Goal: Task Accomplishment & Management: Manage account settings

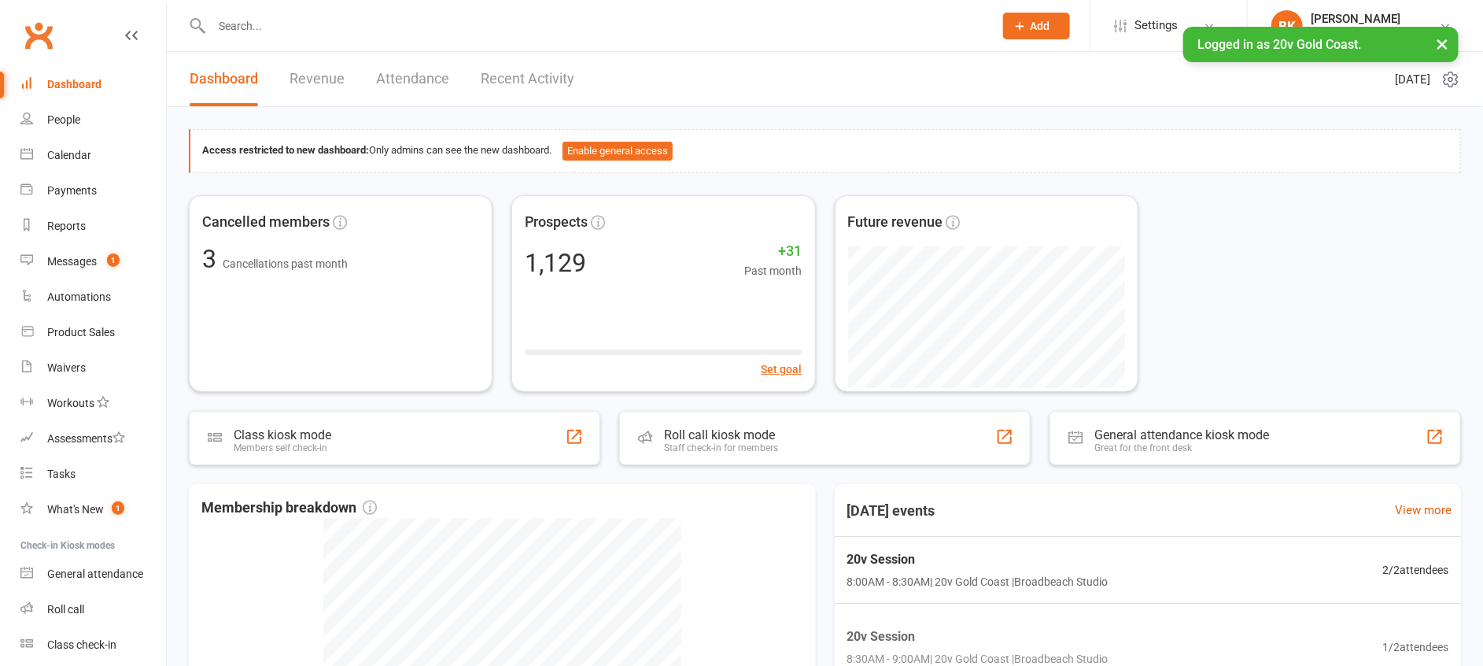
click at [249, 24] on input "text" at bounding box center [595, 26] width 776 height 22
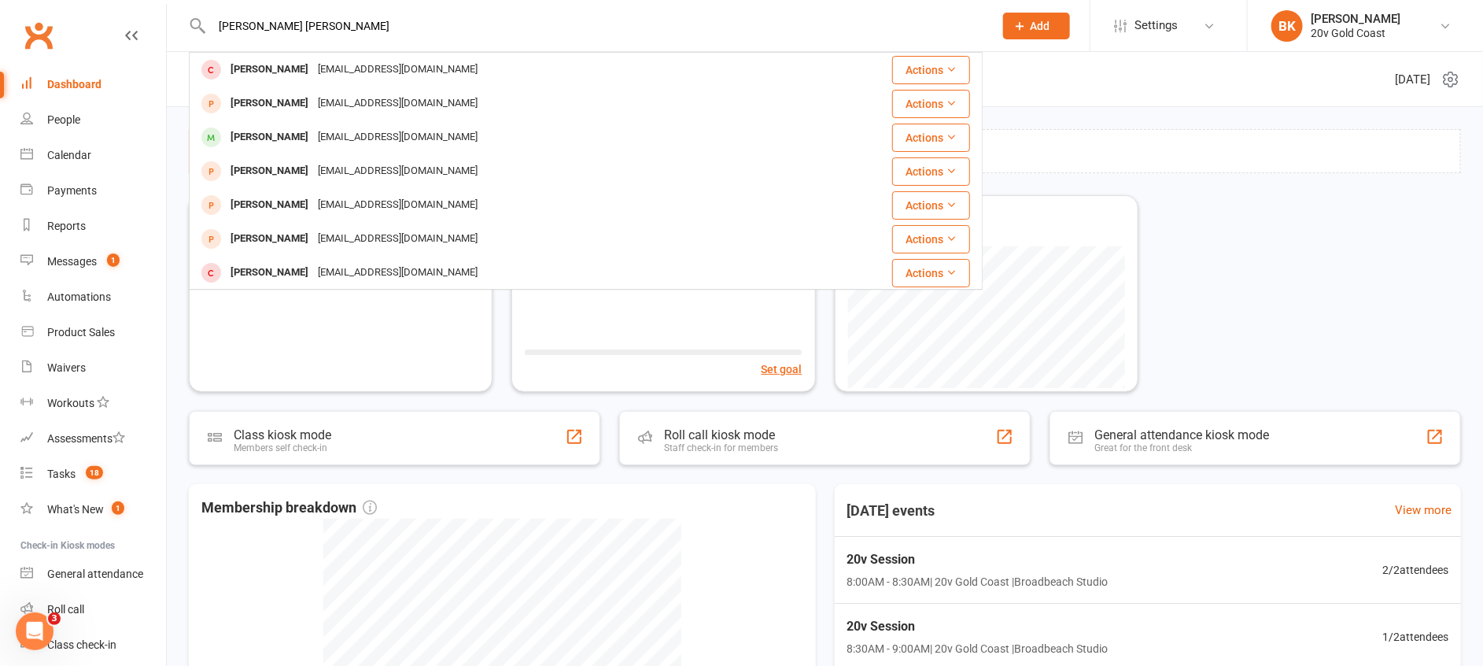
type input "[PERSON_NAME] [PERSON_NAME]"
click at [1376, 51] on div "ella sam Ella Mickles ella_mickles_5@hotmail.com Actions Ella Duncan ella_dunca…" at bounding box center [741, 26] width 1483 height 52
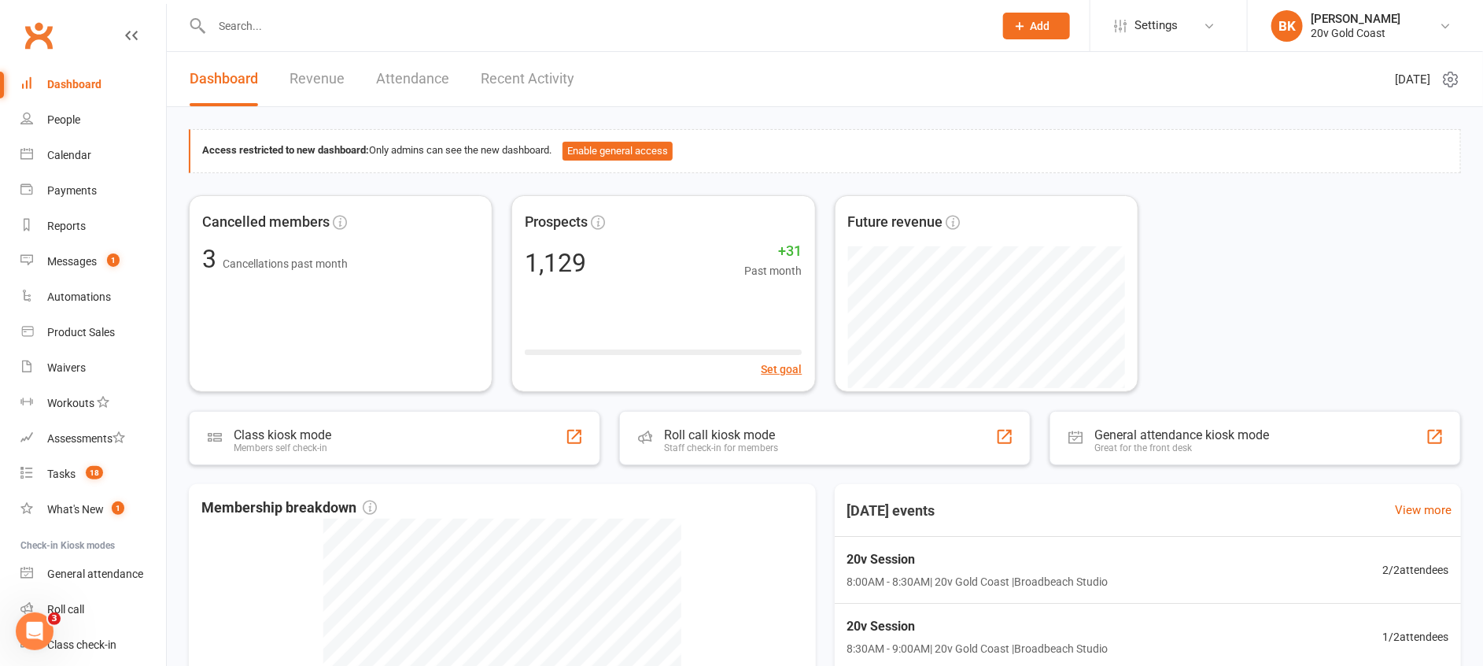
click at [1374, 43] on li "BK Byron Kruger 20v Gold Coast Signed in as: 20v Gold Coast Switch to: 20v Padd…" at bounding box center [1365, 25] width 236 height 51
click at [1374, 24] on div "[PERSON_NAME]" at bounding box center [1356, 19] width 90 height 14
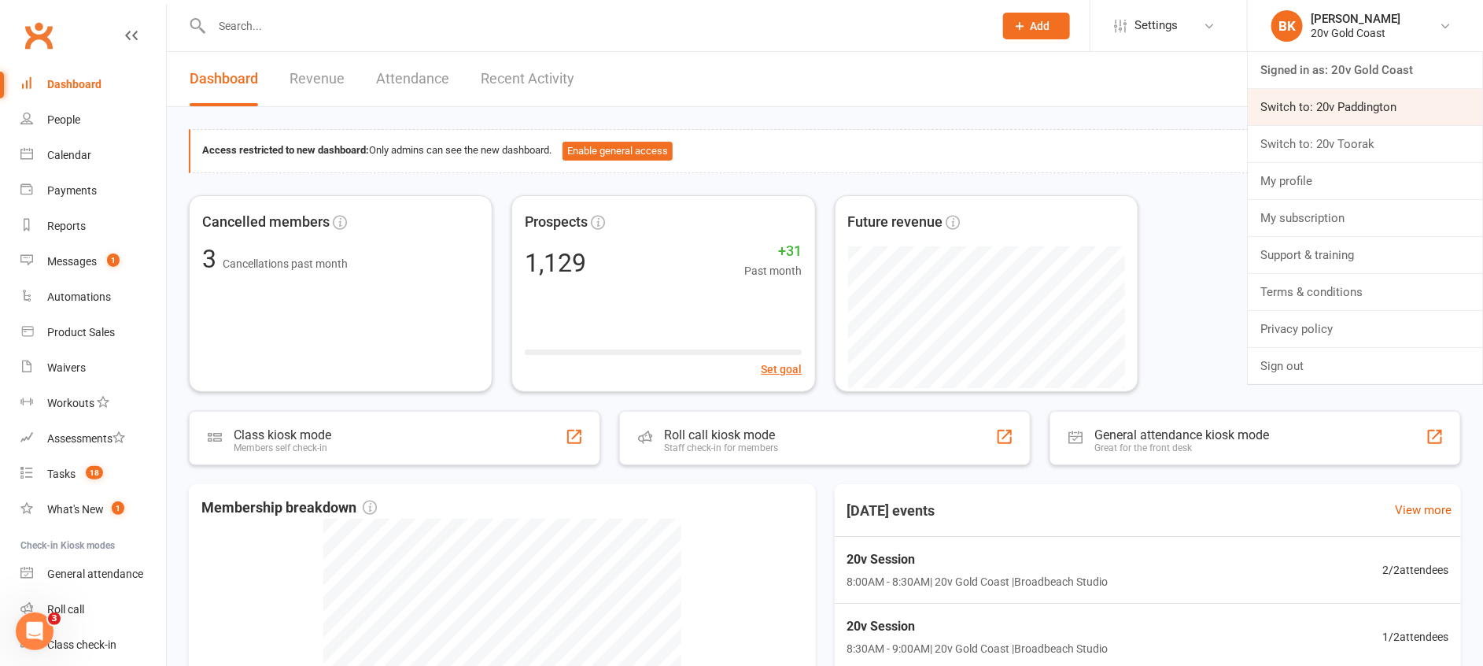
click at [1352, 104] on link "Switch to: 20v Paddington" at bounding box center [1365, 107] width 235 height 36
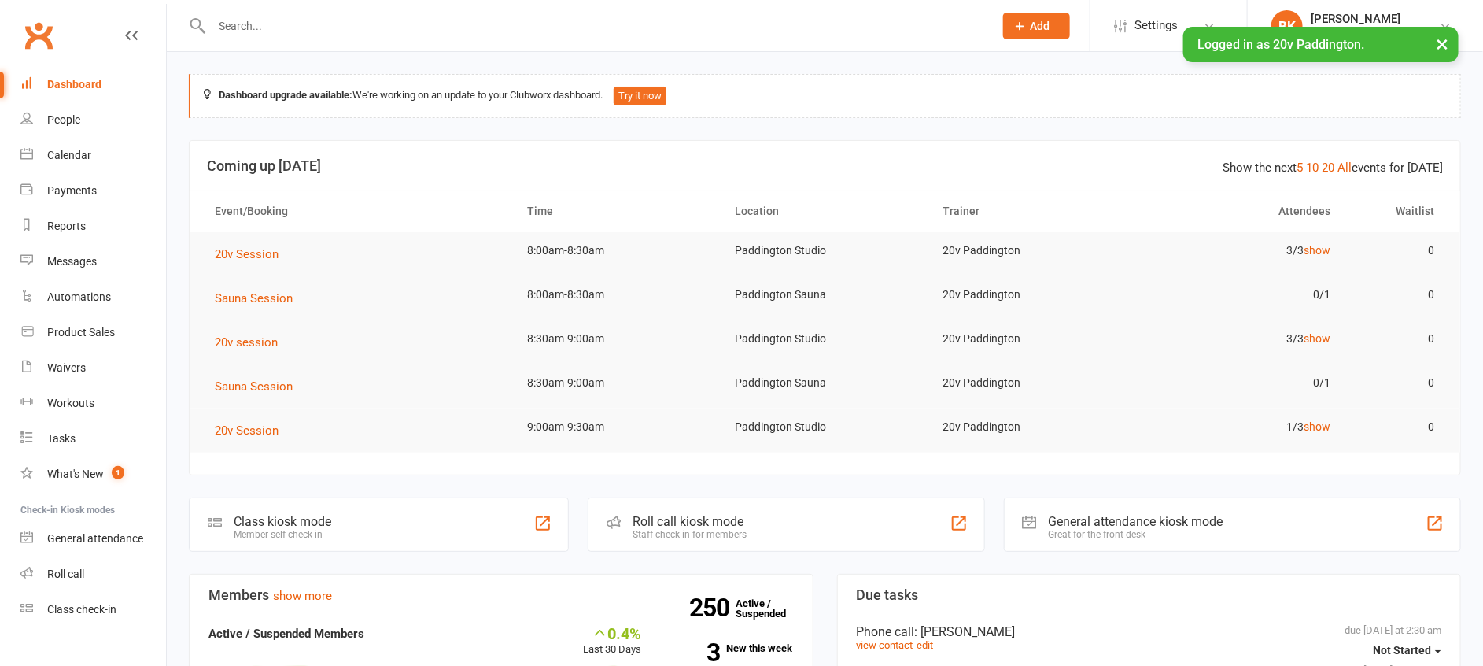
click at [249, 37] on div at bounding box center [586, 25] width 794 height 51
click at [246, 28] on input "text" at bounding box center [595, 26] width 776 height 22
paste input "Ella Sansom"
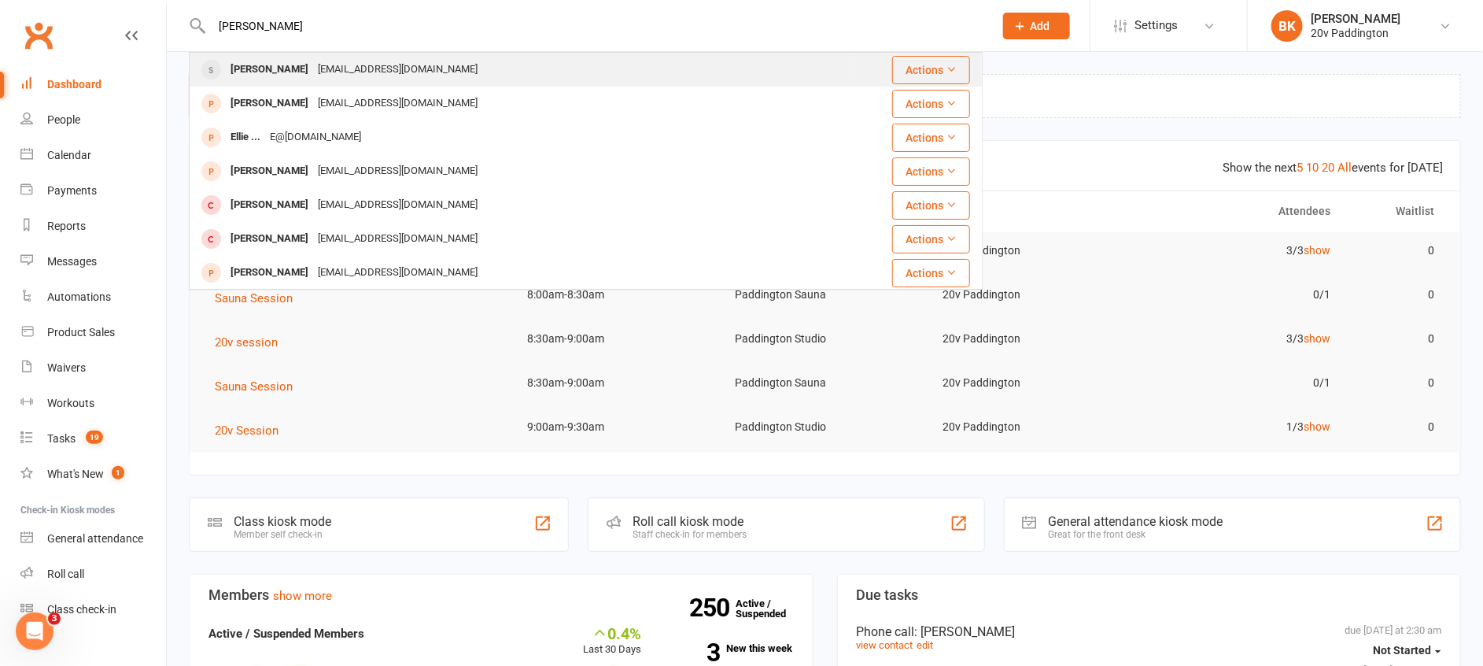
type input "Ella Sansom"
click at [257, 68] on div "Ella Sansom" at bounding box center [269, 69] width 87 height 23
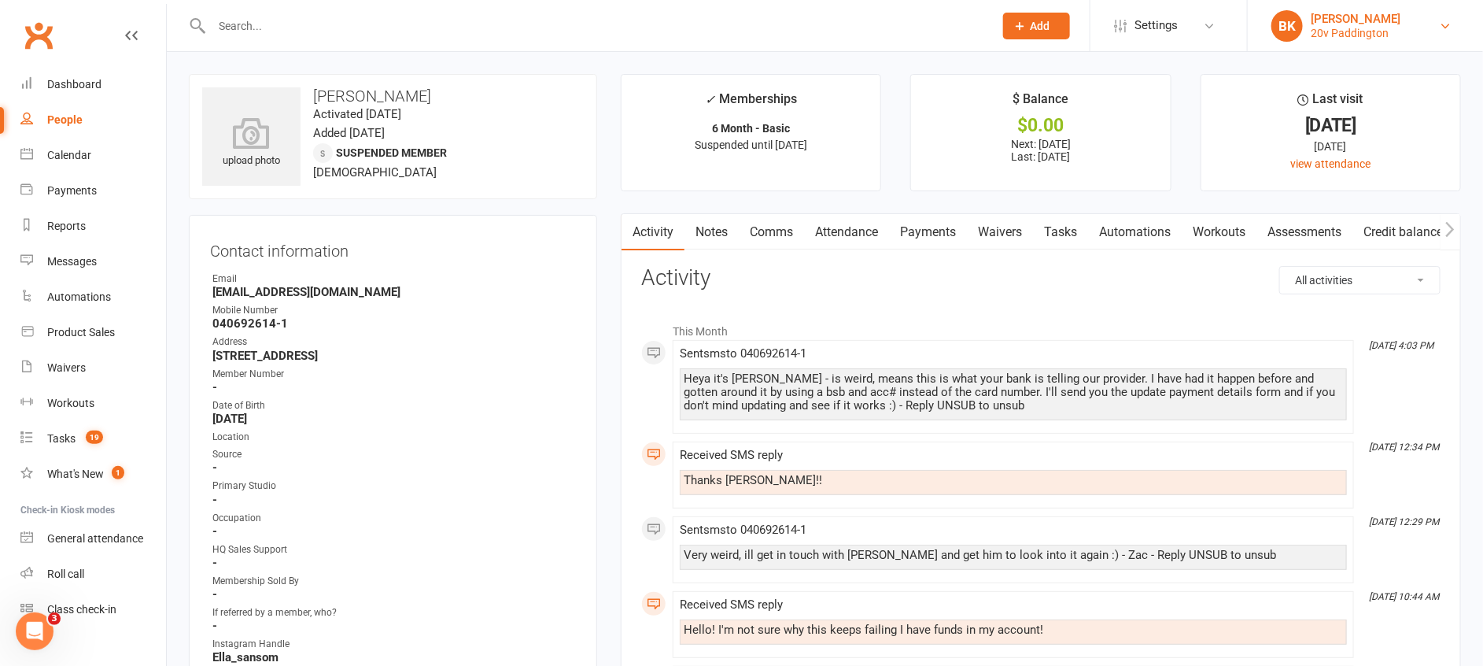
click at [1366, 19] on div "[PERSON_NAME]" at bounding box center [1356, 19] width 90 height 14
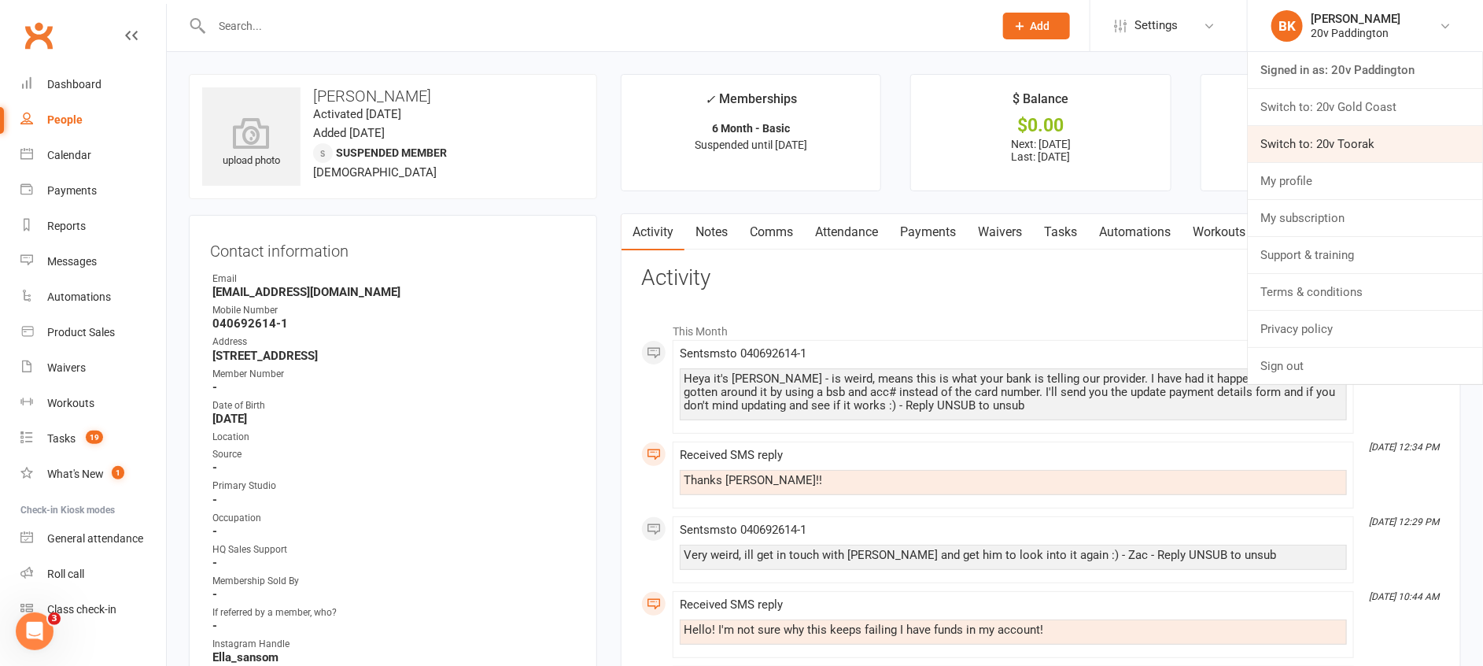
click at [1346, 138] on link "Switch to: 20v Toorak" at bounding box center [1365, 144] width 235 height 36
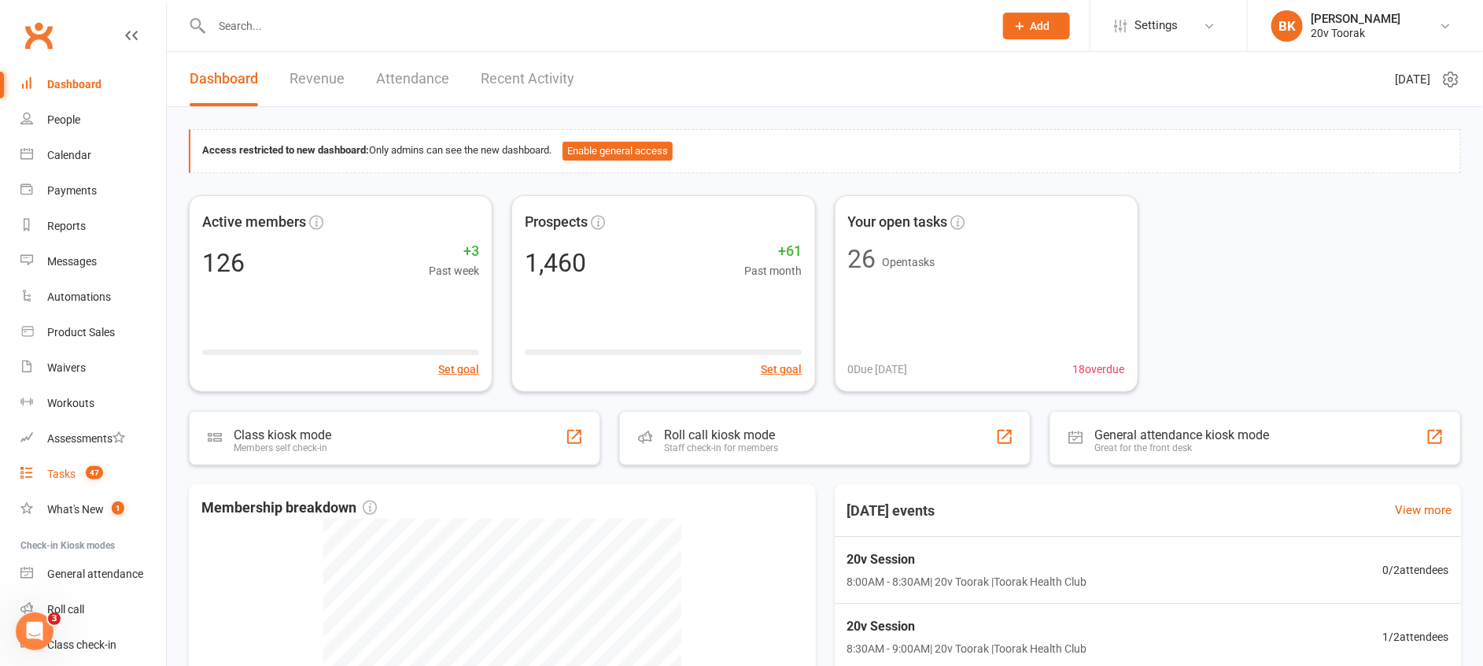
click at [79, 471] on count-badge "47" at bounding box center [90, 473] width 25 height 13
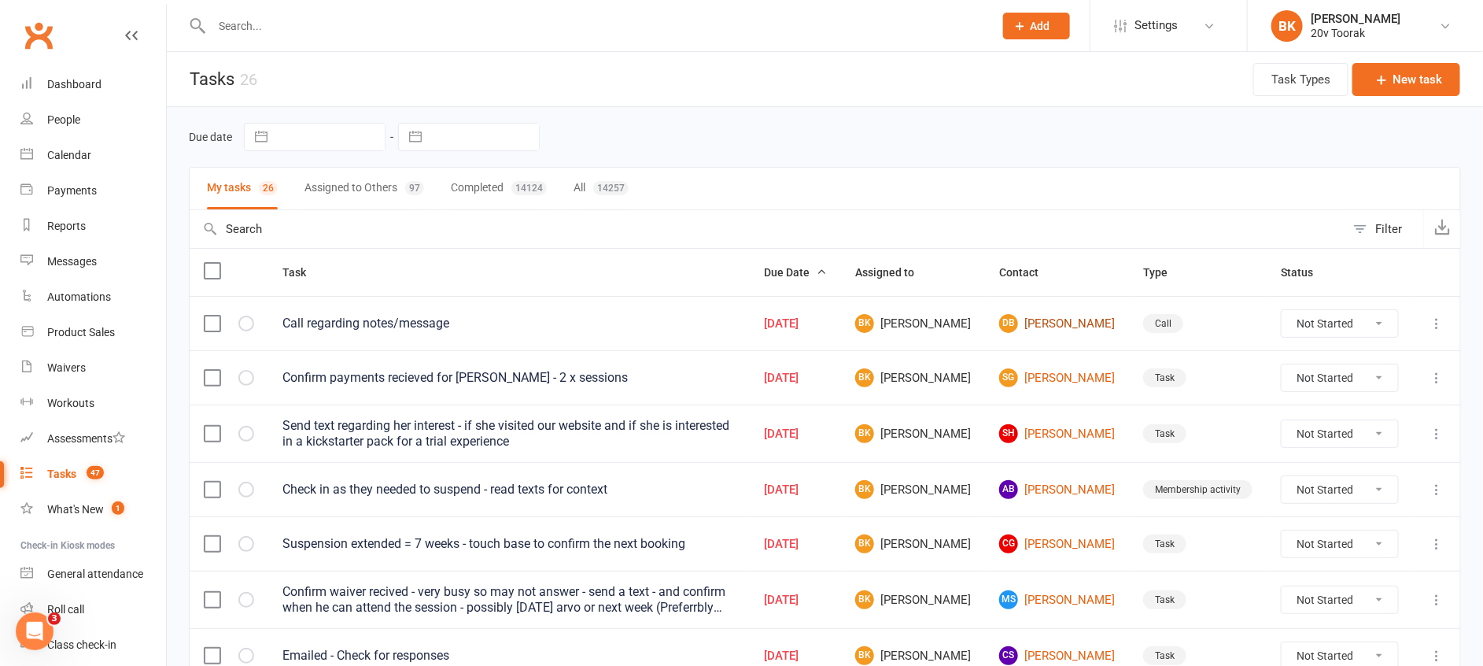
click at [1032, 319] on link "DB David Bracka" at bounding box center [1057, 323] width 116 height 19
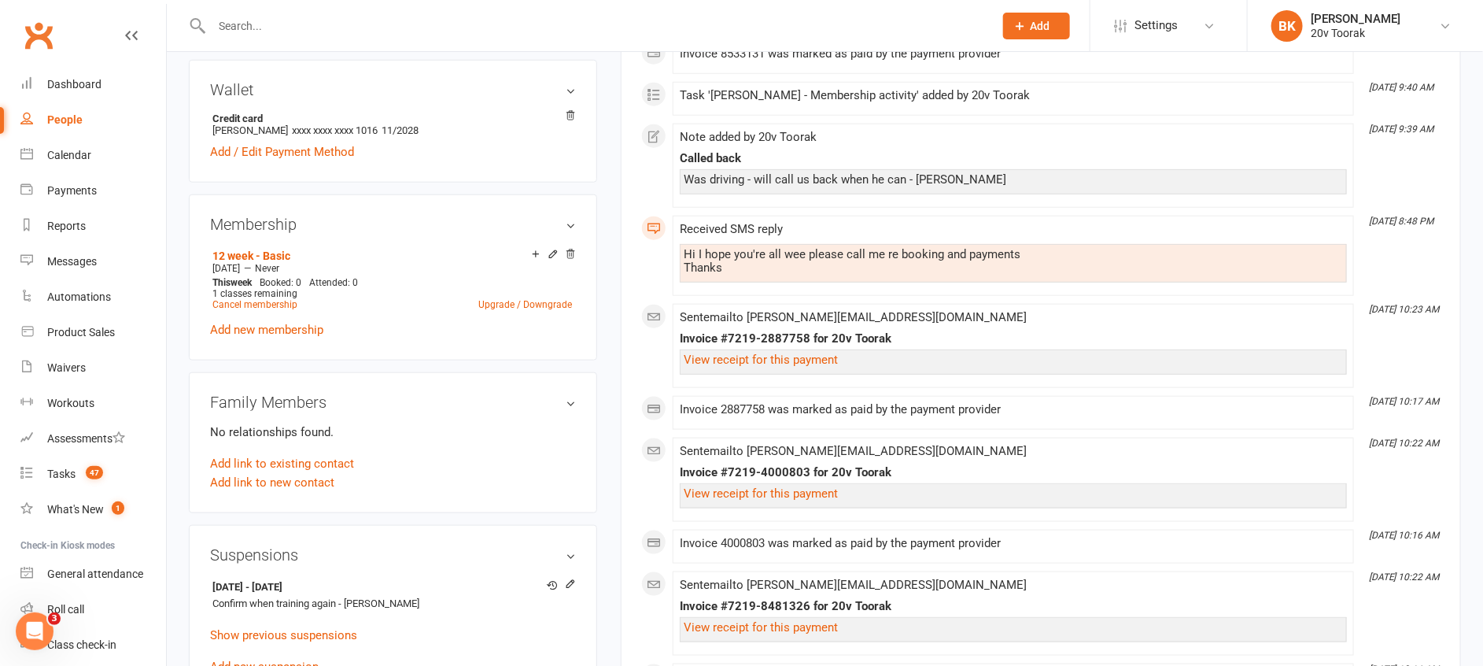
scroll to position [721, 0]
click at [277, 306] on link "Cancel membership" at bounding box center [254, 303] width 85 height 11
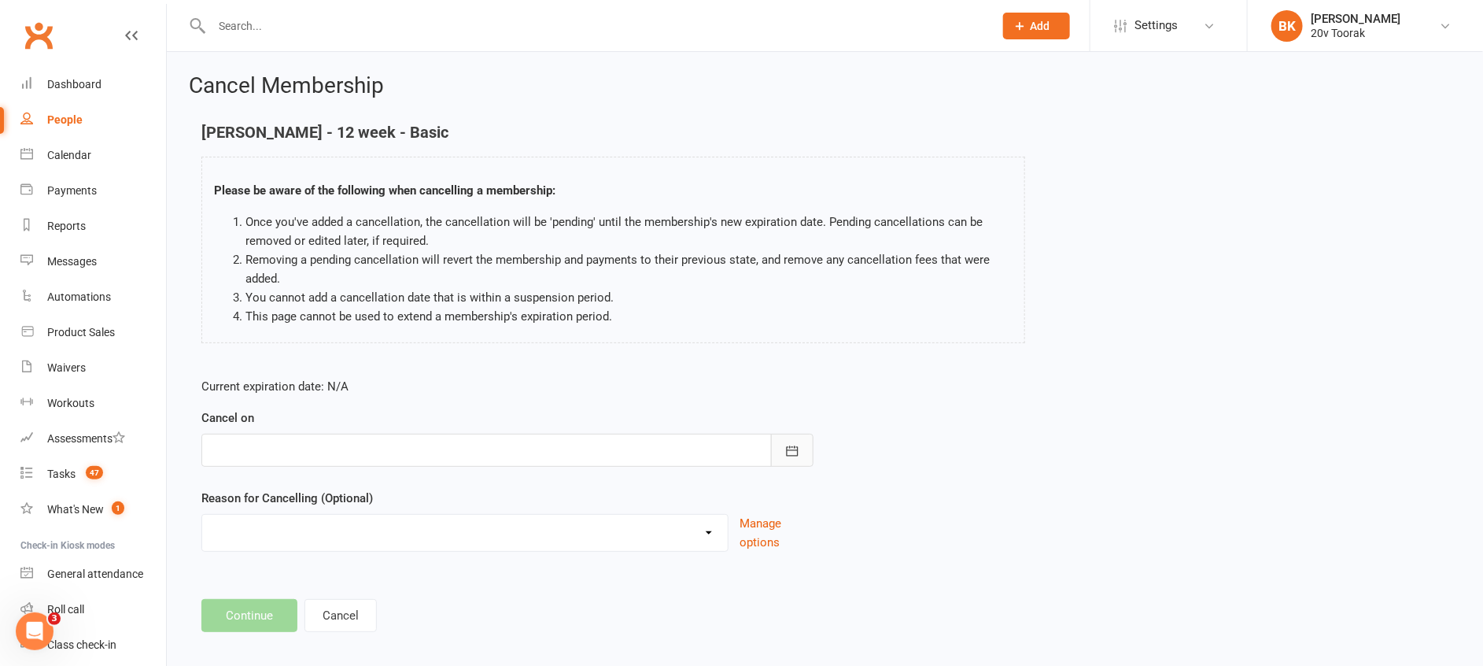
click at [803, 460] on button "button" at bounding box center [792, 450] width 42 height 33
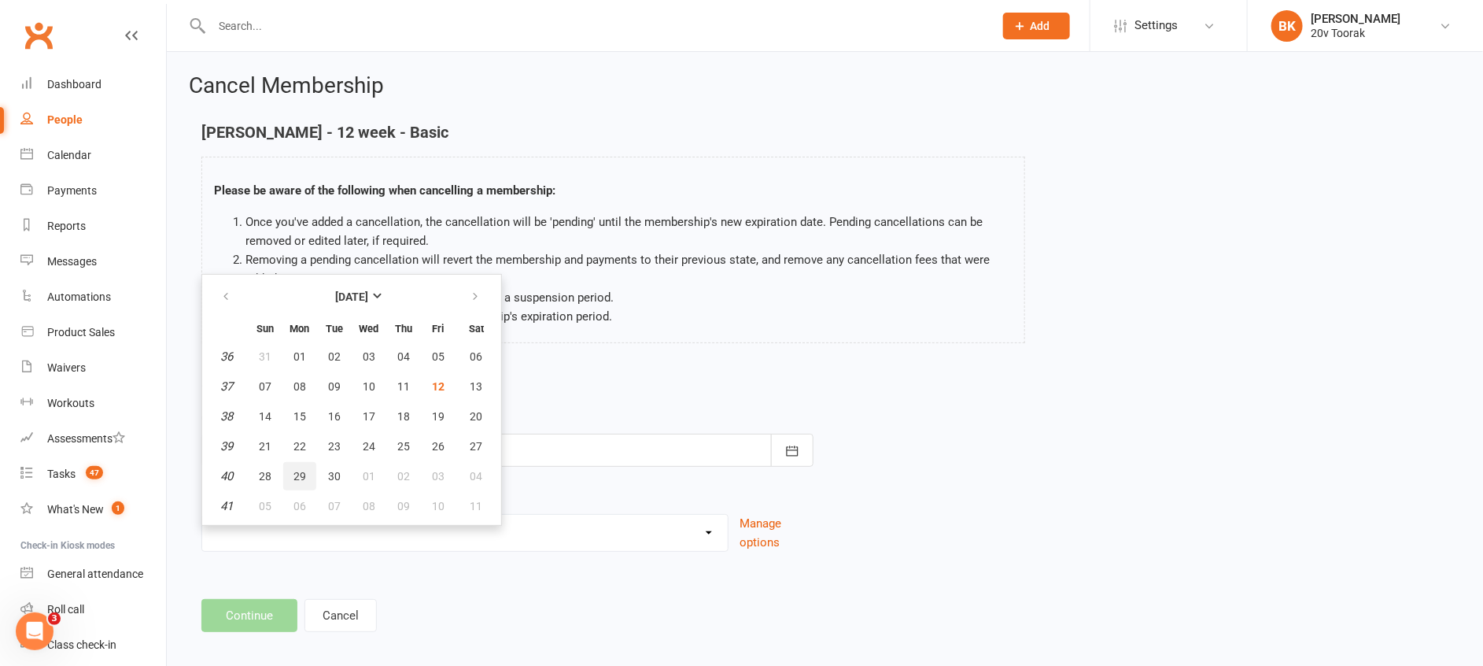
click at [291, 479] on button "29" at bounding box center [299, 476] width 33 height 28
type input "29 Sep 2025"
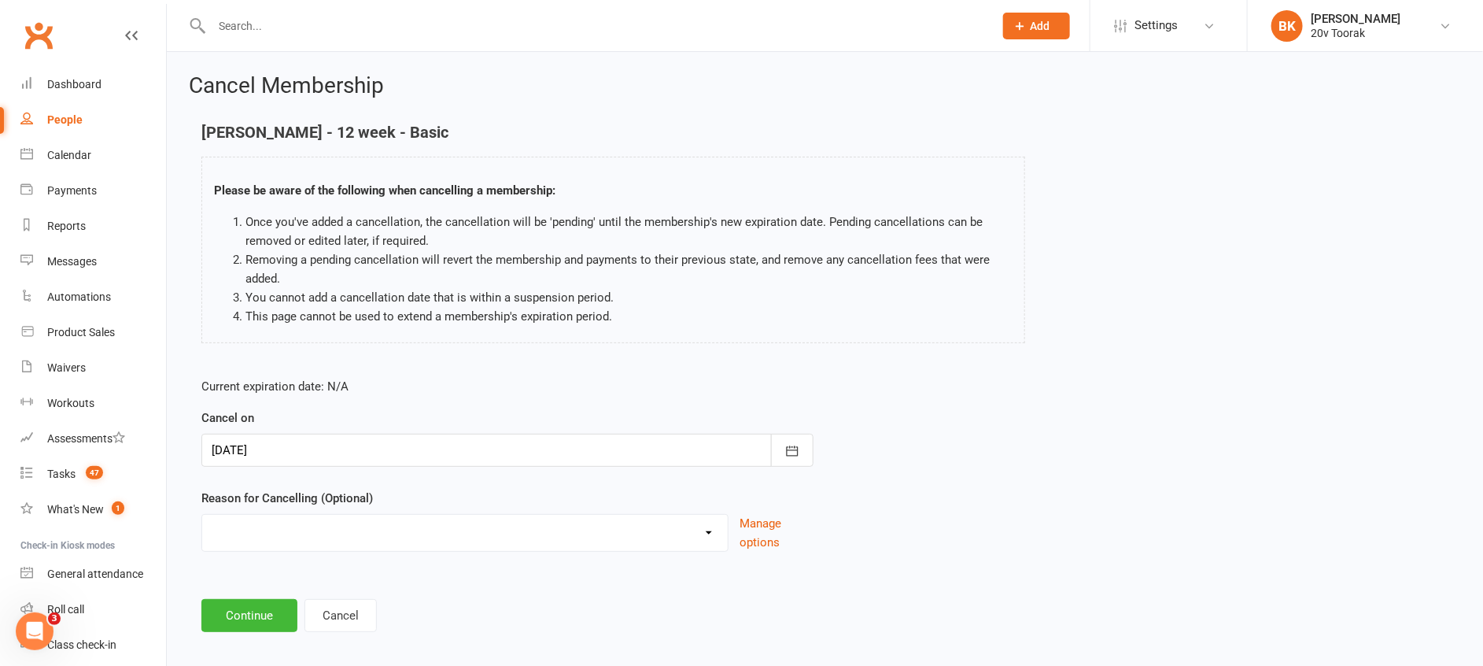
click at [293, 540] on select "Holiday Injury Not Renewing Other reason" at bounding box center [465, 530] width 526 height 31
select select "3"
click at [202, 515] on select "Holiday Injury Not Renewing Other reason" at bounding box center [465, 530] width 526 height 31
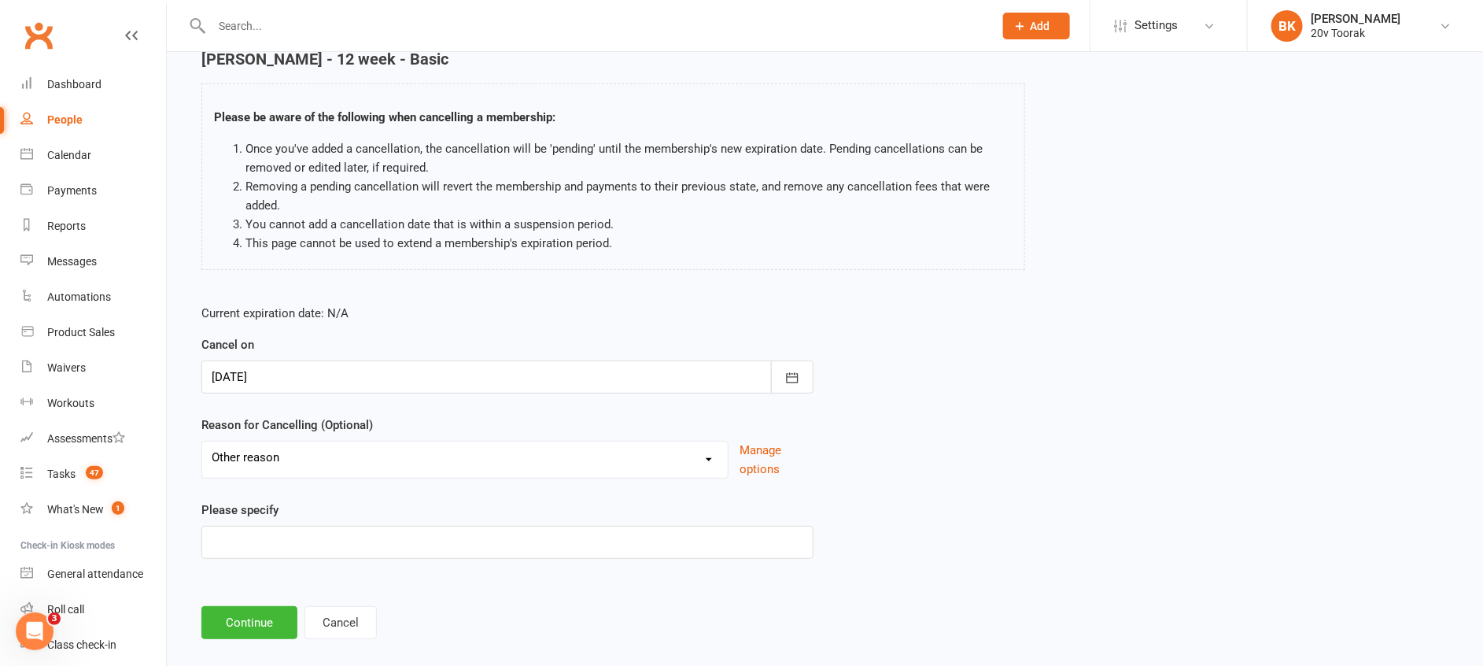
scroll to position [74, 0]
click at [285, 542] on input at bounding box center [507, 541] width 612 height 33
type input "Medical - Low Comittment"
click at [260, 622] on button "Continue" at bounding box center [249, 621] width 96 height 33
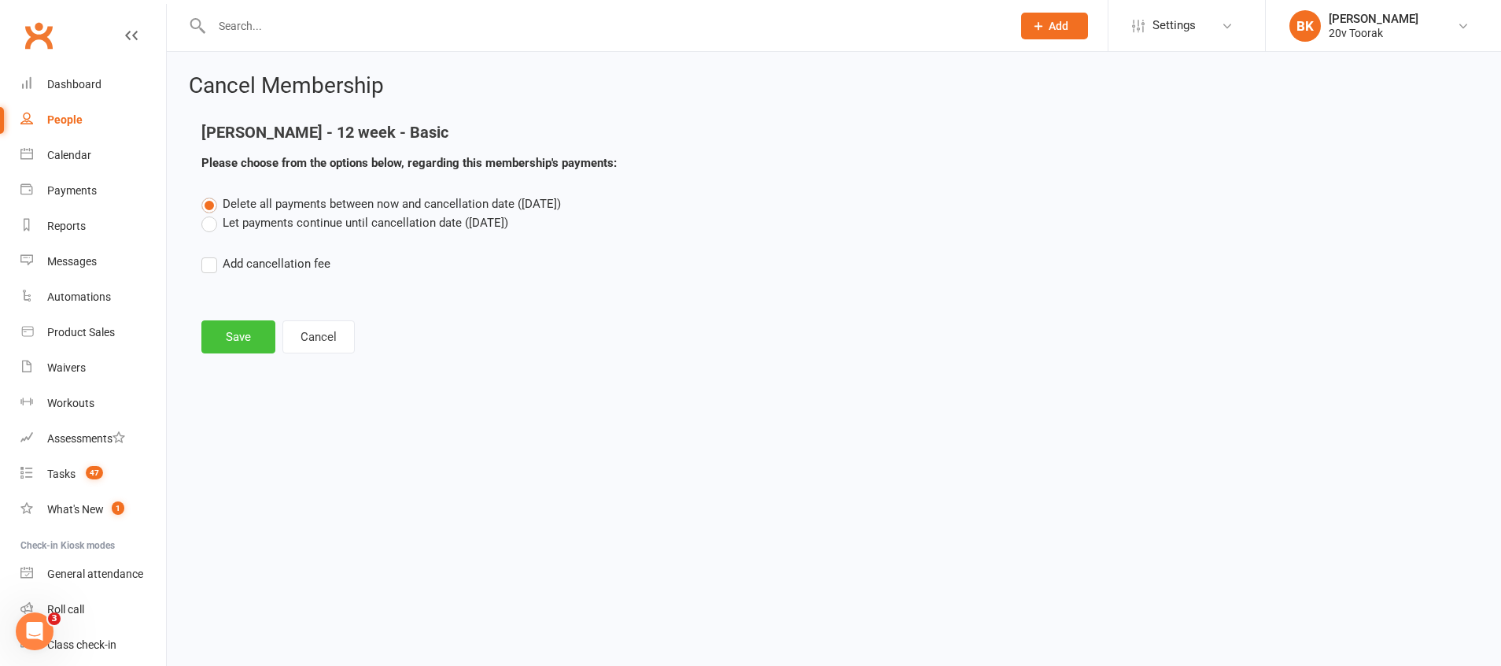
click at [230, 338] on button "Save" at bounding box center [238, 336] width 74 height 33
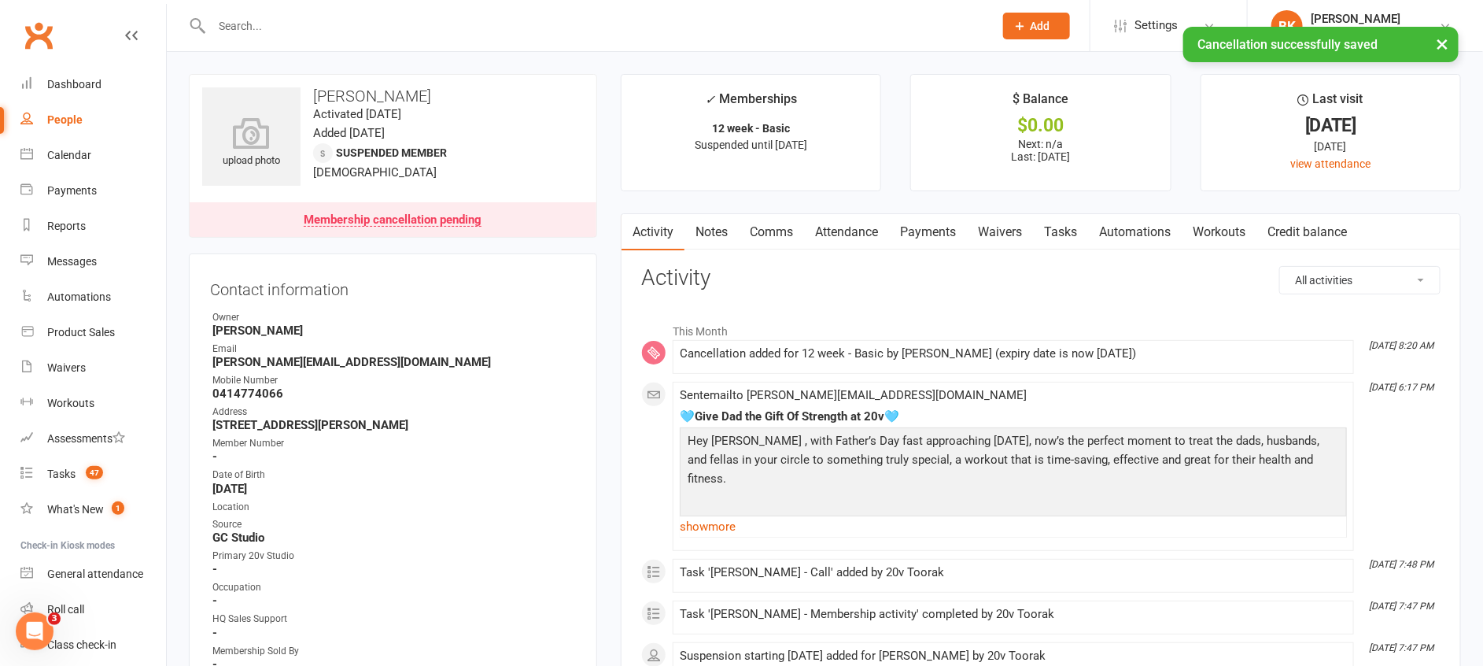
click at [711, 227] on link "Notes" at bounding box center [712, 232] width 54 height 36
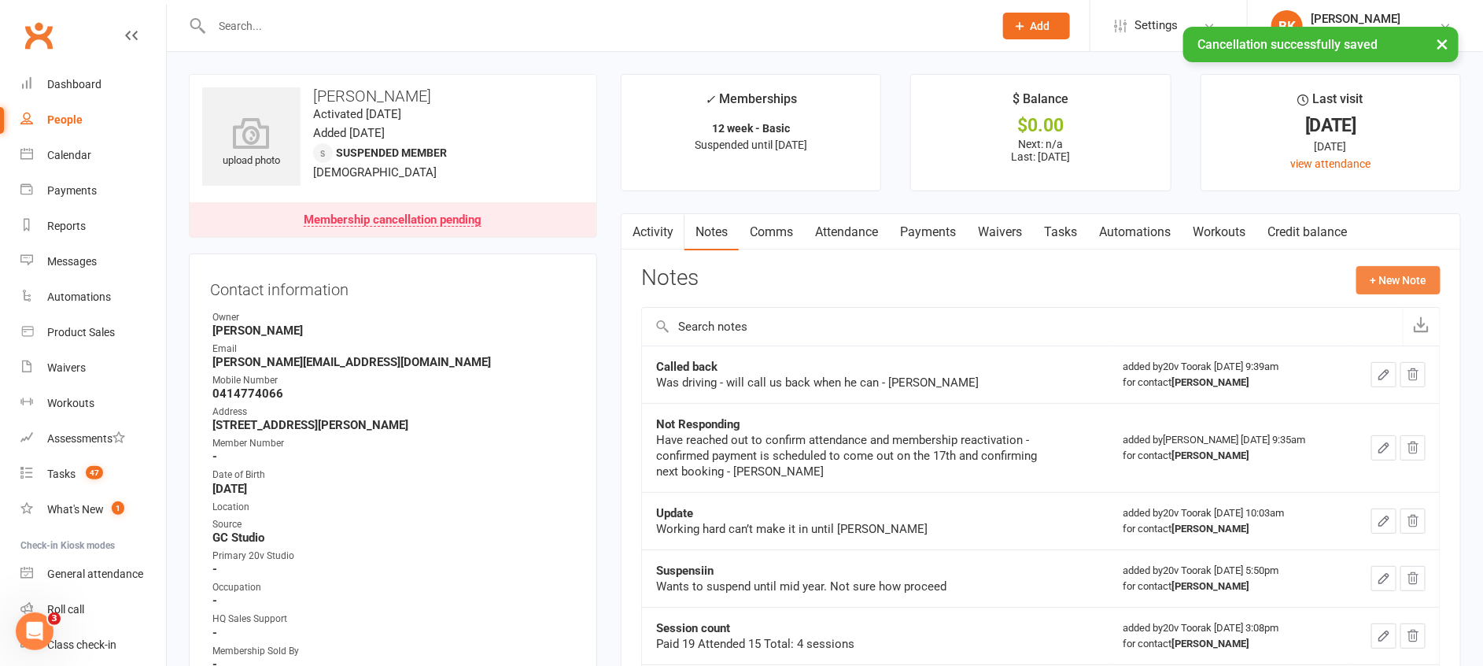
click at [1408, 283] on button "+ New Note" at bounding box center [1399, 280] width 84 height 28
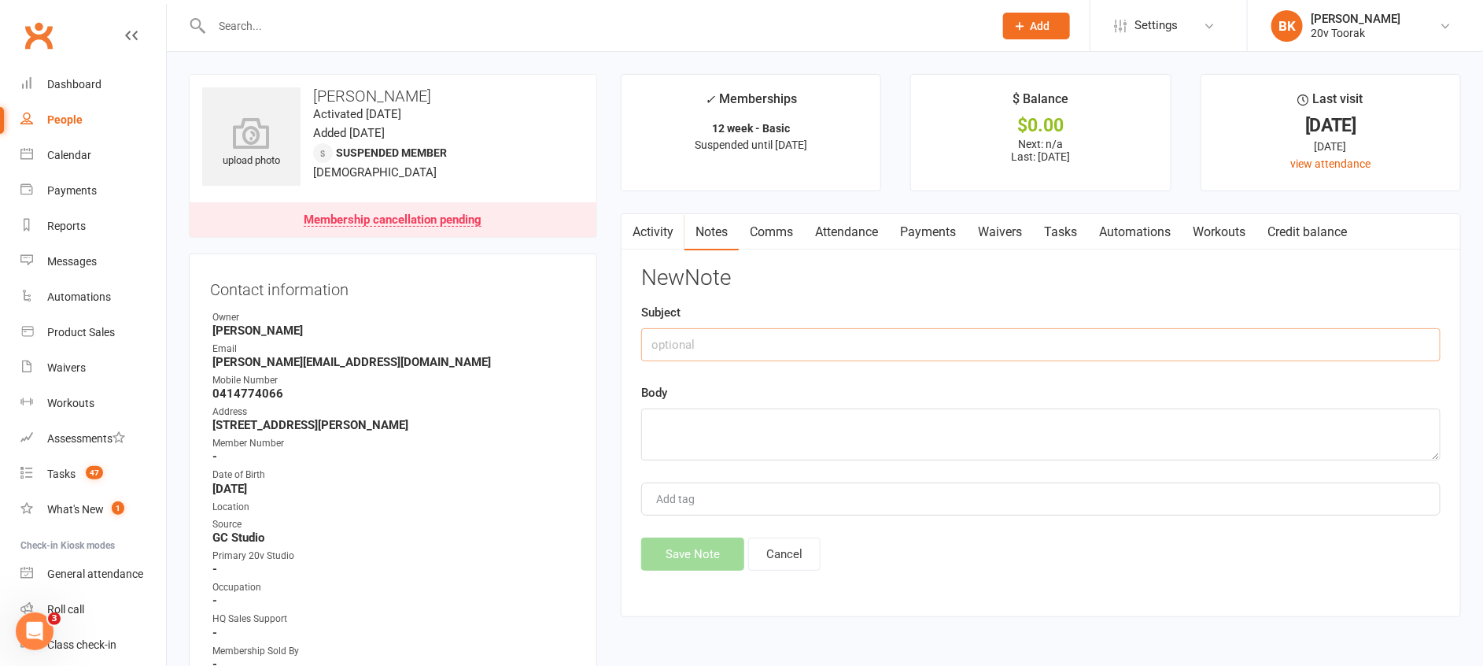
click at [1203, 329] on input "text" at bounding box center [1041, 344] width 800 height 33
type input "Tried calling - no answer"
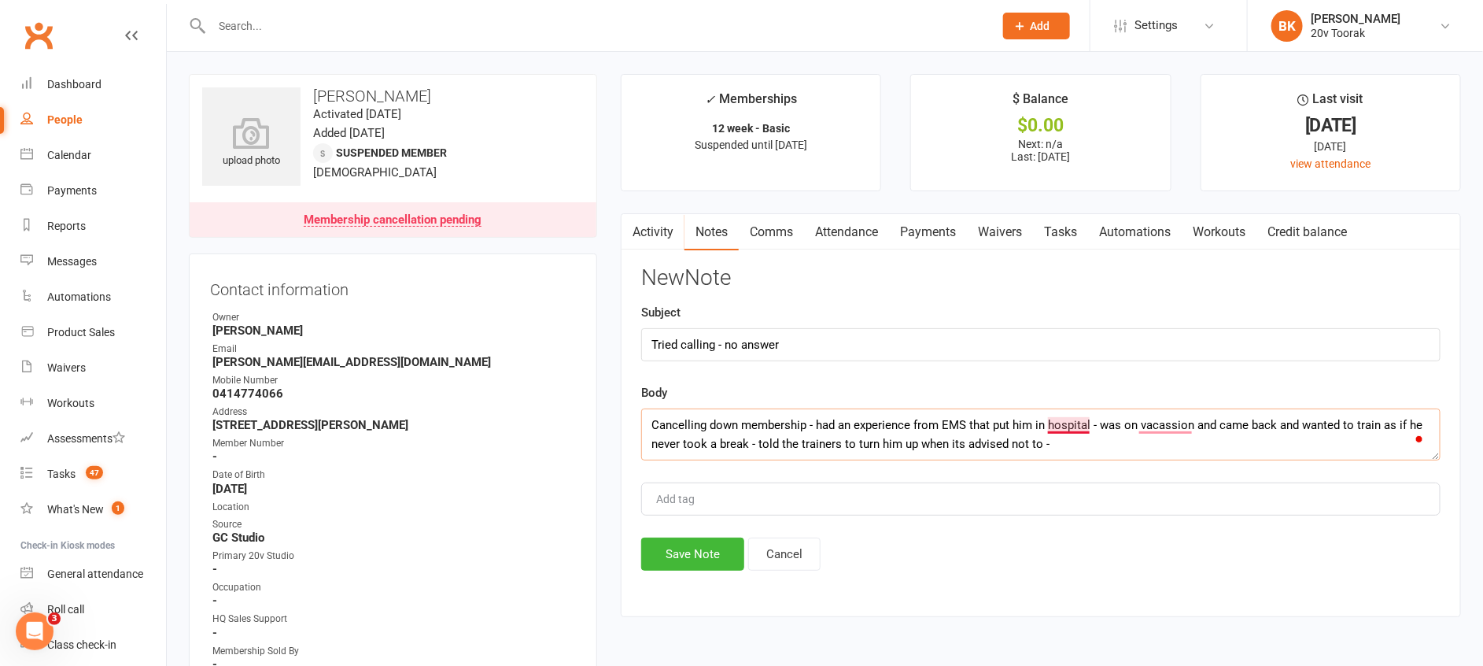
click at [1055, 431] on textarea "Cancelling down membership - had an experience from EMS that put him in hospita…" at bounding box center [1041, 434] width 800 height 52
click at [1087, 456] on textarea "Cancelling down membership - had an experience from EMS that put him in the hos…" at bounding box center [1041, 434] width 800 height 52
click at [1249, 445] on textarea "Cancelling down membership - had an experience from EMS that put him in the hos…" at bounding box center [1041, 434] width 800 height 52
click at [1191, 412] on textarea "Cancelling down membership - had an experience from EMS that put him in the hos…" at bounding box center [1041, 434] width 800 height 52
click at [1170, 430] on textarea "Cancelling down membership - had an experience from EMS that put him in the hos…" at bounding box center [1041, 434] width 800 height 52
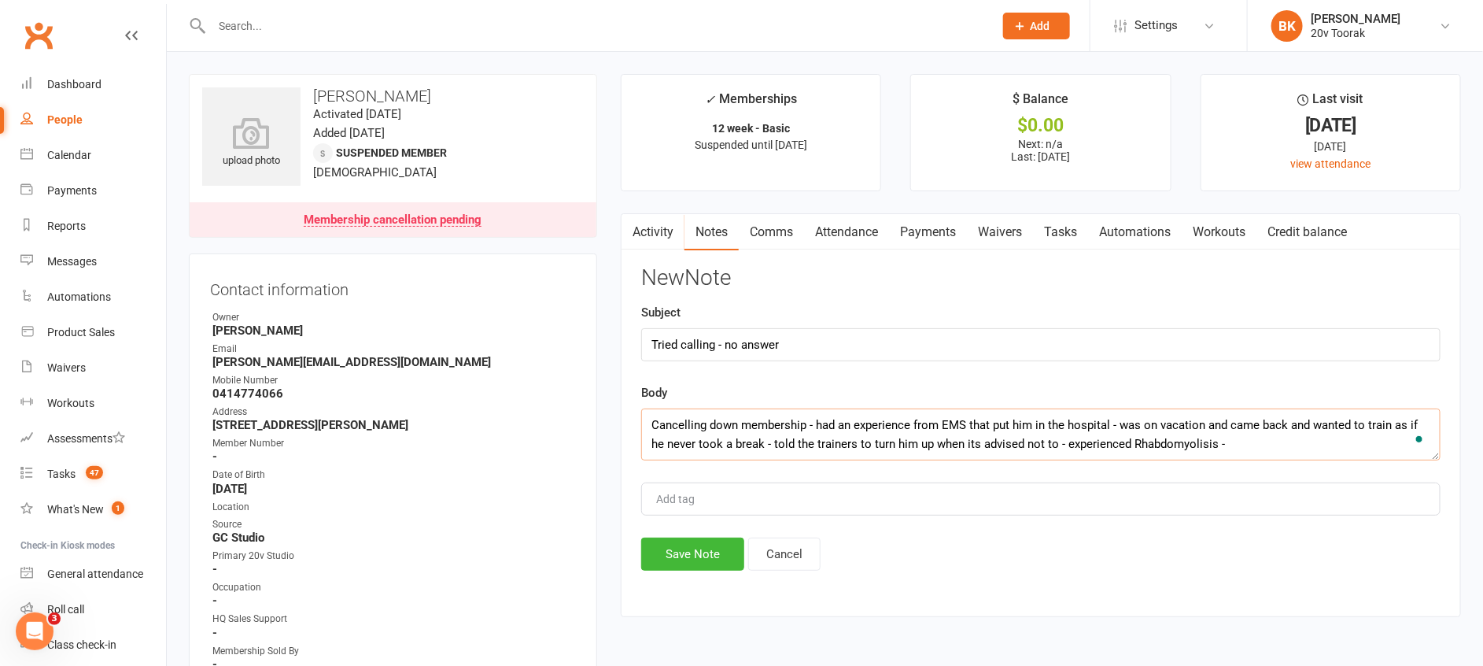
click at [1258, 442] on textarea "Cancelling down membership - had an experience from EMS that put him in the hos…" at bounding box center [1041, 434] width 800 height 52
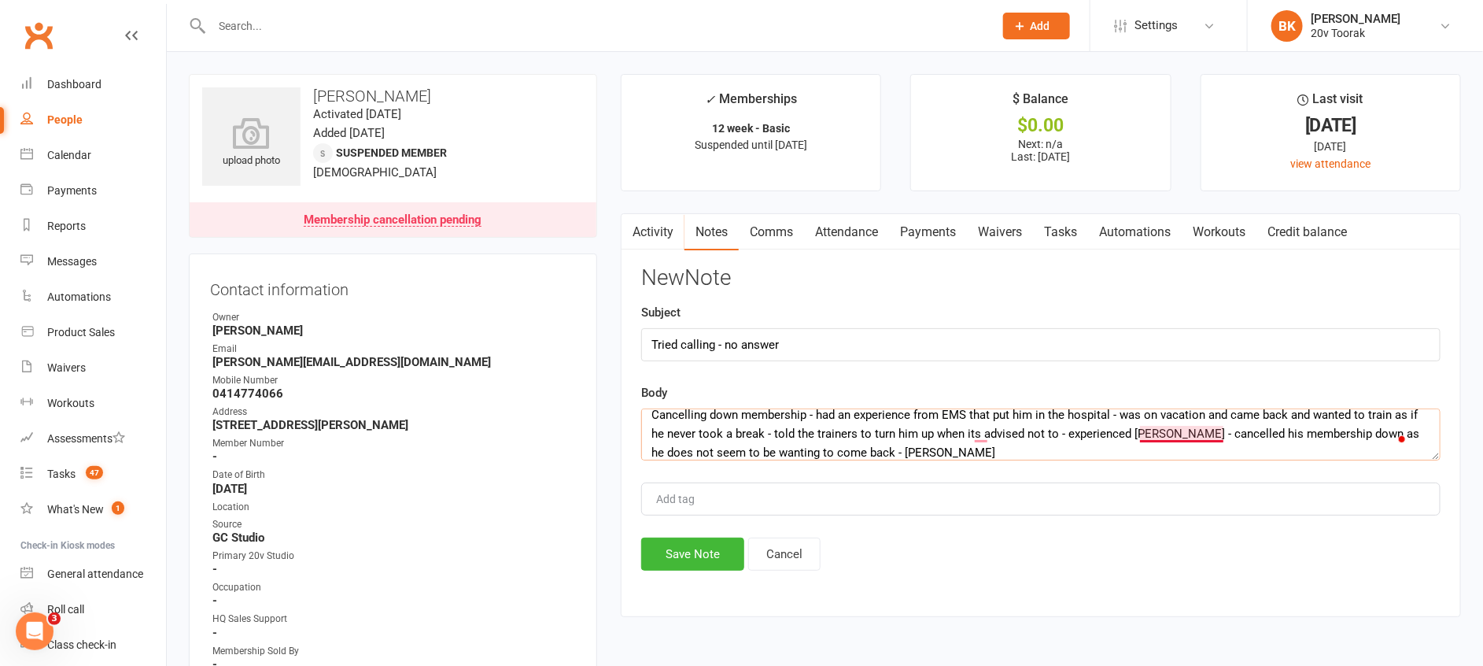
click at [1148, 428] on textarea "Cancelling down membership - had an experience from EMS that put him in the hos…" at bounding box center [1041, 434] width 800 height 52
click at [1160, 442] on textarea "Cancelling down membership - had an experience from EMS that put him in the hos…" at bounding box center [1041, 434] width 800 height 52
click at [977, 433] on textarea "Cancelling down membership - had an experience from EMS that put him in the hos…" at bounding box center [1041, 434] width 800 height 52
click at [979, 457] on textarea "Cancelling down membership - had an experience from EMS that put him in the hos…" at bounding box center [1041, 434] width 800 height 52
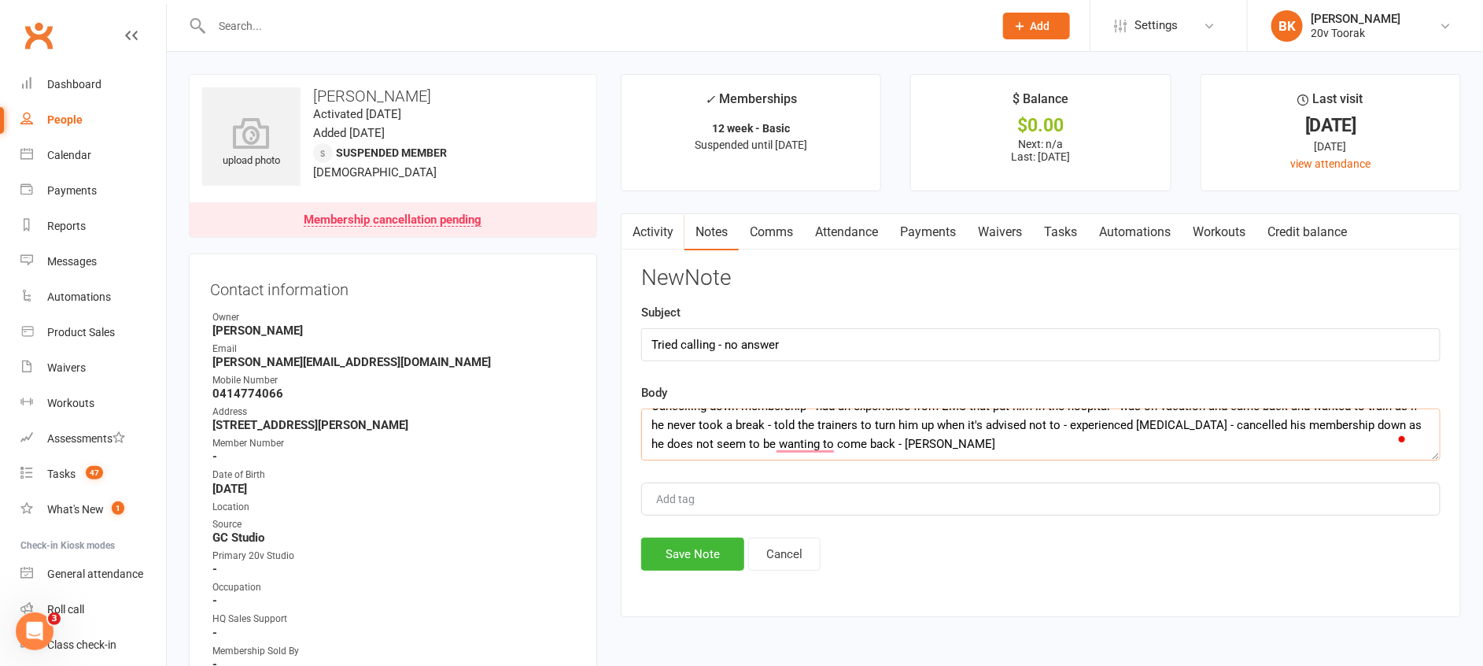
click at [808, 445] on textarea "Cancelling down membership - had an experience from EMS that put him in the hos…" at bounding box center [1041, 434] width 800 height 52
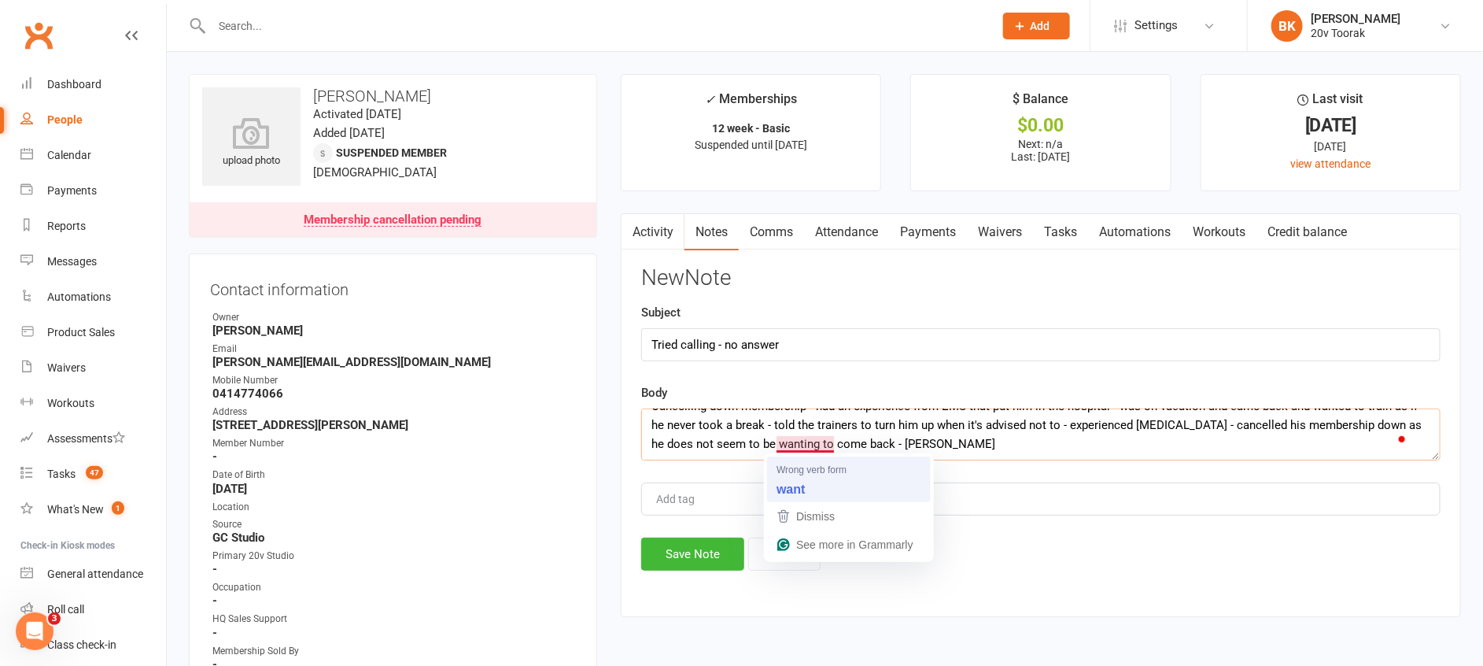
type textarea "Cancelling down membership - had an experience from EMS that put him in the hos…"
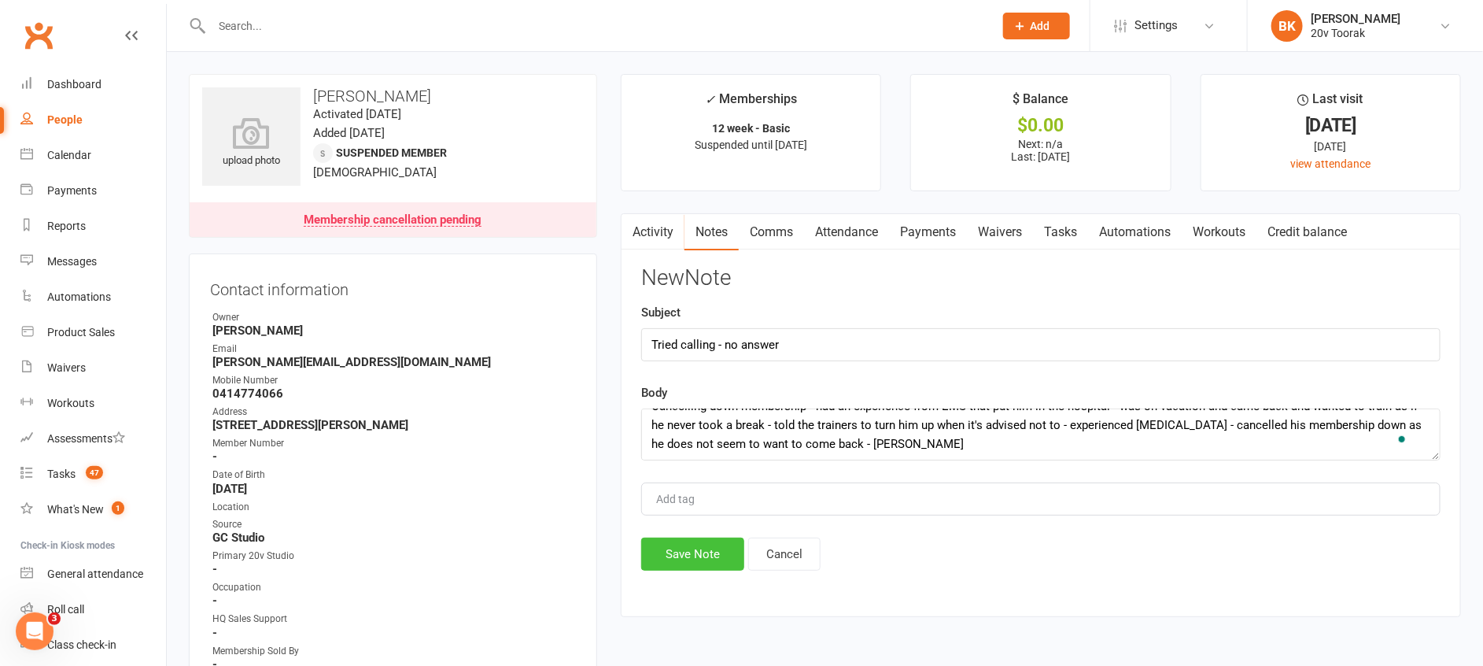
click at [700, 560] on button "Save Note" at bounding box center [692, 553] width 103 height 33
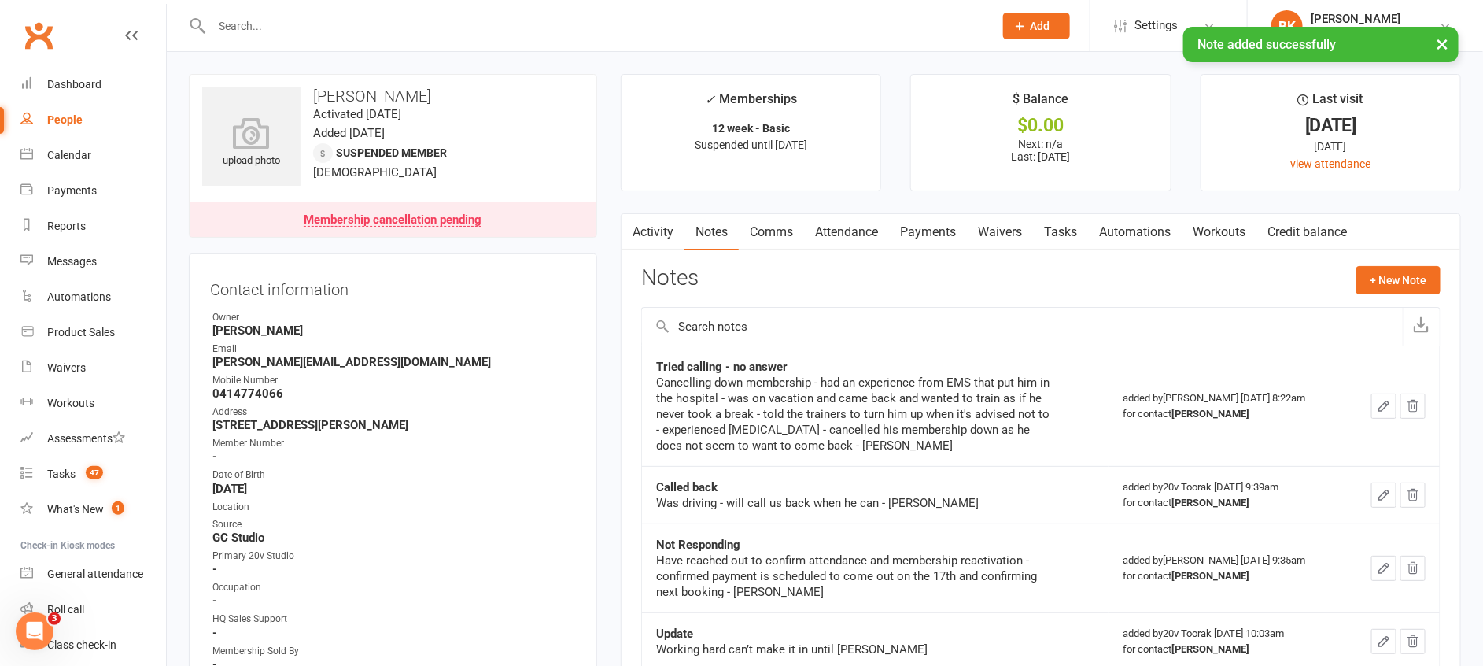
click at [1070, 235] on link "Tasks" at bounding box center [1060, 232] width 55 height 36
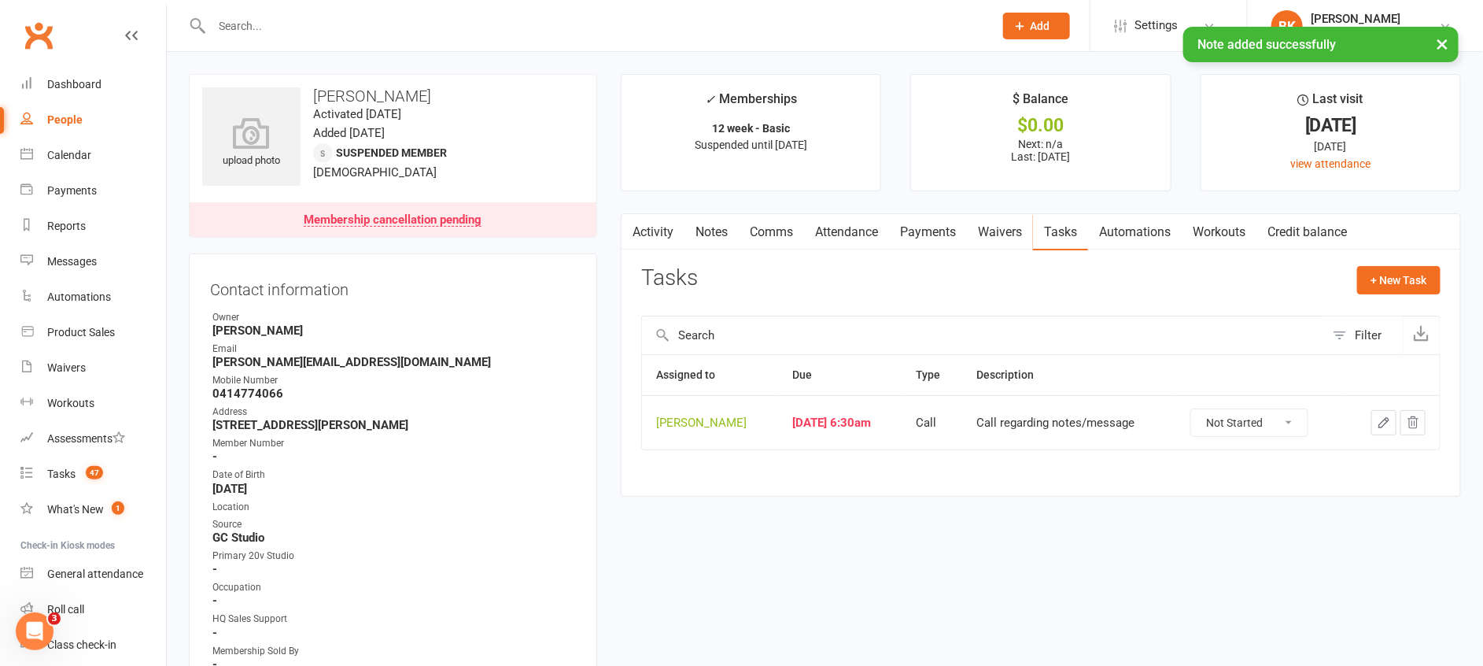
click at [1252, 428] on select "Not Started In Progress Waiting Complete" at bounding box center [1249, 422] width 116 height 27
click at [1193, 409] on select "Not Started In Progress Waiting Complete" at bounding box center [1249, 422] width 116 height 27
select select "unstarted"
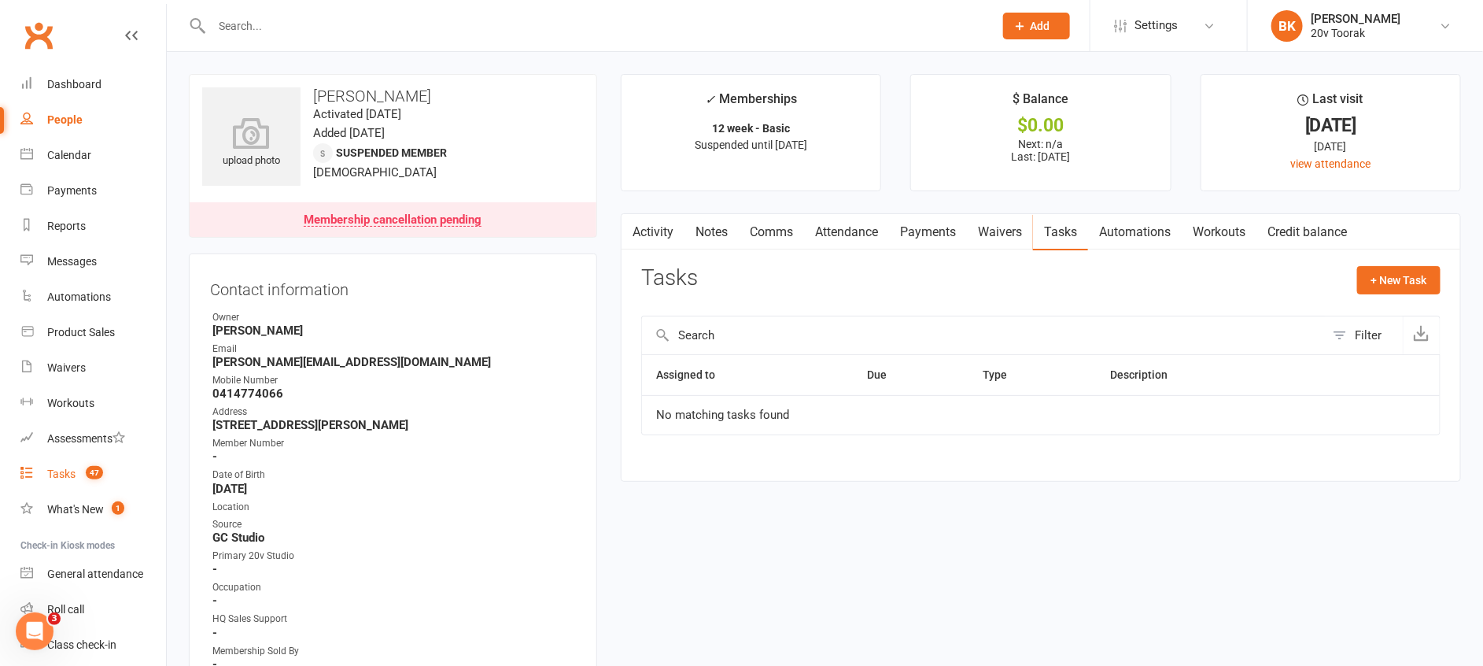
click at [66, 475] on div "Tasks" at bounding box center [61, 473] width 28 height 13
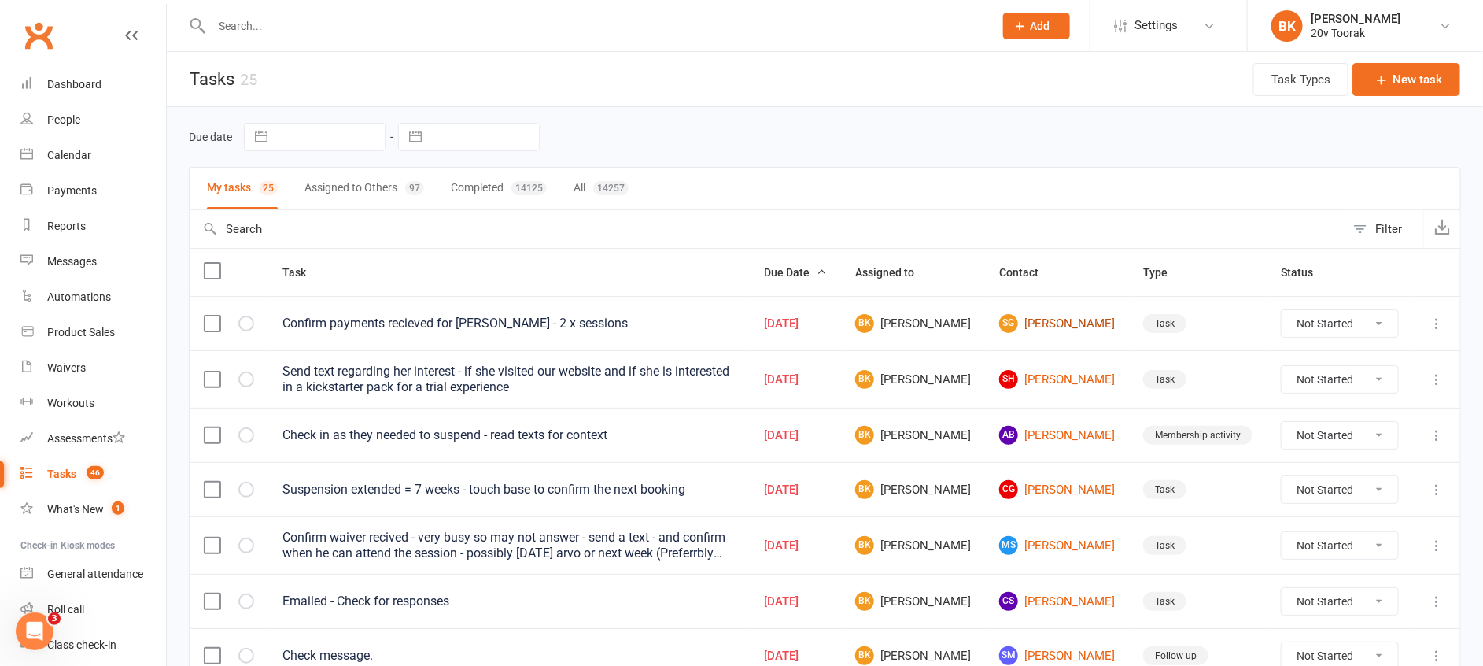
click at [1047, 323] on link "SG Sara Grayson" at bounding box center [1057, 323] width 116 height 19
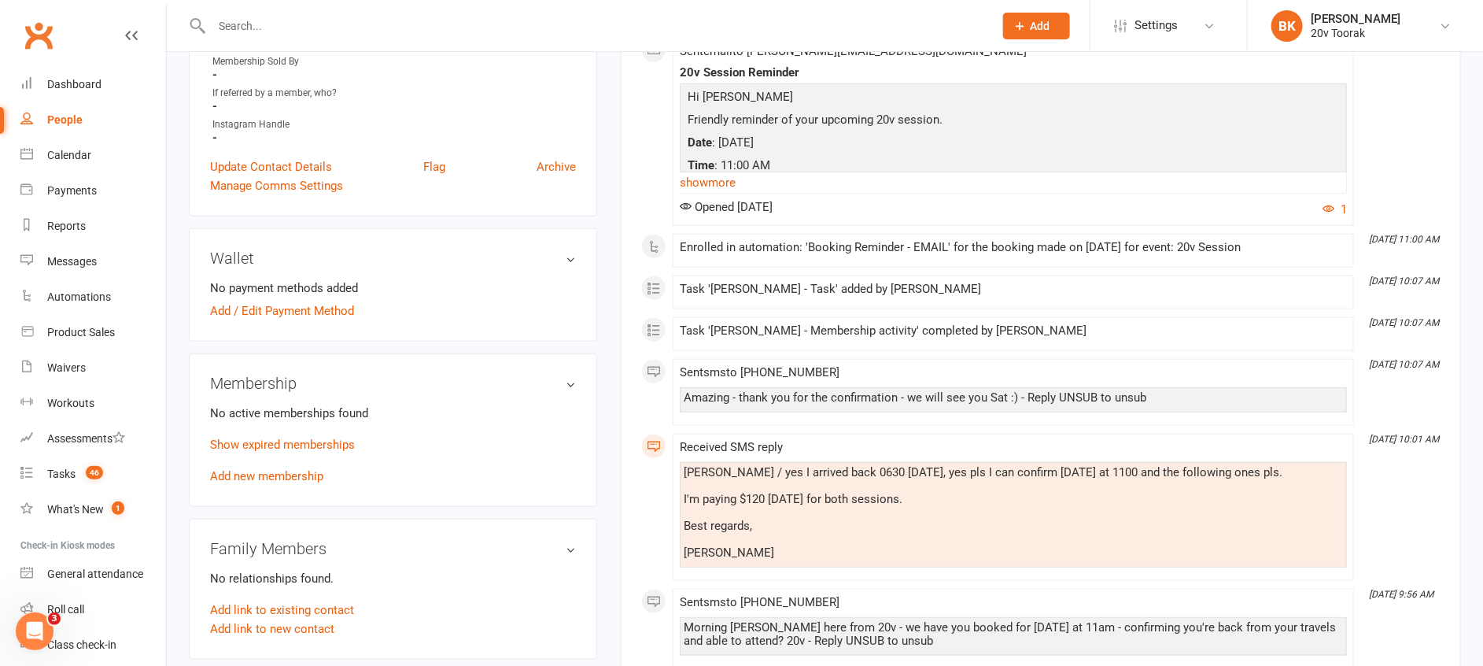
scroll to position [609, 0]
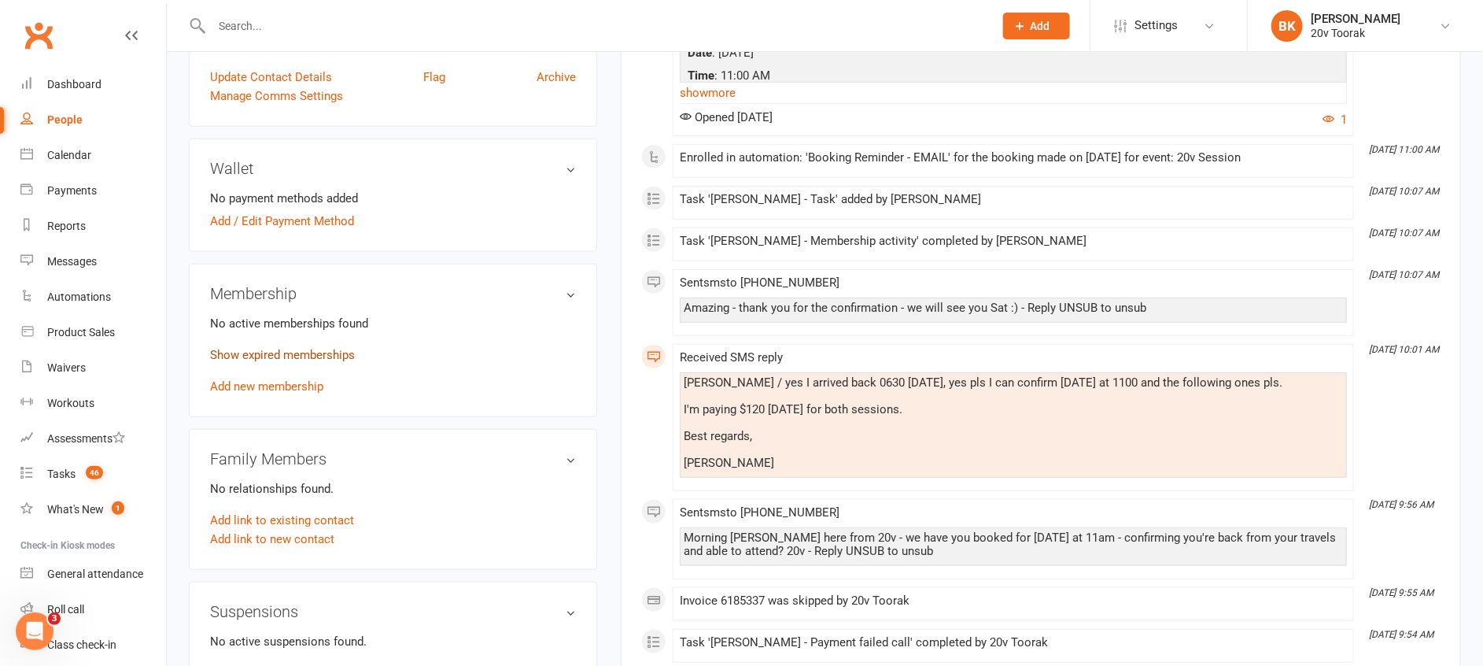
click at [334, 356] on link "Show expired memberships" at bounding box center [282, 355] width 145 height 14
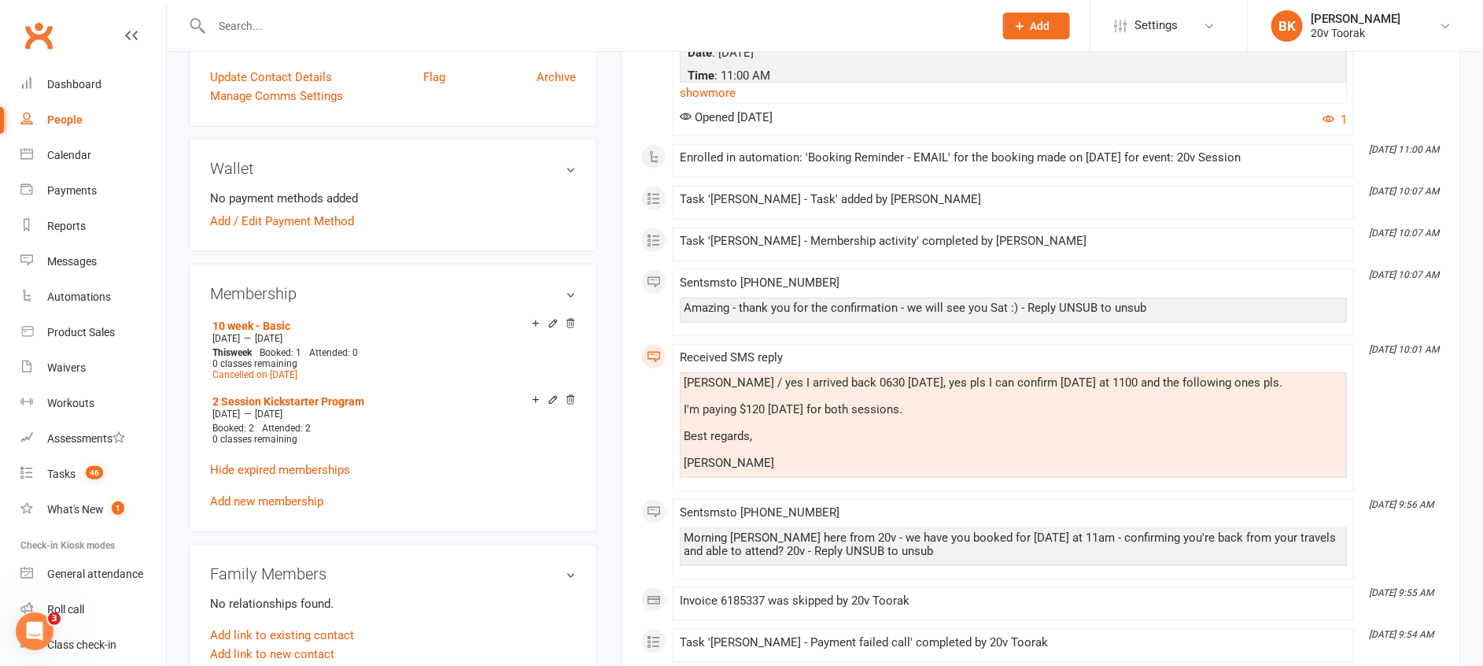
scroll to position [0, 0]
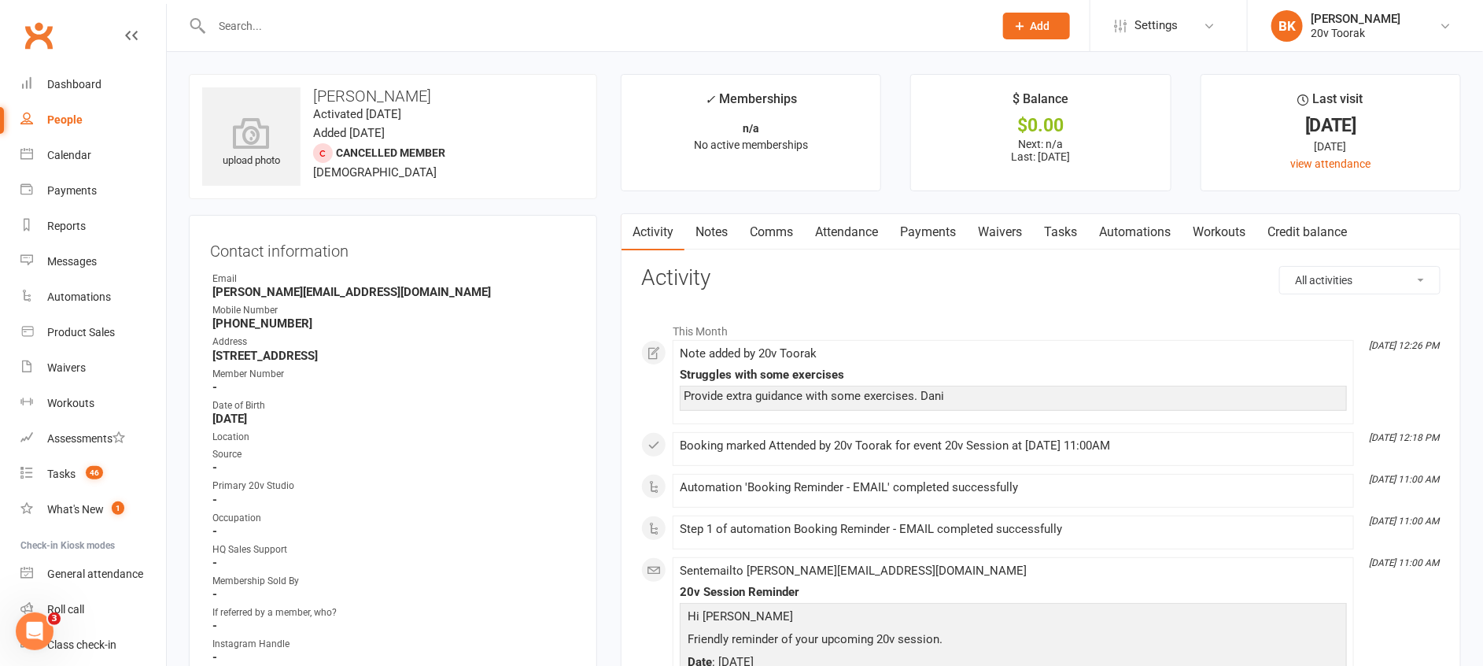
click at [848, 243] on link "Attendance" at bounding box center [846, 232] width 85 height 36
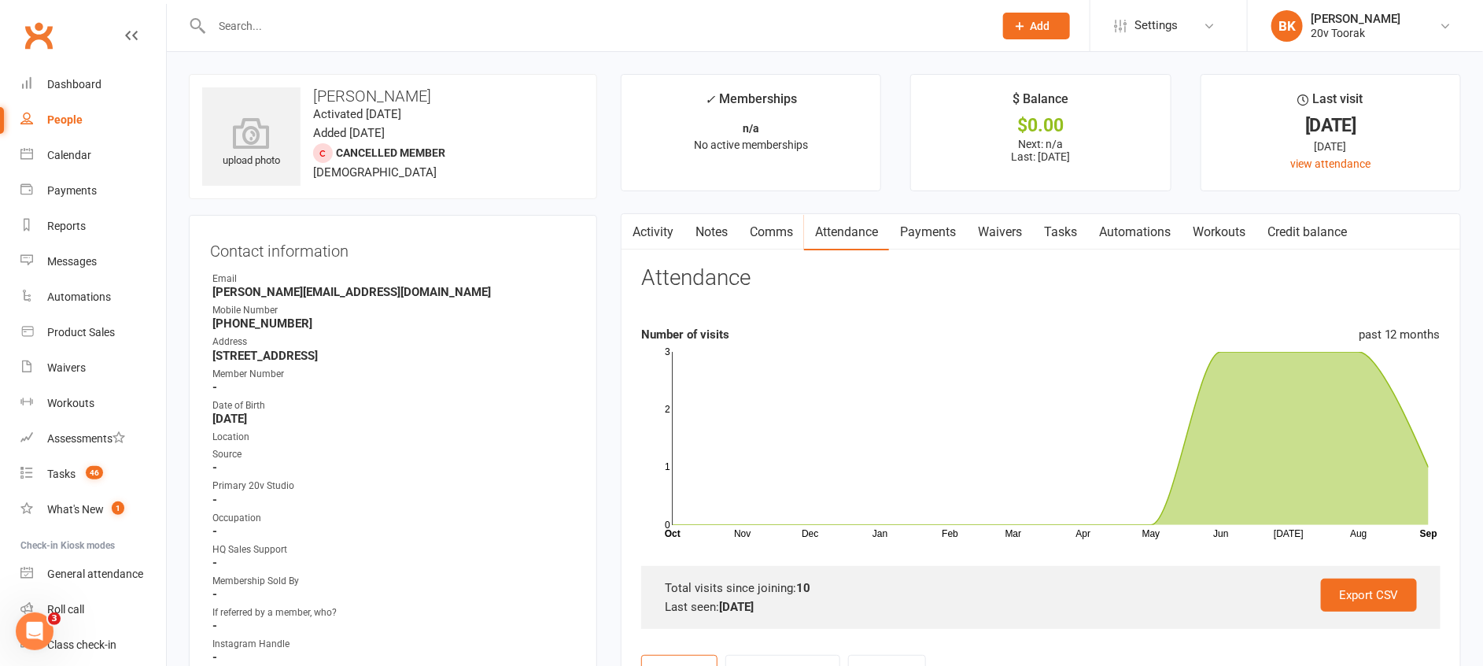
click at [717, 242] on link "Notes" at bounding box center [712, 232] width 54 height 36
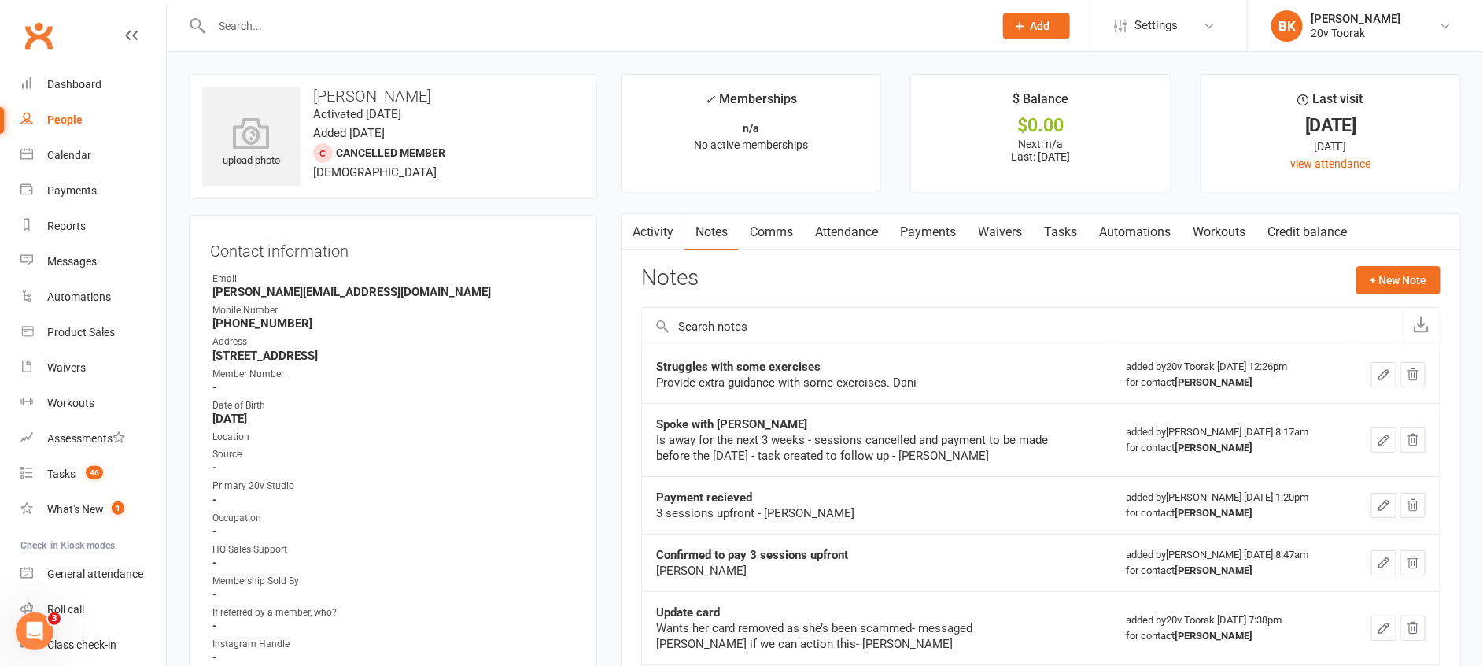
click at [1112, 229] on link "Automations" at bounding box center [1135, 232] width 94 height 36
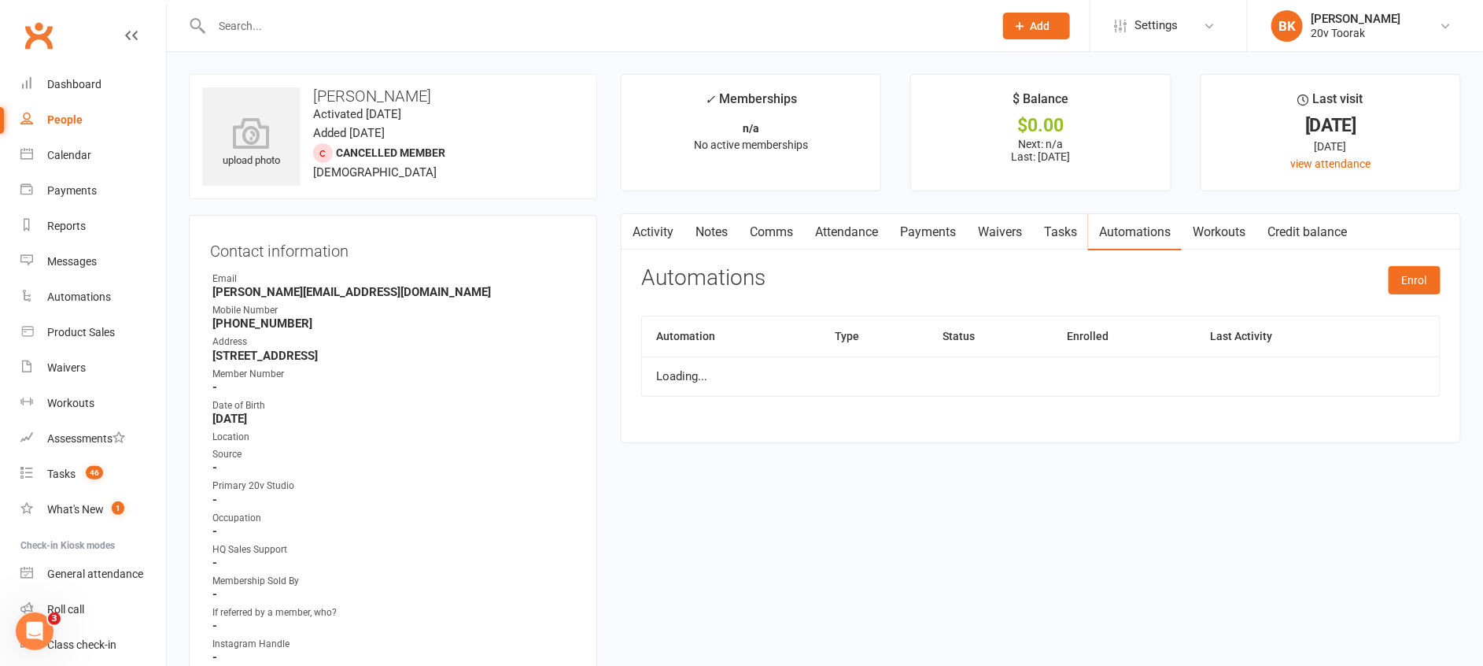
click at [1077, 227] on link "Tasks" at bounding box center [1060, 232] width 55 height 36
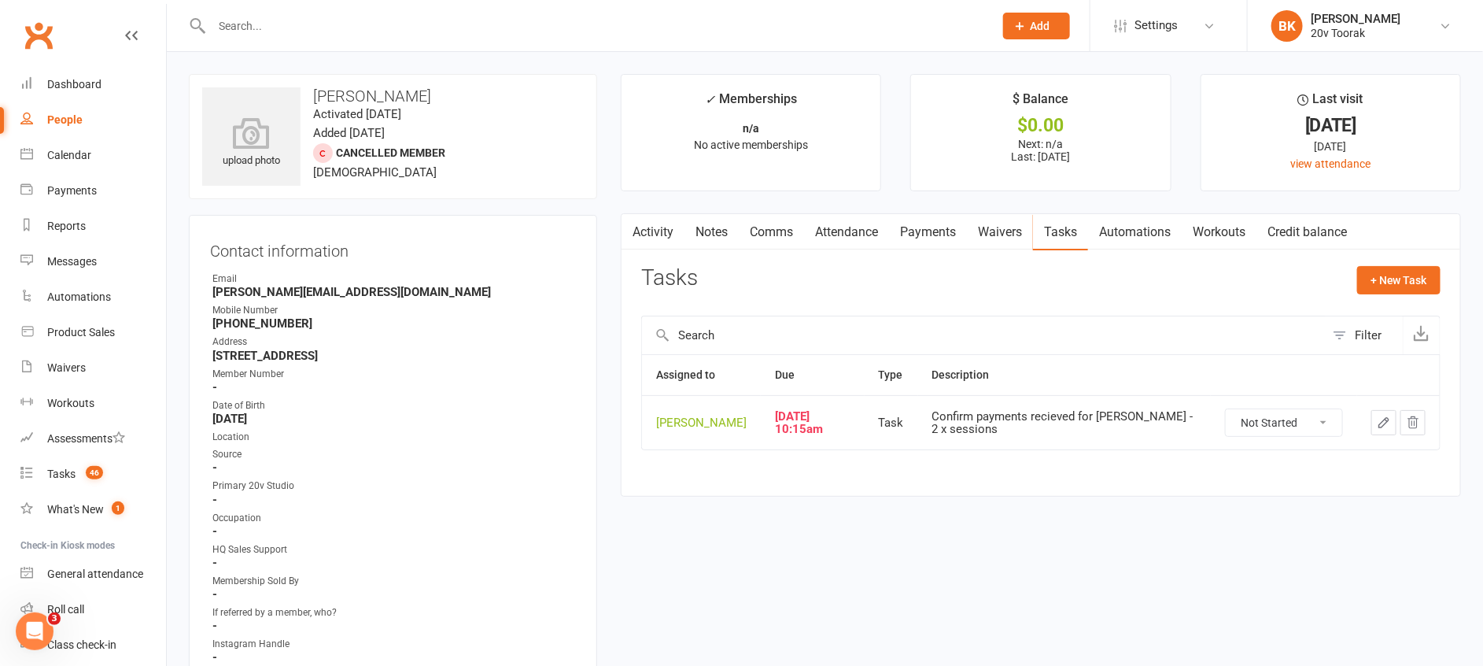
click at [765, 227] on link "Comms" at bounding box center [771, 232] width 65 height 36
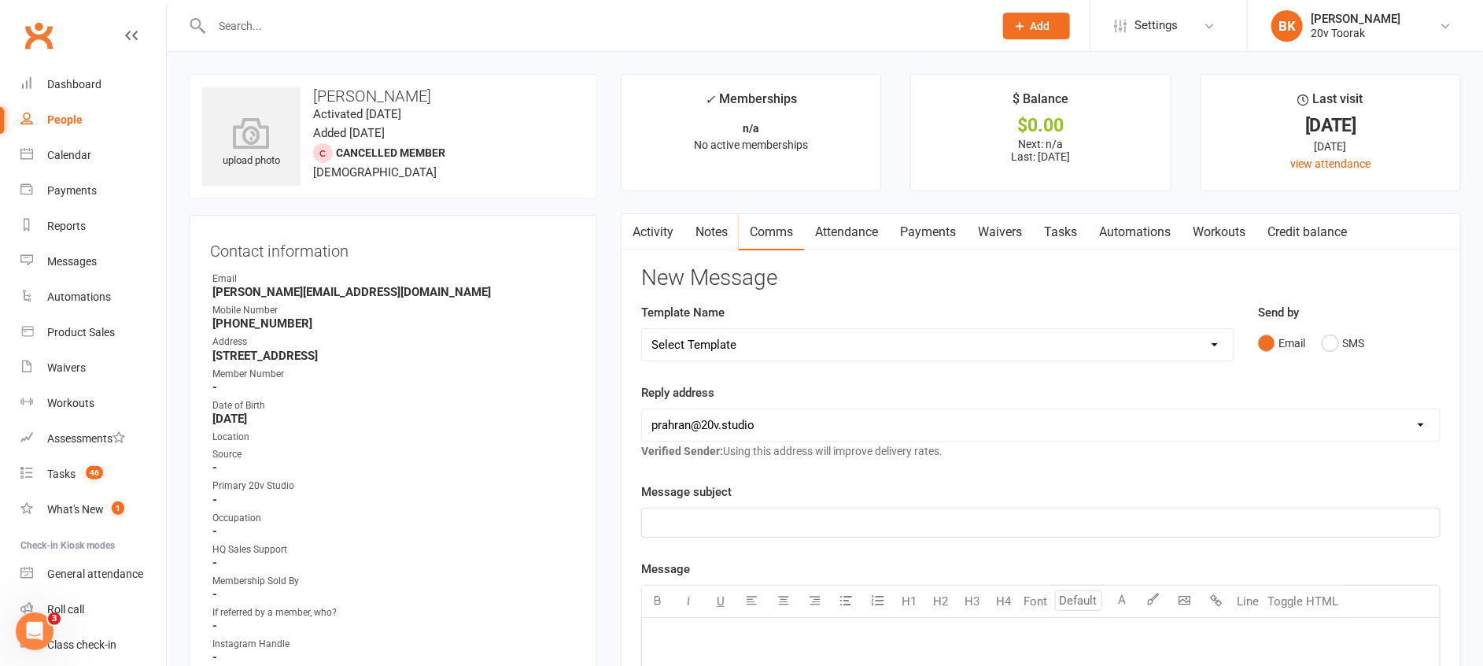
click at [767, 382] on div "Template Name Select Template [SMS] 12 Week Promo - First Trial Attended - Not …" at bounding box center [938, 343] width 617 height 80
click at [728, 246] on link "Notes" at bounding box center [712, 232] width 54 height 36
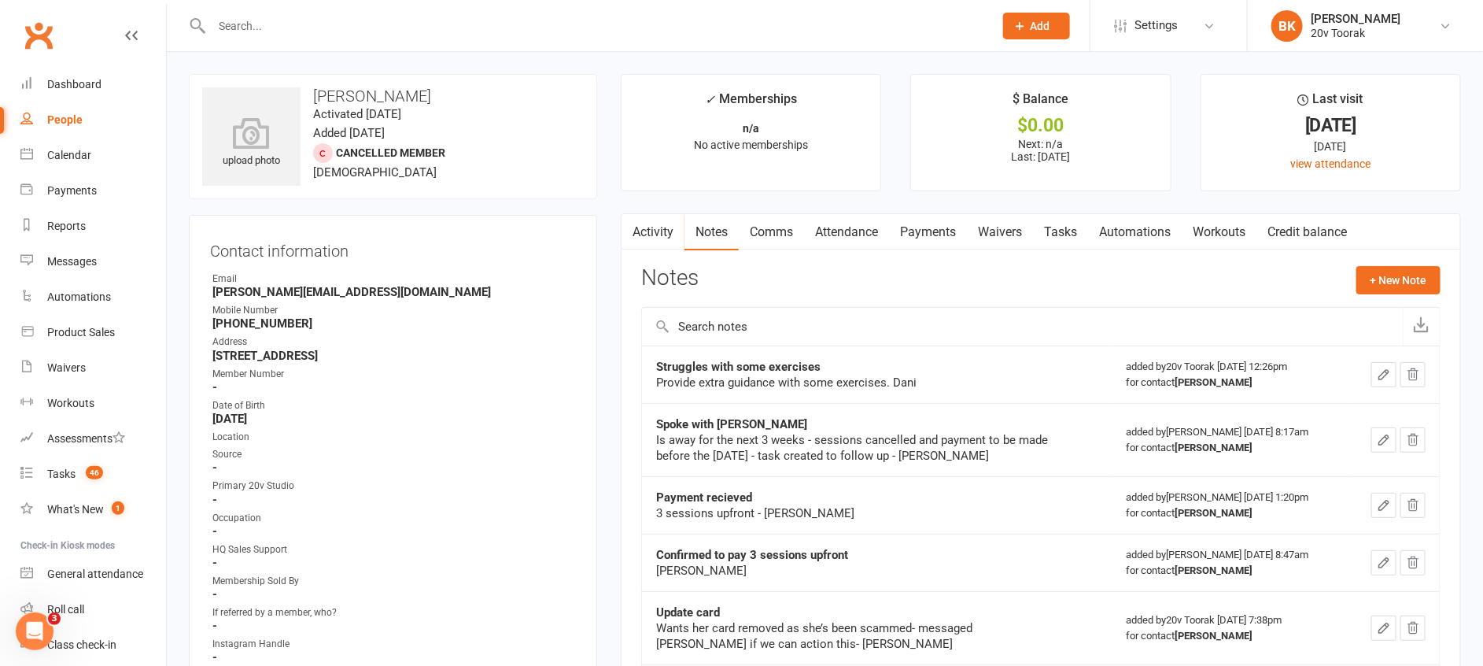
click at [1066, 235] on link "Tasks" at bounding box center [1060, 232] width 55 height 36
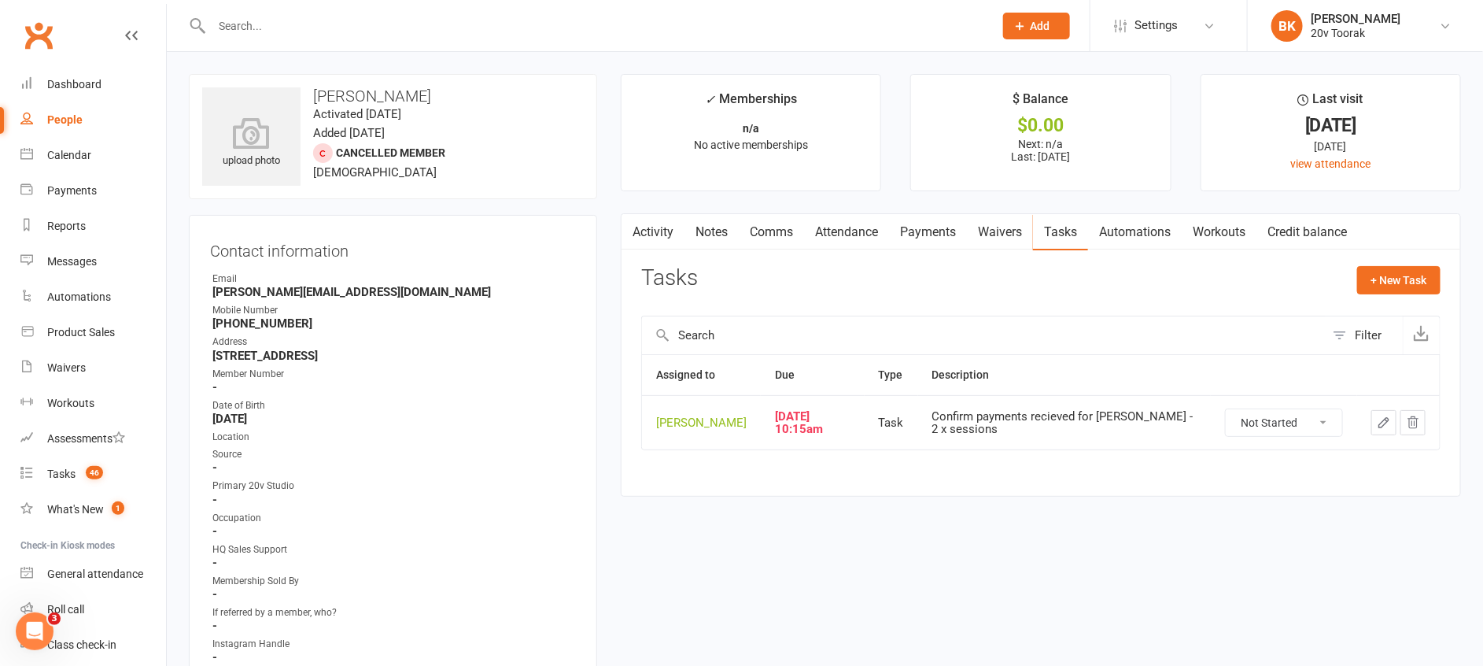
click at [1280, 428] on select "Not Started In Progress Waiting Complete" at bounding box center [1284, 422] width 116 height 27
click at [1226, 409] on select "Not Started In Progress Waiting Complete" at bounding box center [1284, 422] width 116 height 27
select select "unstarted"
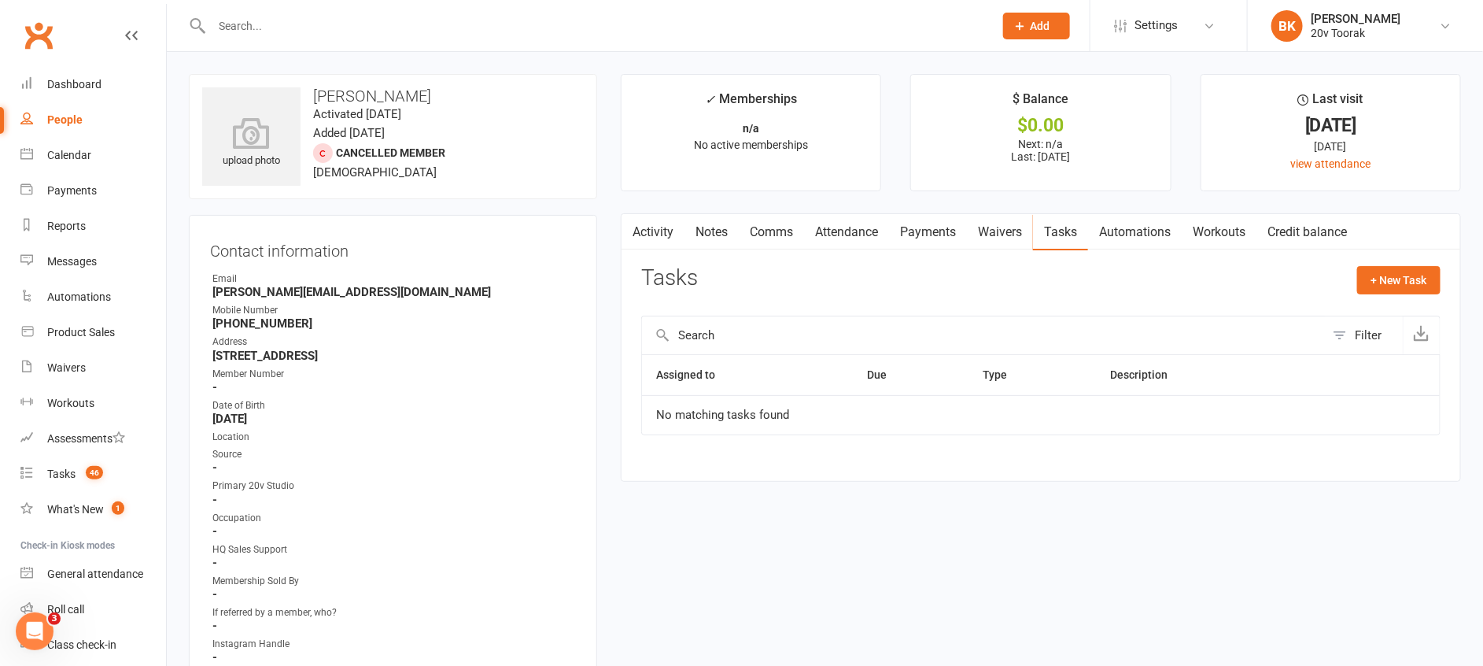
click at [718, 240] on link "Notes" at bounding box center [712, 232] width 54 height 36
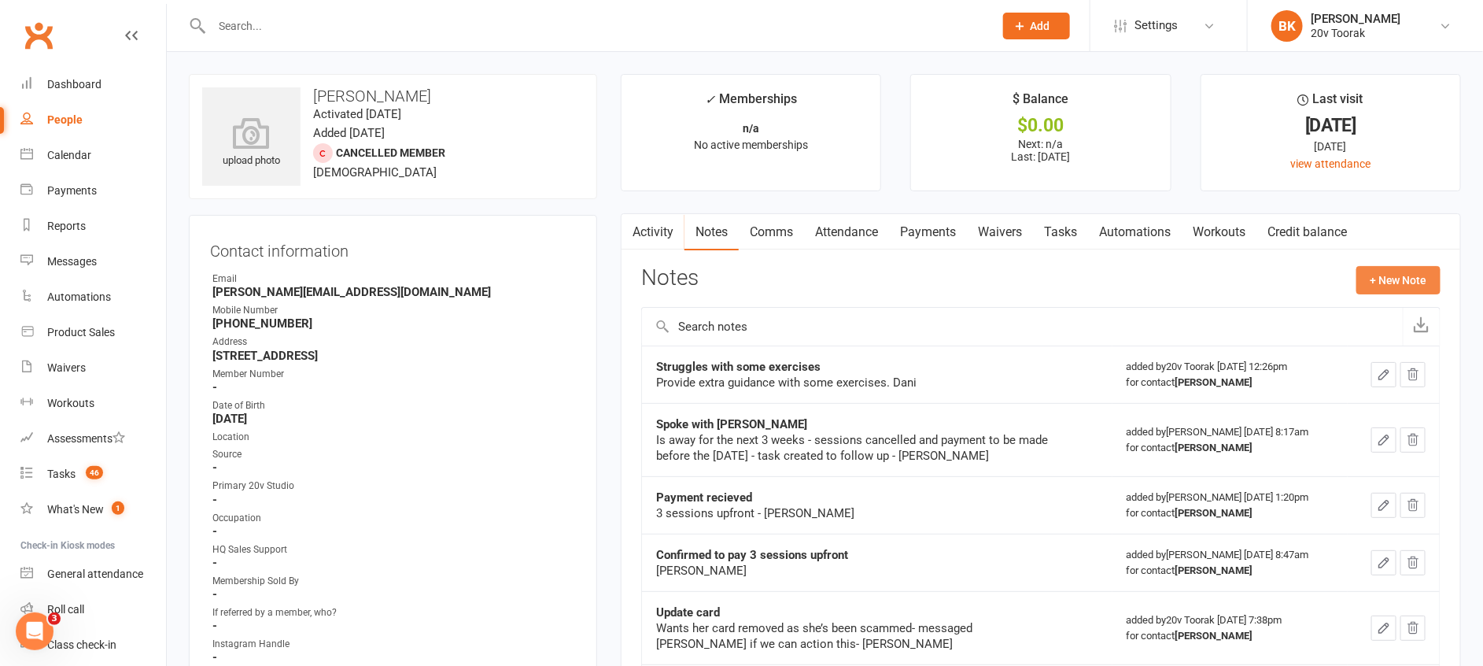
click at [1386, 279] on button "+ New Note" at bounding box center [1399, 280] width 84 height 28
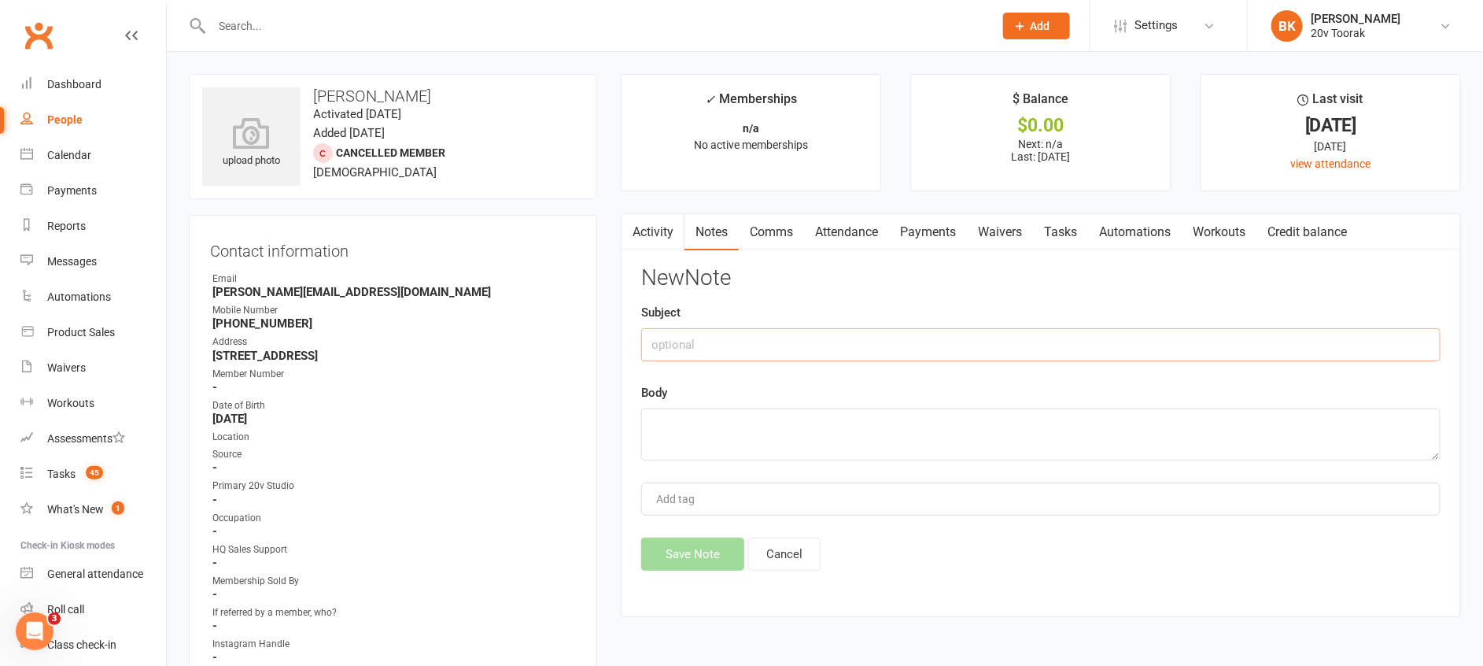
click at [1019, 352] on input "text" at bounding box center [1041, 344] width 800 height 33
type input "Confirmed"
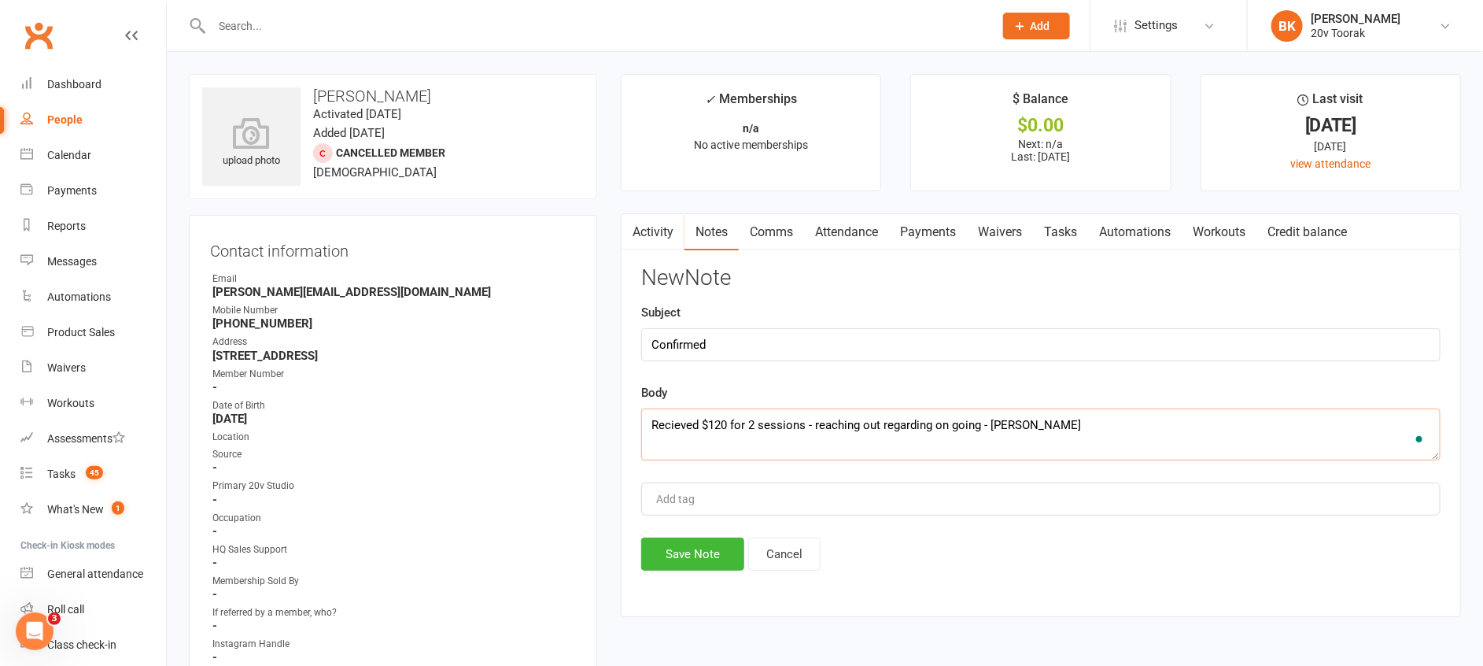
type textarea "Recieved $120 for 2 sessions - reaching out regarding on going - Byron"
click at [674, 574] on div "Activity Notes Comms Attendance Payments Waivers Tasks Automations Workouts Cre…" at bounding box center [1041, 415] width 840 height 404
click at [682, 560] on button "Save Note" at bounding box center [692, 553] width 103 height 33
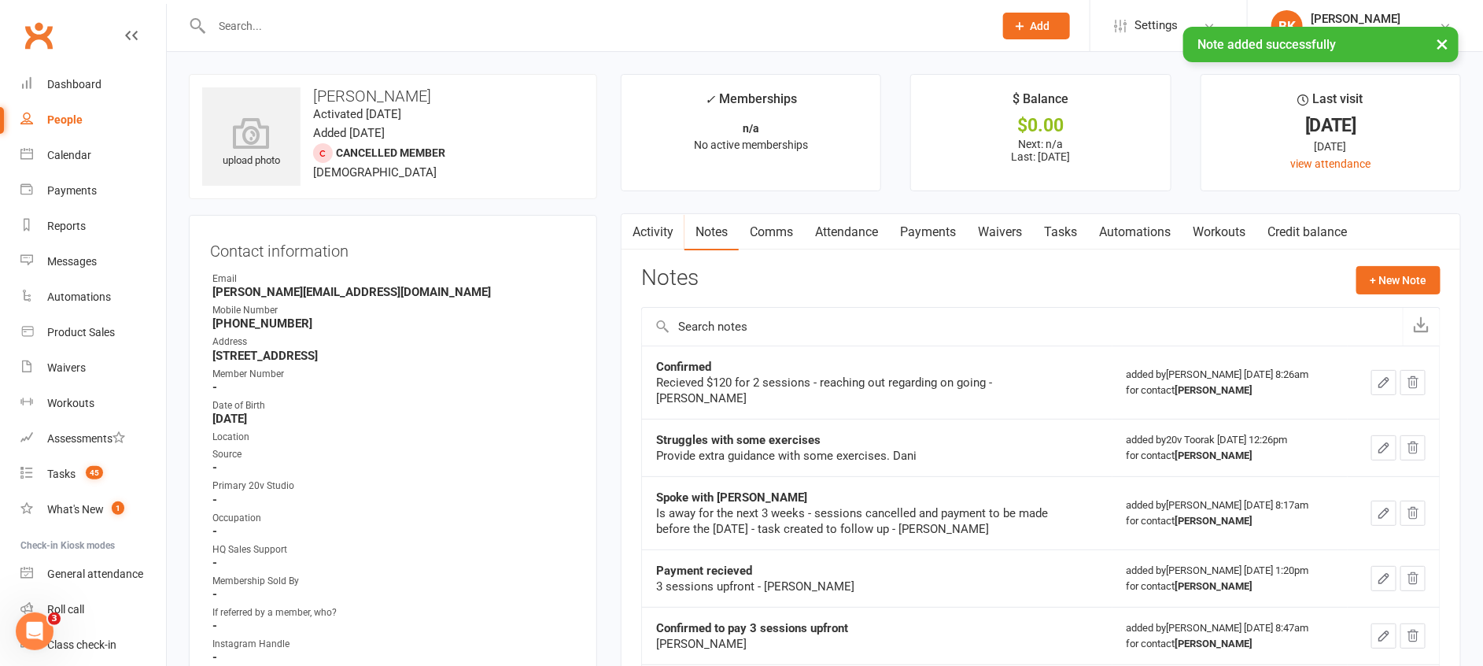
click at [769, 233] on link "Comms" at bounding box center [771, 232] width 65 height 36
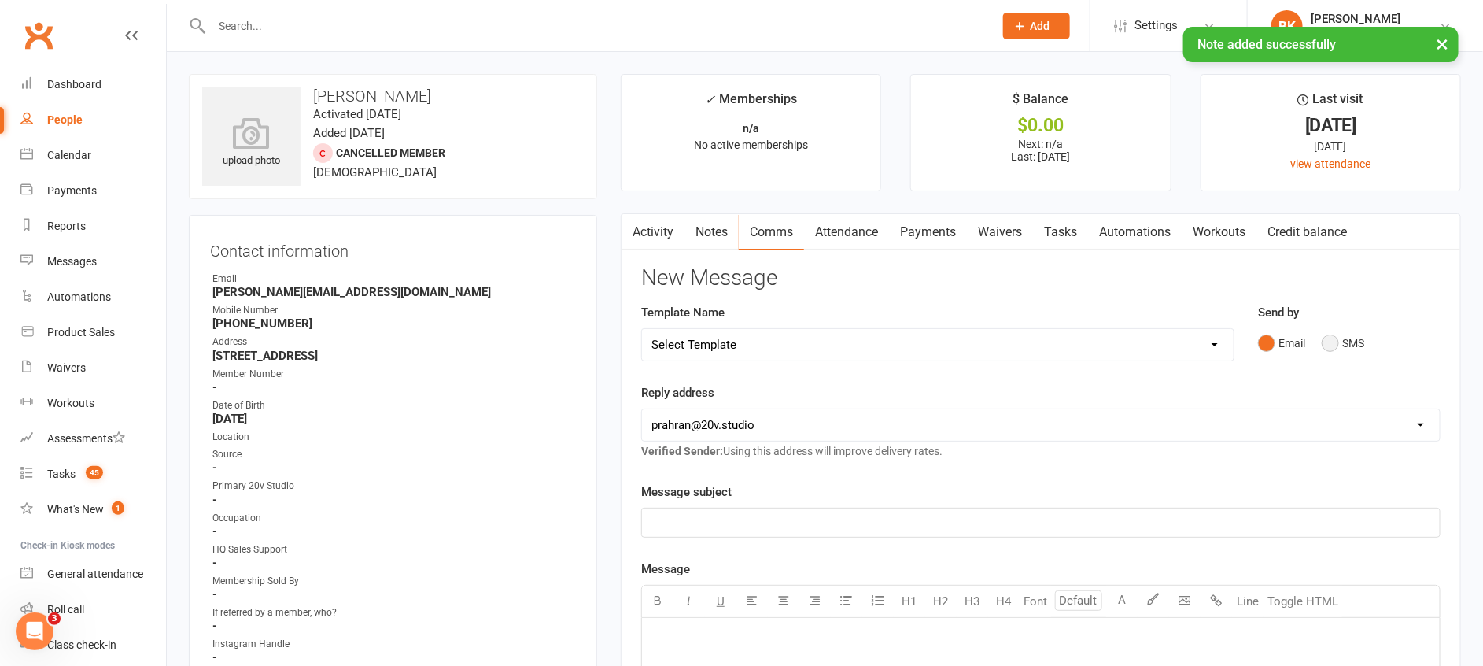
click at [1342, 337] on button "SMS" at bounding box center [1343, 343] width 42 height 30
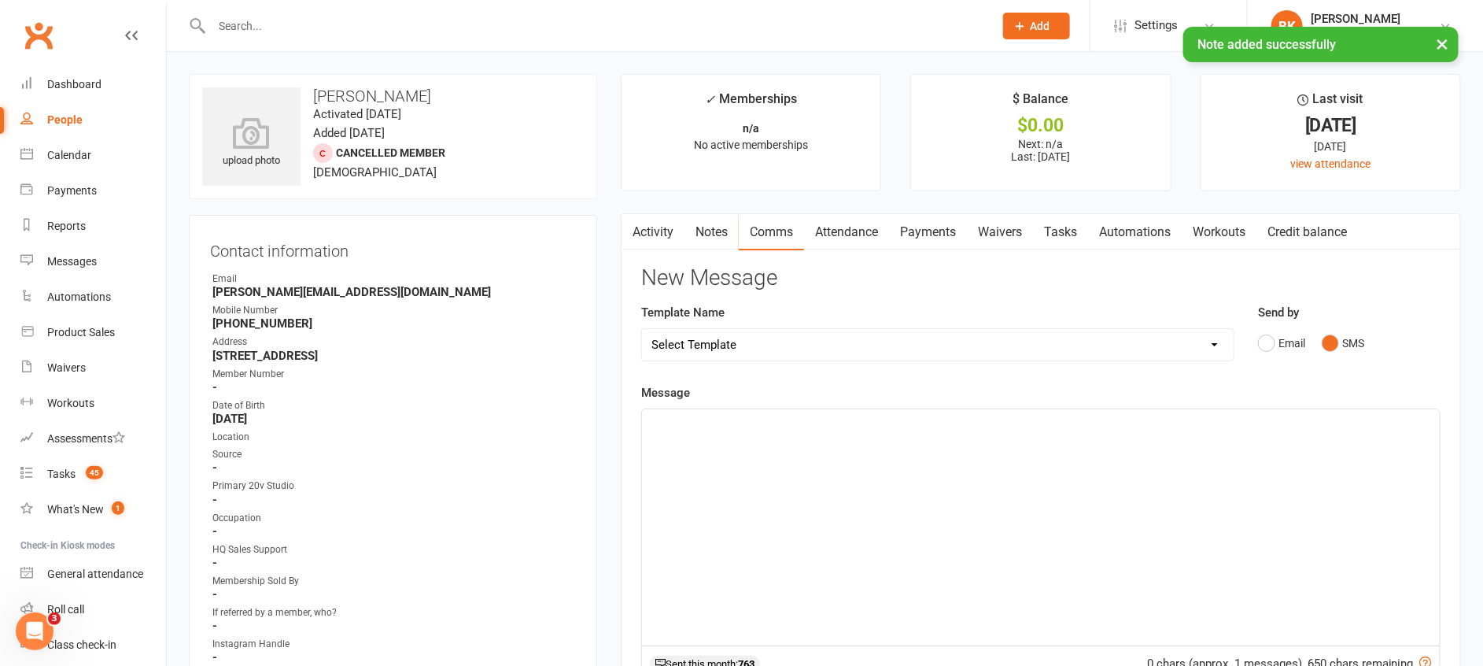
click at [1275, 432] on p "﻿" at bounding box center [1041, 423] width 779 height 19
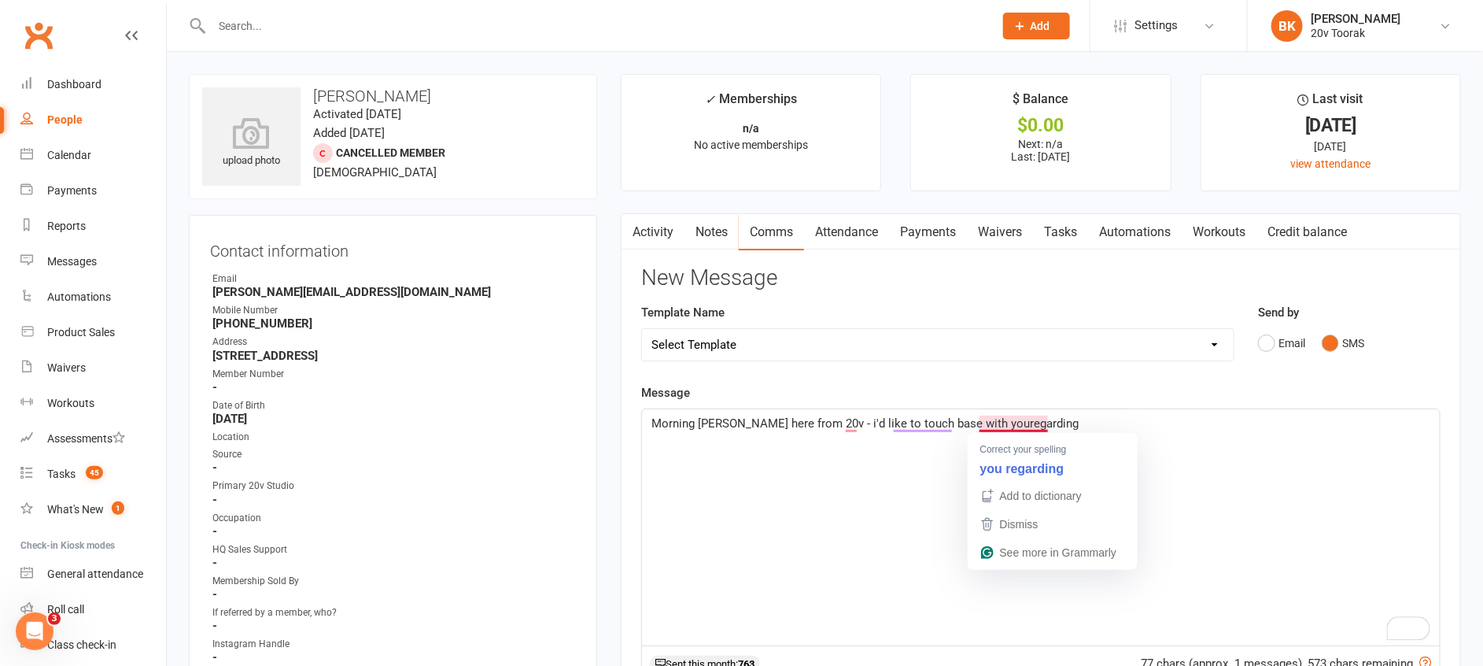
click at [998, 420] on span "Morning Sara - Byron here from 20v - i'd like to touch base with youregarding" at bounding box center [865, 423] width 427 height 14
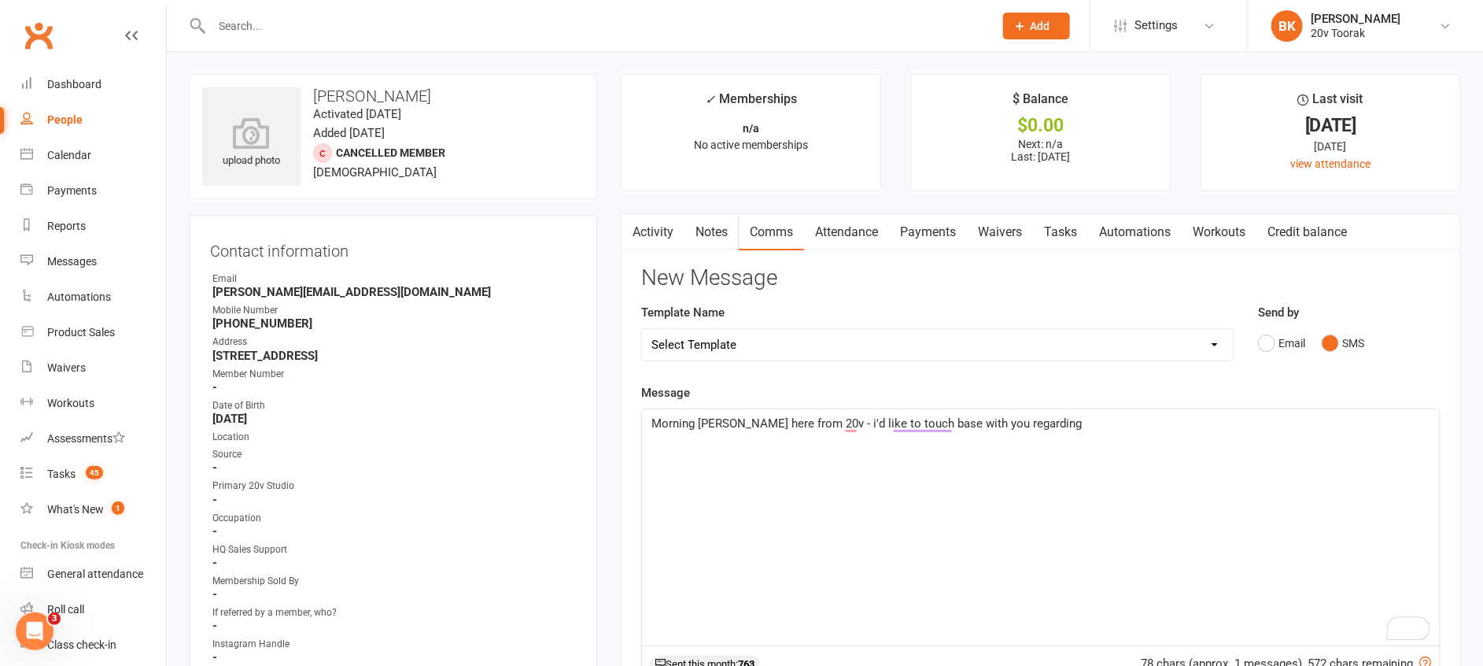
click at [1071, 420] on p "Morning Sara - Byron here from 20v - i'd like to touch base with you regarding" at bounding box center [1041, 423] width 779 height 19
click at [942, 221] on link "Payments" at bounding box center [928, 232] width 78 height 36
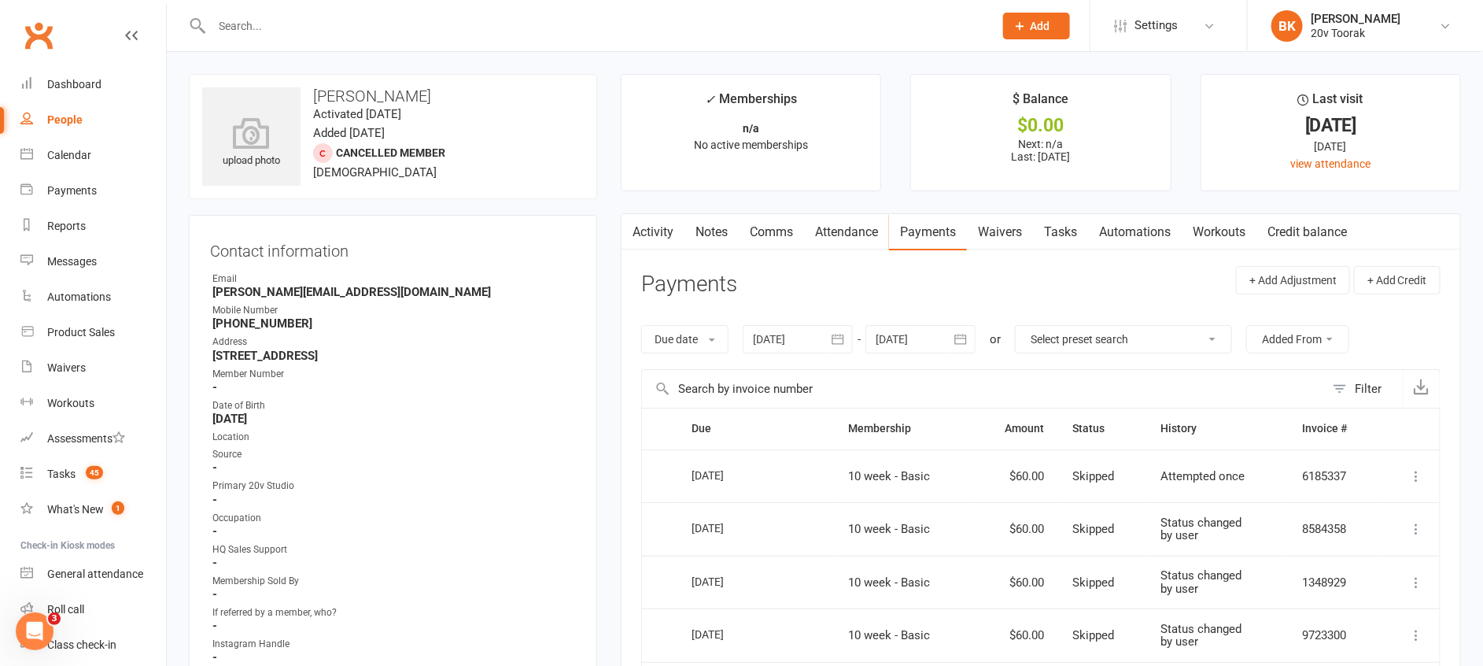
click at [880, 228] on link "Attendance" at bounding box center [846, 232] width 85 height 36
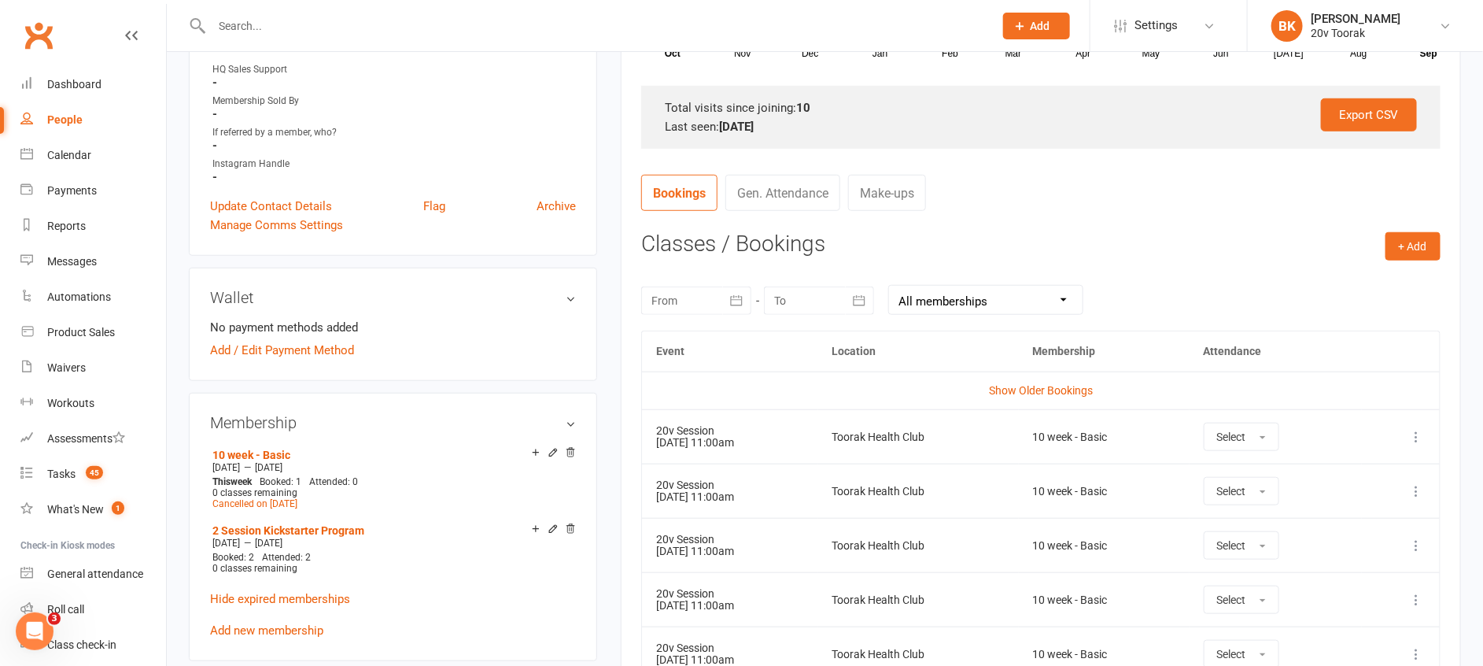
scroll to position [497, 0]
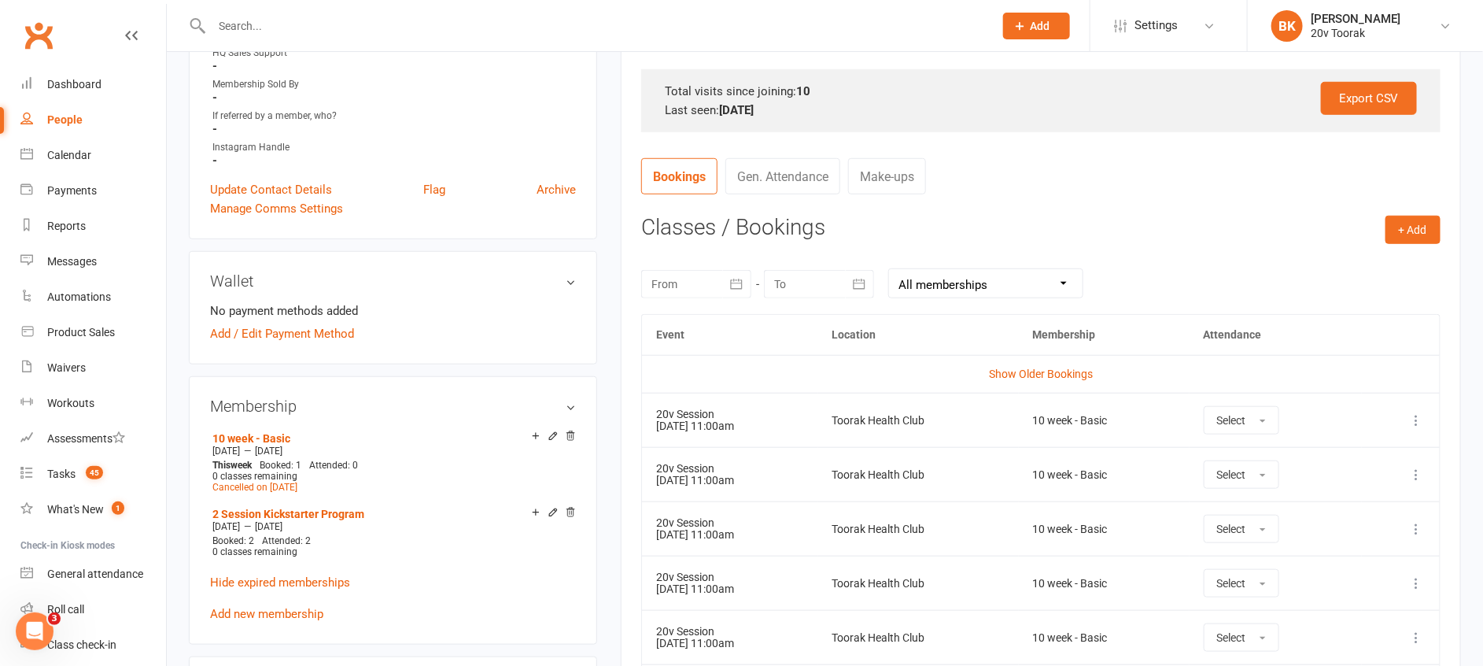
click at [739, 279] on icon "button" at bounding box center [737, 284] width 12 height 10
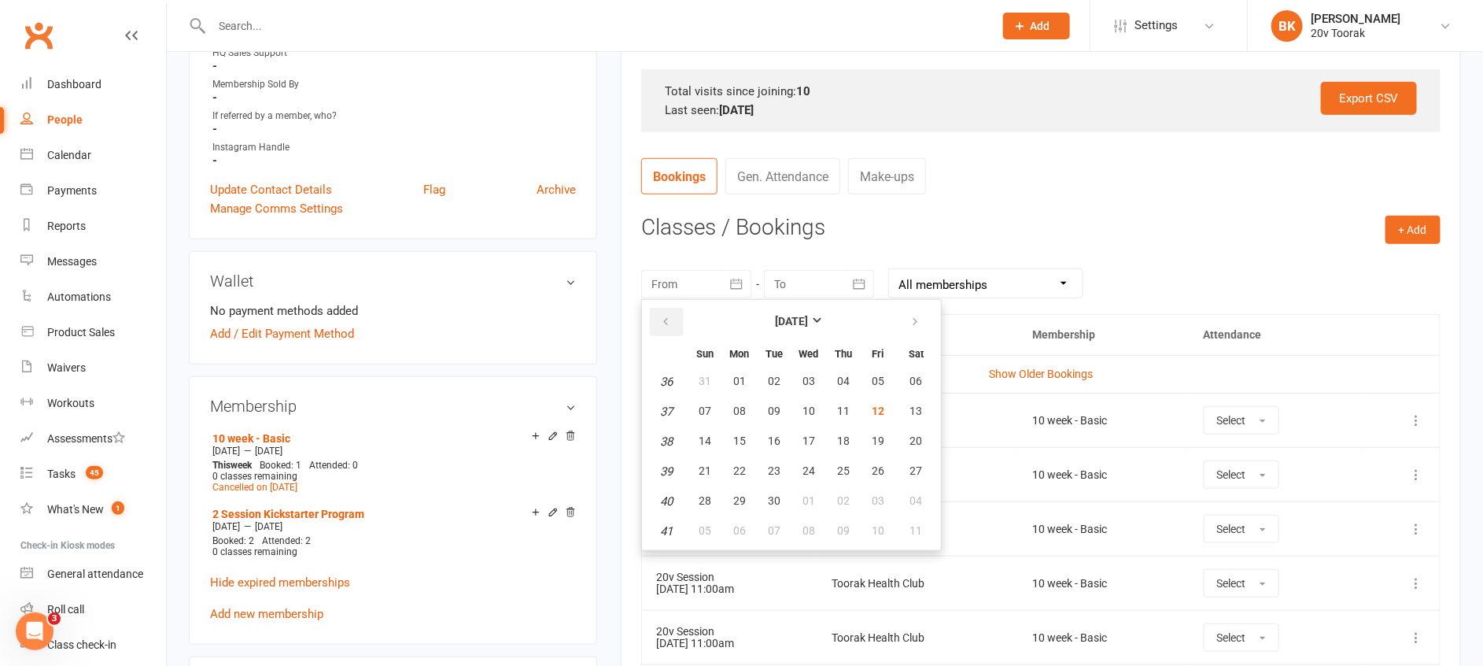
click at [673, 320] on button "button" at bounding box center [667, 322] width 34 height 28
click at [704, 379] on span "01" at bounding box center [705, 381] width 13 height 13
type input "01 Jun 2025"
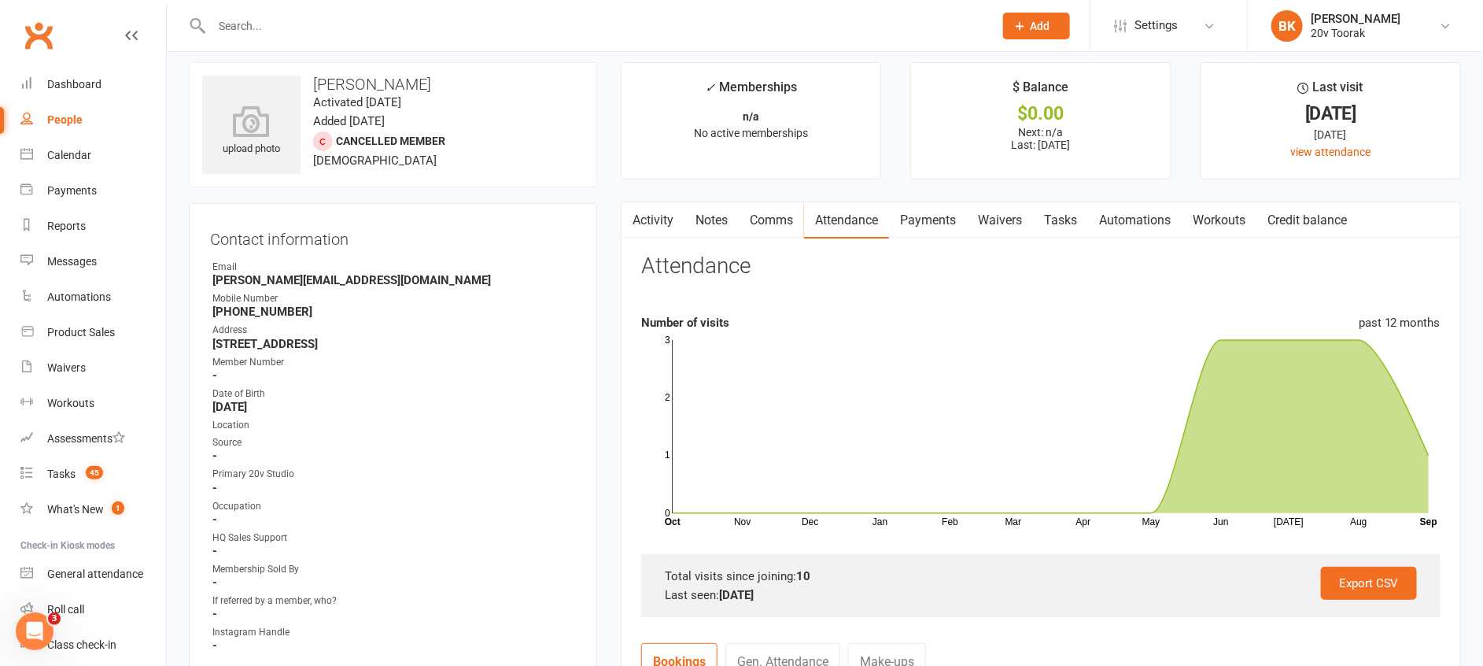
scroll to position [0, 0]
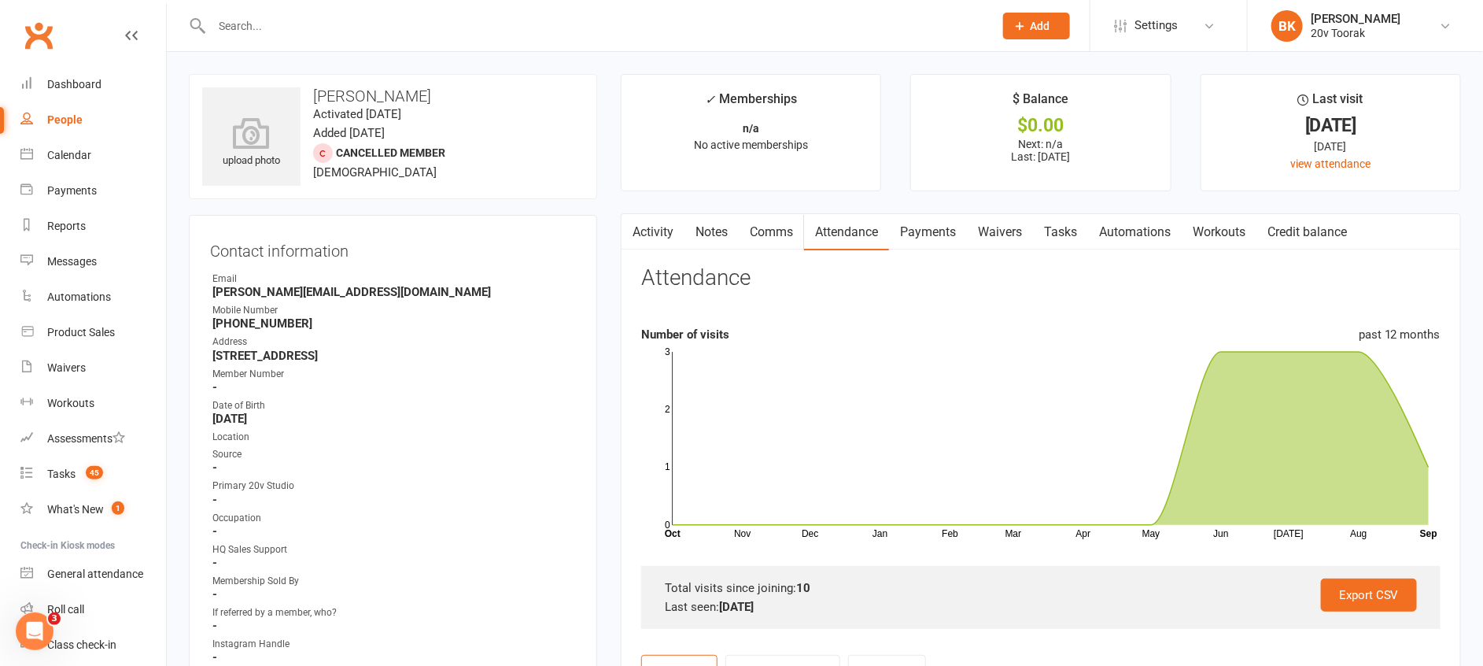
click at [1073, 239] on link "Tasks" at bounding box center [1060, 232] width 55 height 36
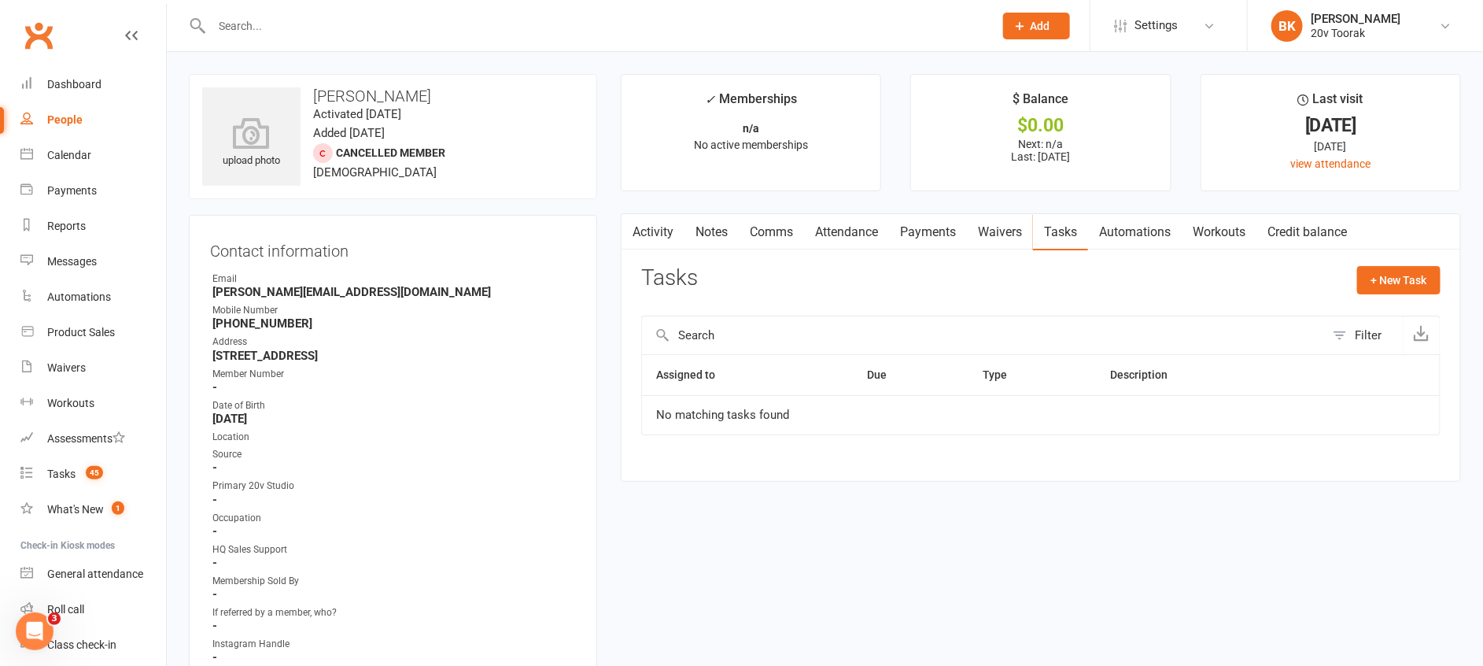
click at [264, 4] on div at bounding box center [586, 25] width 794 height 51
click at [259, 17] on input "text" at bounding box center [595, 26] width 776 height 22
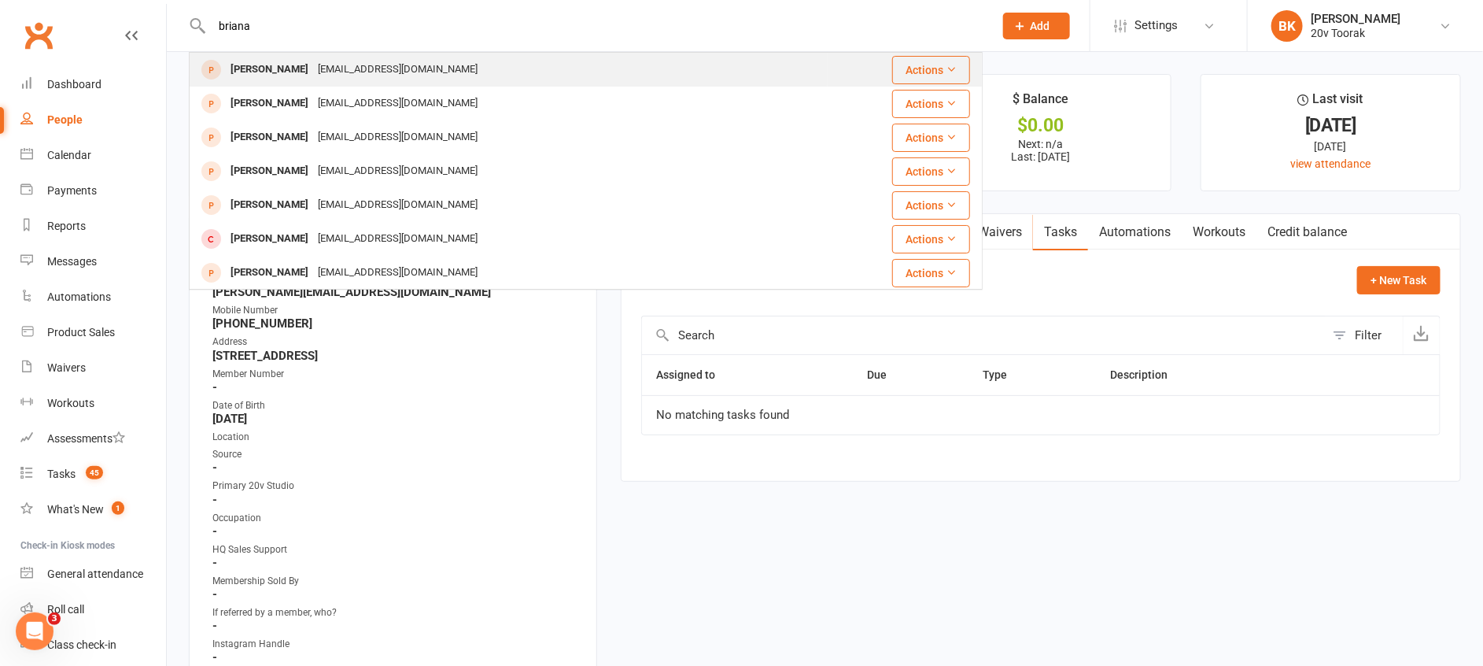
type input "briana"
click at [257, 70] on div "Briana Mcgrath" at bounding box center [269, 69] width 87 height 23
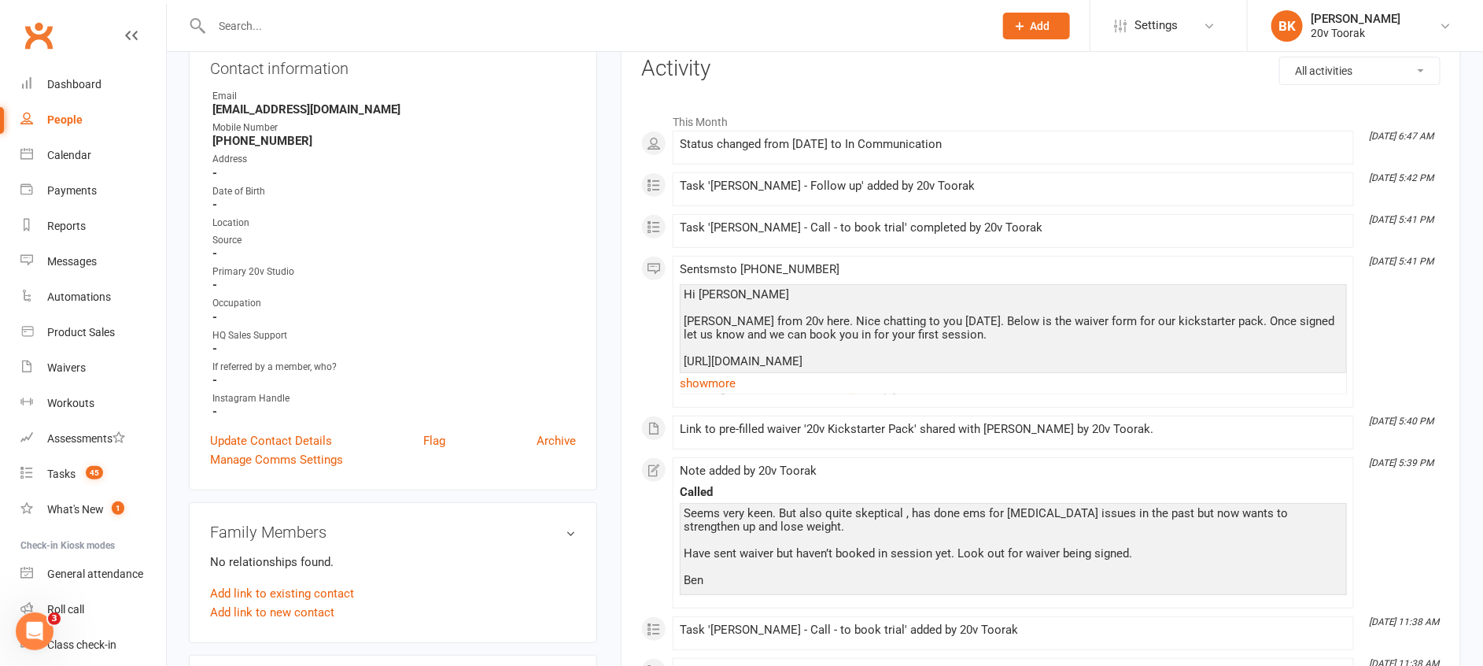
scroll to position [187, 0]
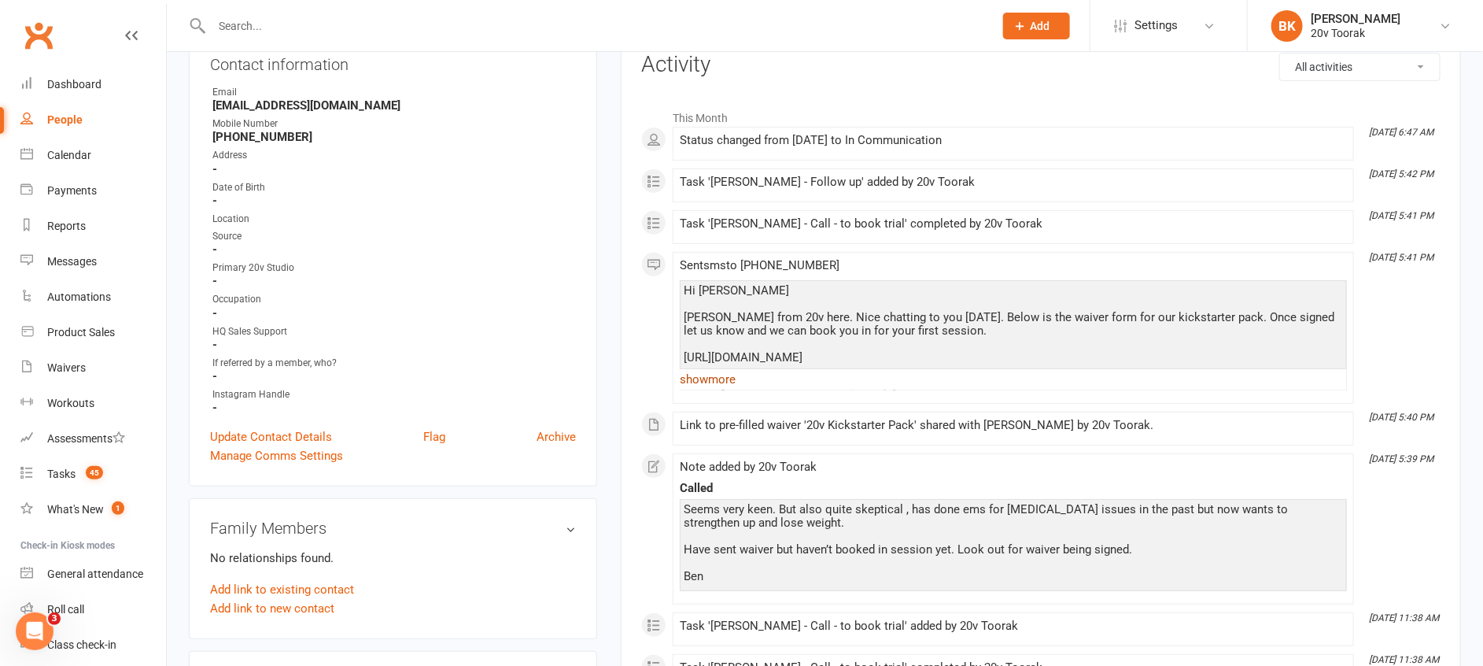
click at [707, 378] on link "show more" at bounding box center [1013, 379] width 667 height 22
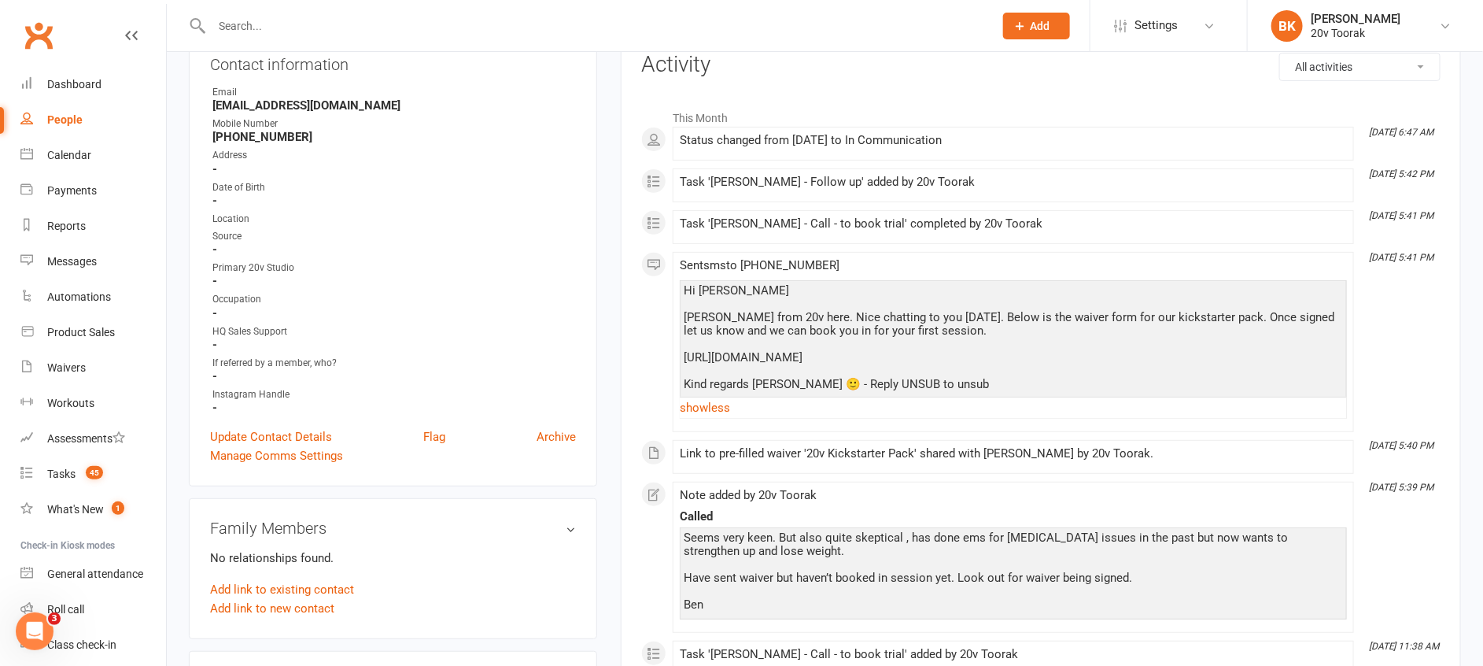
scroll to position [0, 0]
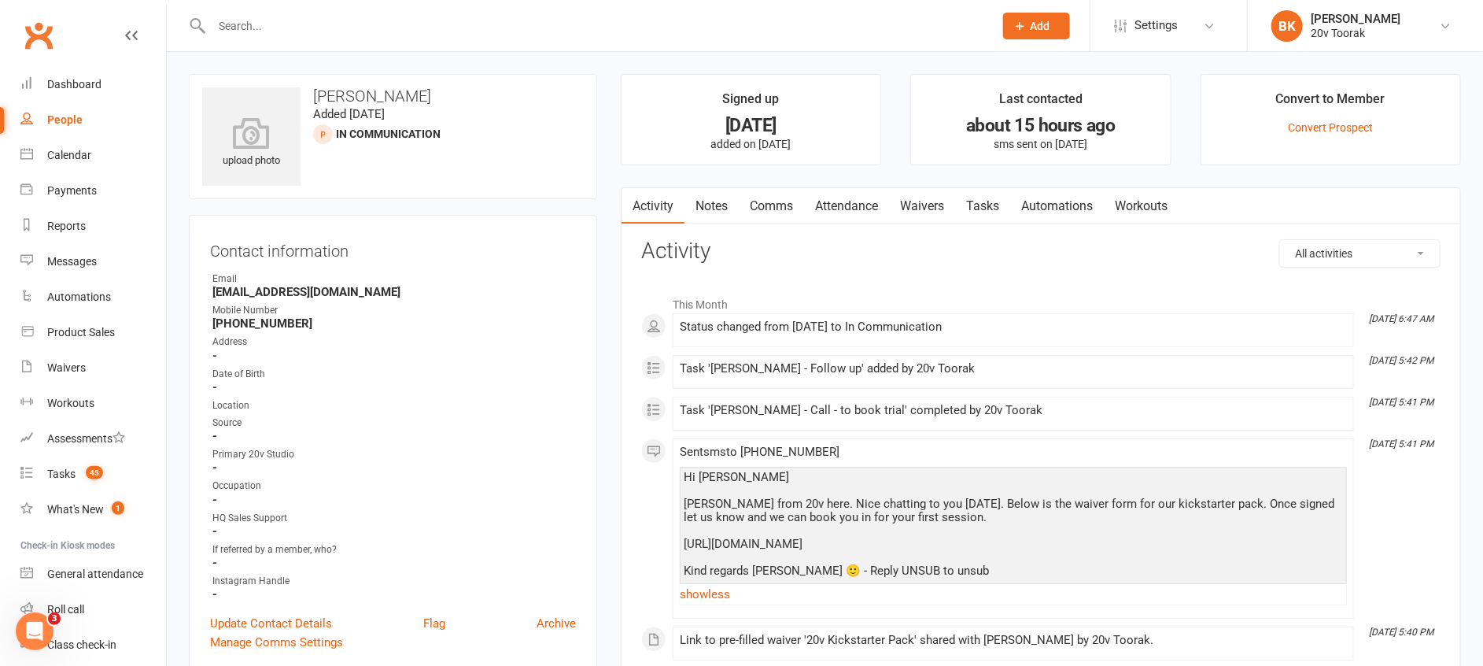
click at [248, 20] on input "text" at bounding box center [595, 26] width 776 height 22
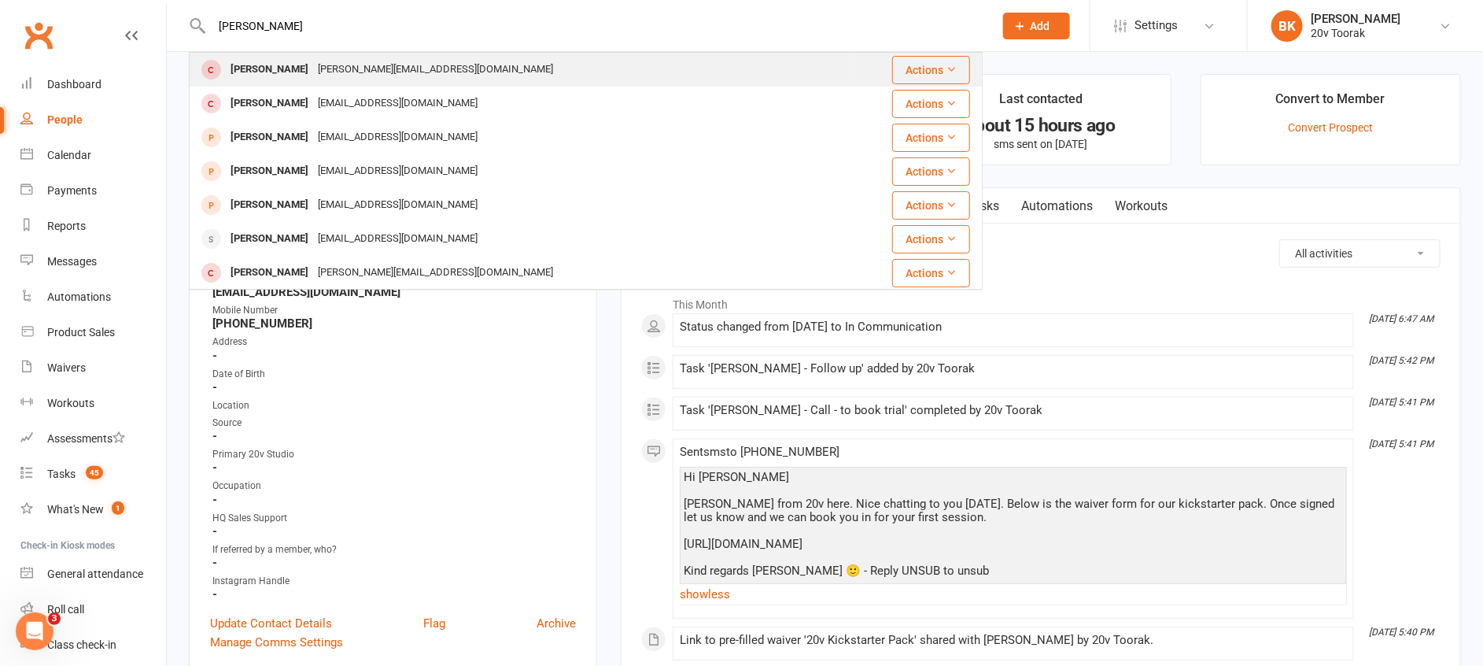
type input "sara g"
click at [267, 64] on div "Sara Grayson" at bounding box center [269, 69] width 87 height 23
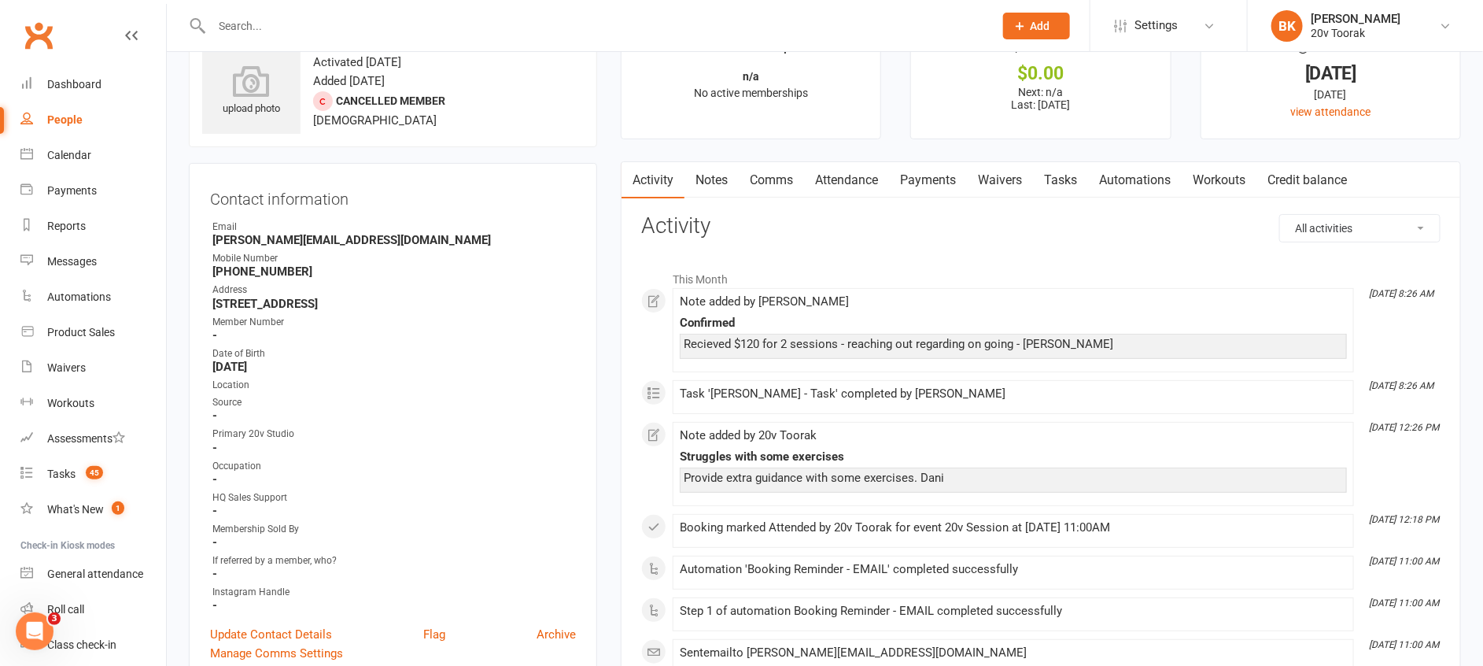
scroll to position [50, 0]
click at [842, 190] on link "Attendance" at bounding box center [846, 182] width 85 height 36
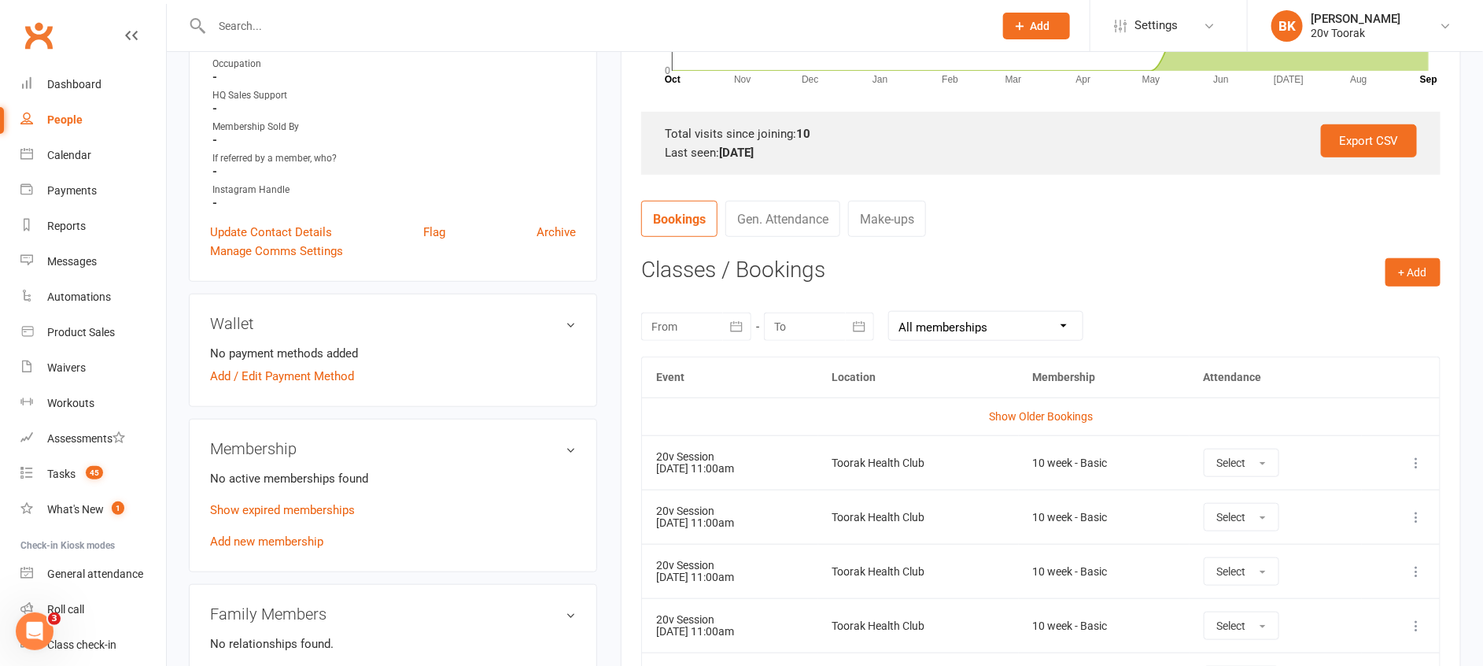
scroll to position [456, 0]
click at [715, 329] on div at bounding box center [696, 325] width 110 height 28
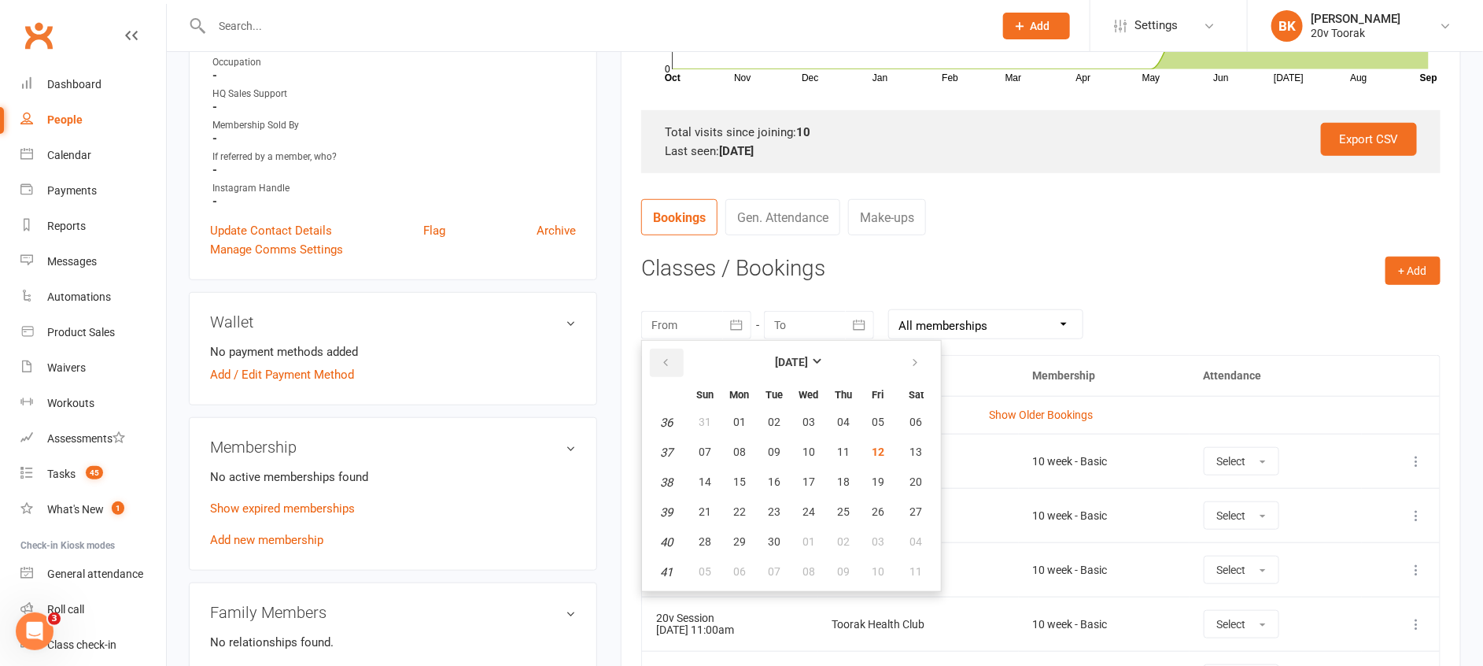
click at [655, 356] on button "button" at bounding box center [667, 363] width 34 height 28
click at [726, 423] on button "02" at bounding box center [739, 422] width 33 height 28
type input "02 Jun 2025"
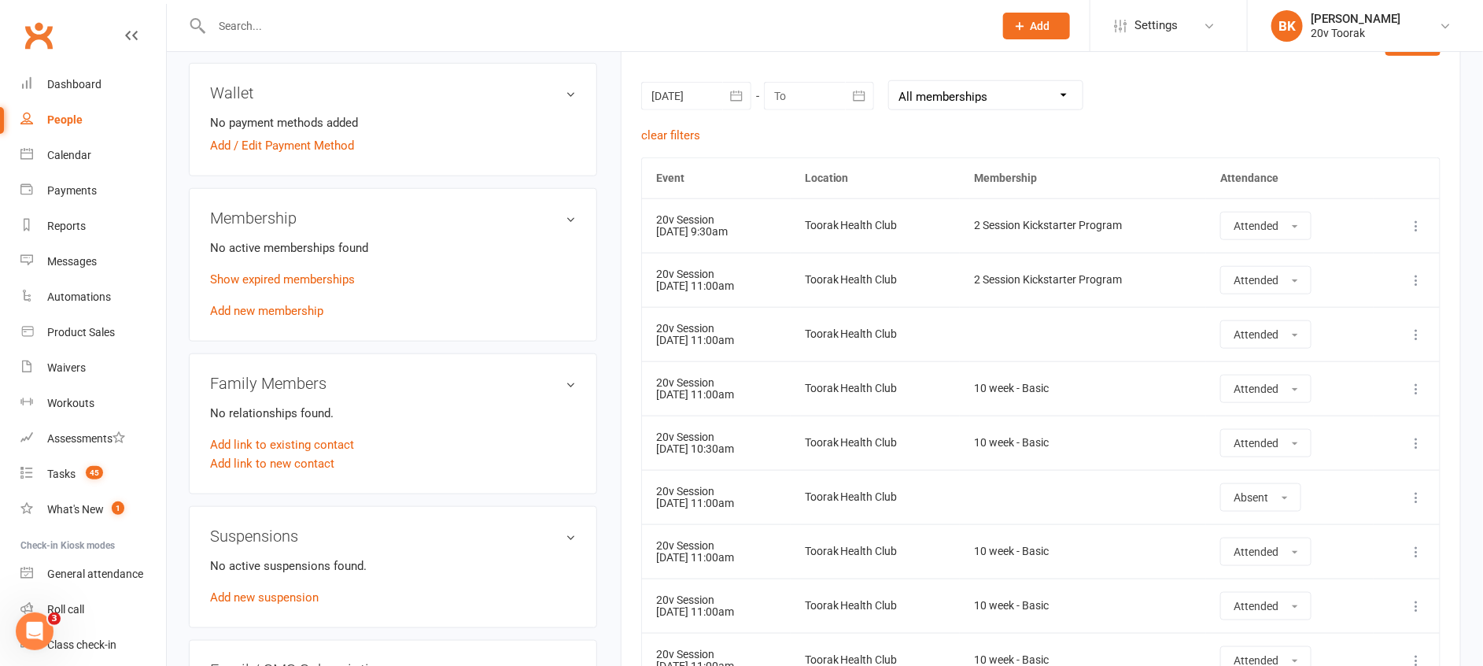
scroll to position [0, 0]
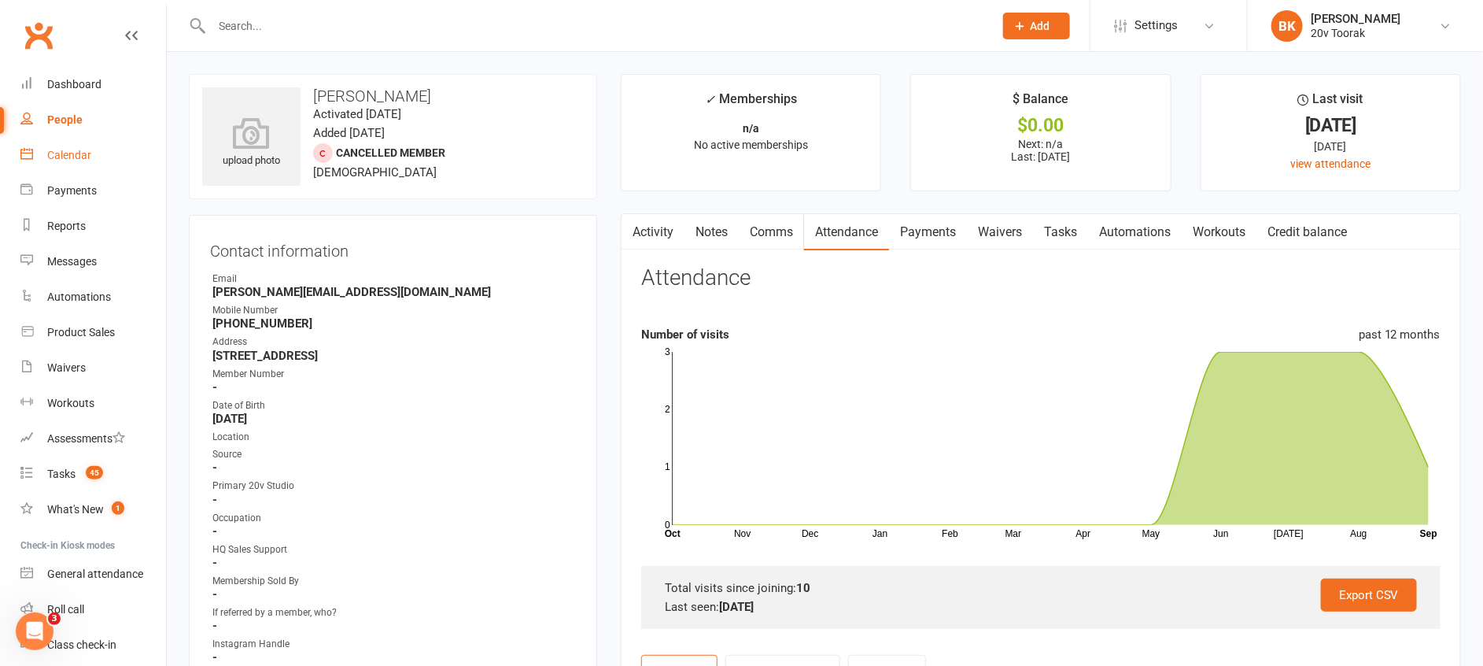
click at [49, 152] on div "Calendar" at bounding box center [69, 155] width 44 height 13
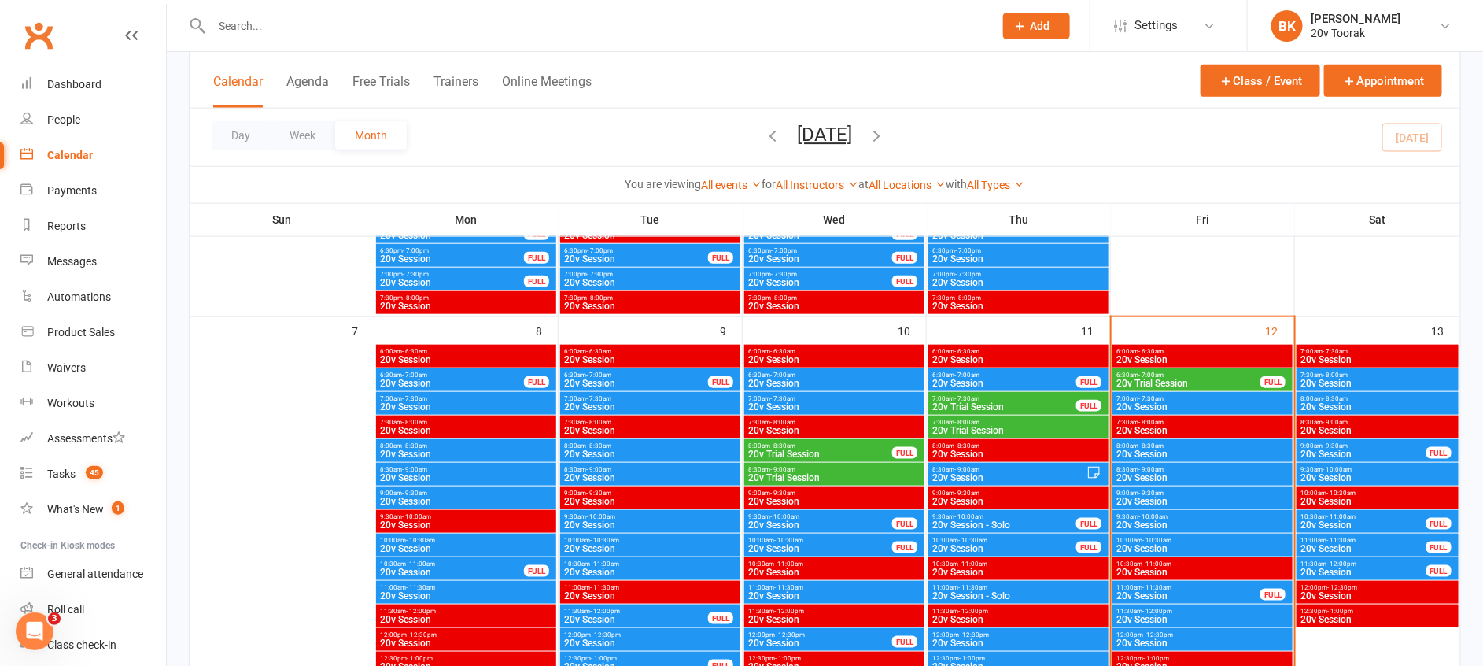
scroll to position [707, 0]
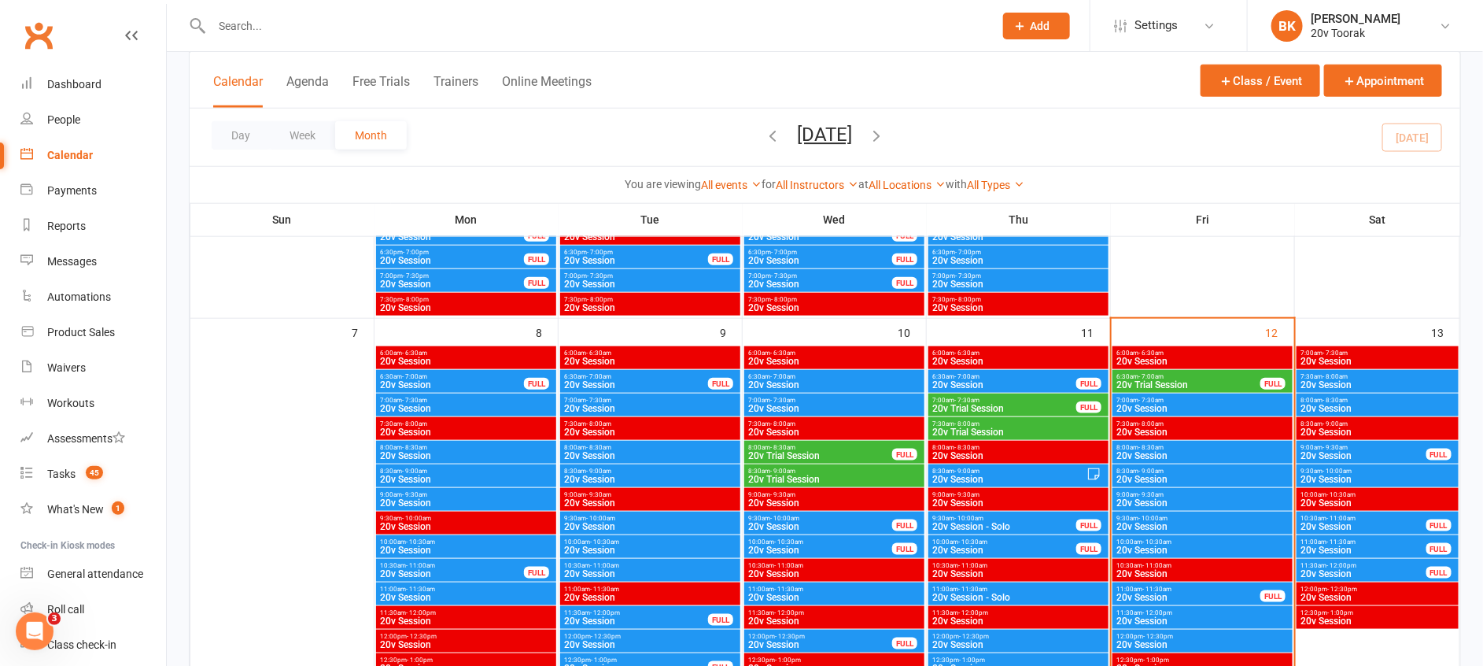
click at [1351, 378] on span "7:30am - 8:00am" at bounding box center [1378, 376] width 156 height 7
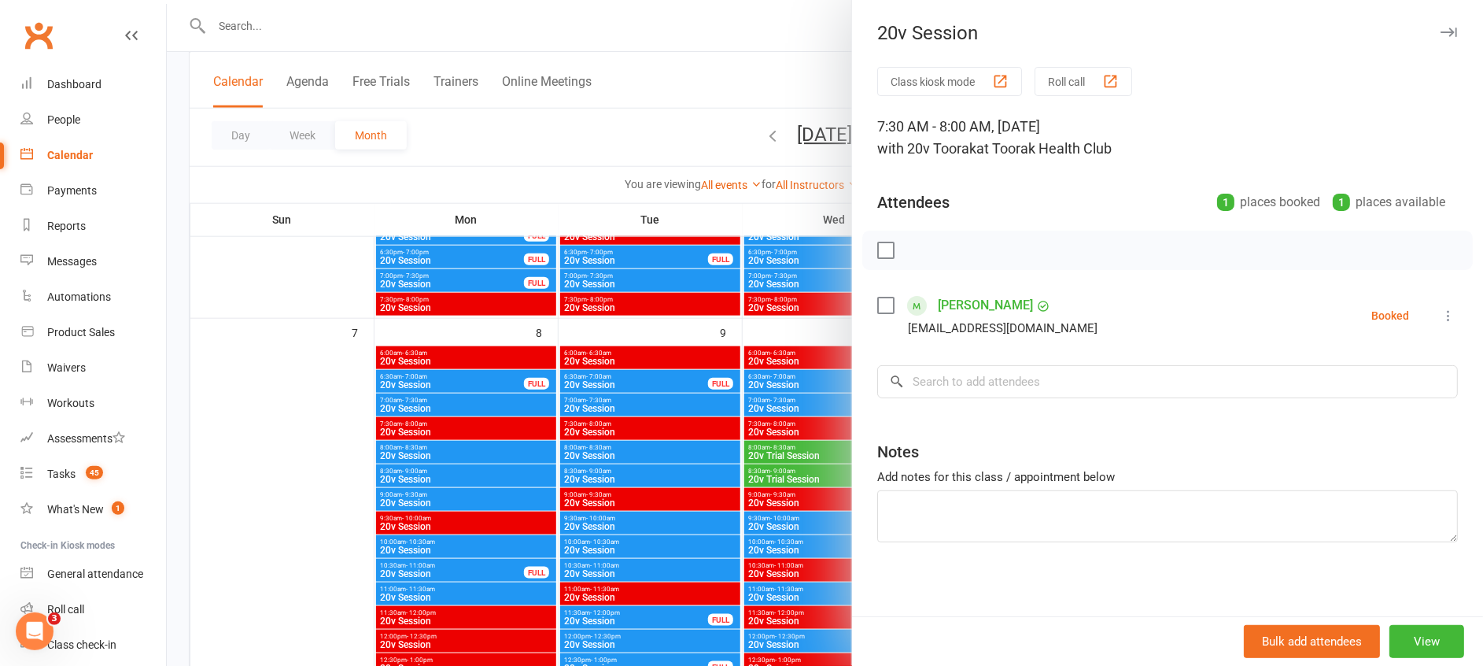
click at [852, 389] on div "Class kiosk mode Roll call 7:30 AM - 8:00 AM, Saturday, September, 13, 2025 wit…" at bounding box center [1167, 344] width 631 height 554
click at [813, 389] on div at bounding box center [825, 333] width 1317 height 666
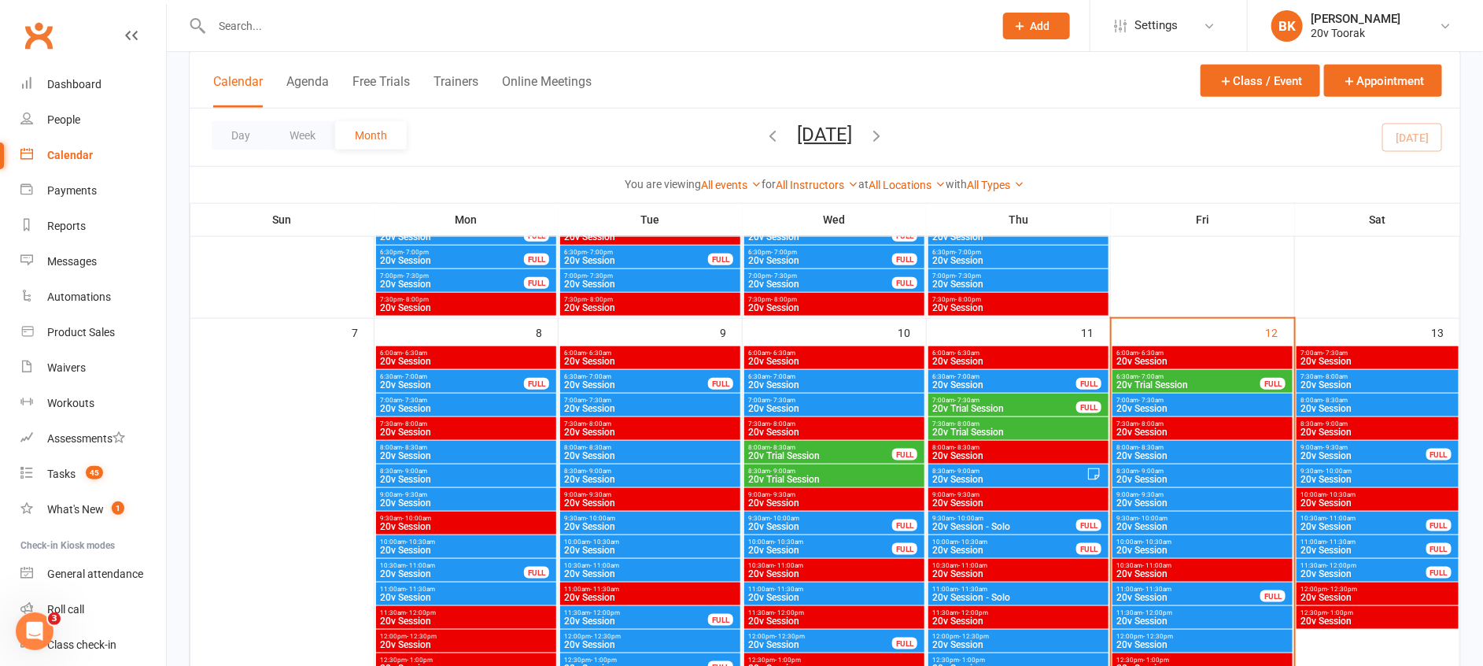
click at [1340, 406] on span "20v Session" at bounding box center [1378, 408] width 156 height 9
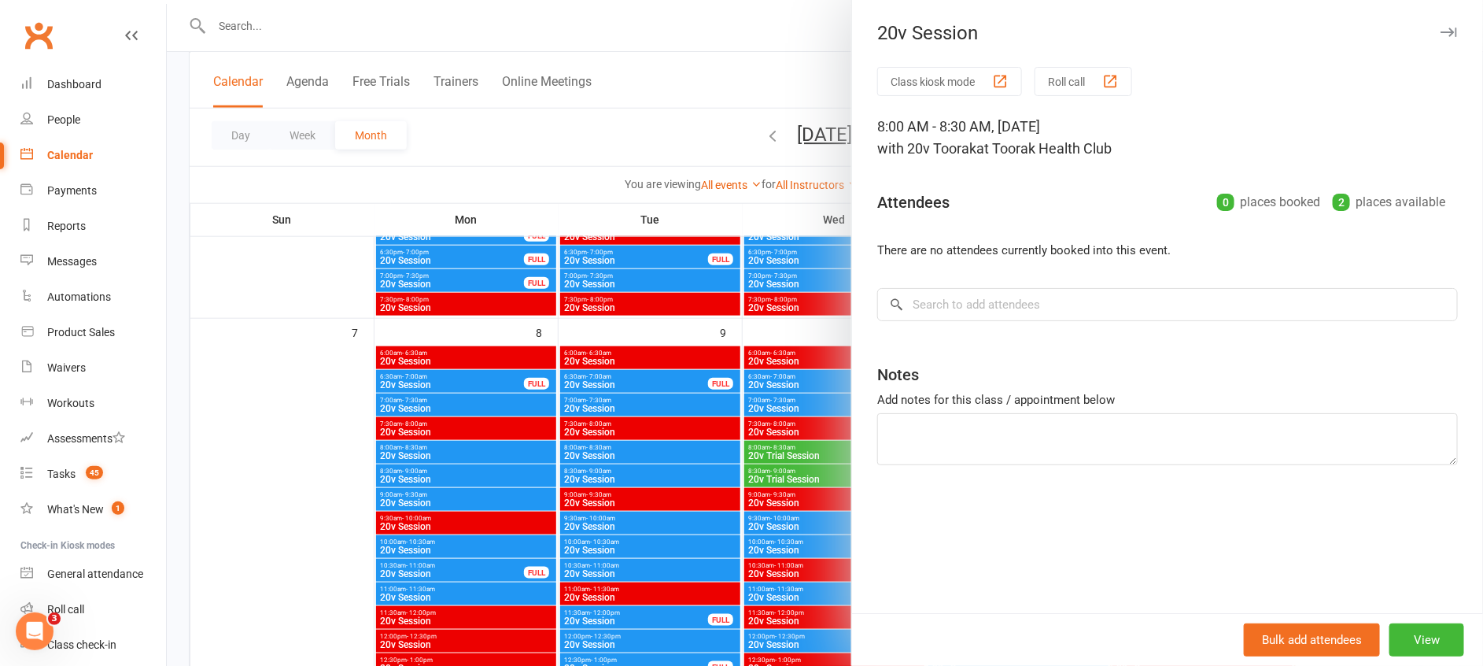
click at [840, 446] on div at bounding box center [825, 333] width 1317 height 666
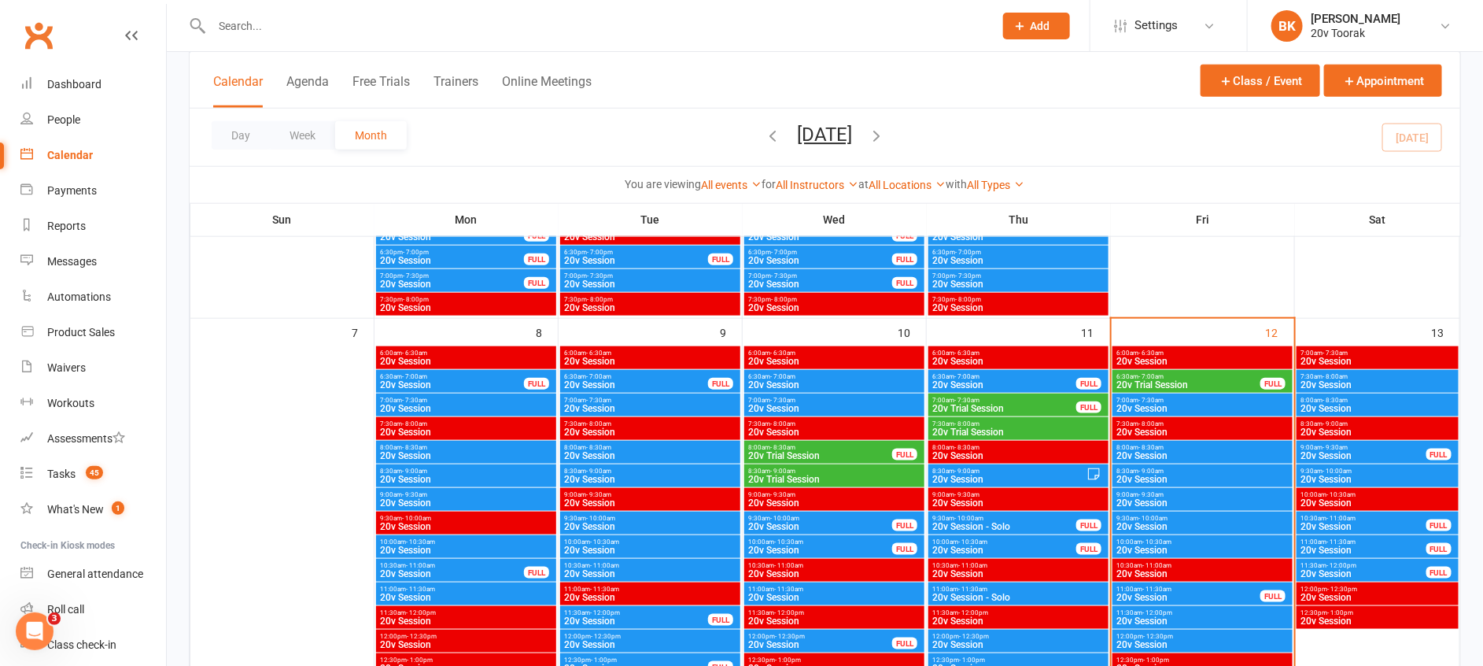
click at [1349, 451] on span "20v Session" at bounding box center [1363, 455] width 127 height 9
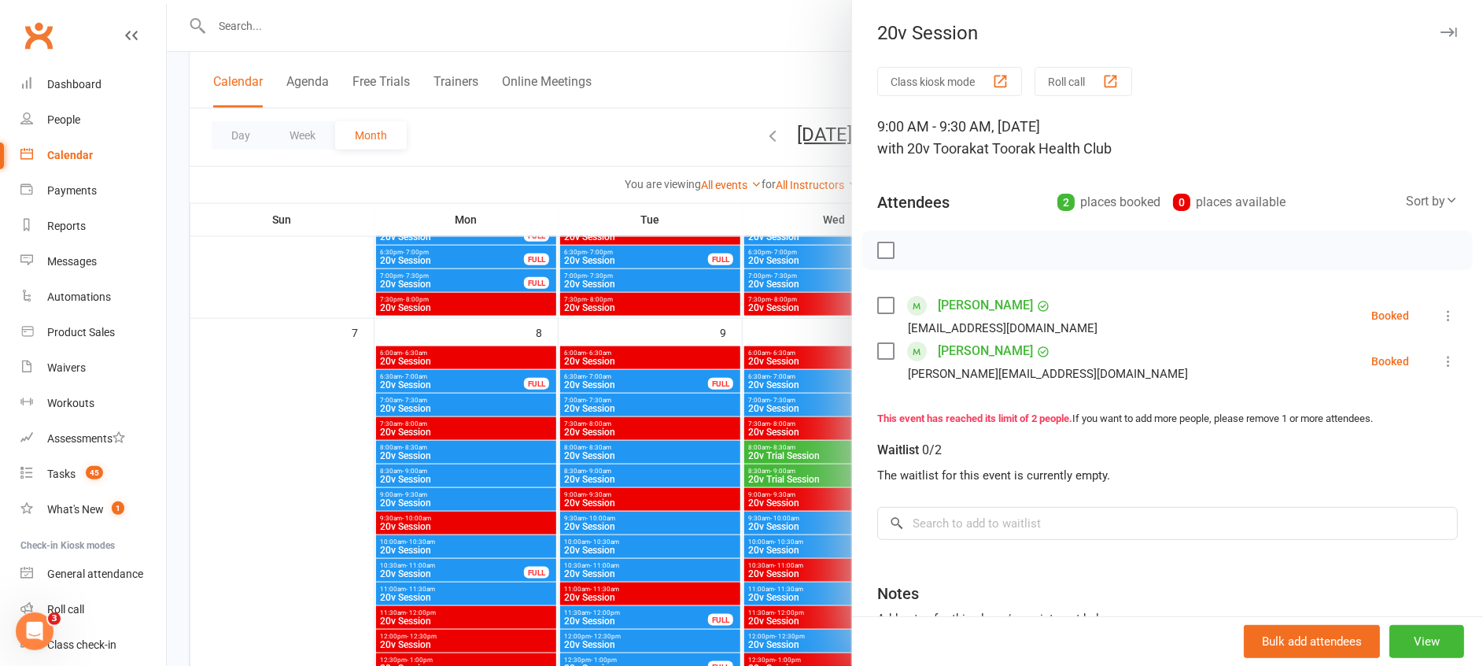
click at [800, 467] on div at bounding box center [825, 333] width 1317 height 666
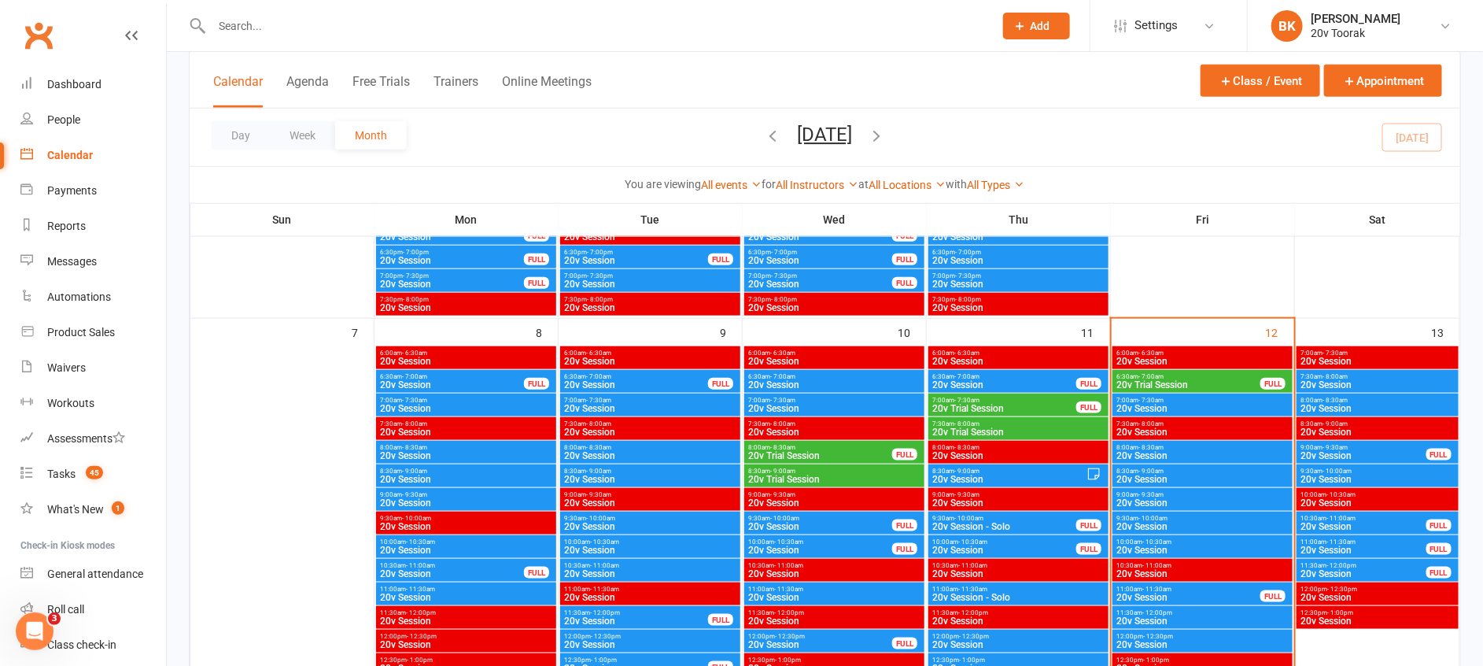
click at [1328, 466] on div "9:30am - 10:00am 20v Session" at bounding box center [1378, 475] width 162 height 23
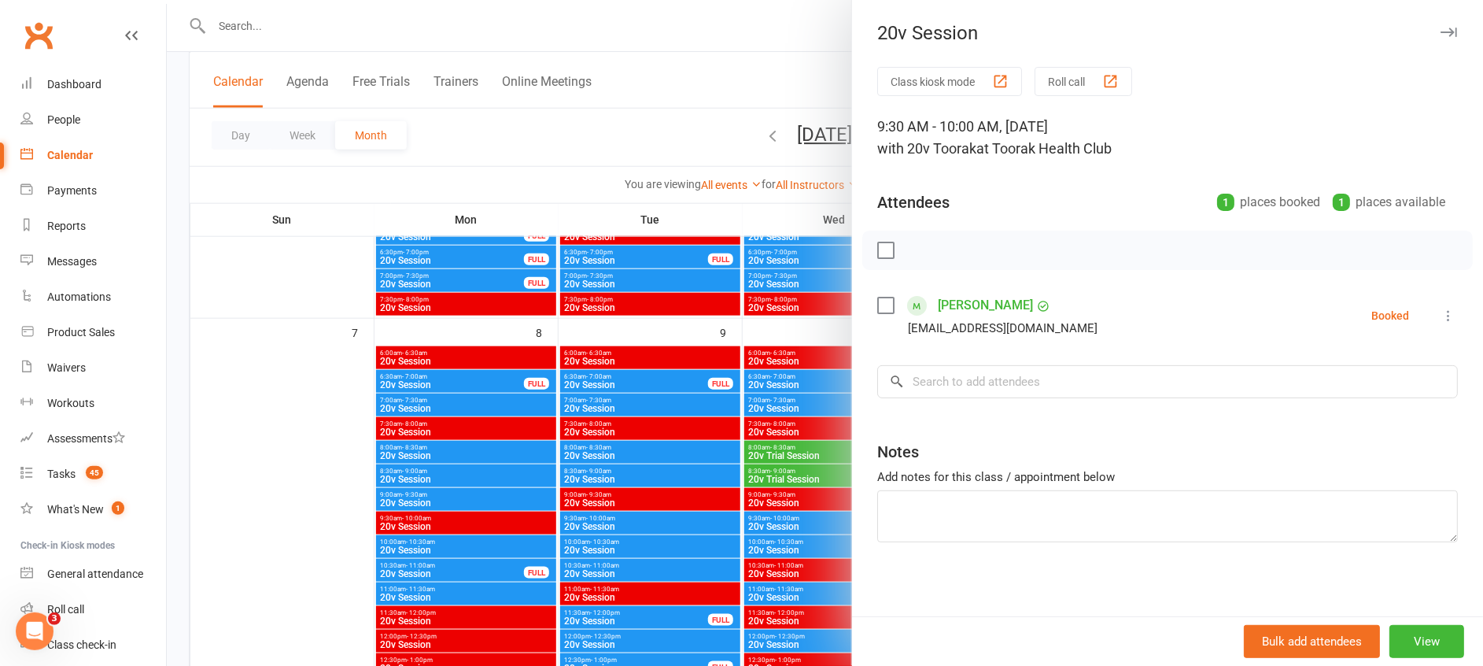
click at [817, 460] on div at bounding box center [825, 333] width 1317 height 666
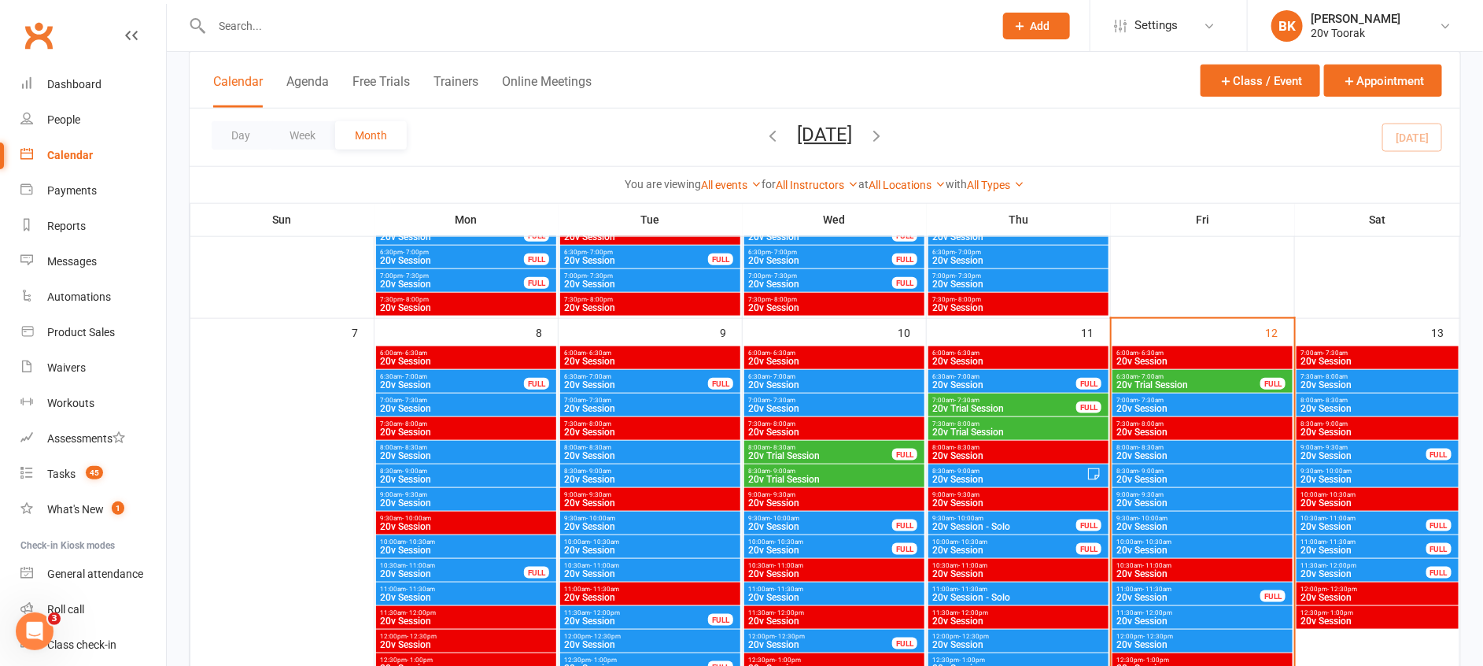
click at [1362, 520] on span "10:30am - 11:00am" at bounding box center [1363, 518] width 127 height 7
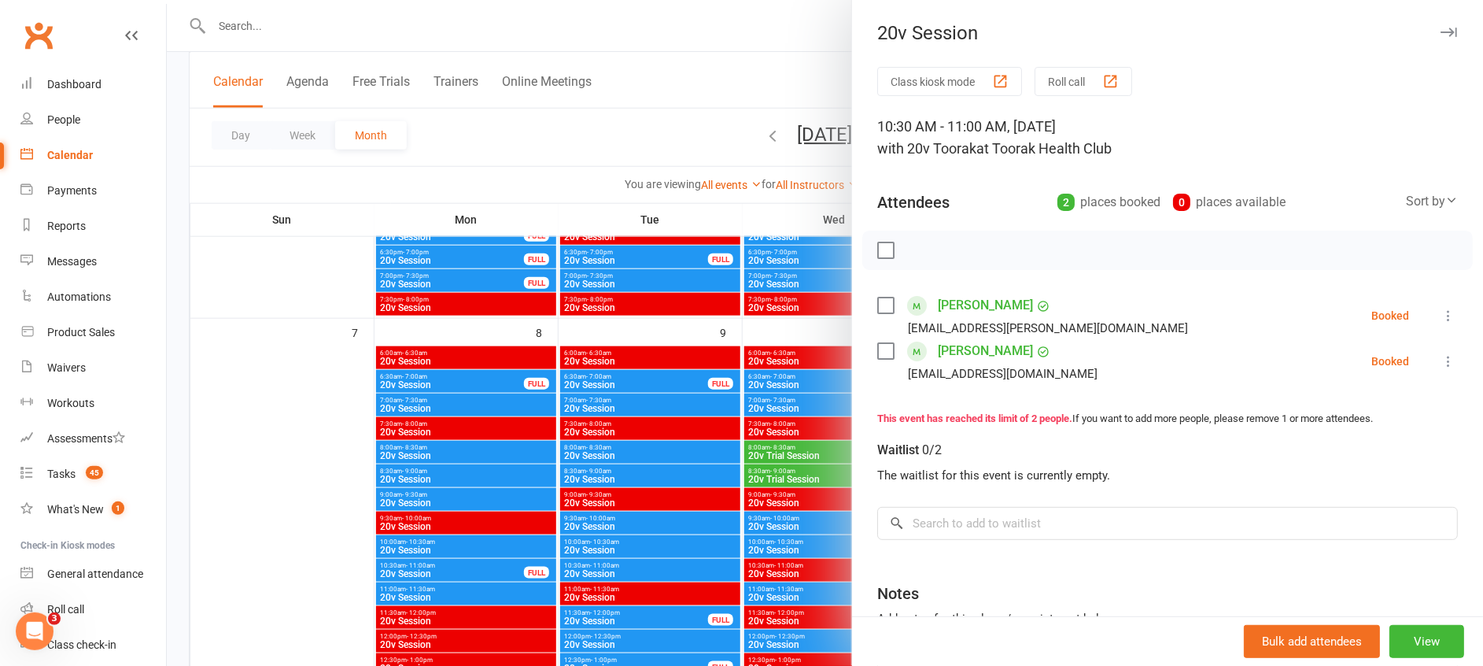
click at [799, 520] on div at bounding box center [825, 333] width 1317 height 666
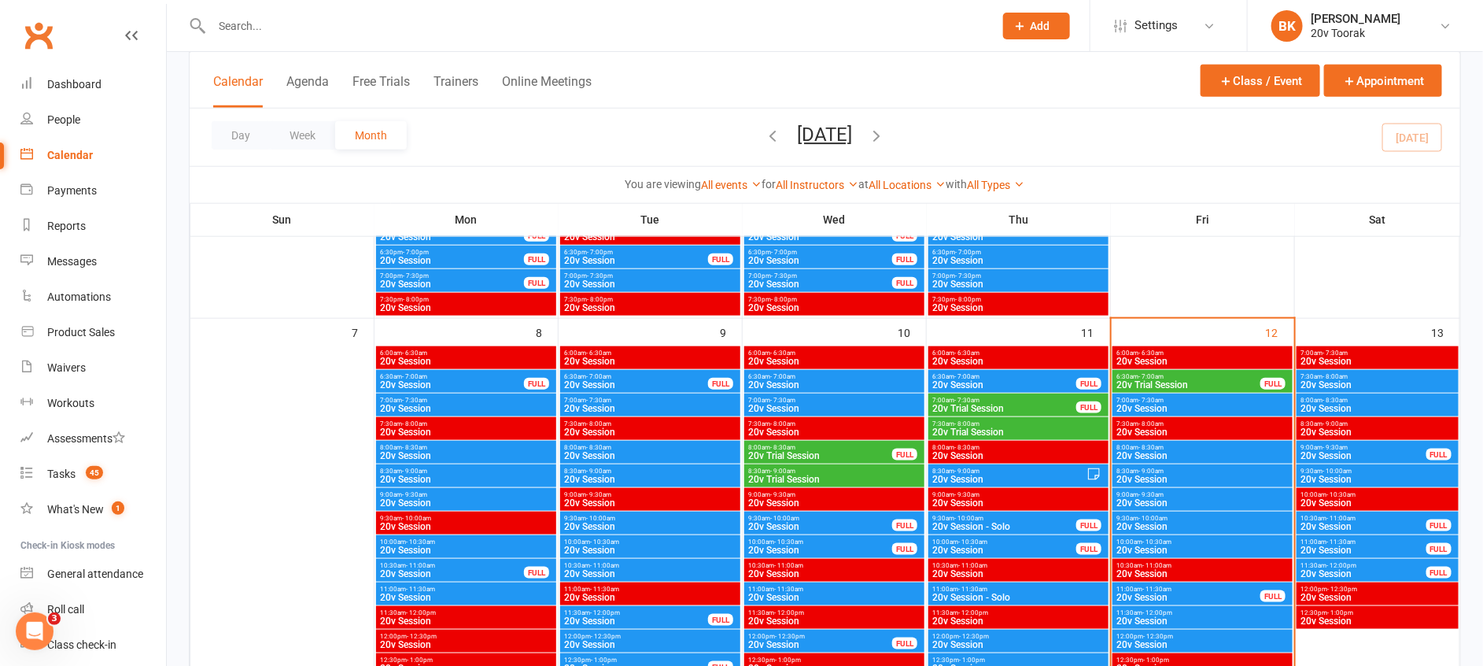
click at [1339, 541] on span "- 11:30am" at bounding box center [1341, 541] width 29 height 7
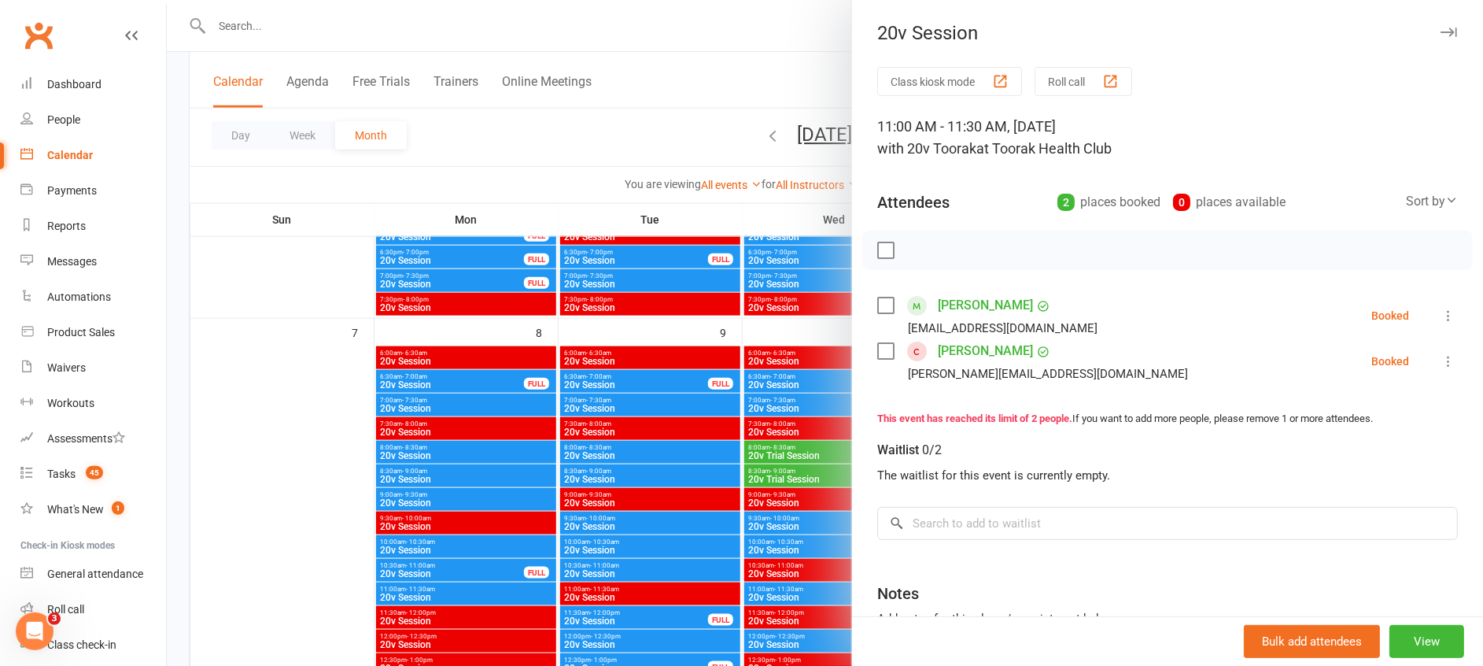
click at [829, 491] on div at bounding box center [825, 333] width 1317 height 666
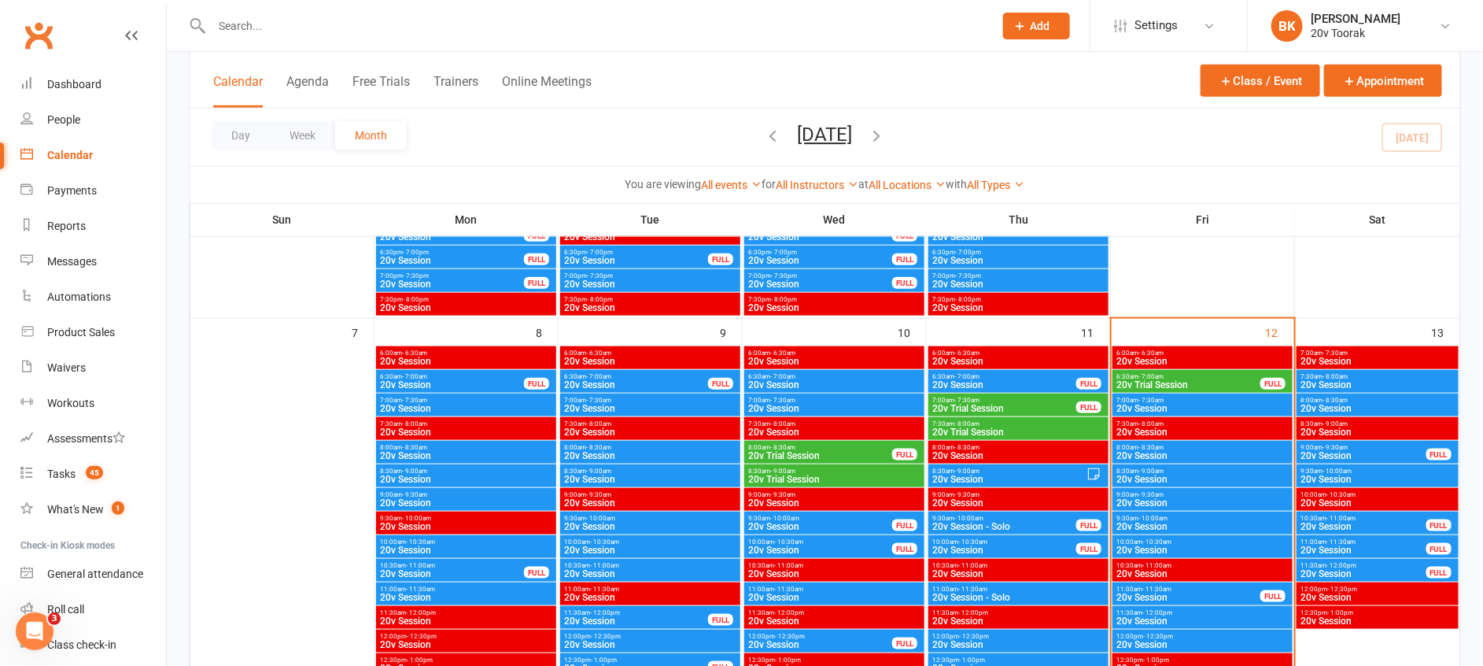
click at [1336, 569] on span "20v Session" at bounding box center [1363, 573] width 127 height 9
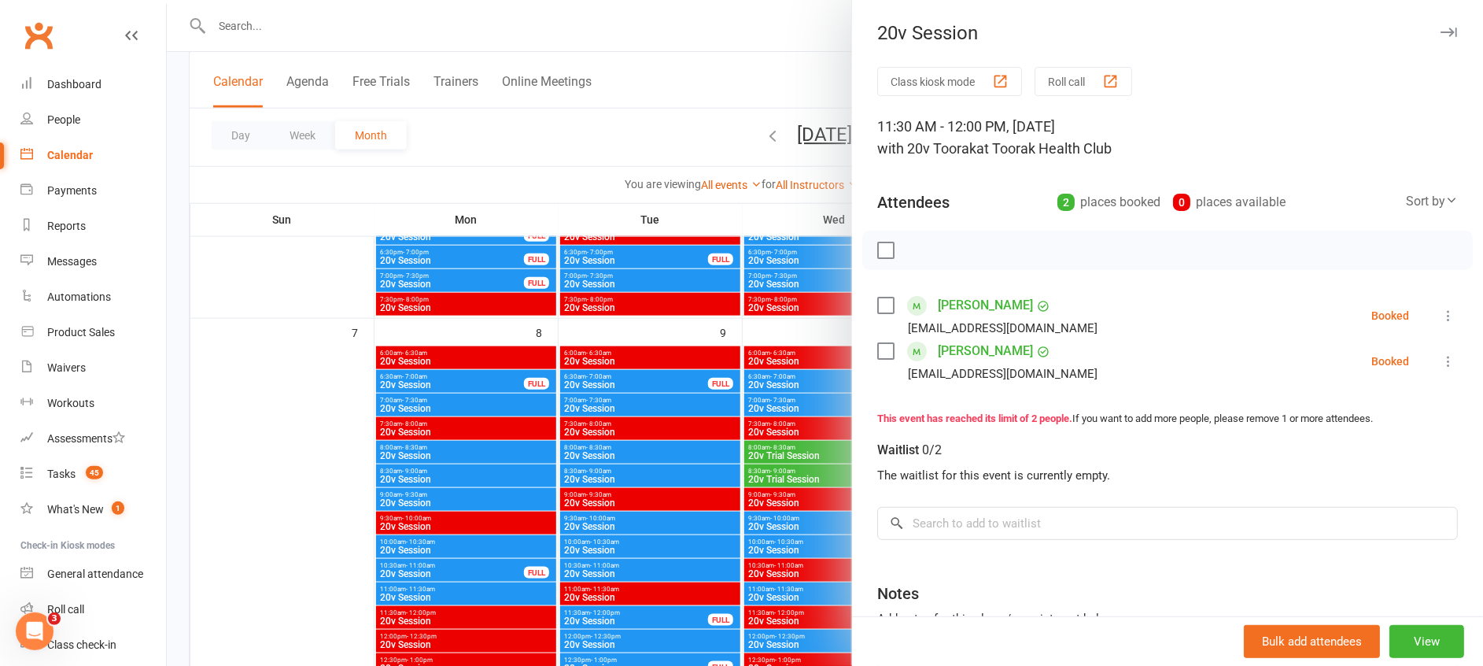
click at [785, 473] on div at bounding box center [825, 333] width 1317 height 666
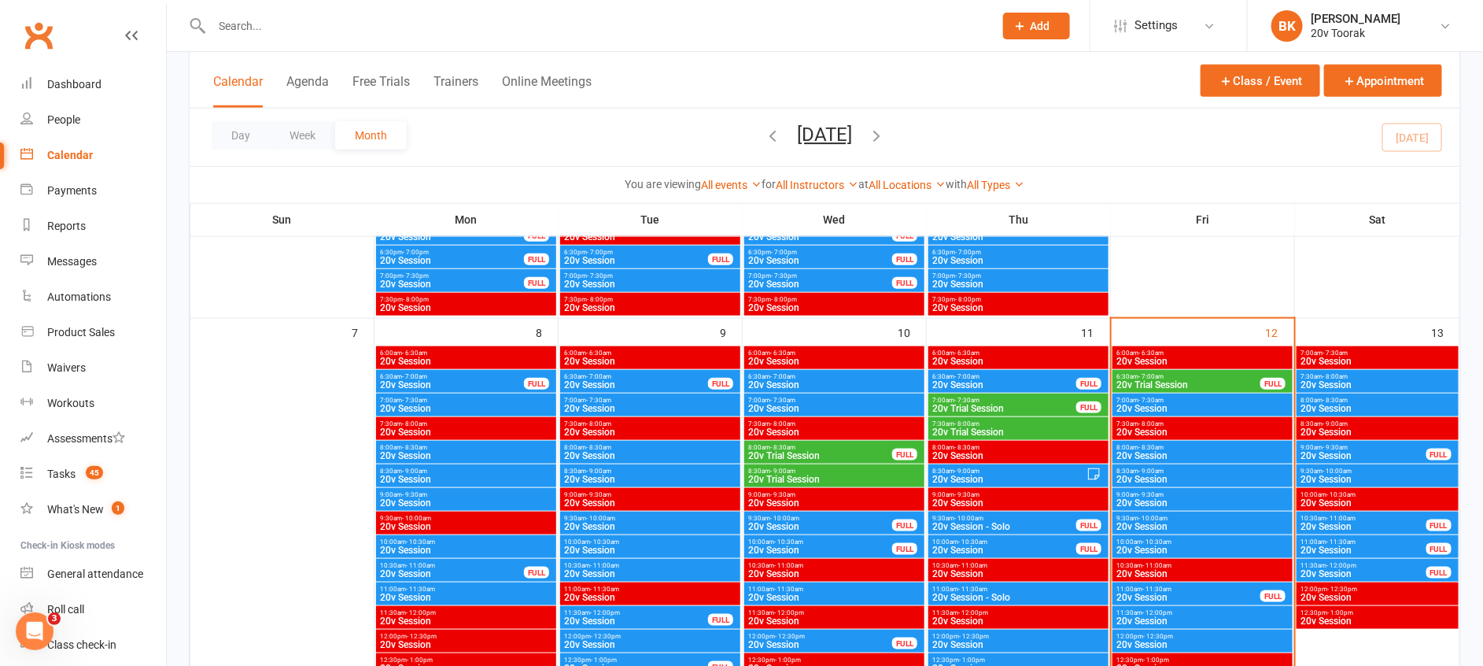
click at [1346, 462] on div "9:00am - 9:30am 20v Session FULL" at bounding box center [1378, 452] width 162 height 23
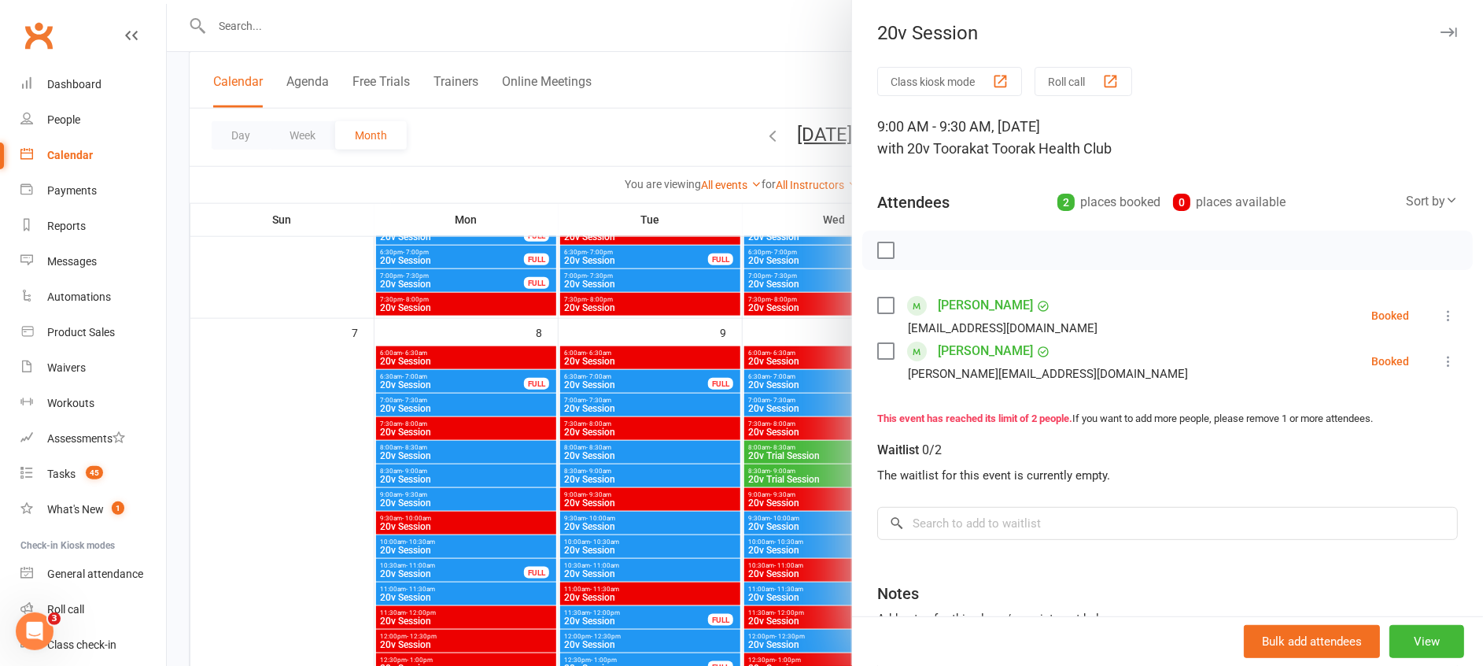
click at [840, 430] on div at bounding box center [825, 333] width 1317 height 666
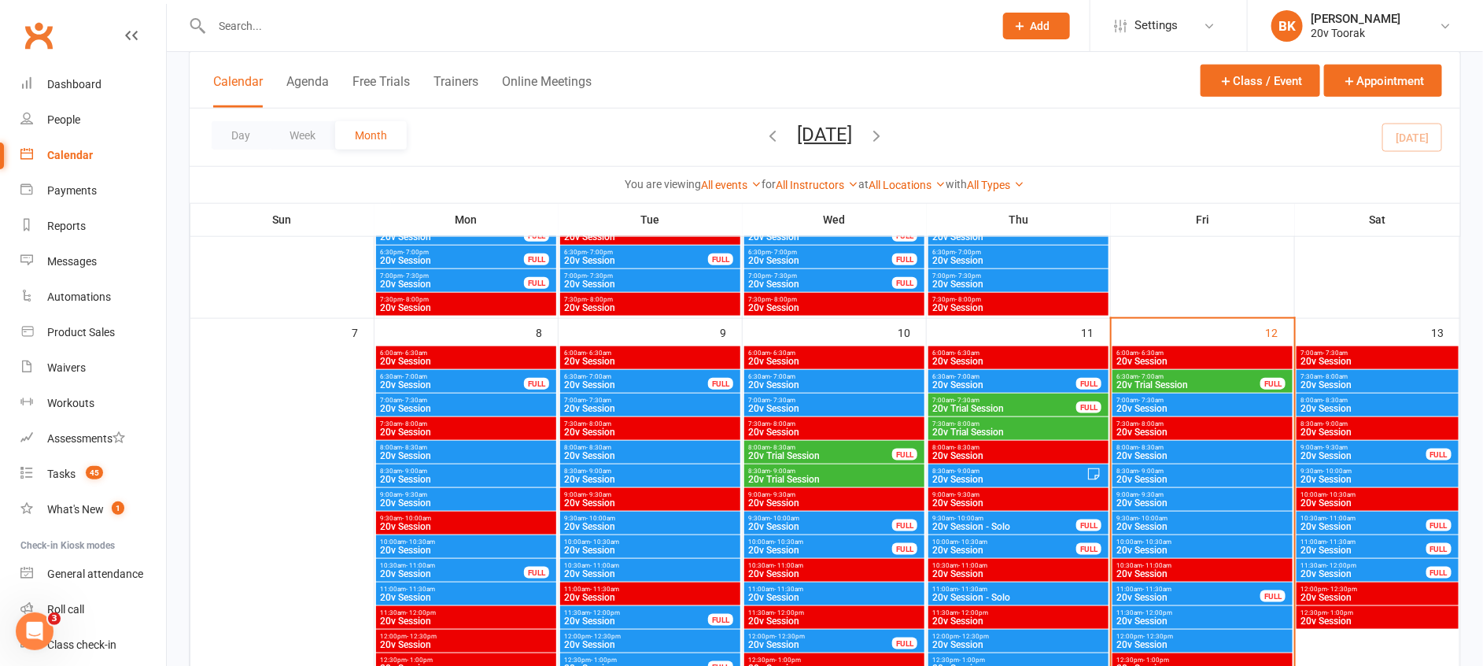
click at [1310, 475] on span "20v Session" at bounding box center [1378, 479] width 156 height 9
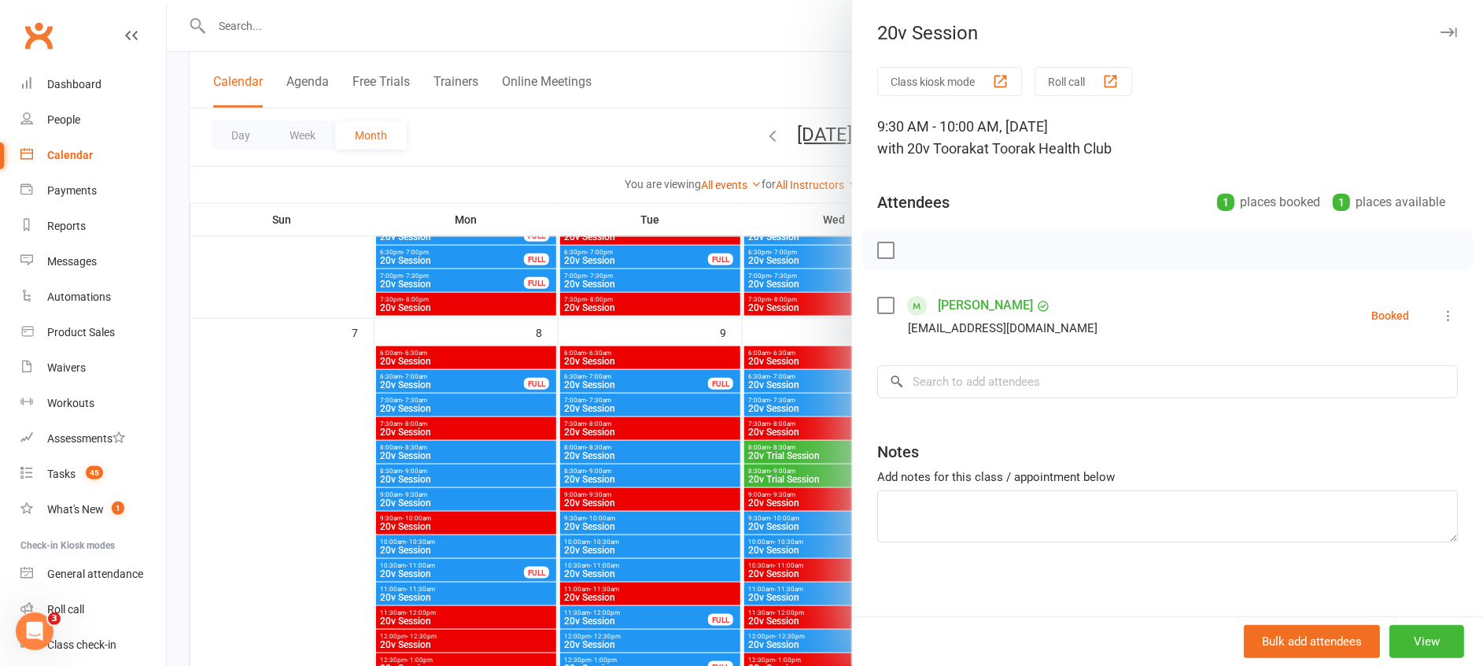
click at [766, 429] on div at bounding box center [825, 333] width 1317 height 666
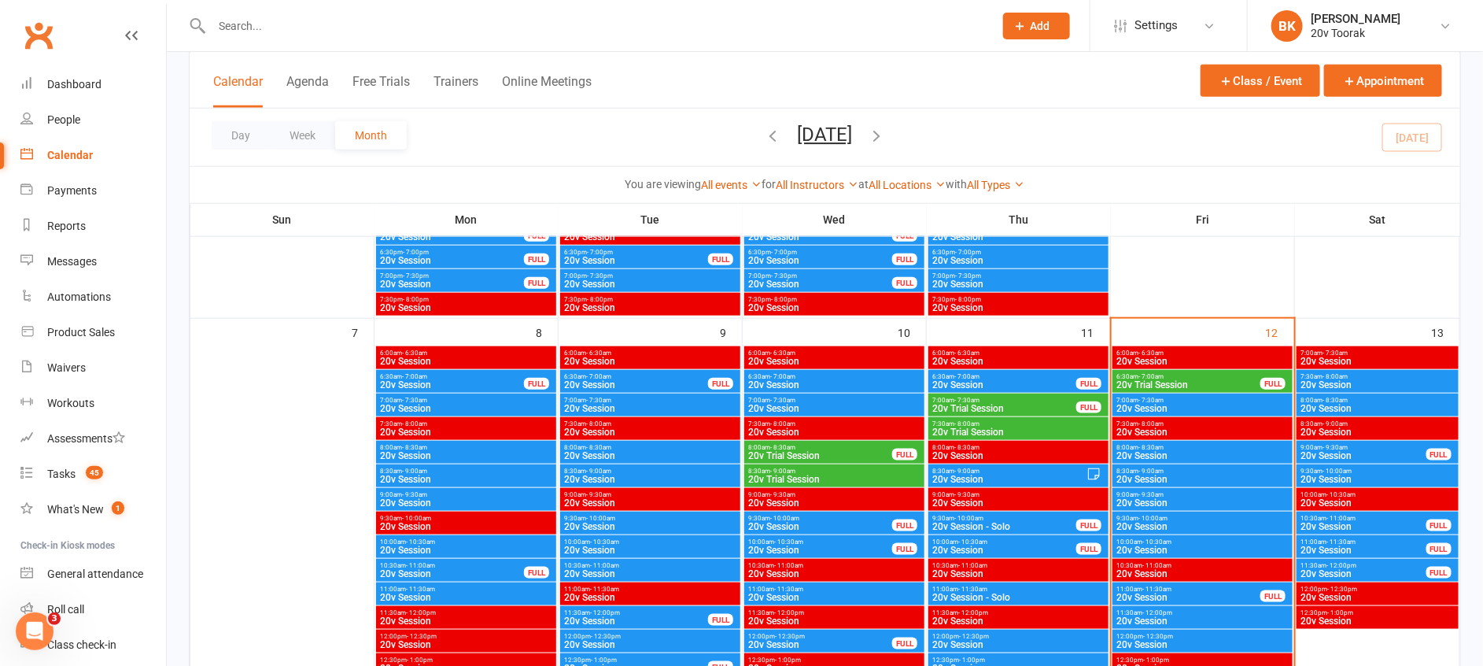
click at [1351, 404] on span "20v Session" at bounding box center [1378, 408] width 156 height 9
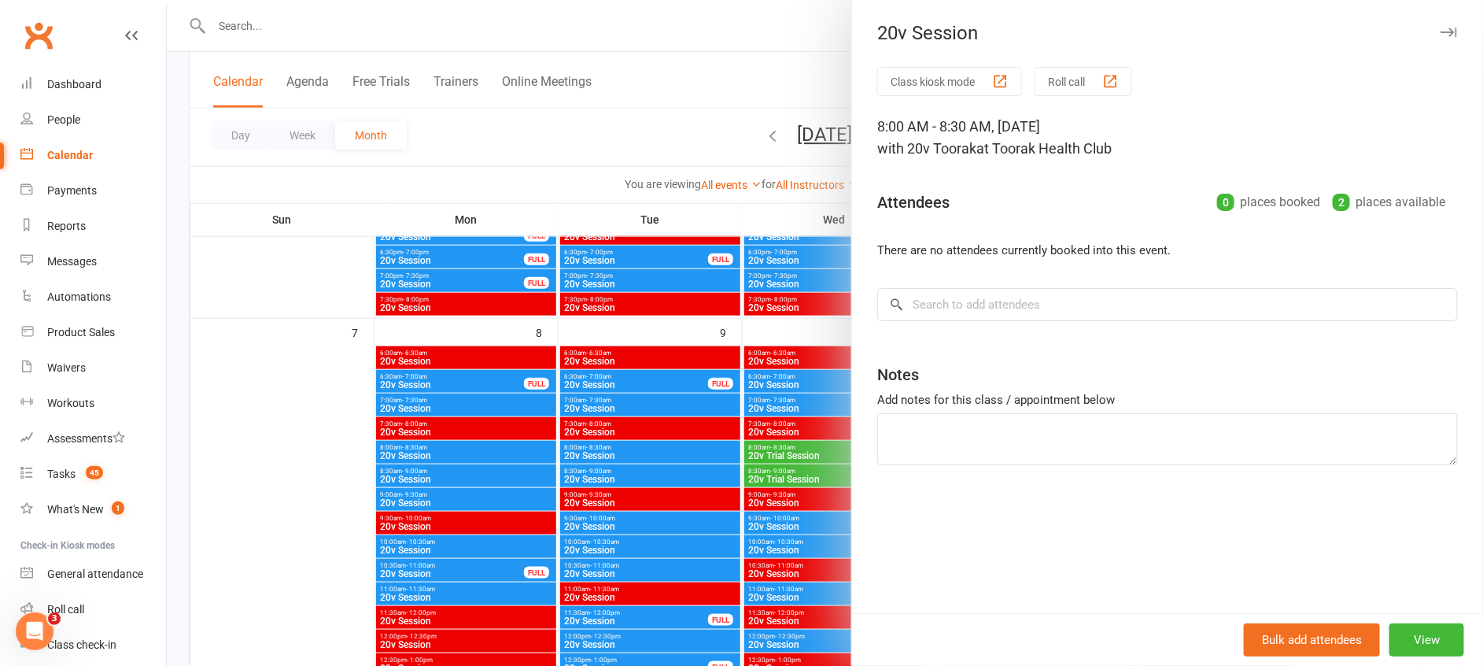
click at [797, 404] on div at bounding box center [825, 333] width 1317 height 666
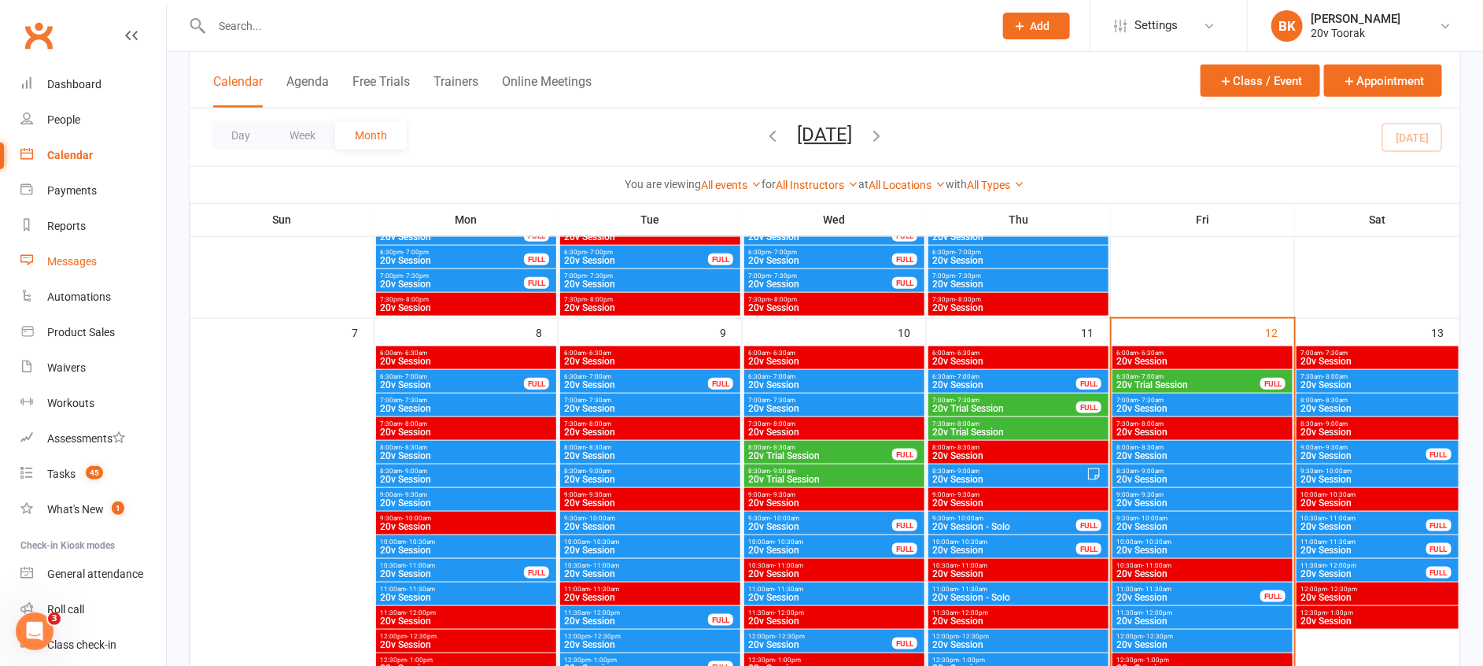
click at [80, 264] on div "Messages" at bounding box center [72, 261] width 50 height 13
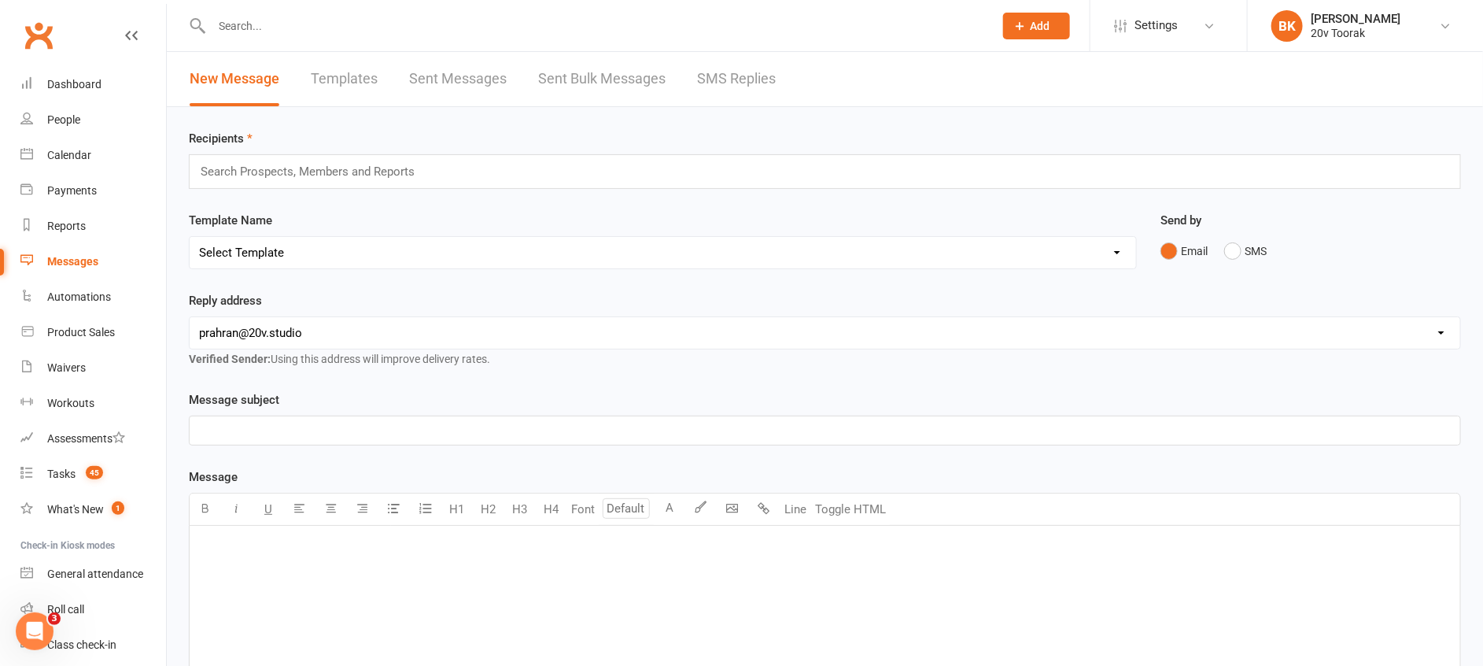
click at [752, 61] on link "SMS Replies" at bounding box center [736, 79] width 79 height 54
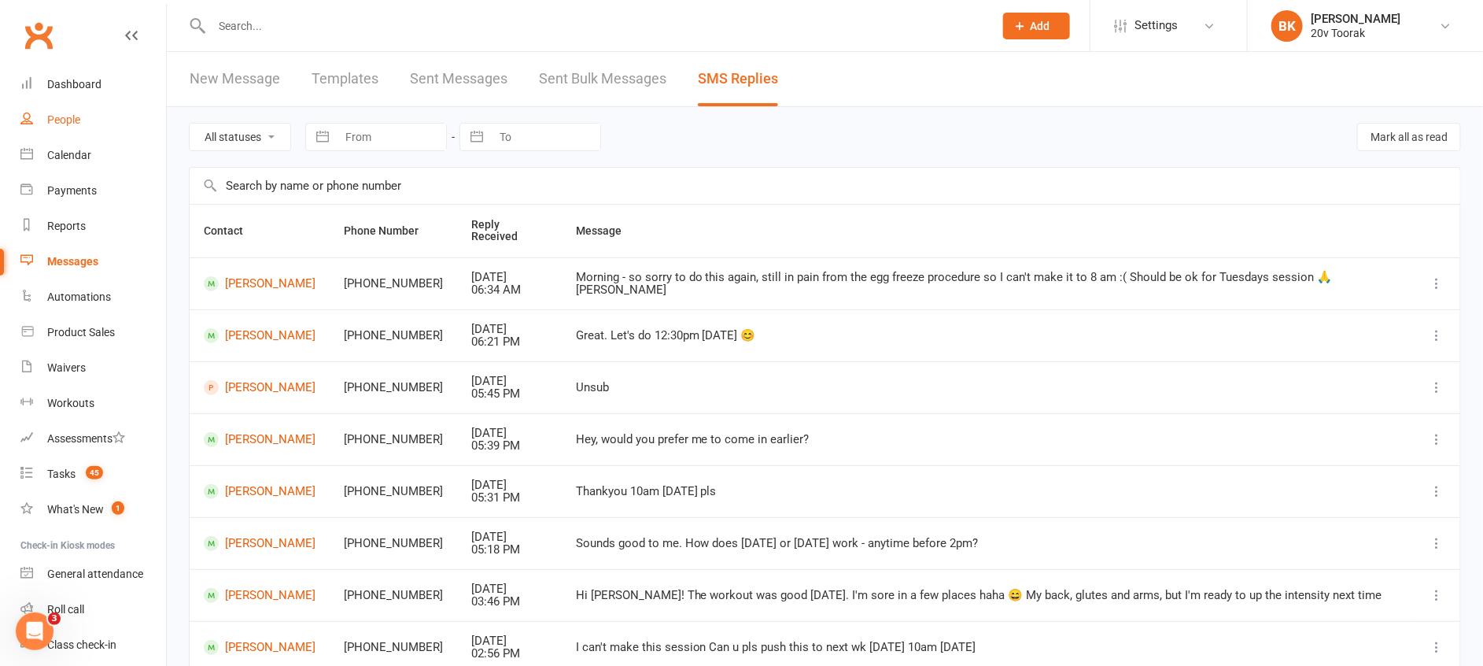
click at [68, 118] on div "People" at bounding box center [63, 119] width 33 height 13
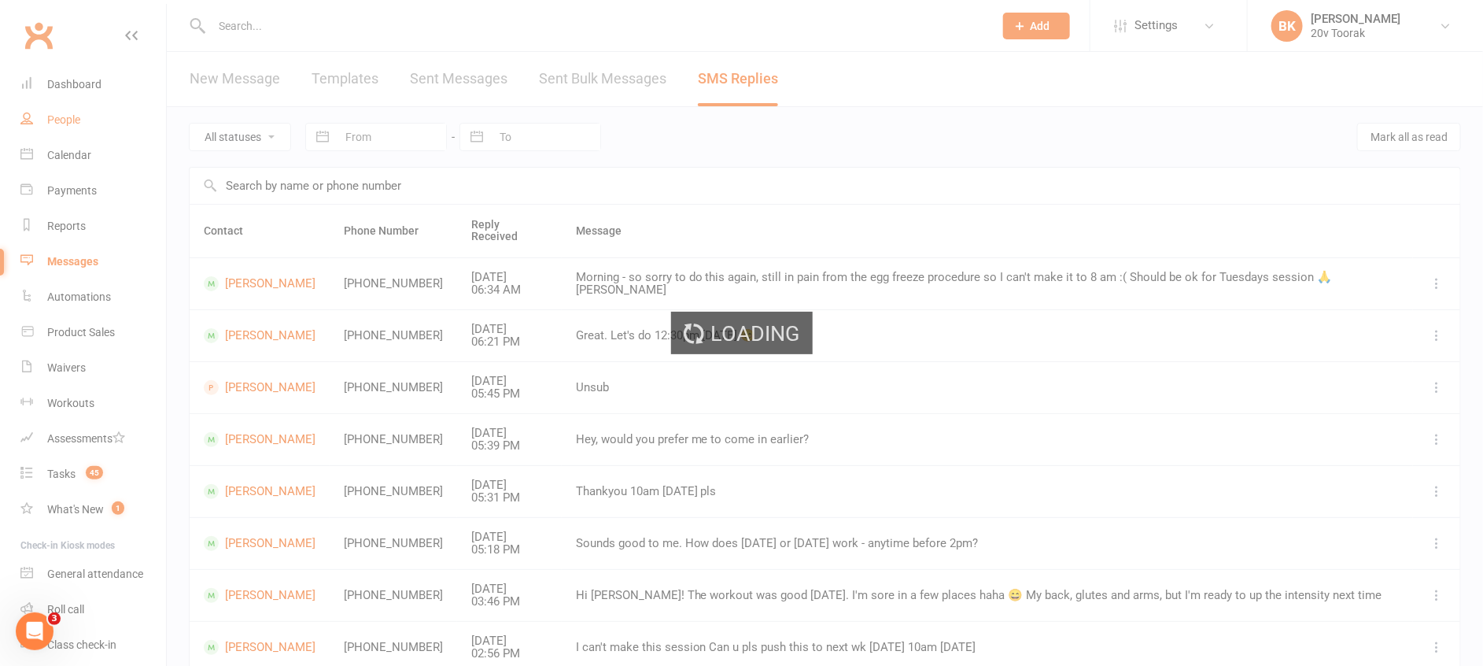
select select "100"
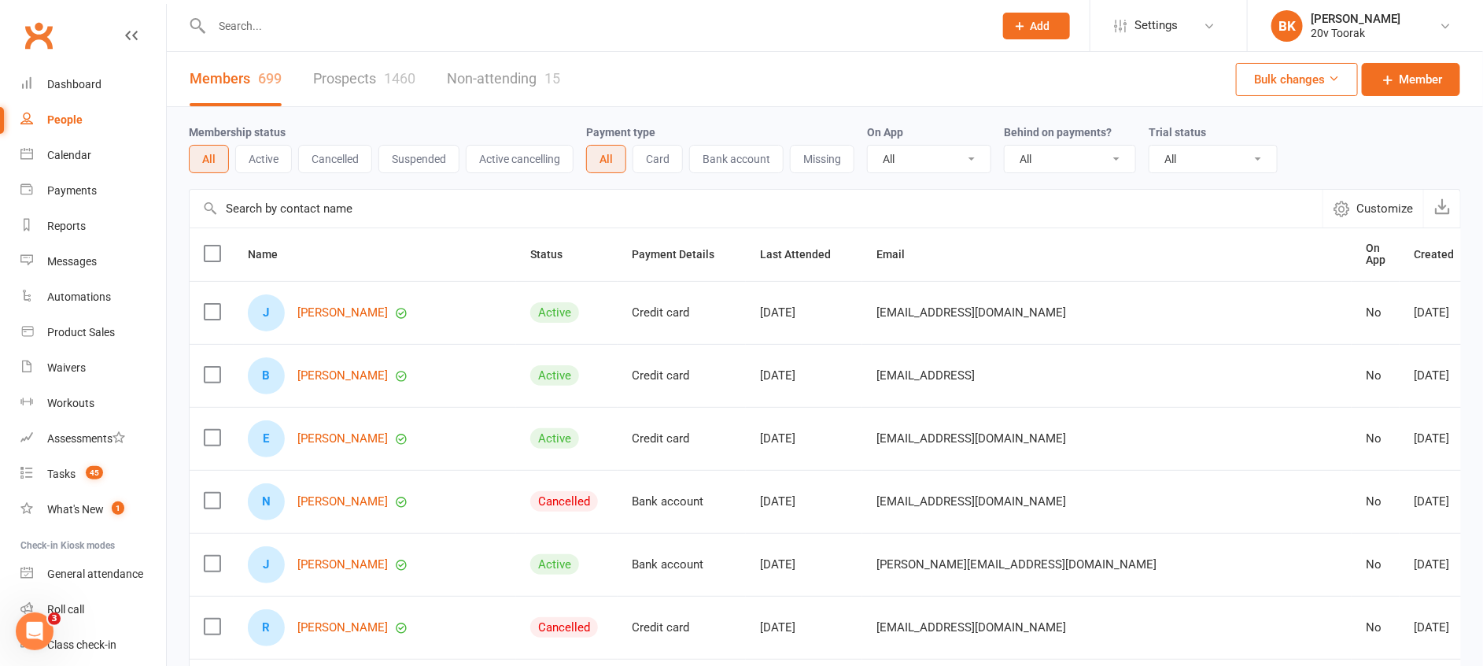
click at [401, 89] on link "Prospects 1460" at bounding box center [364, 79] width 102 height 54
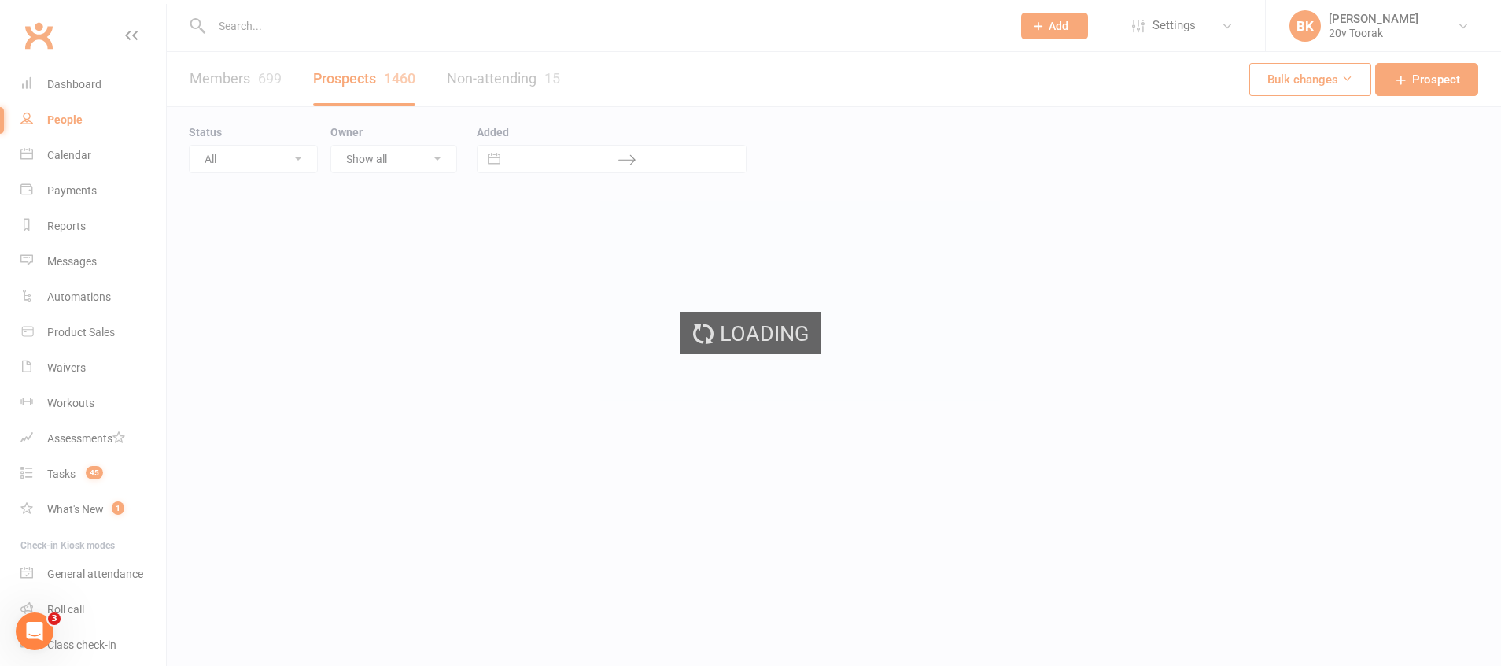
select select "100"
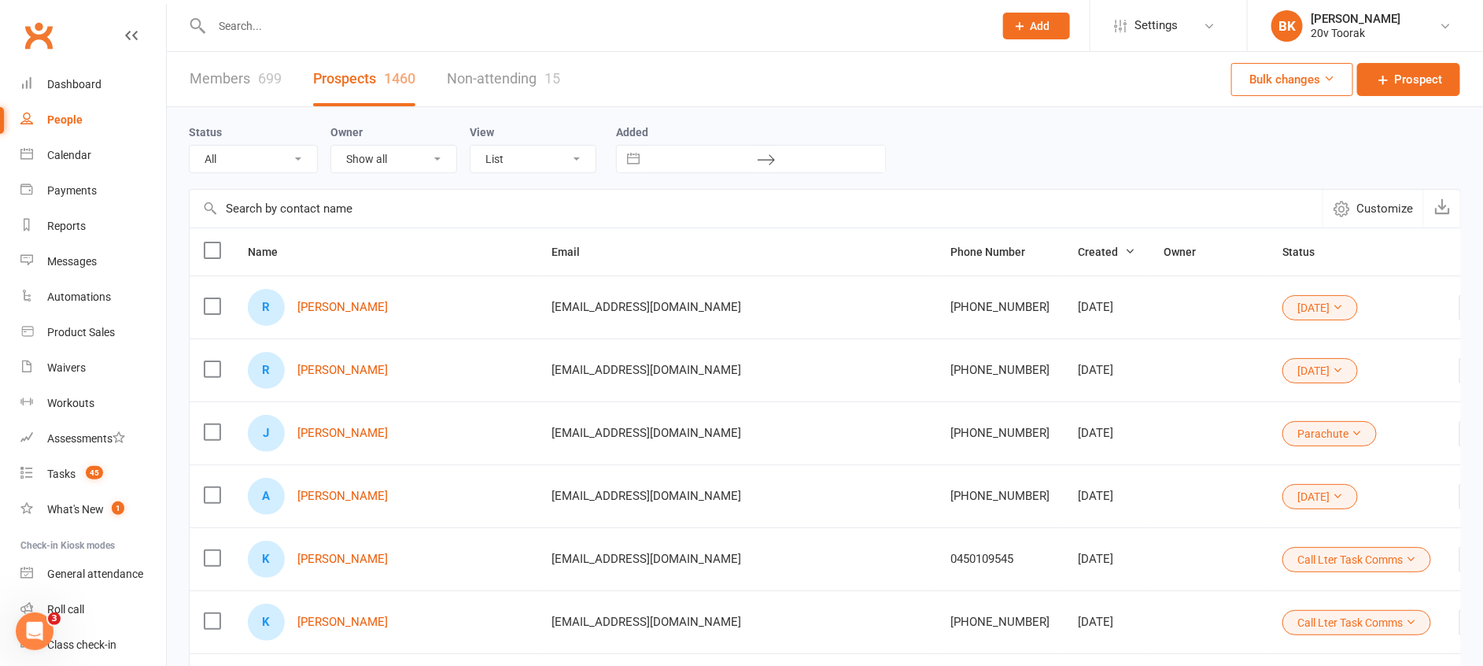
click at [1283, 312] on button "11Sep25" at bounding box center [1321, 307] width 76 height 25
click at [1110, 102] on div "Members 699 Prospects 1460 Non-attending 15 Bulk changes Prospect" at bounding box center [825, 79] width 1317 height 55
click at [294, 159] on select "All (No status set) (Invalid status) Parachute Referrals In Communication Call …" at bounding box center [253, 159] width 127 height 27
select select "In Communication"
click at [190, 146] on select "All (No status set) (Invalid status) Parachute Referrals In Communication Call …" at bounding box center [253, 159] width 127 height 27
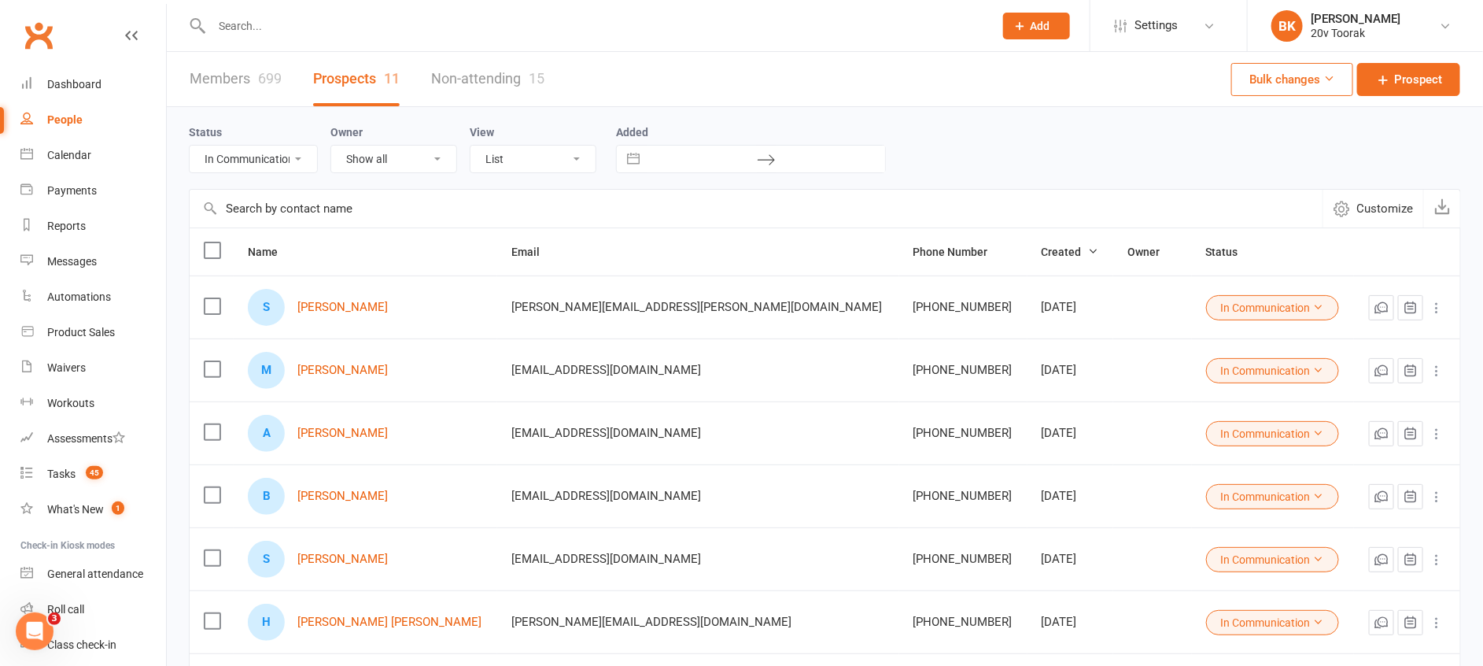
click at [347, 315] on div "S Scott Adams" at bounding box center [365, 307] width 235 height 37
click at [349, 312] on link "Scott Adams" at bounding box center [342, 307] width 90 height 13
click at [359, 368] on link "Mario Sosolovski" at bounding box center [342, 370] width 90 height 13
click at [342, 433] on link "Anna Fok" at bounding box center [342, 433] width 90 height 13
click at [345, 500] on link "Briana Mcgrath" at bounding box center [342, 495] width 90 height 13
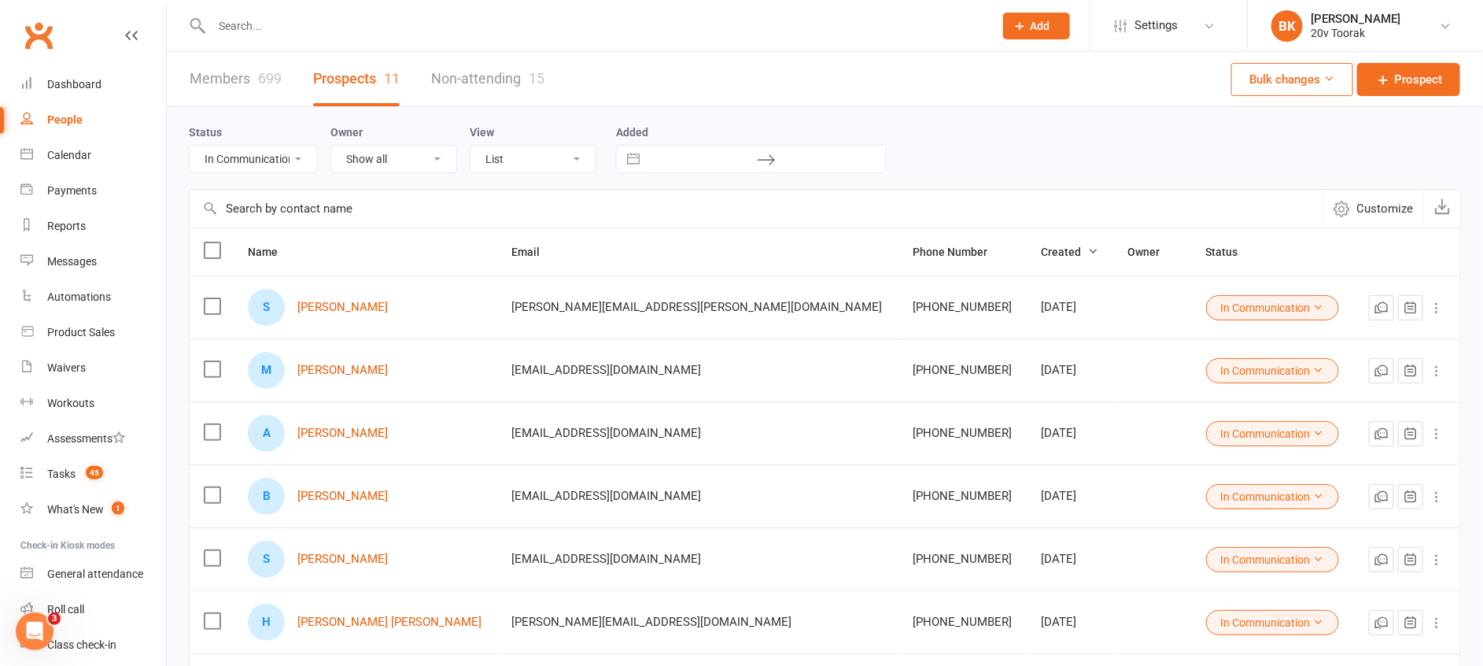
click at [345, 567] on div "S Steven Kreti" at bounding box center [365, 559] width 235 height 37
click at [355, 559] on link "Steven Kreti" at bounding box center [342, 558] width 90 height 13
click at [353, 616] on link "Hendrix Smith" at bounding box center [389, 621] width 184 height 13
click at [76, 152] on div "Calendar" at bounding box center [69, 155] width 44 height 13
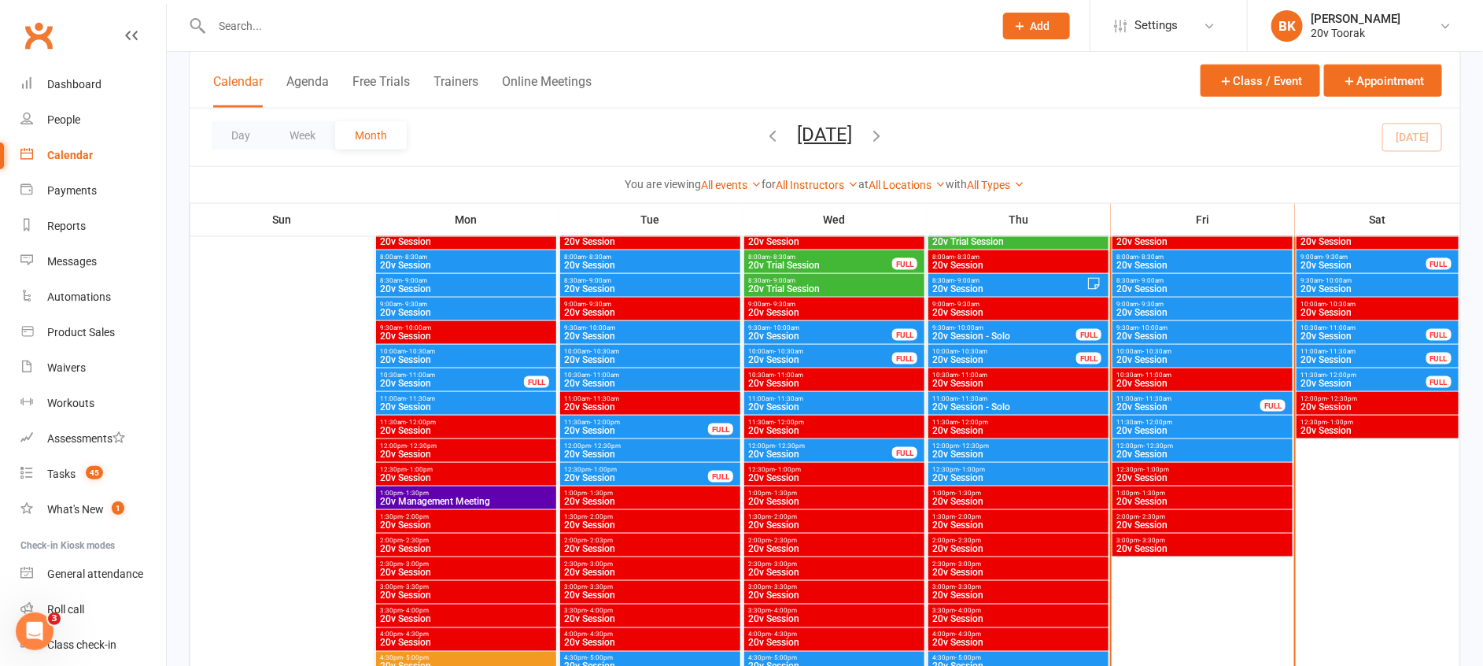
scroll to position [898, 0]
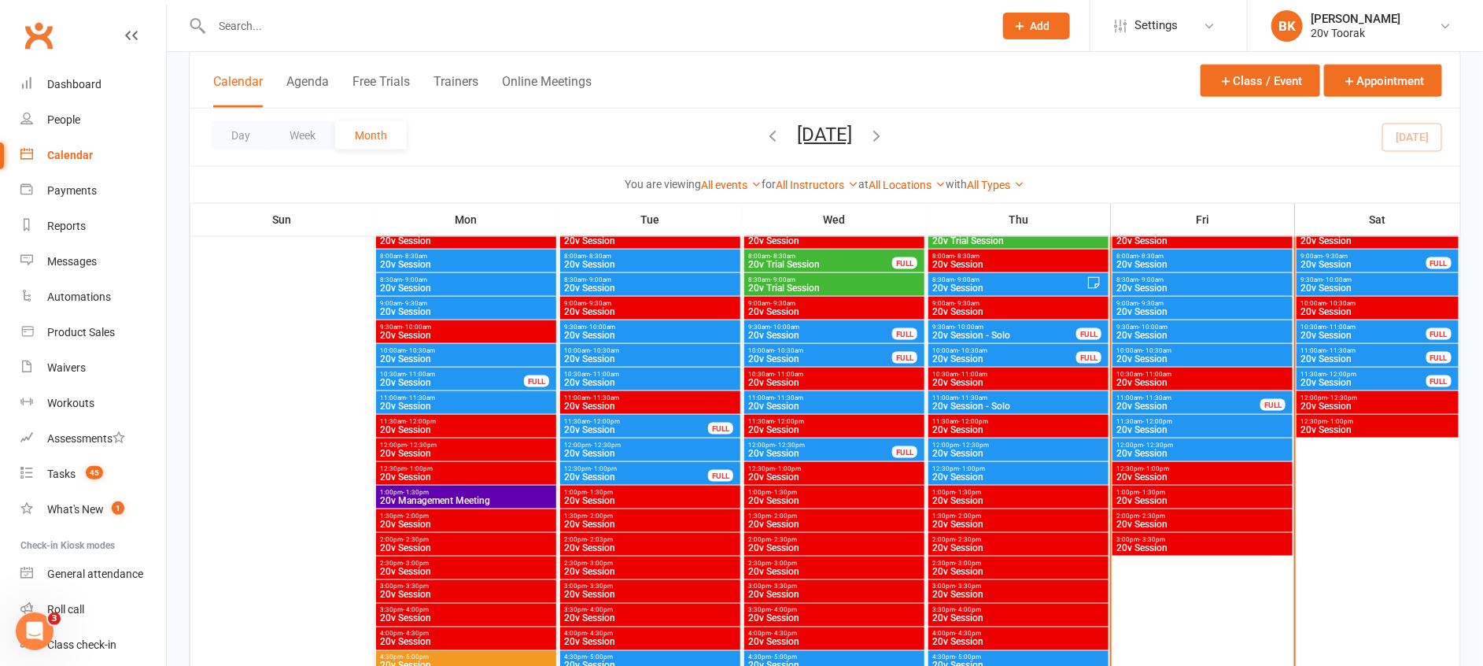
click at [1174, 420] on span "11:30am - 12:00pm" at bounding box center [1203, 421] width 174 height 7
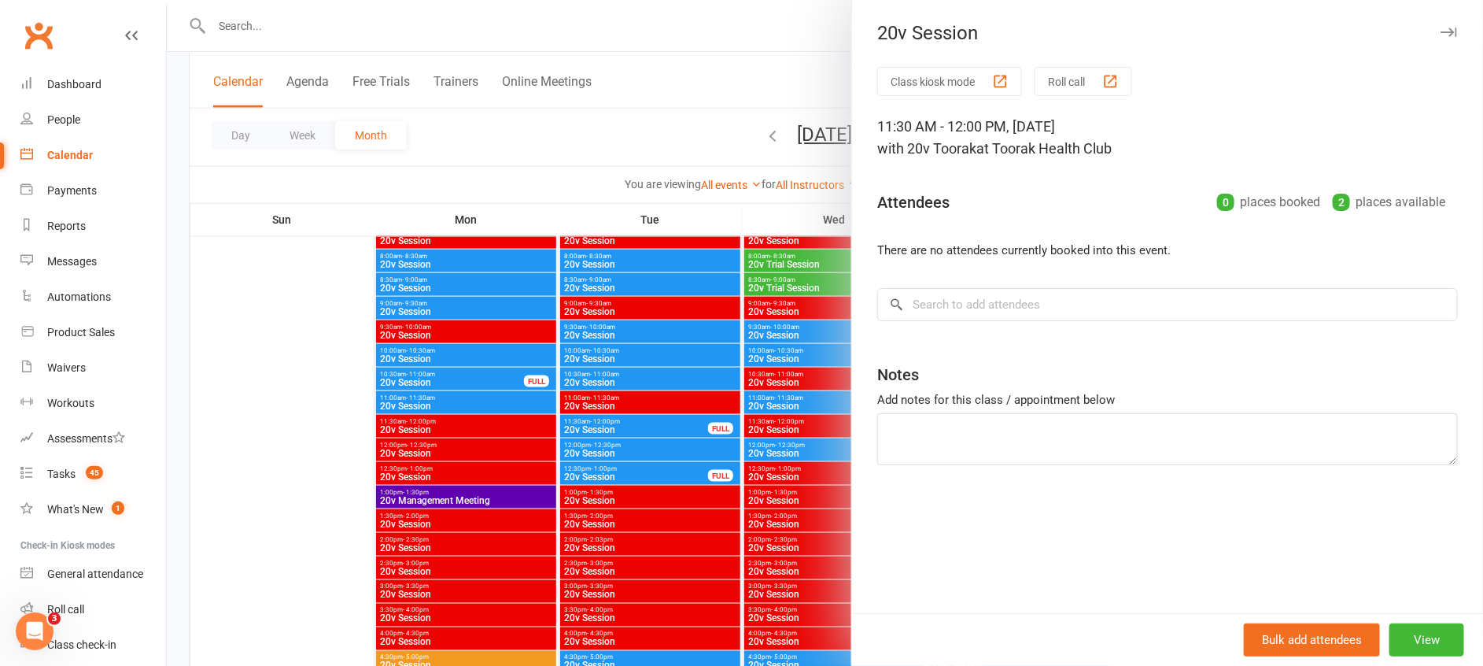
click at [813, 458] on div at bounding box center [825, 333] width 1317 height 666
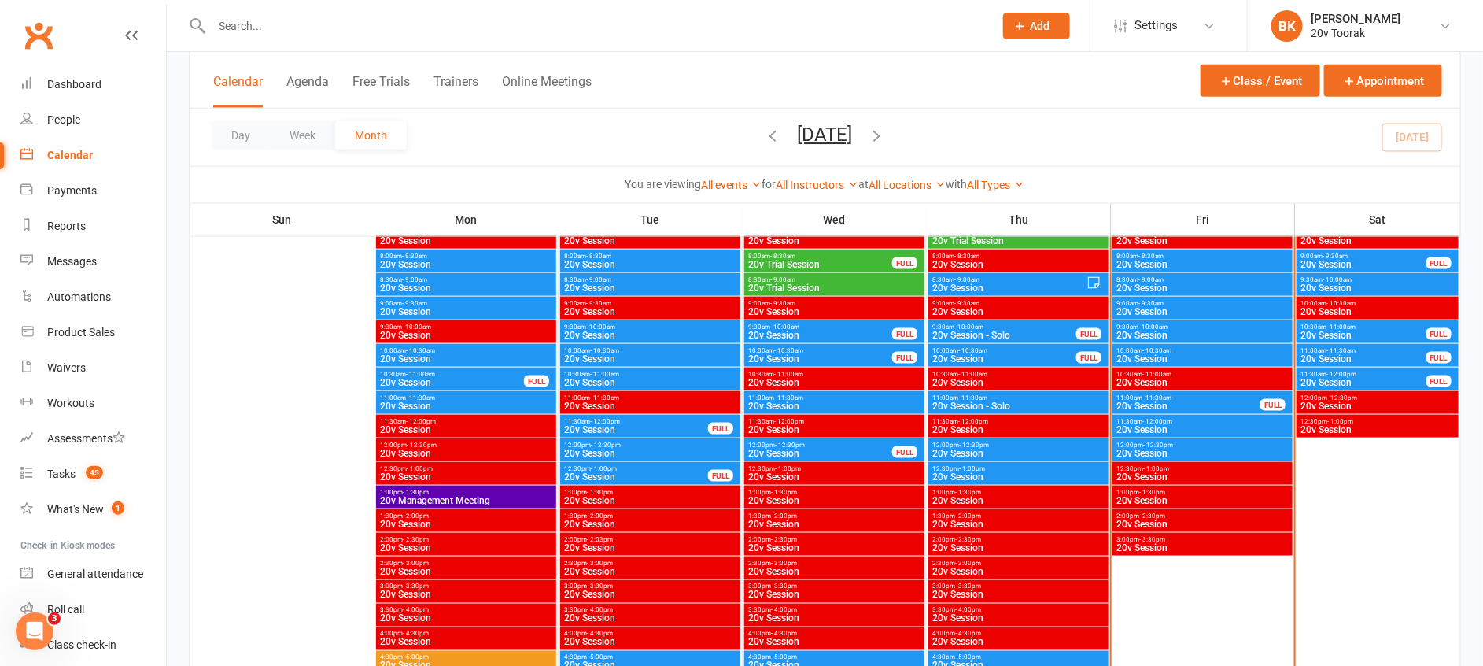
click at [1165, 441] on span "- 12:30pm" at bounding box center [1158, 444] width 30 height 7
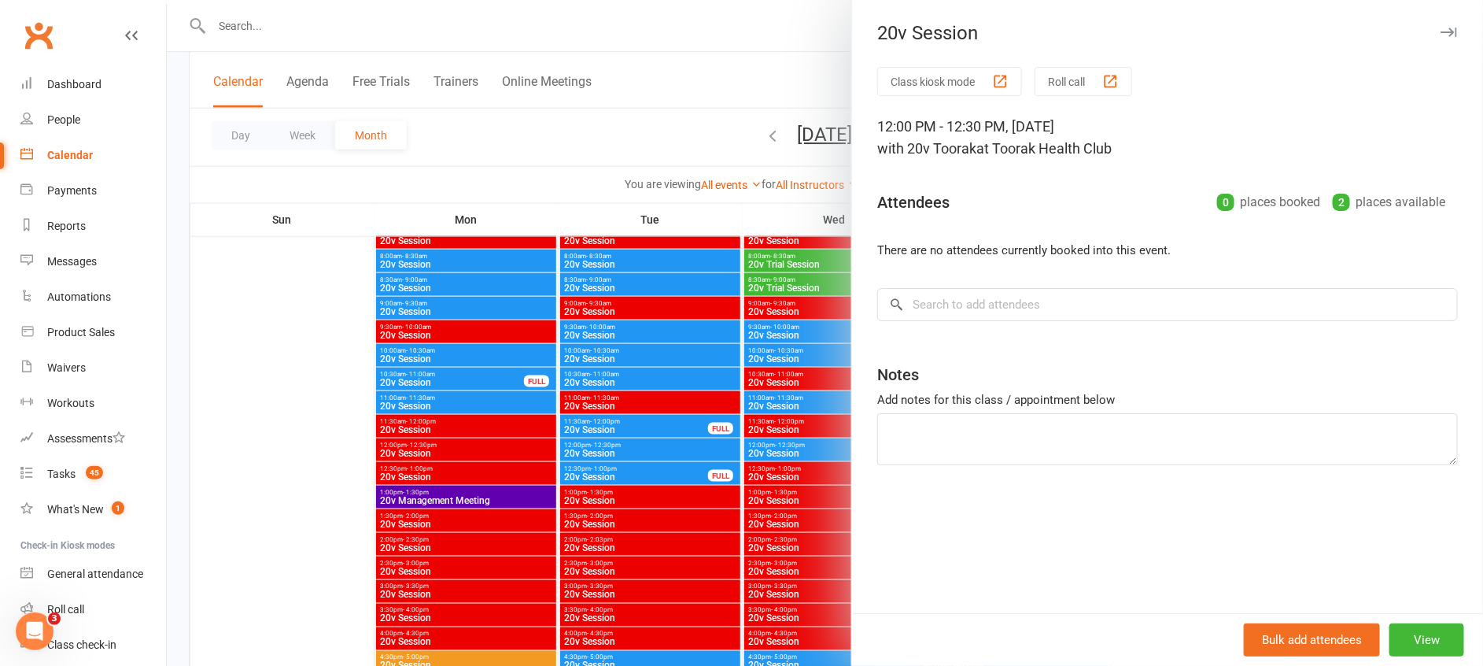
click at [839, 478] on div at bounding box center [825, 333] width 1317 height 666
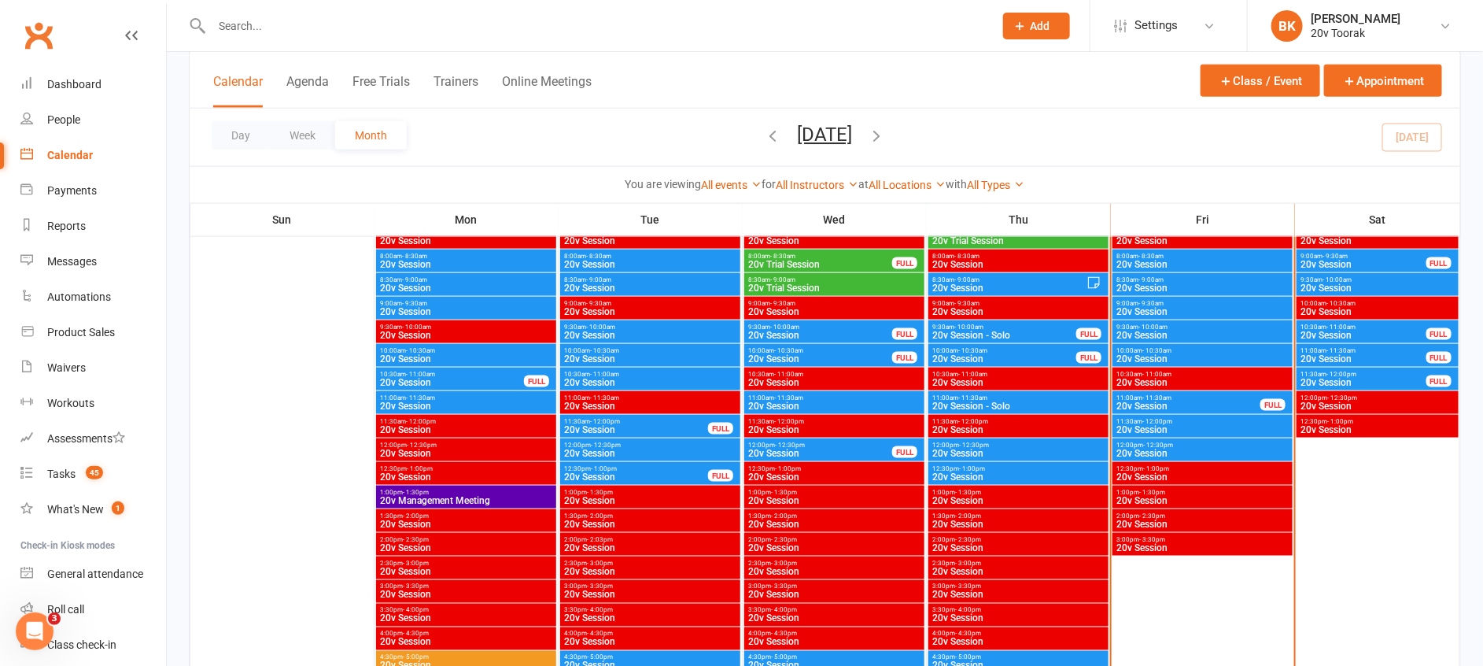
click at [1161, 405] on span "20v Session" at bounding box center [1189, 405] width 146 height 9
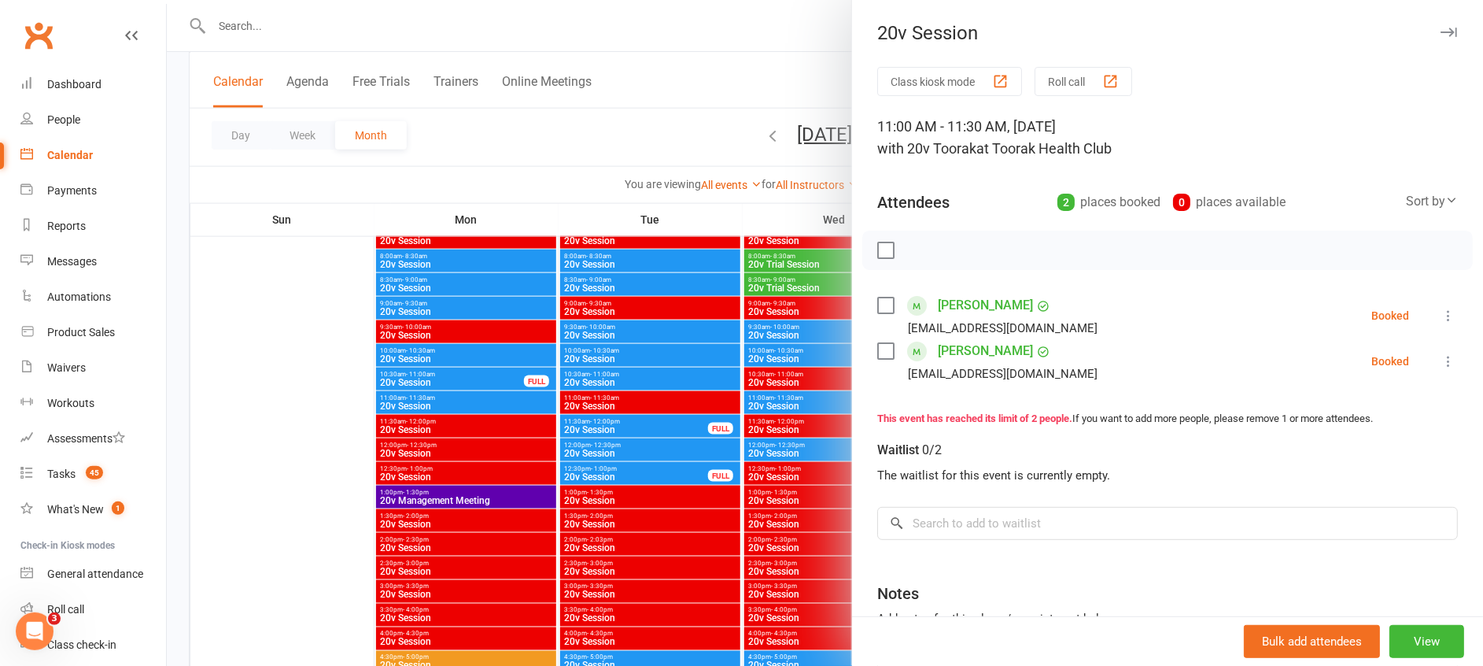
click at [800, 504] on div at bounding box center [825, 333] width 1317 height 666
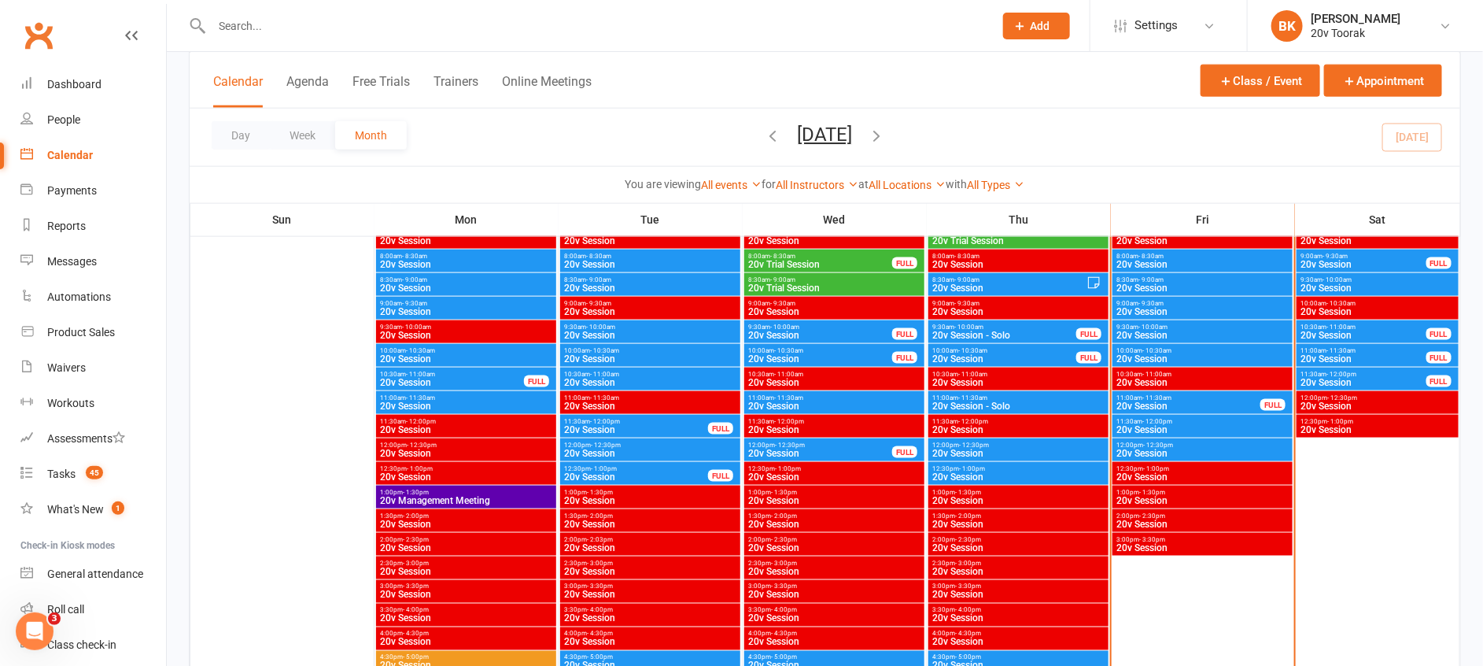
click at [1173, 349] on span "10:00am - 10:30am" at bounding box center [1203, 350] width 174 height 7
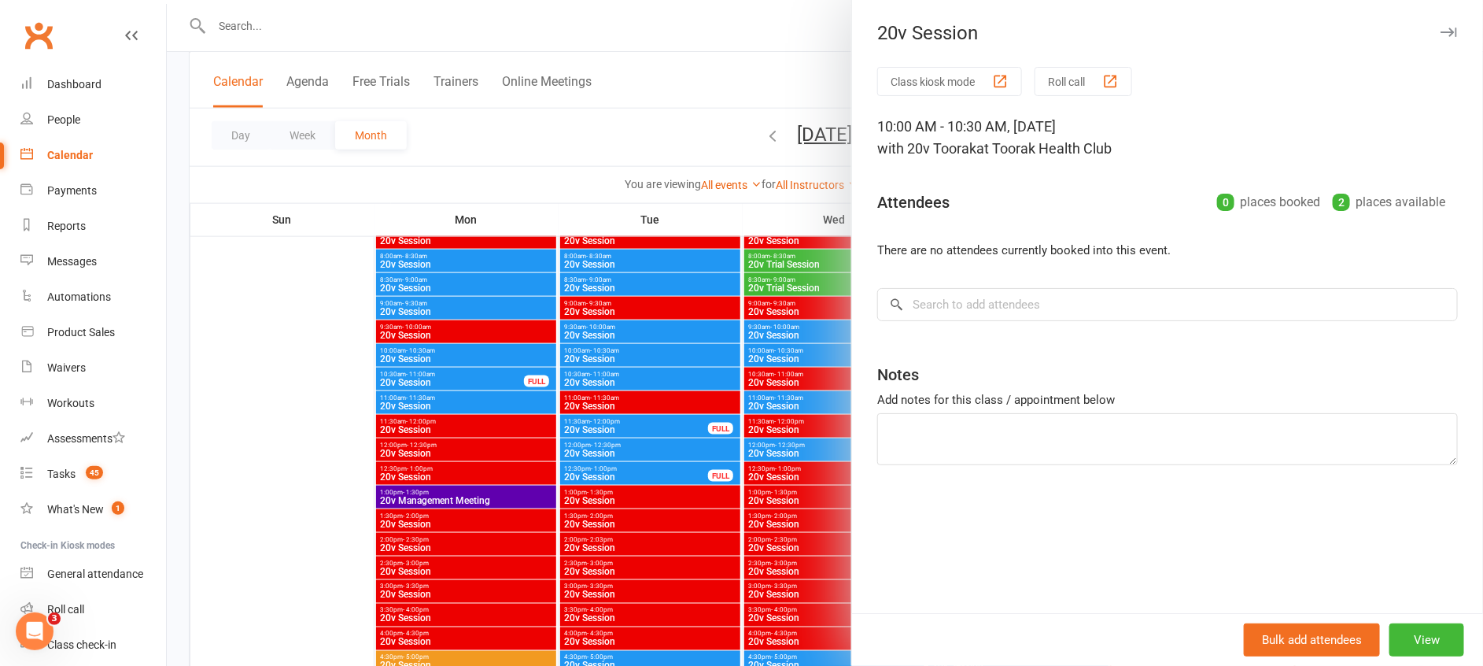
click at [830, 434] on div at bounding box center [825, 333] width 1317 height 666
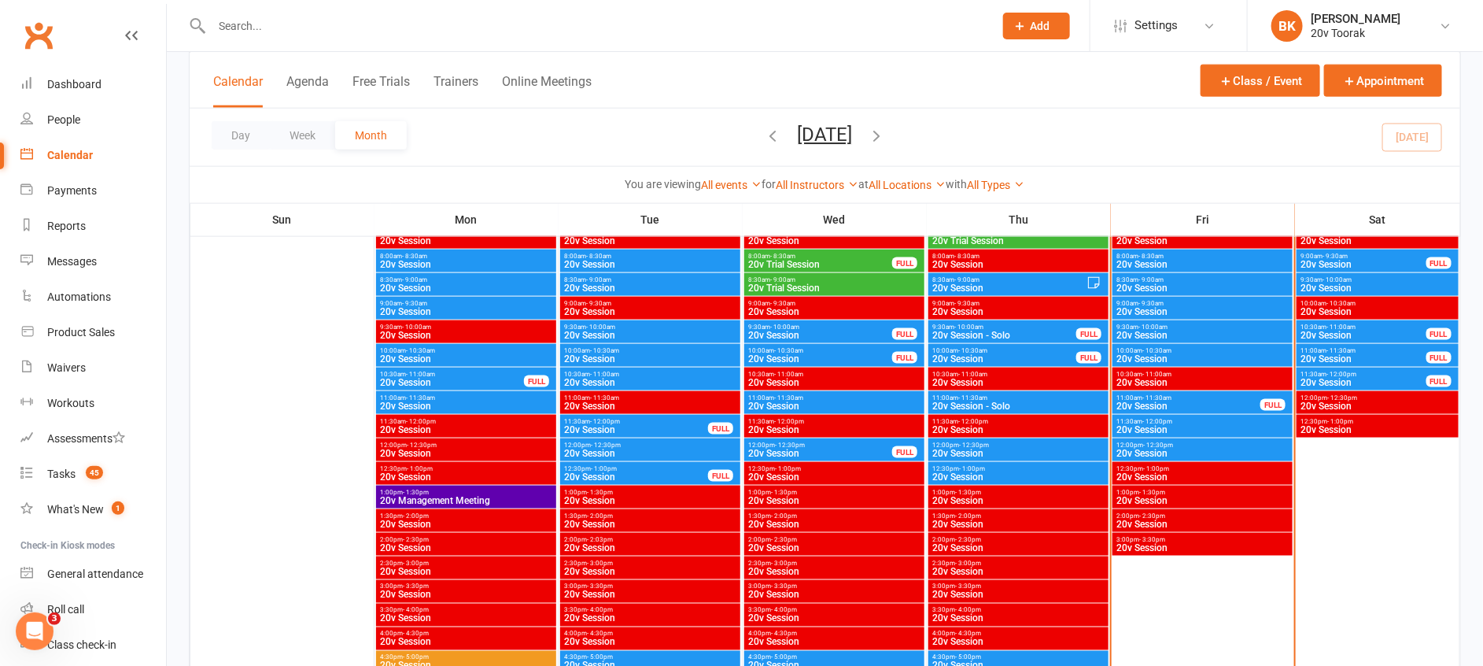
click at [1146, 331] on span "20v Session" at bounding box center [1203, 335] width 174 height 9
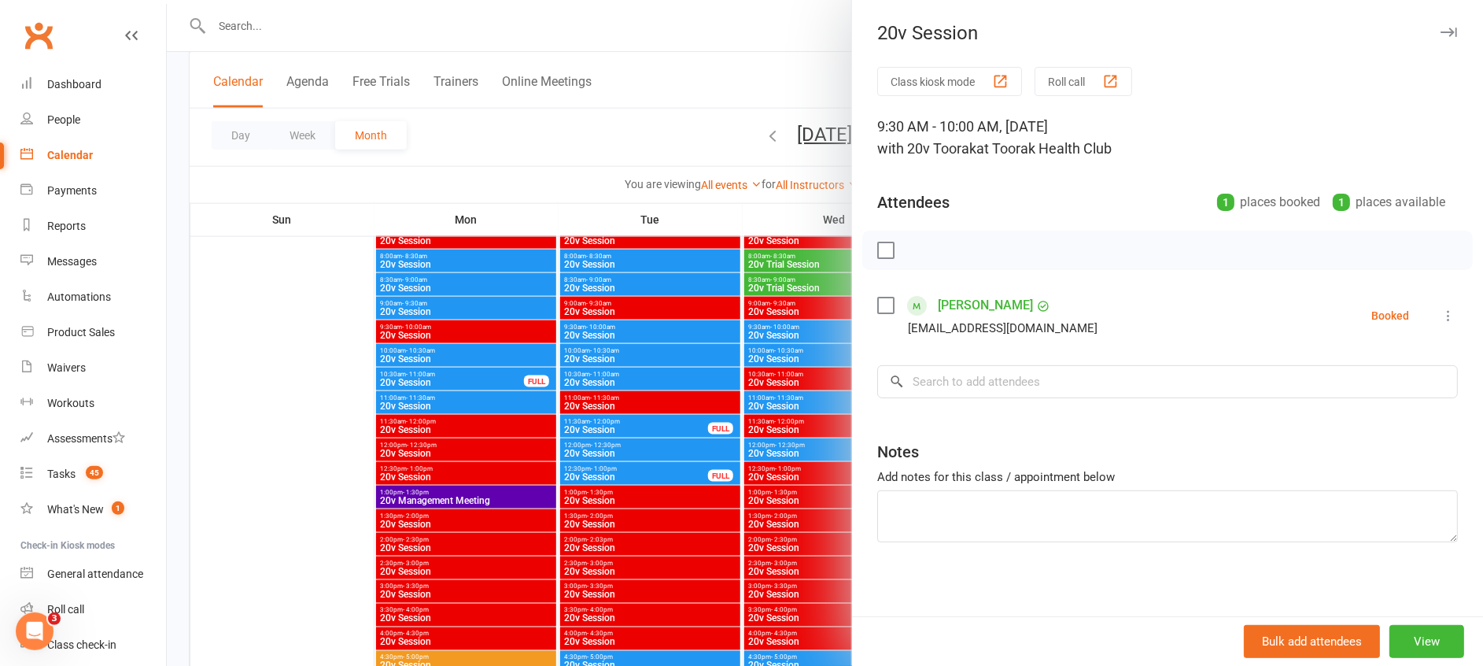
click at [818, 419] on div at bounding box center [825, 333] width 1317 height 666
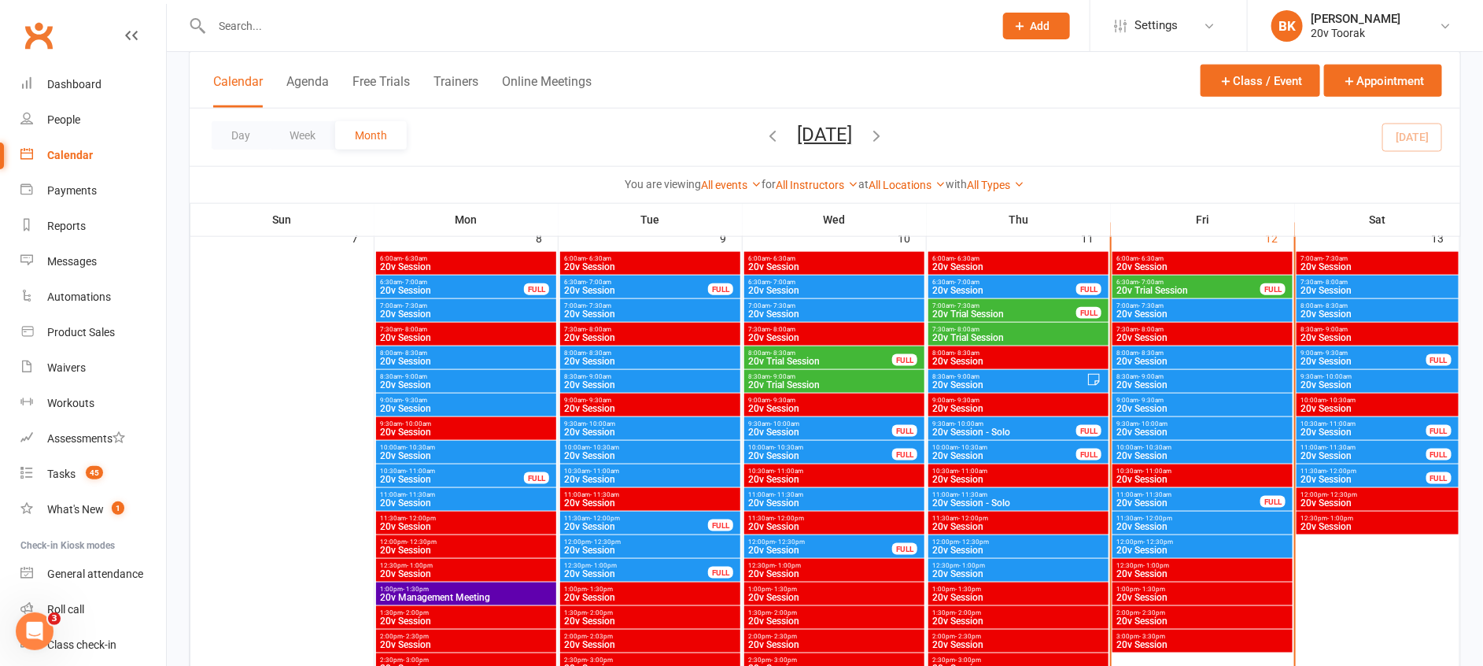
scroll to position [785, 0]
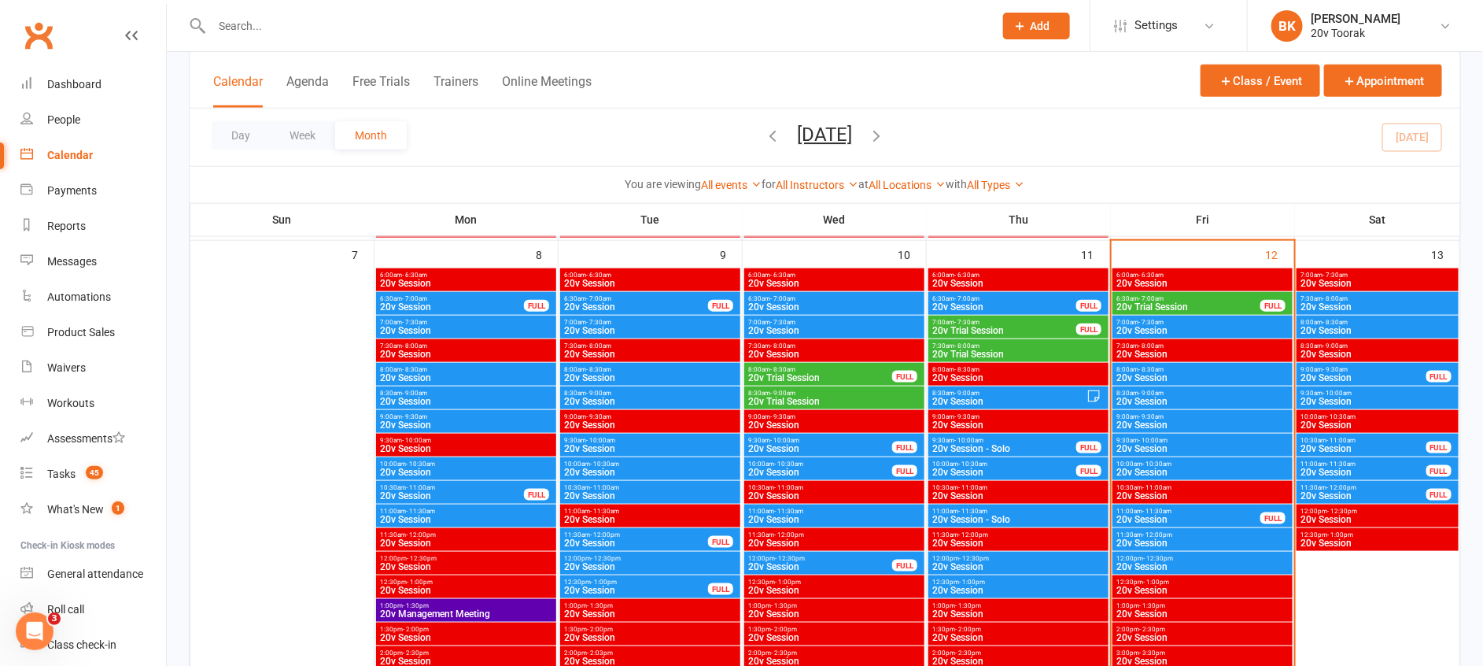
click at [1195, 296] on span "6:30am - 7:00am" at bounding box center [1189, 298] width 146 height 7
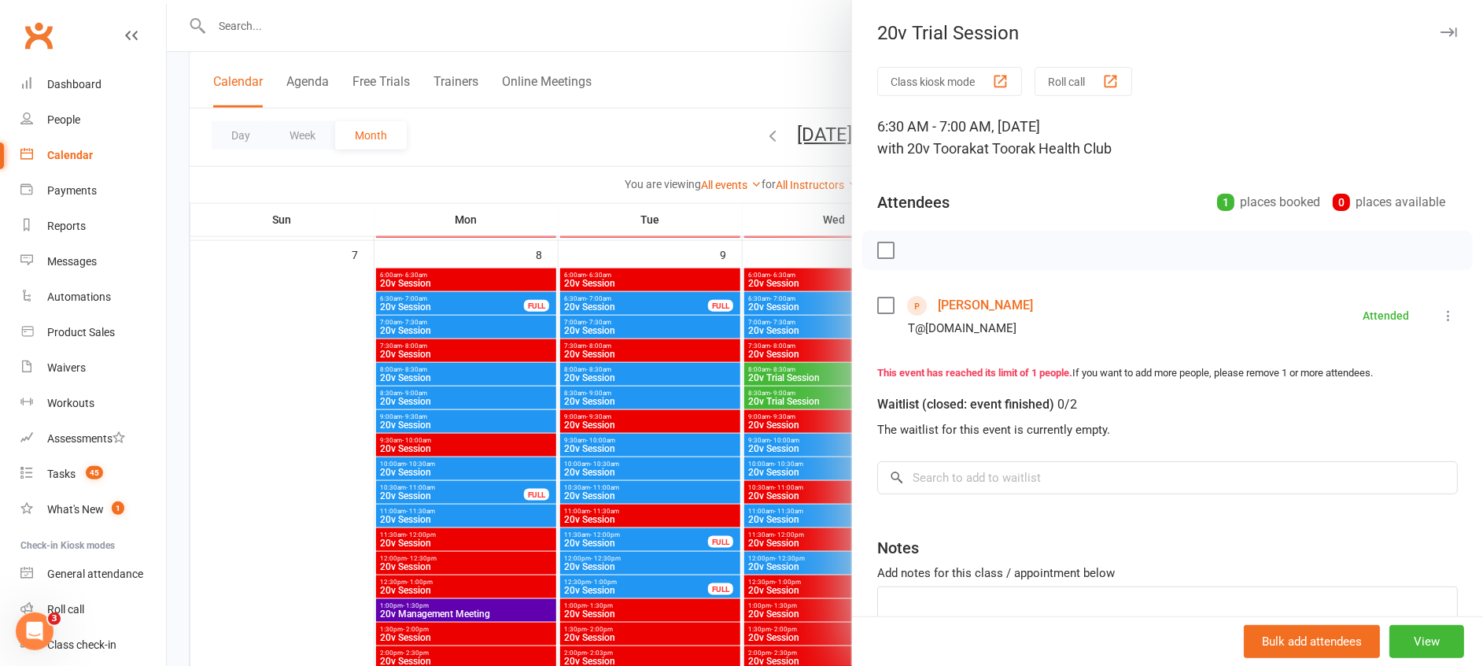
click at [822, 406] on div at bounding box center [825, 333] width 1317 height 666
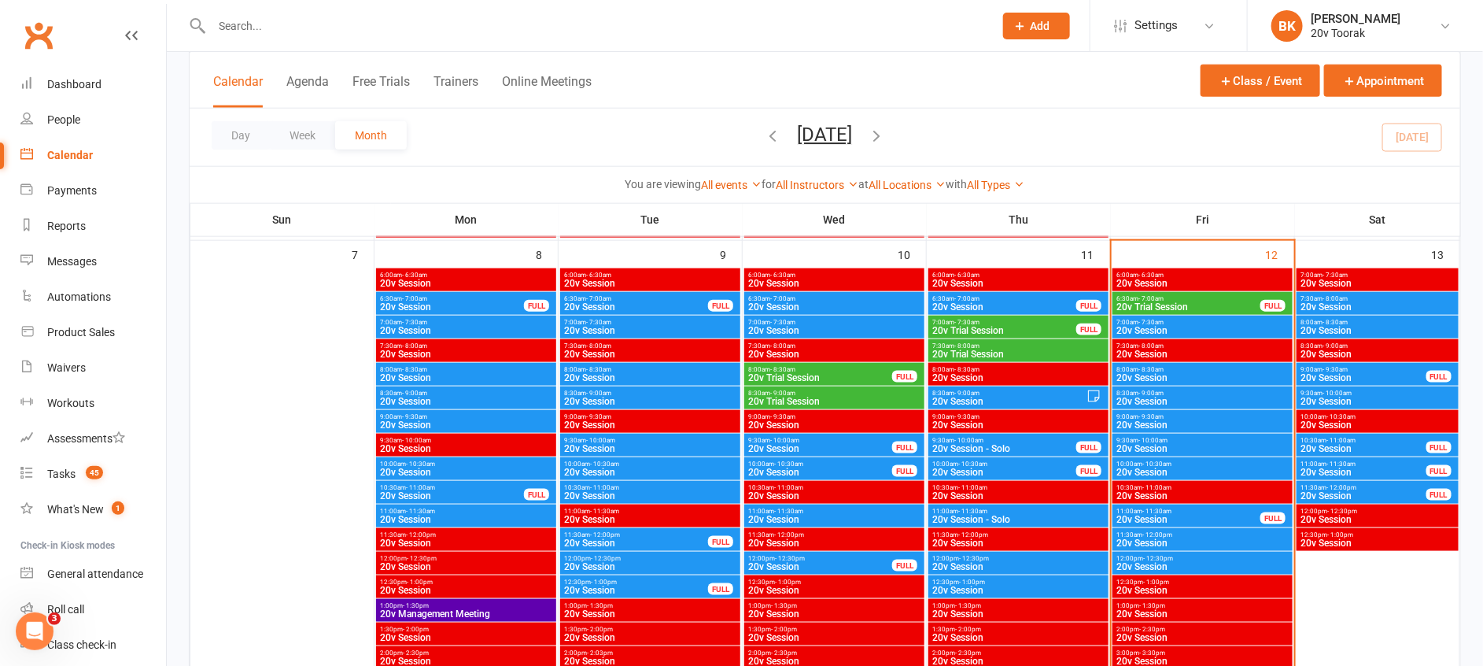
click at [1162, 515] on span "20v Session" at bounding box center [1189, 519] width 146 height 9
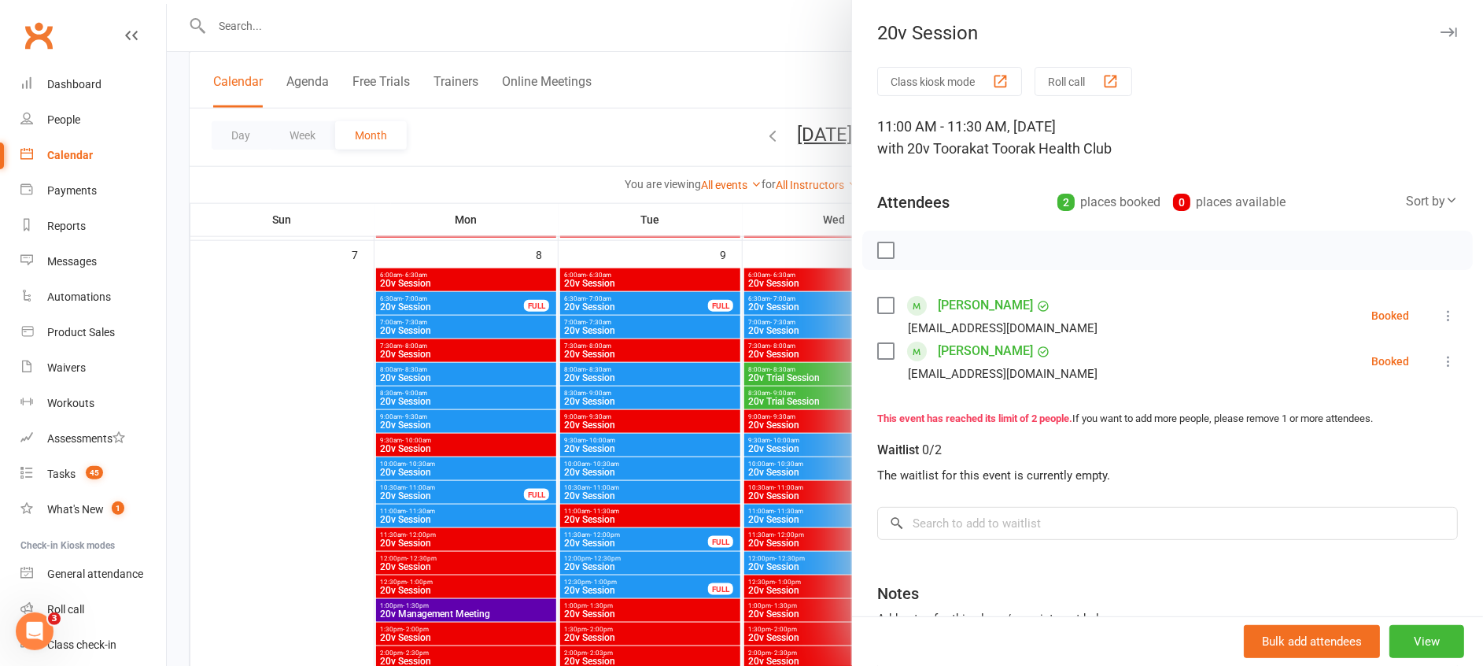
click at [818, 541] on div at bounding box center [825, 333] width 1317 height 666
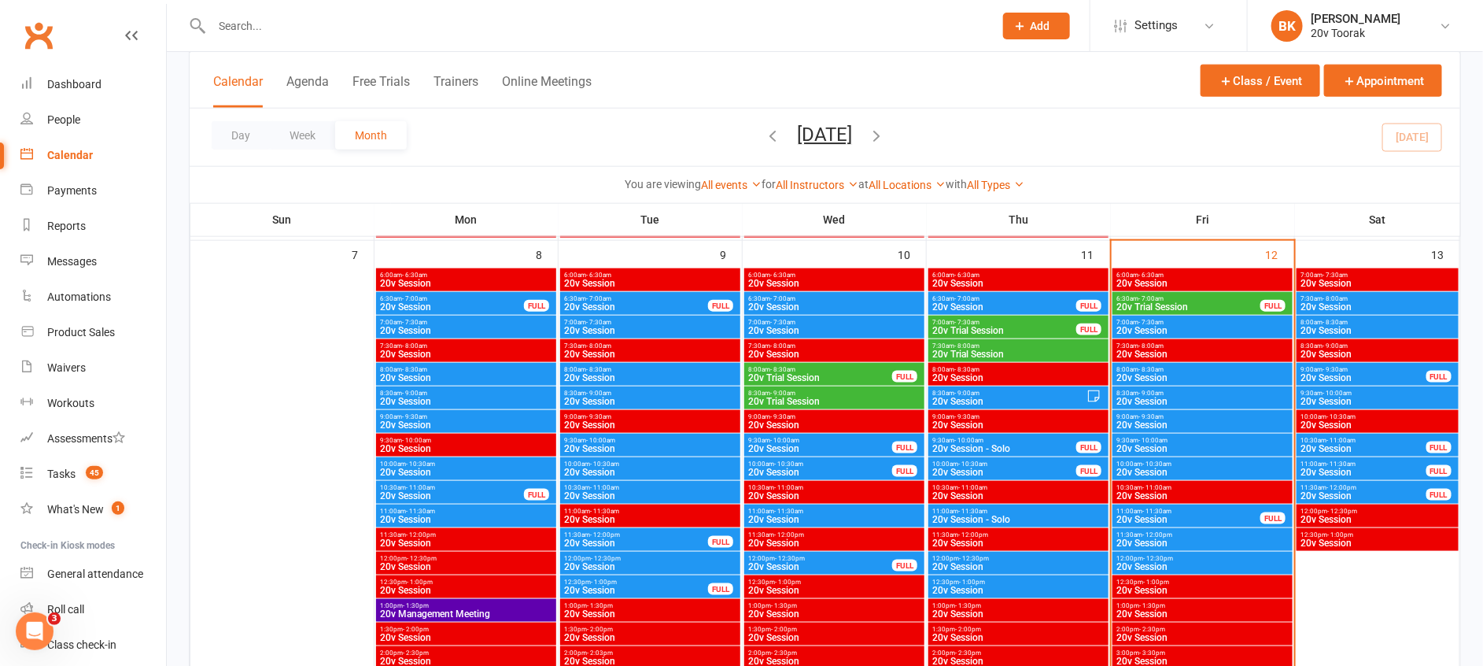
scroll to position [975, 0]
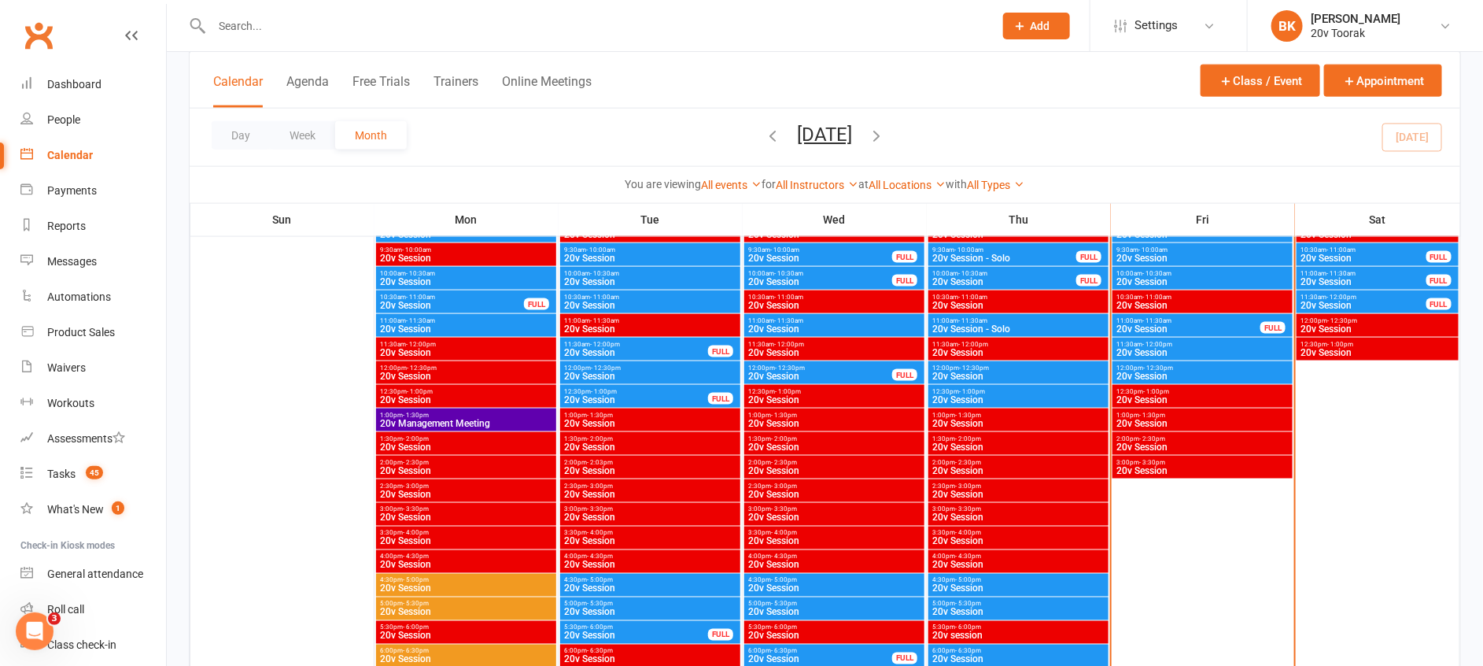
click at [1179, 368] on span "12:00pm - 12:30pm" at bounding box center [1203, 367] width 174 height 7
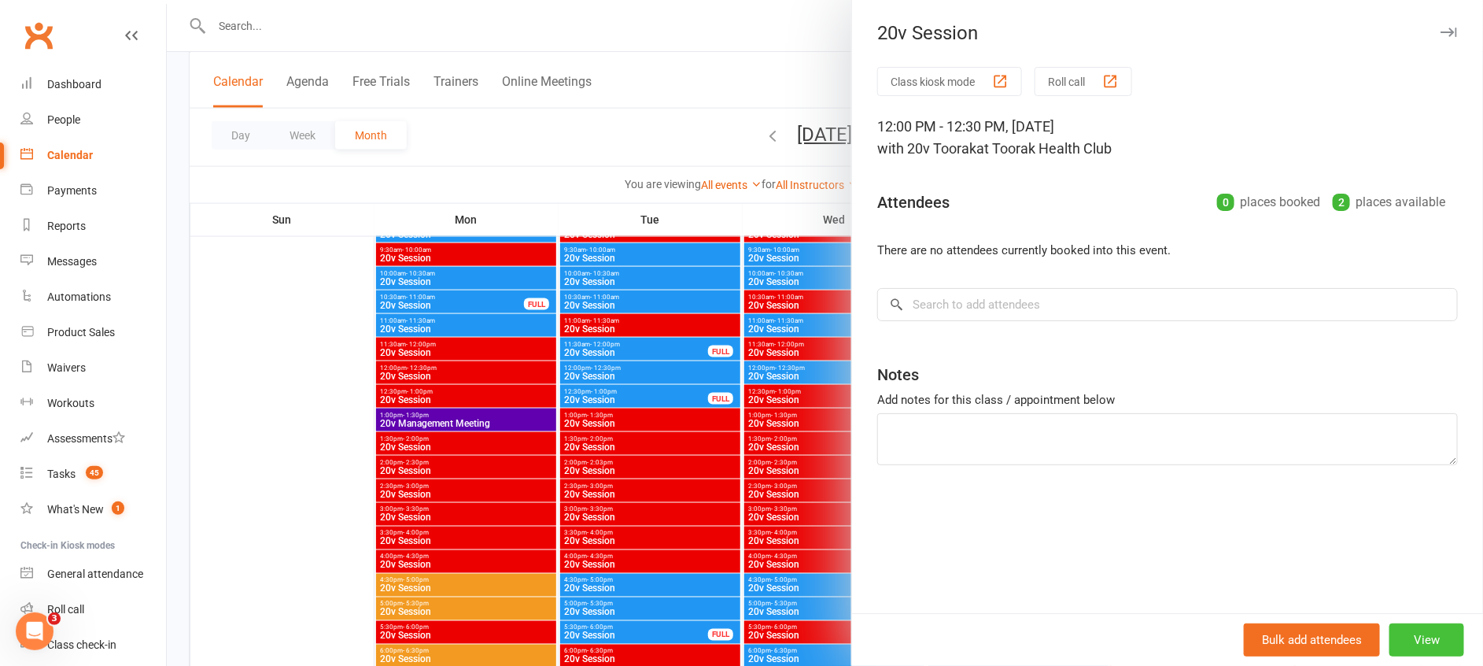
click at [1431, 633] on button "View" at bounding box center [1427, 639] width 75 height 33
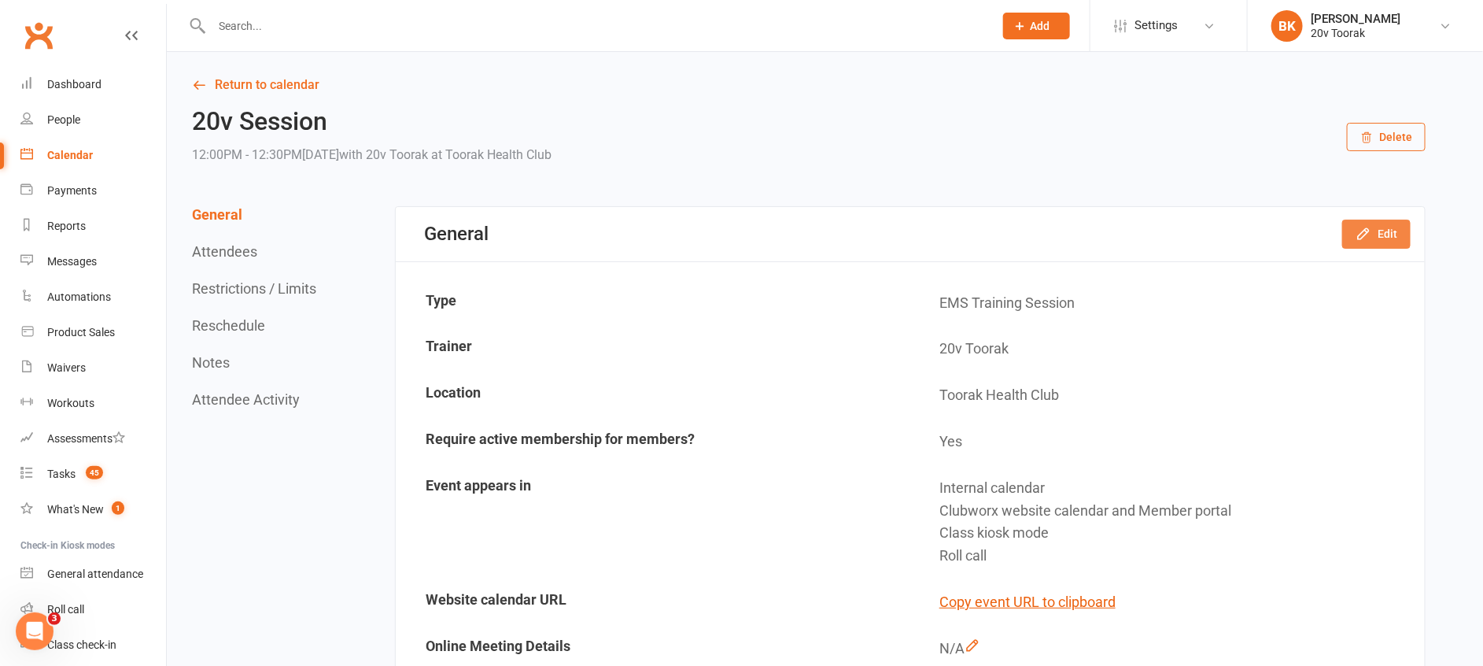
click at [1387, 231] on button "Edit" at bounding box center [1377, 234] width 68 height 28
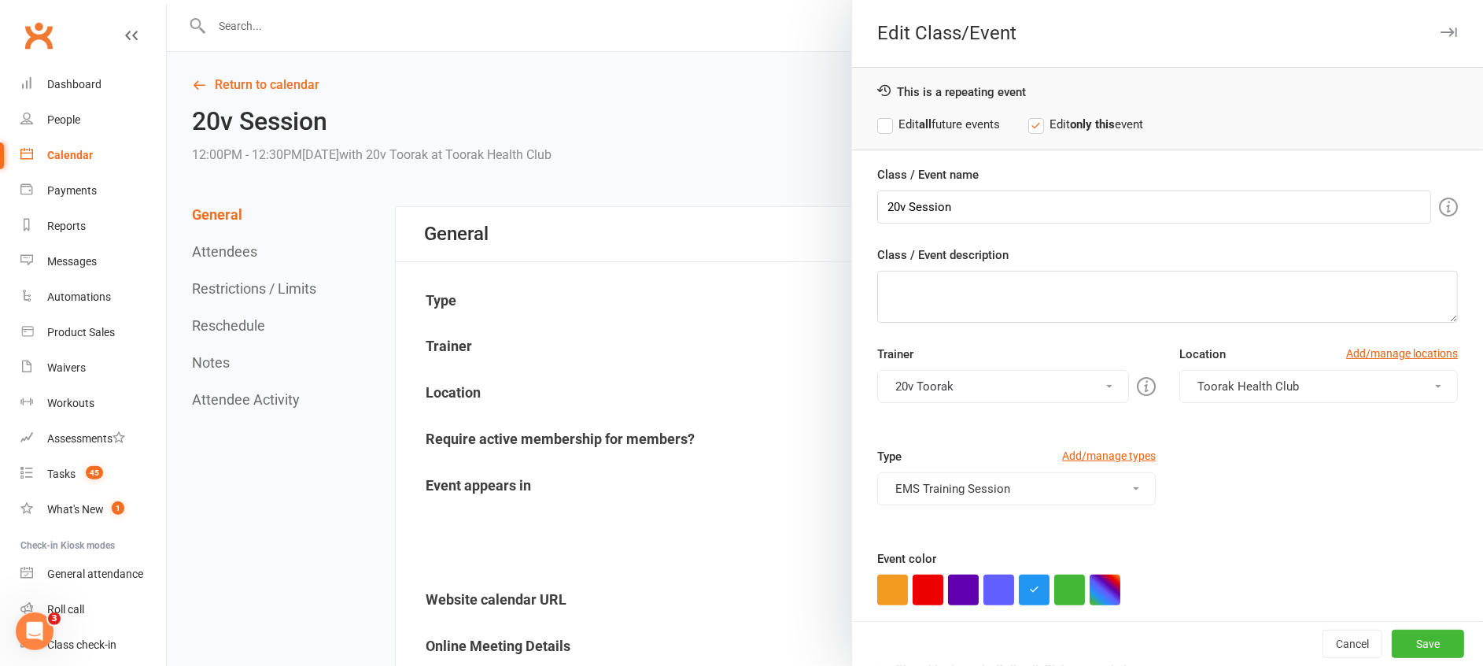
scroll to position [87, 0]
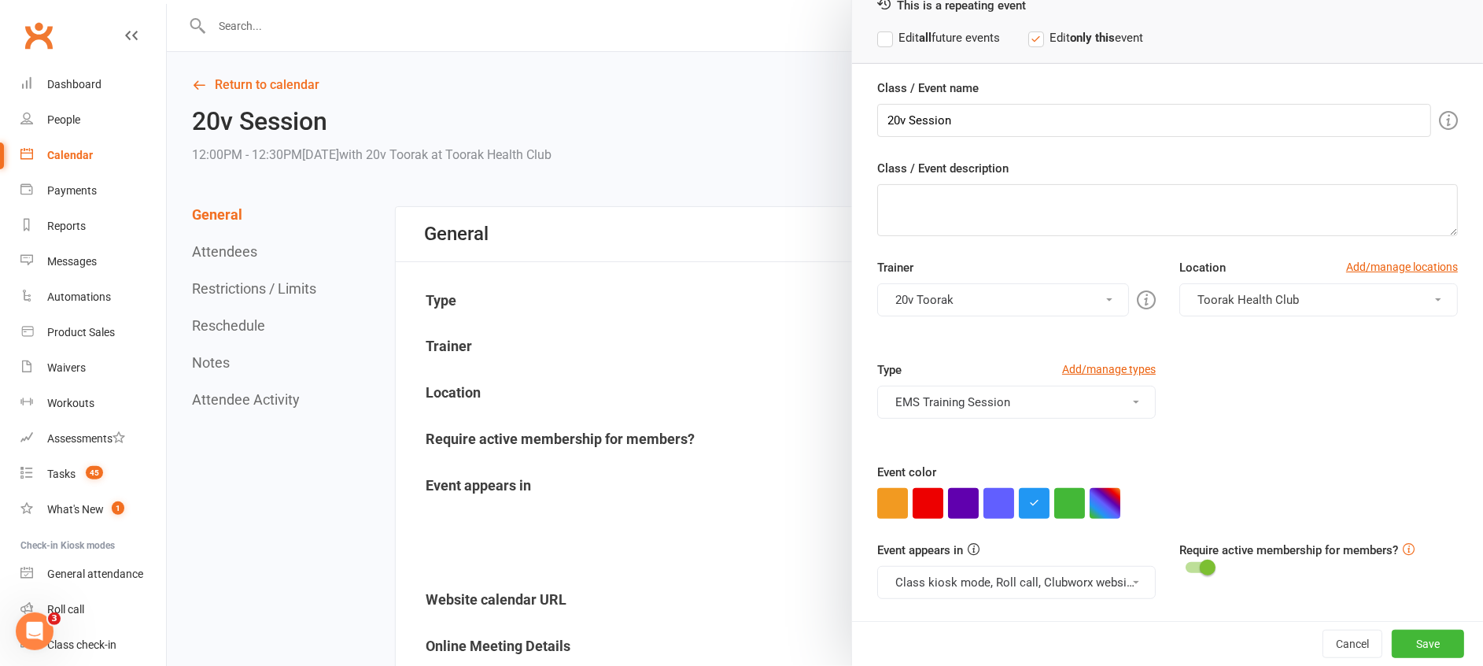
click at [1043, 600] on div "Event appears in Class kiosk mode, Roll call, Clubworx website calendar and Mem…" at bounding box center [1168, 581] width 604 height 80
click at [1043, 581] on button "Class kiosk mode, Roll call, Clubworx website calendar and Member portal" at bounding box center [1016, 582] width 279 height 33
click at [1018, 609] on link "Clubworx website calendar and Member portal" at bounding box center [1019, 619] width 283 height 31
click at [1392, 630] on button "Save" at bounding box center [1428, 644] width 72 height 28
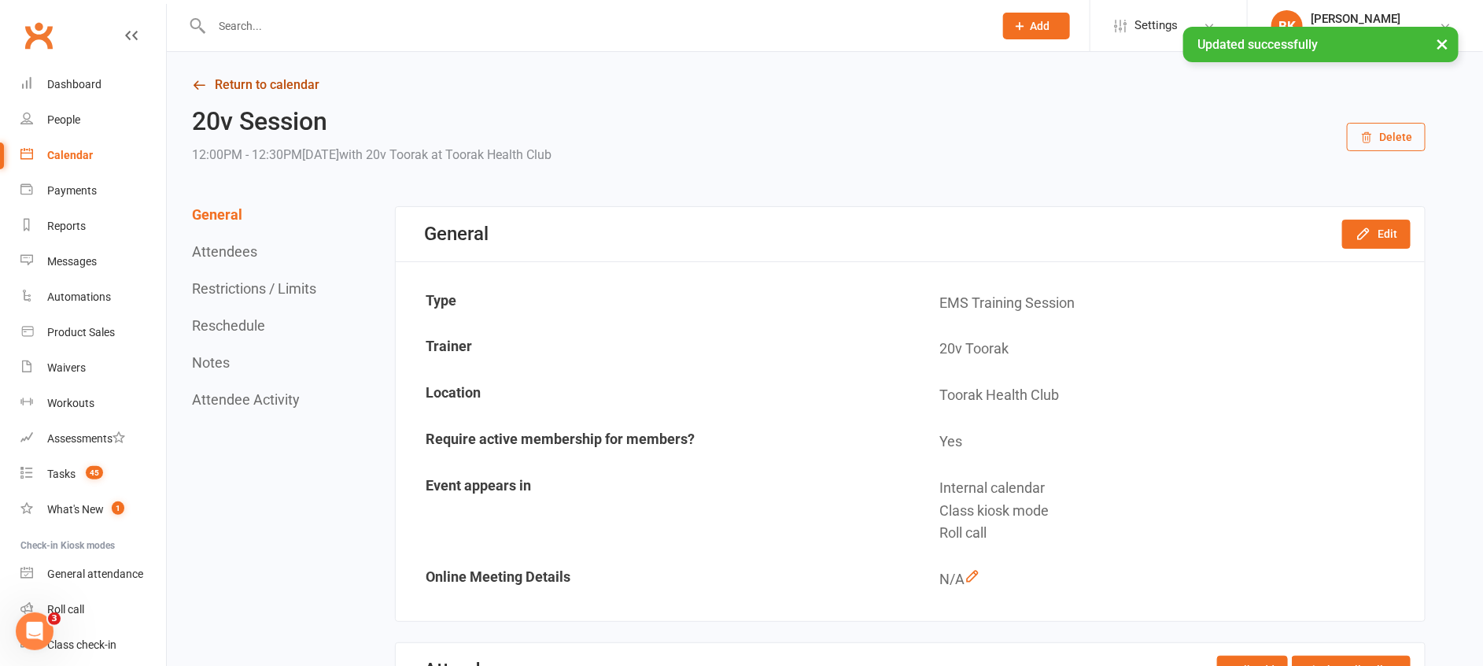
click at [286, 83] on link "Return to calendar" at bounding box center [809, 85] width 1234 height 22
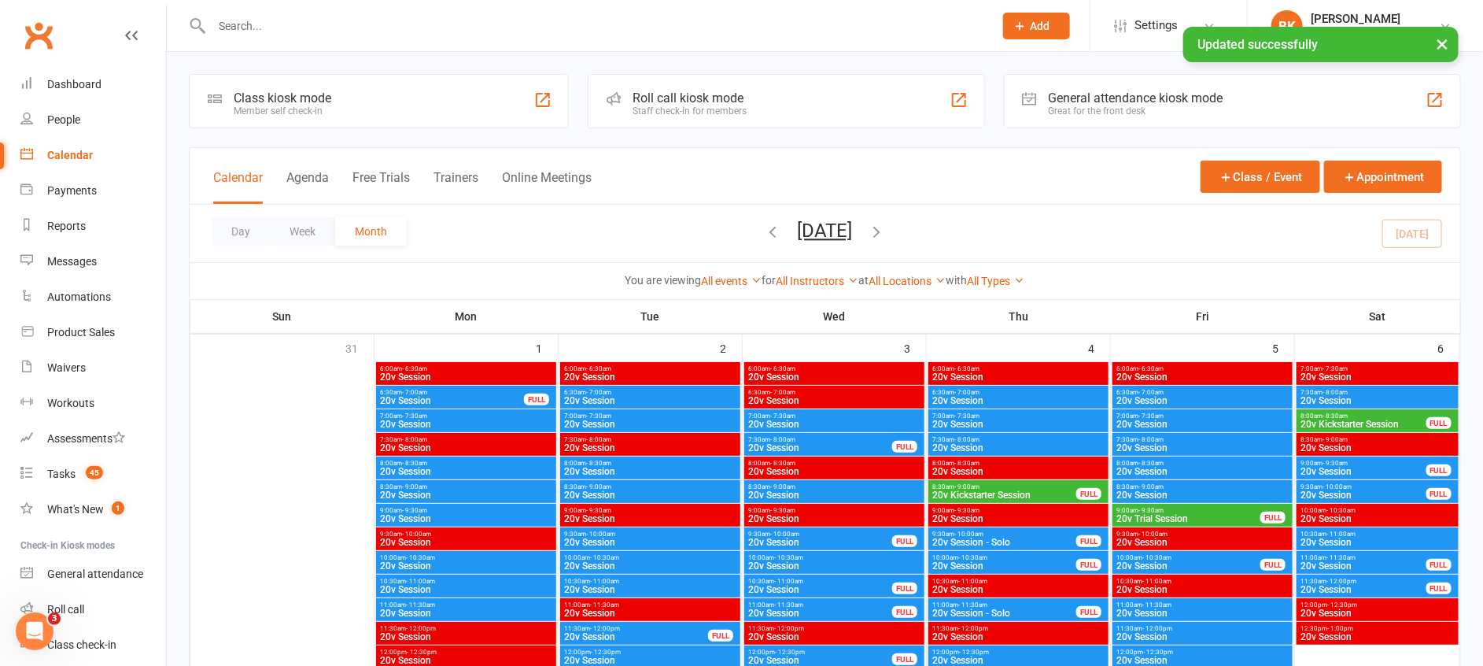
scroll to position [841, 0]
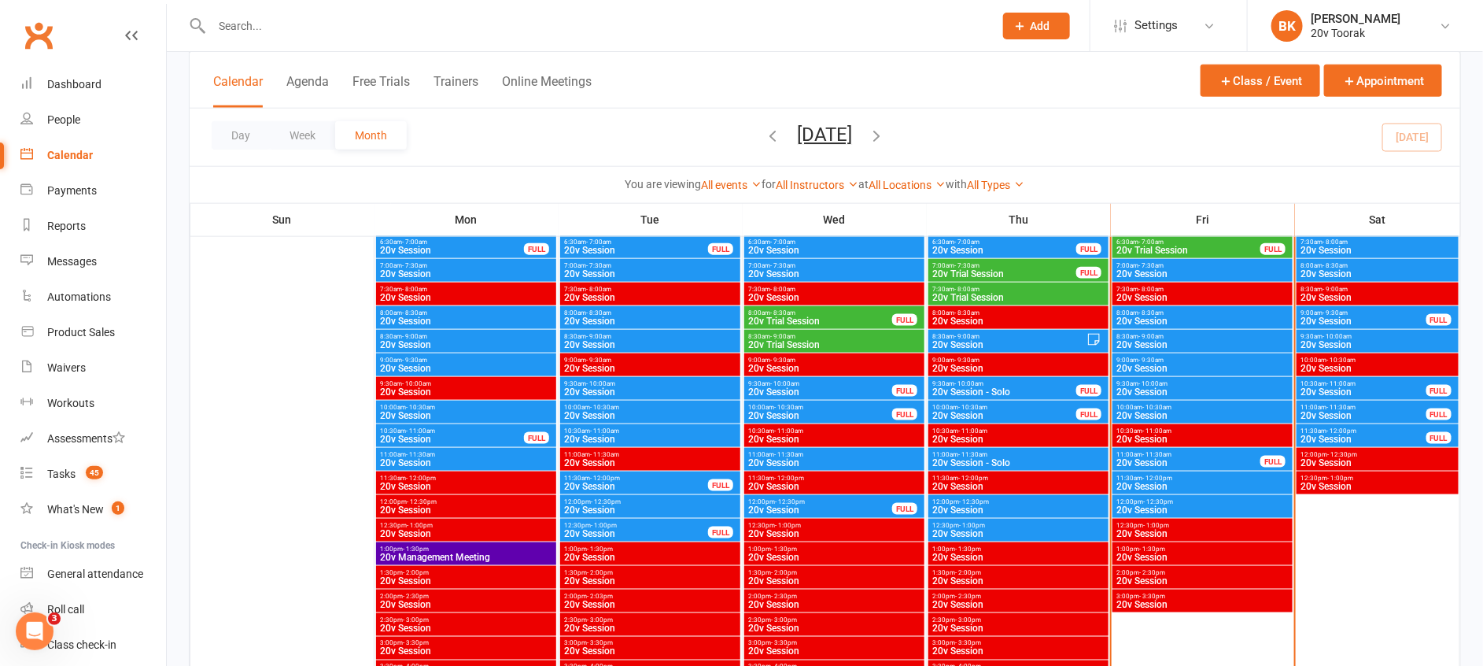
click at [1174, 477] on span "11:30am - 12:00pm" at bounding box center [1203, 478] width 174 height 7
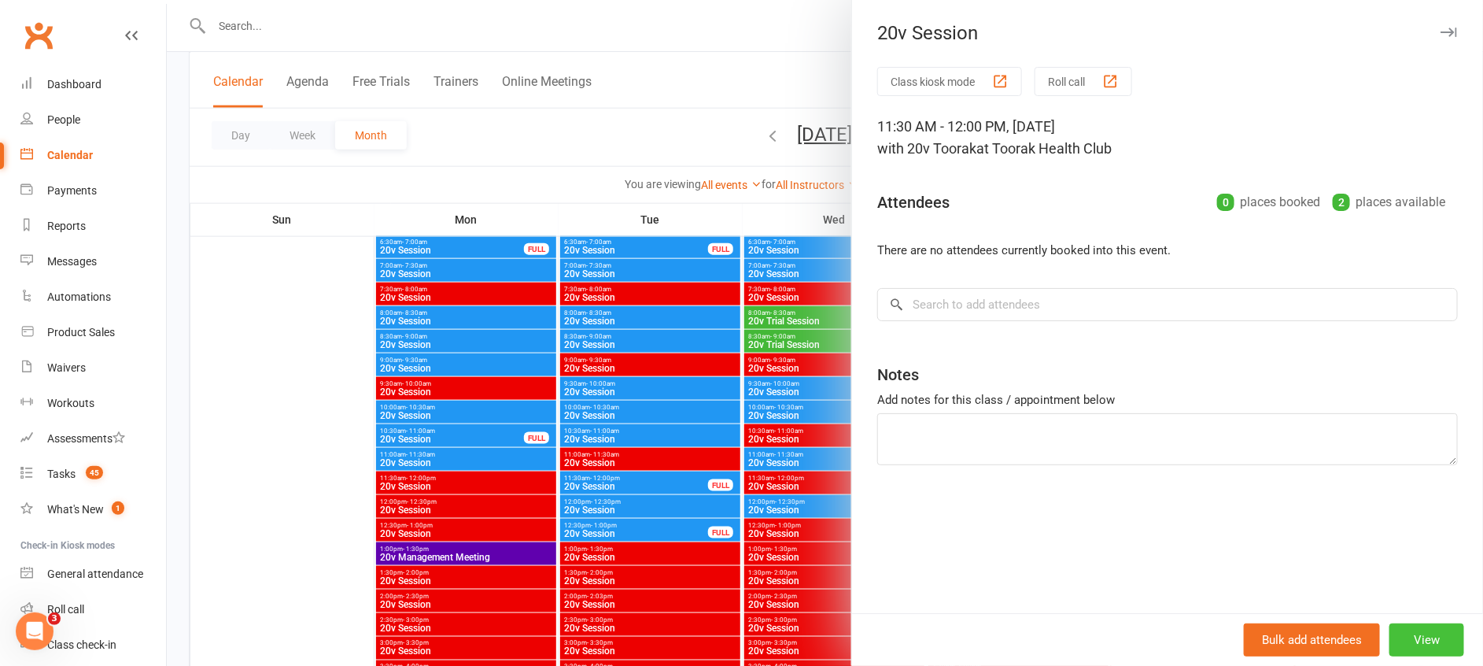
click at [1424, 633] on button "View" at bounding box center [1427, 639] width 75 height 33
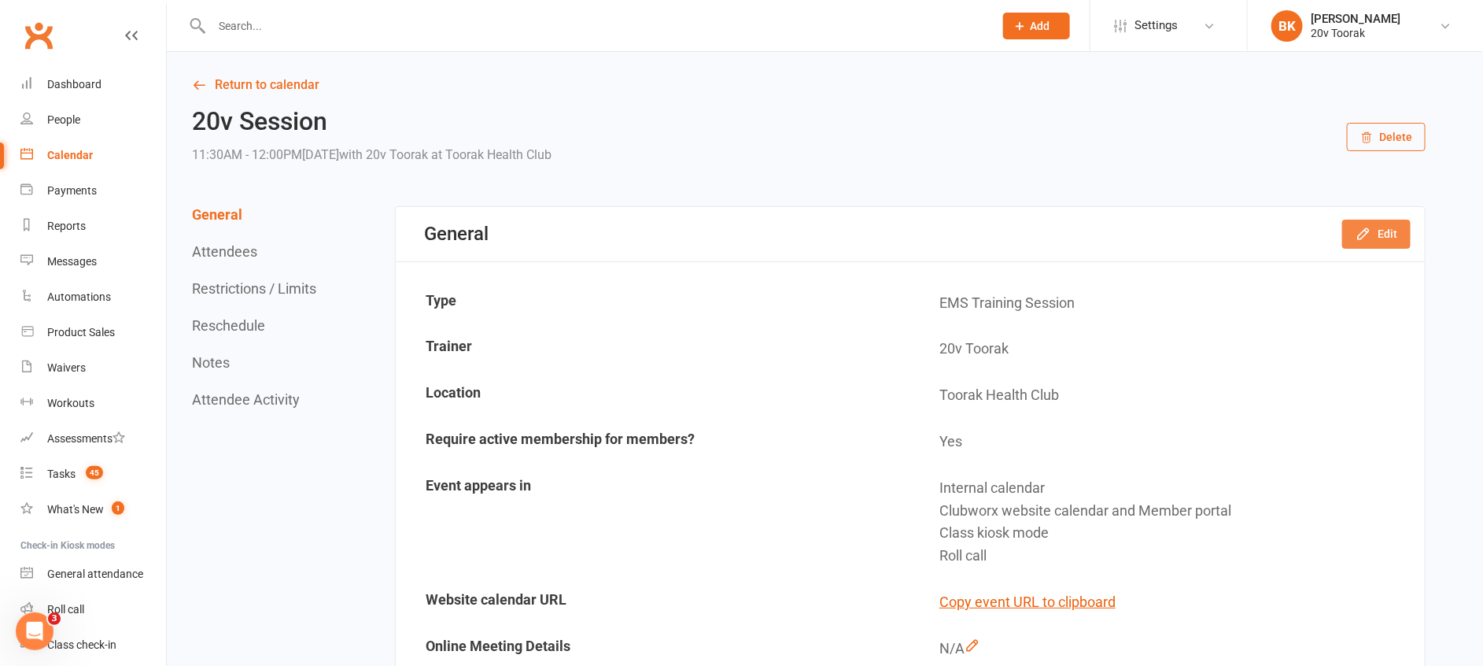
click at [1386, 227] on button "Edit" at bounding box center [1377, 234] width 68 height 28
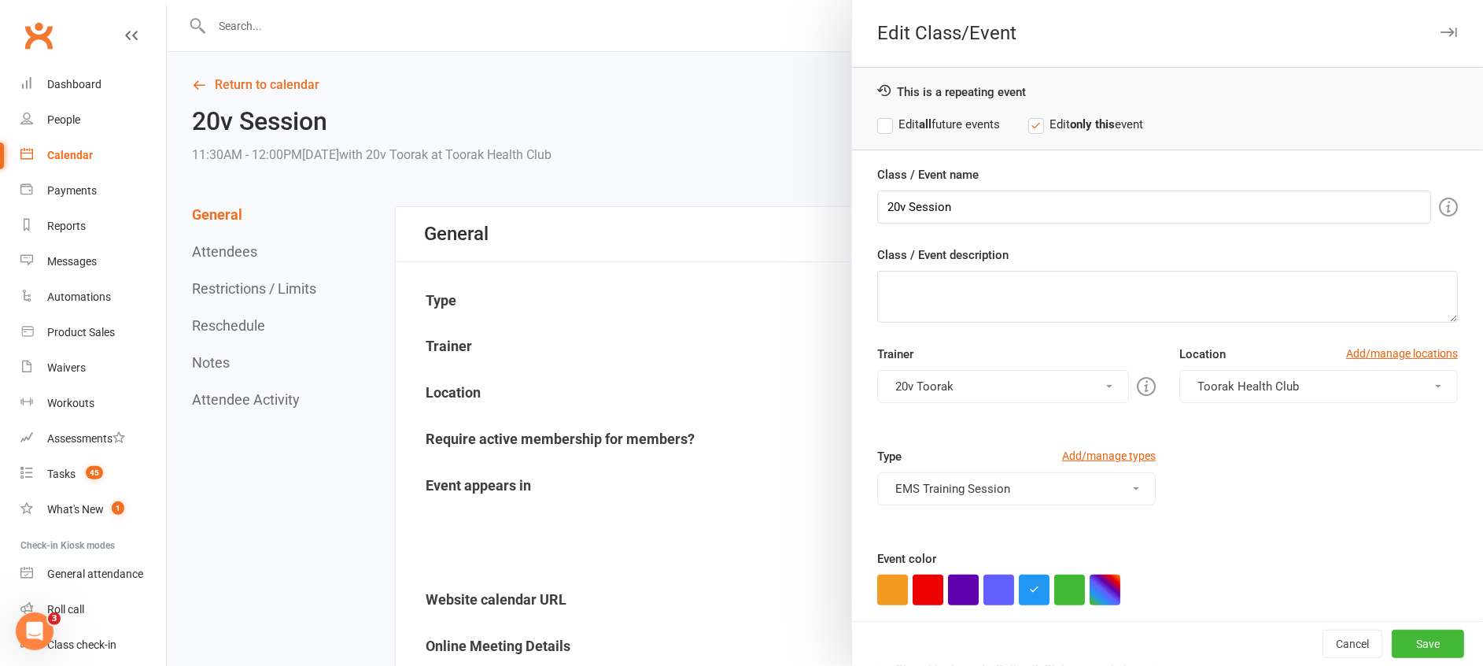
scroll to position [87, 0]
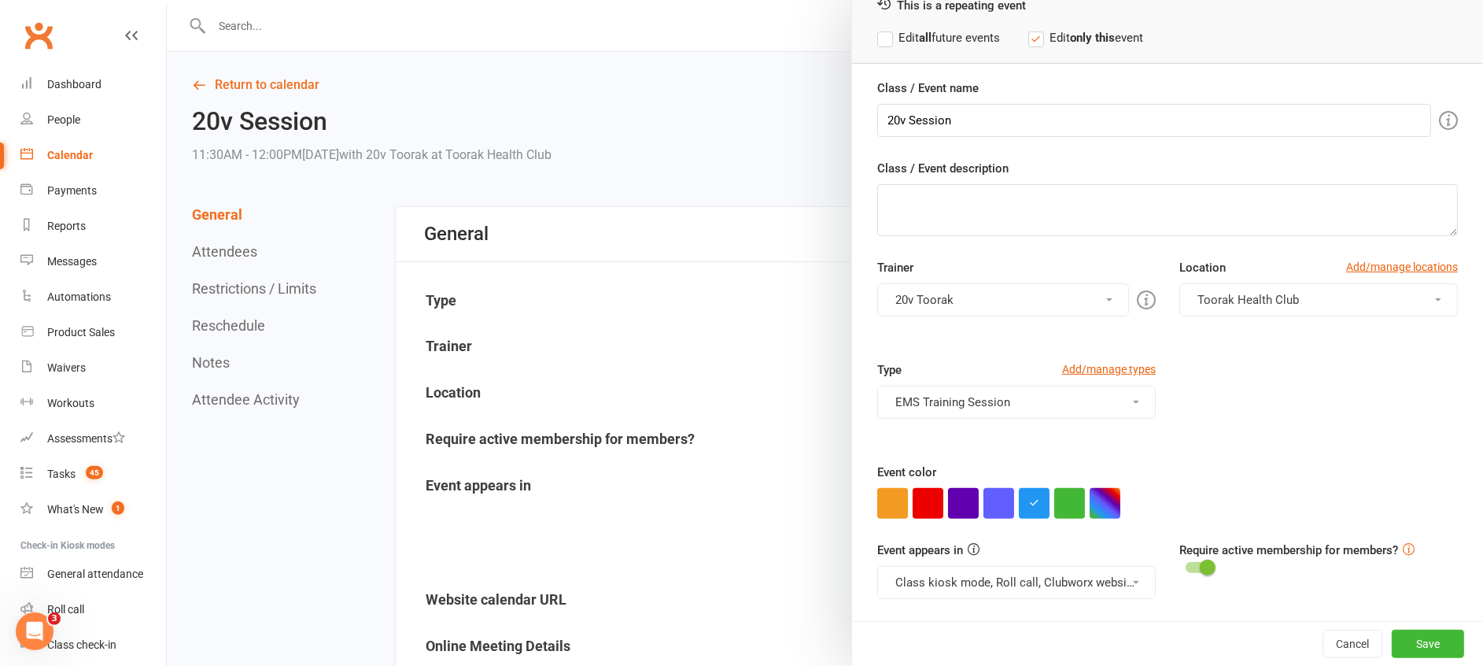
click at [979, 581] on button "Class kiosk mode, Roll call, Clubworx website calendar and Member portal" at bounding box center [1016, 582] width 279 height 33
click at [995, 615] on link "Clubworx website calendar and Member portal" at bounding box center [1019, 619] width 283 height 31
click at [1403, 635] on button "Save" at bounding box center [1428, 644] width 72 height 28
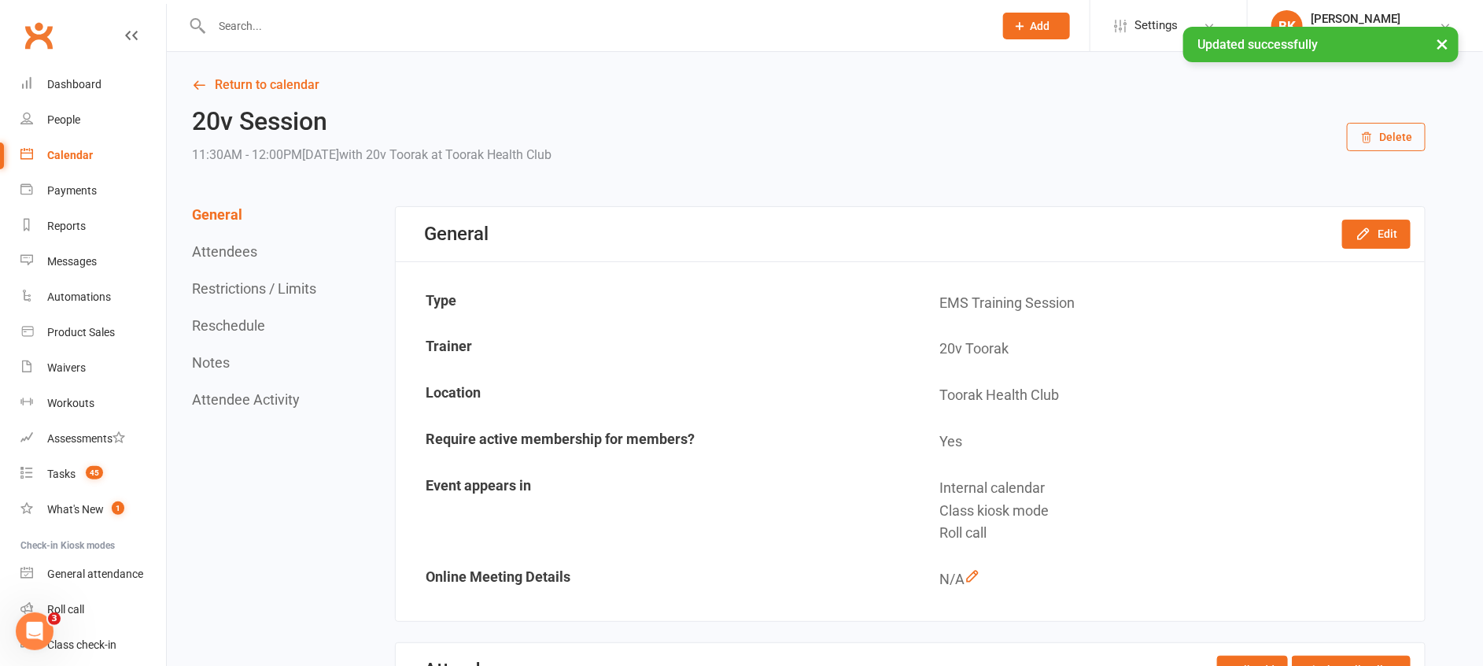
click at [236, 81] on link "Return to calendar" at bounding box center [809, 85] width 1234 height 22
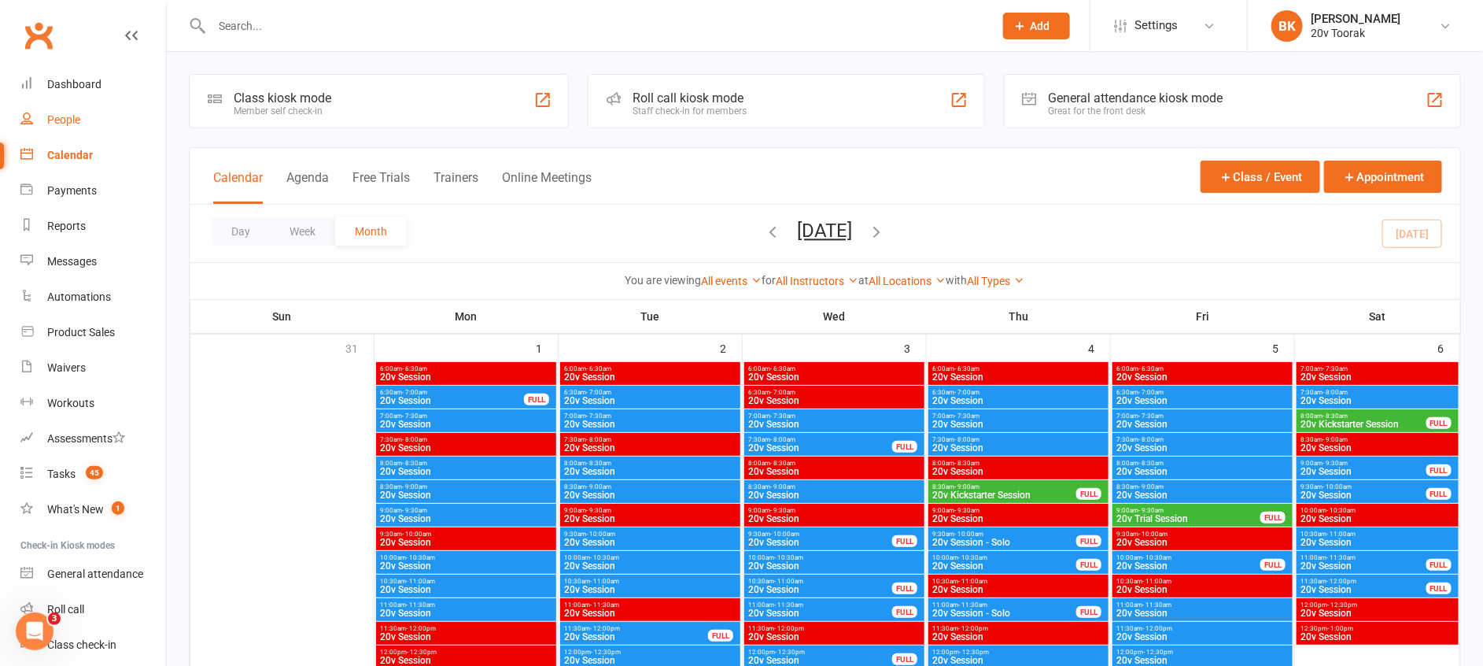
click at [71, 111] on link "People" at bounding box center [93, 119] width 146 height 35
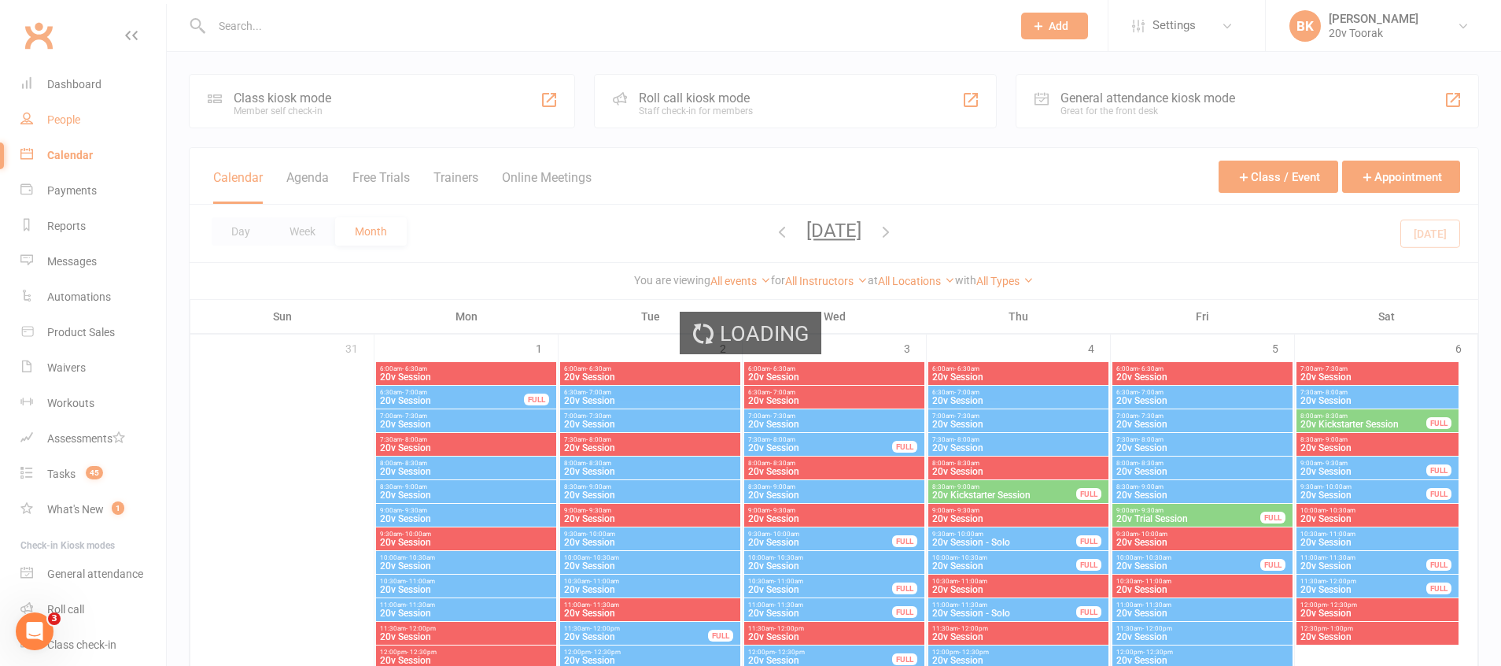
select select "100"
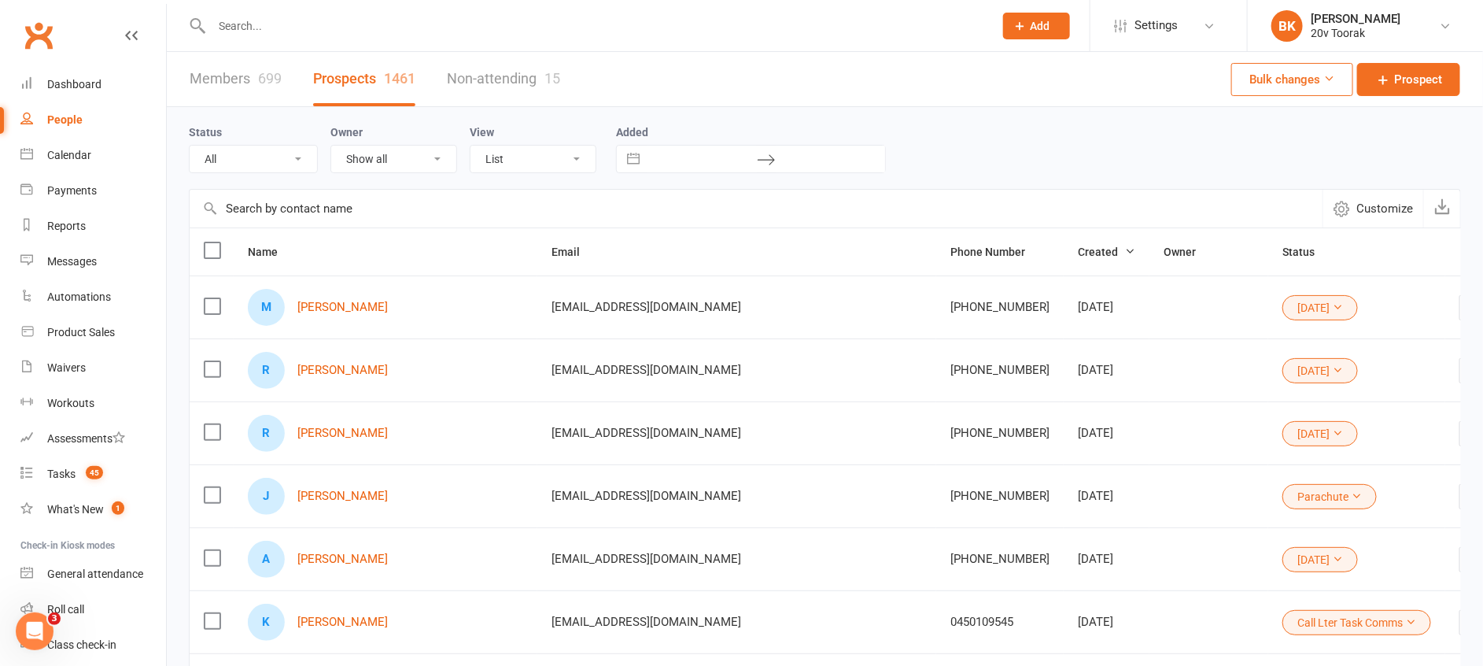
click at [1199, 44] on li "Settings Membership Plans Event Templates Appointment Types Website Image Libra…" at bounding box center [1168, 25] width 157 height 51
click at [1193, 42] on link "Settings" at bounding box center [1168, 25] width 109 height 35
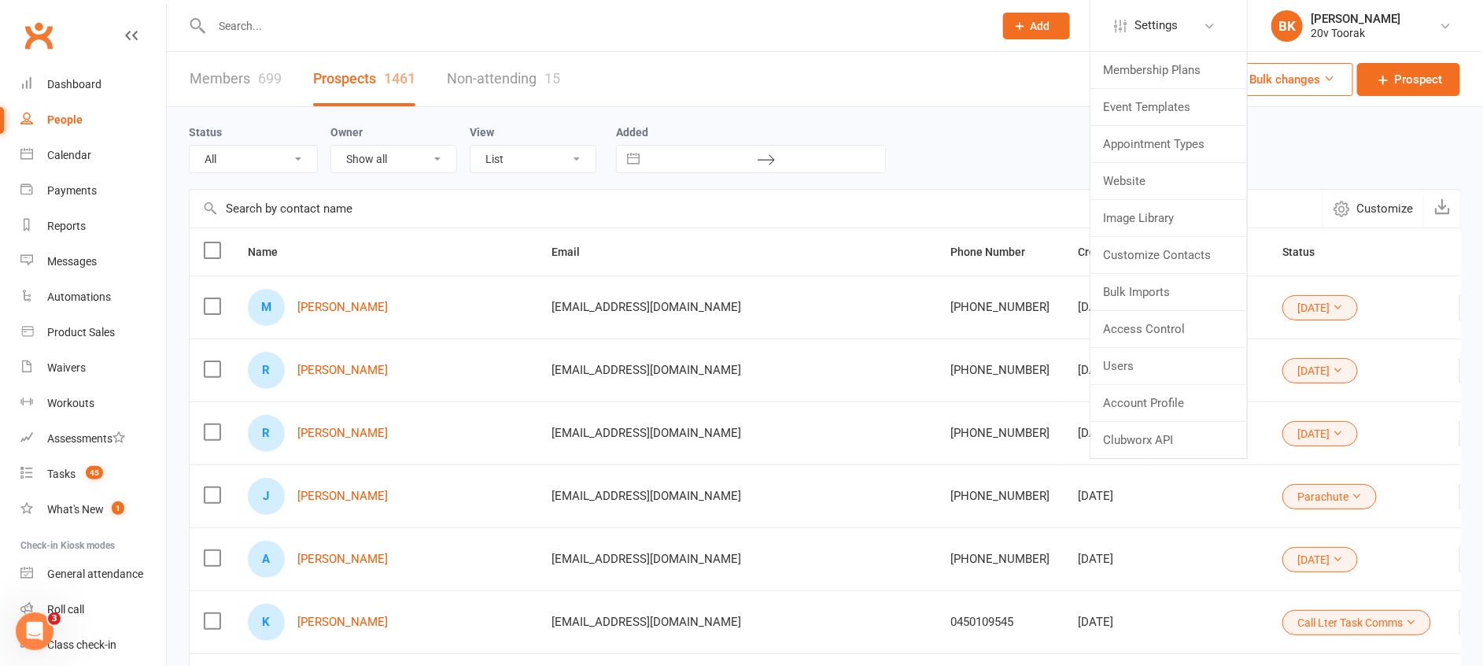
click at [962, 126] on div "Status All (No status set) (Invalid status) Parachute Referrals In Communicatio…" at bounding box center [825, 148] width 1272 height 50
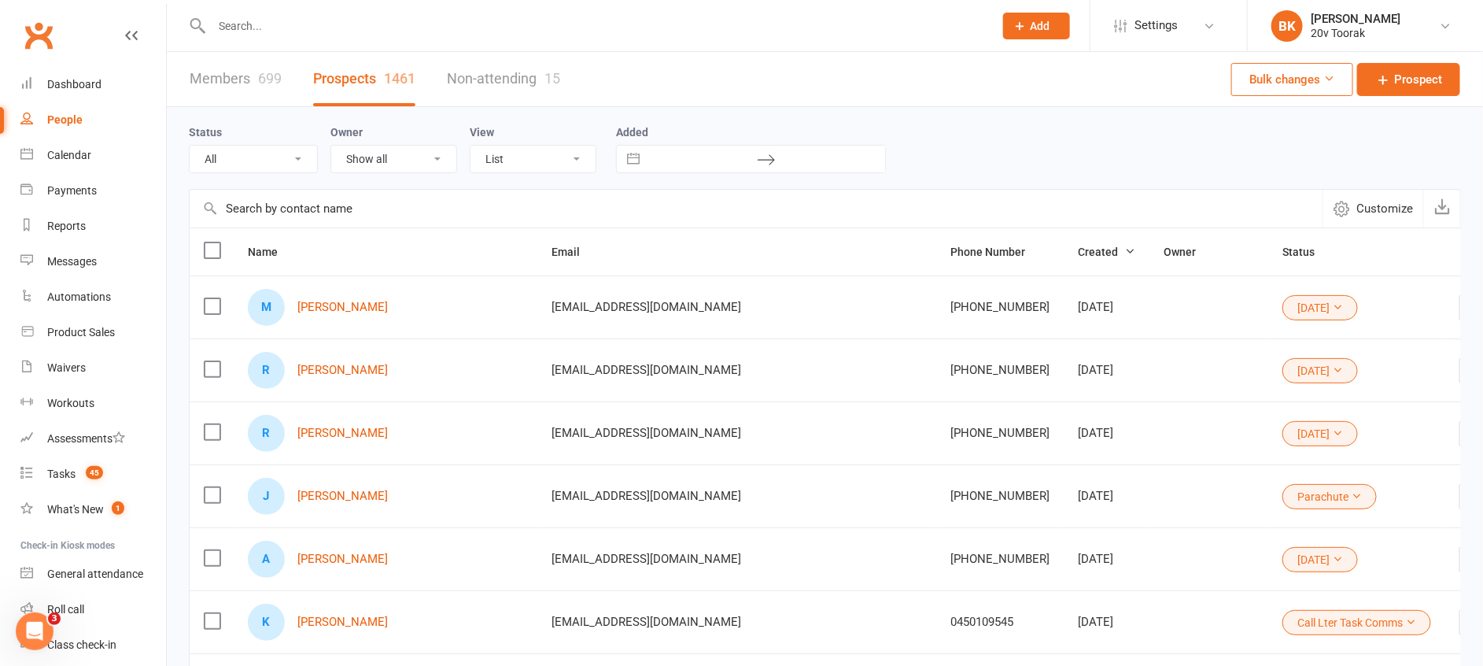
click at [1016, 139] on div "Status All (No status set) (Invalid status) Parachute Referrals In Communicatio…" at bounding box center [825, 148] width 1272 height 50
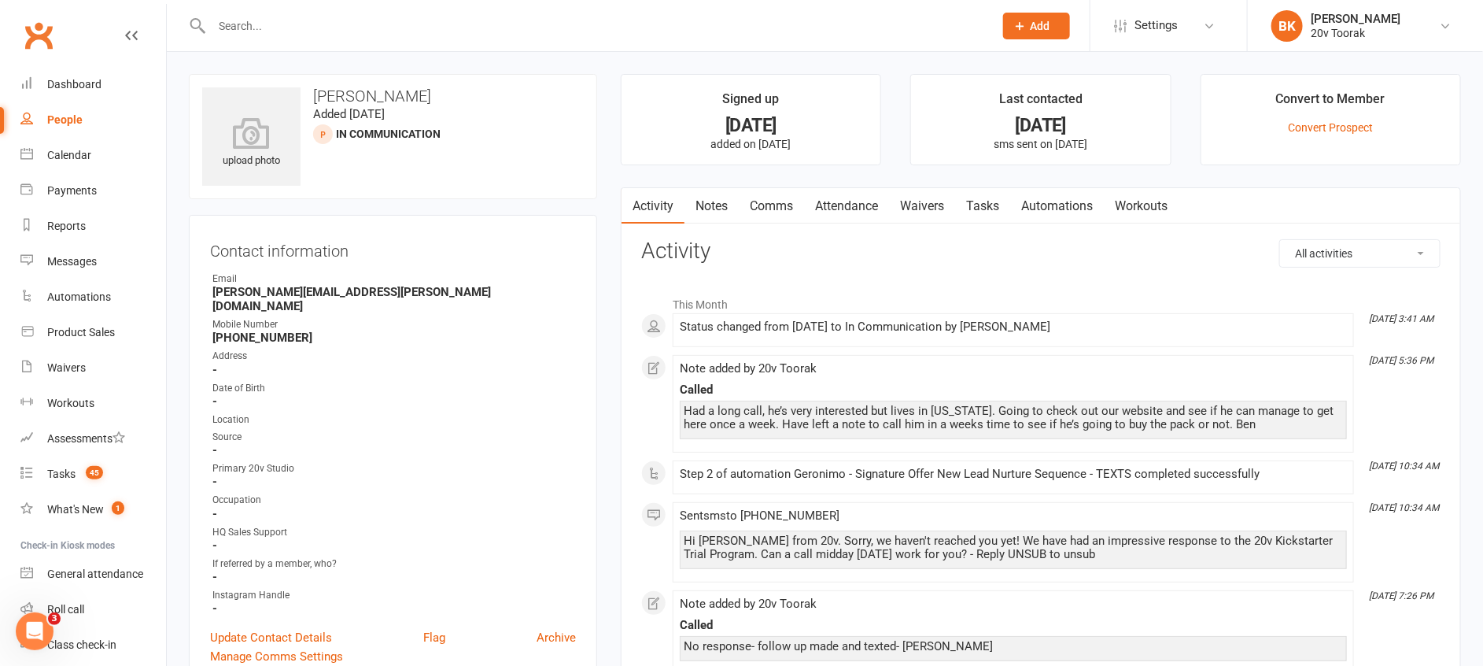
click at [718, 202] on link "Notes" at bounding box center [712, 206] width 54 height 36
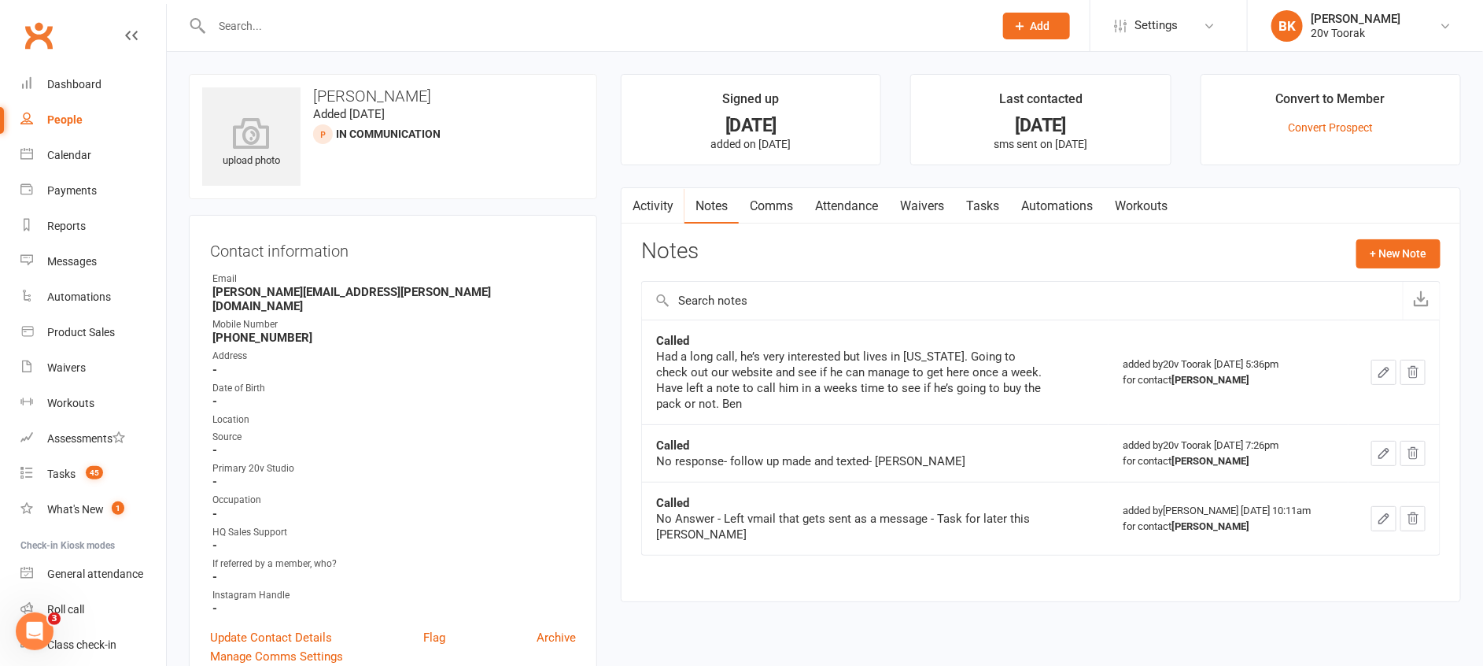
click at [85, 116] on link "People" at bounding box center [93, 119] width 146 height 35
select select "100"
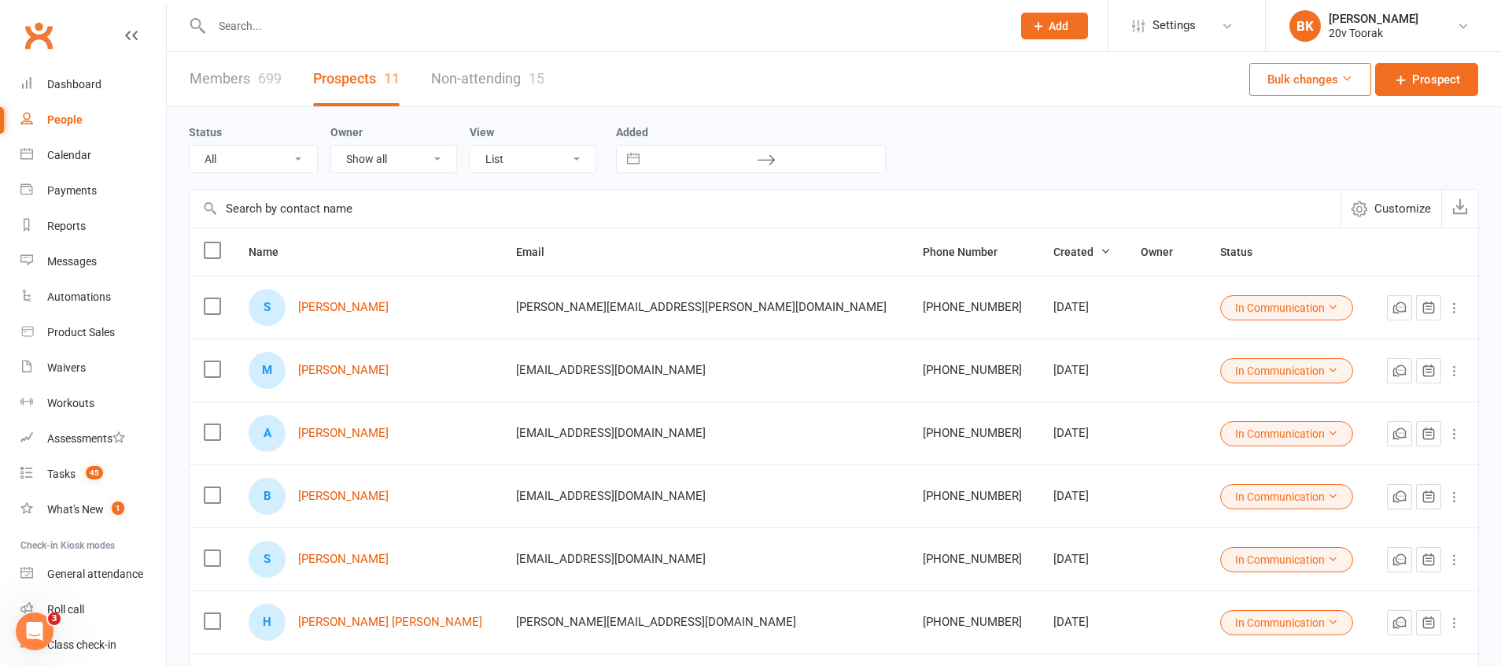
select select "In Communication"
click at [304, 179] on div "Status All (No status set) (Invalid status) Parachute Referrals In Communicatio…" at bounding box center [825, 148] width 1272 height 82
click at [284, 167] on select "All (No status set) (Invalid status) Parachute Referrals In Communication Call …" at bounding box center [253, 159] width 127 height 27
select select
click at [190, 146] on select "All (No status set) (Invalid status) Parachute Referrals In Communication Call …" at bounding box center [253, 159] width 127 height 27
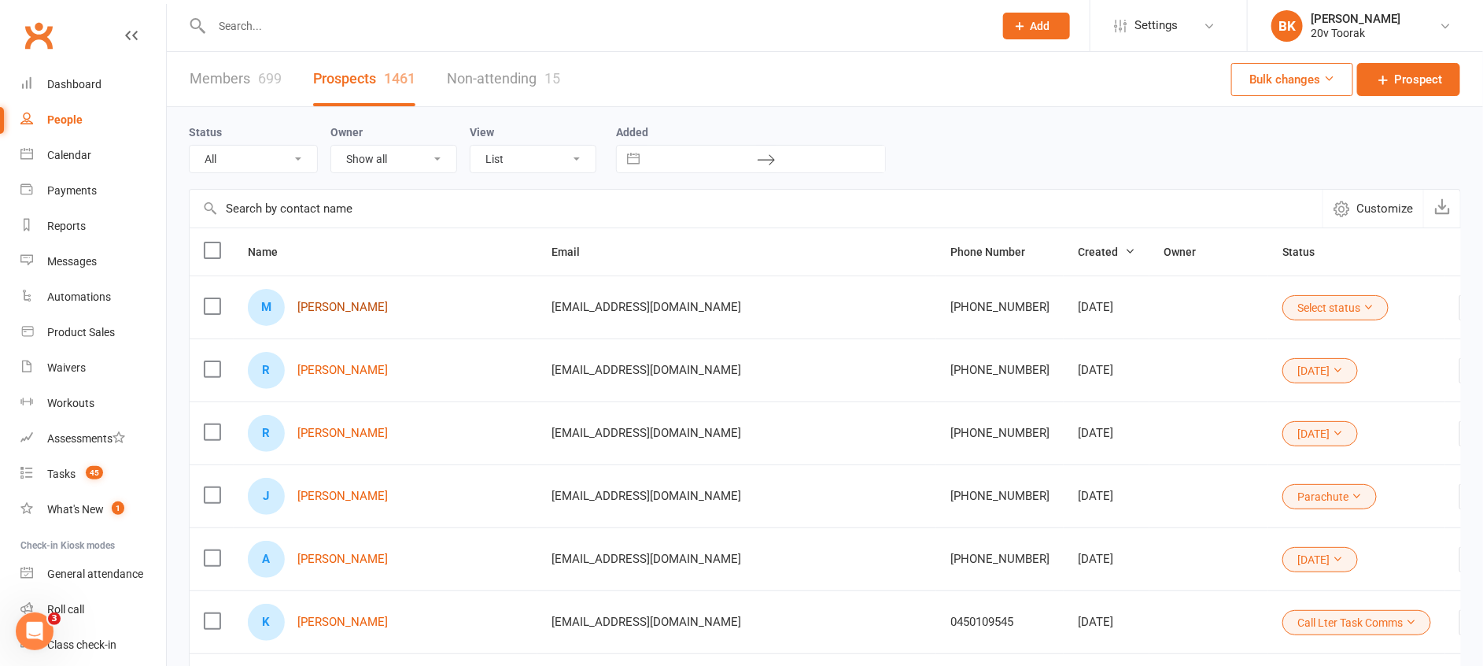
click at [329, 308] on link "Miri Hal" at bounding box center [342, 307] width 90 height 13
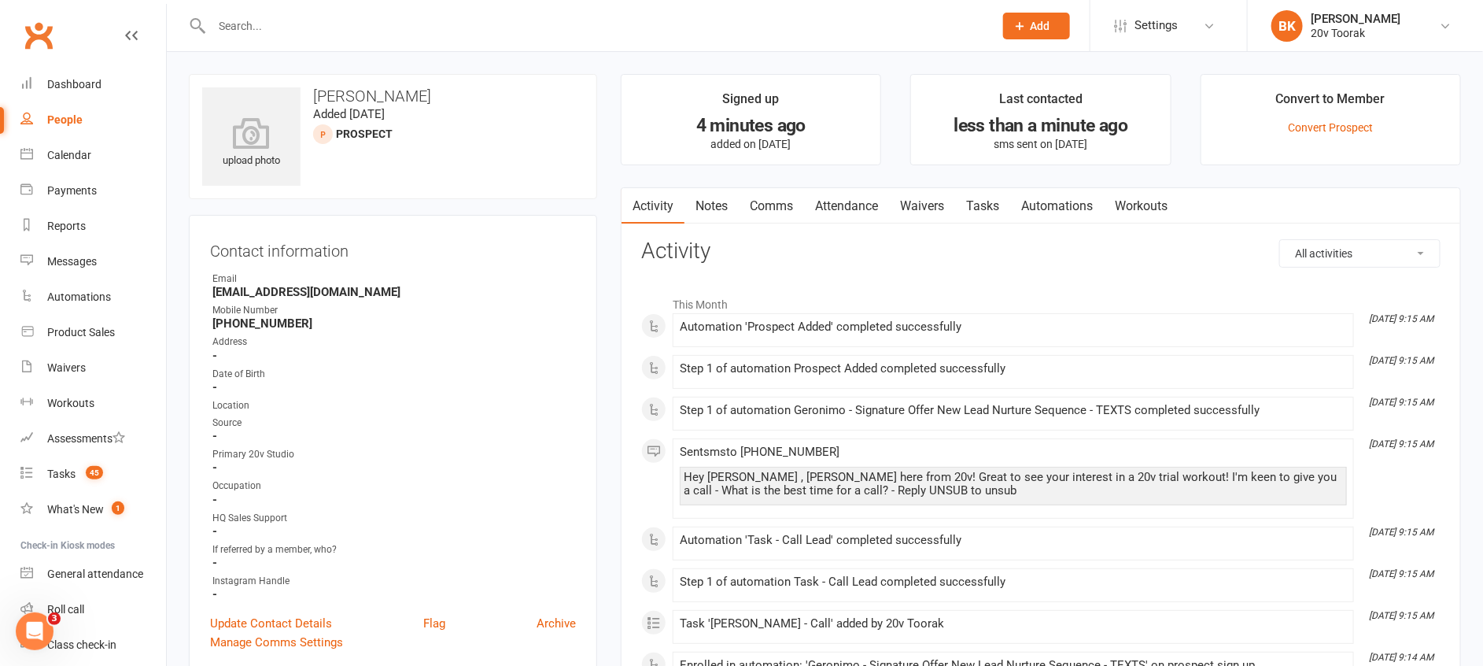
click at [637, 75] on li "Signed up 4 minutes ago added on 12 Sep 2025" at bounding box center [751, 119] width 260 height 91
click at [610, 100] on main "Signed up 4 minutes ago added on 12 Sep 2025 Last contacted less than a minute …" at bounding box center [1041, 489] width 864 height 831
click at [726, 187] on main "Signed up 4 minutes ago added on 12 Sep 2025 Last contacted less than a minute …" at bounding box center [1041, 489] width 864 height 831
click at [718, 205] on link "Notes" at bounding box center [712, 206] width 54 height 36
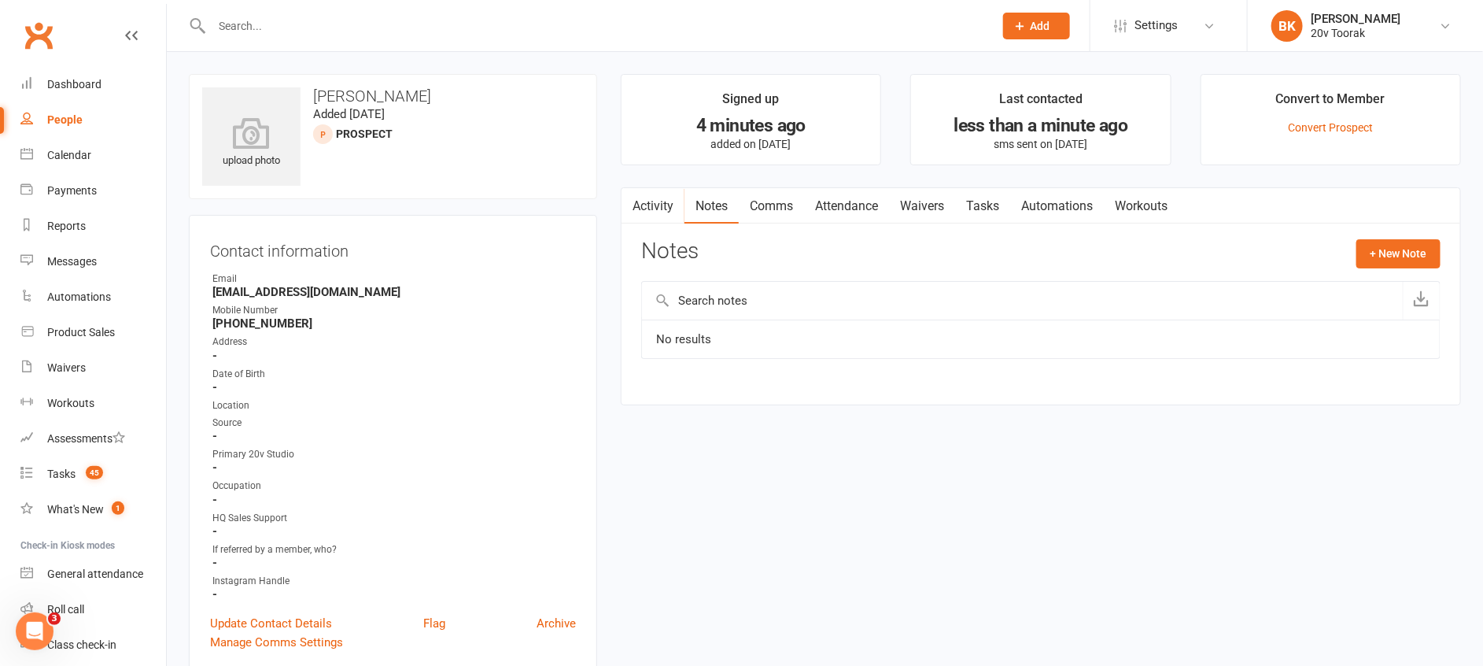
click at [993, 199] on link "Tasks" at bounding box center [982, 206] width 55 height 36
click at [669, 203] on link "Activity" at bounding box center [653, 206] width 63 height 36
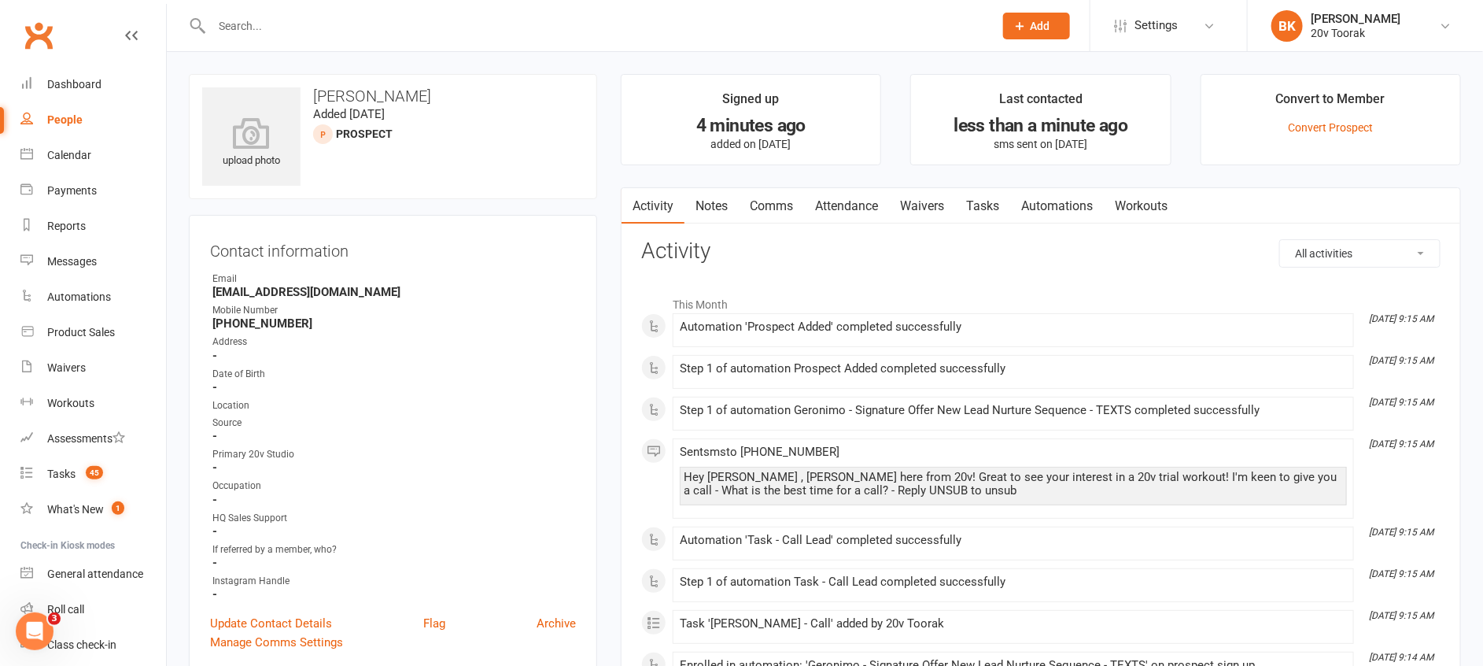
click at [698, 203] on link "Notes" at bounding box center [712, 206] width 54 height 36
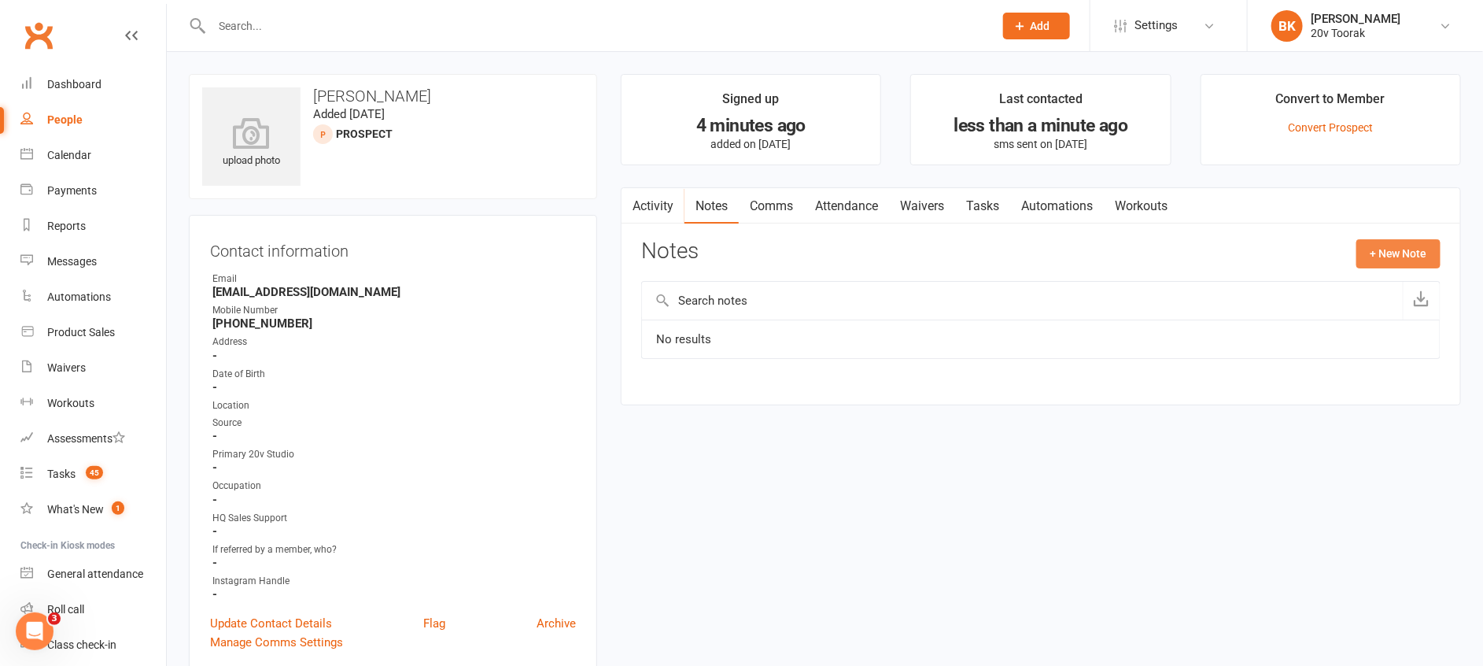
click at [1394, 259] on button "+ New Note" at bounding box center [1399, 253] width 84 height 28
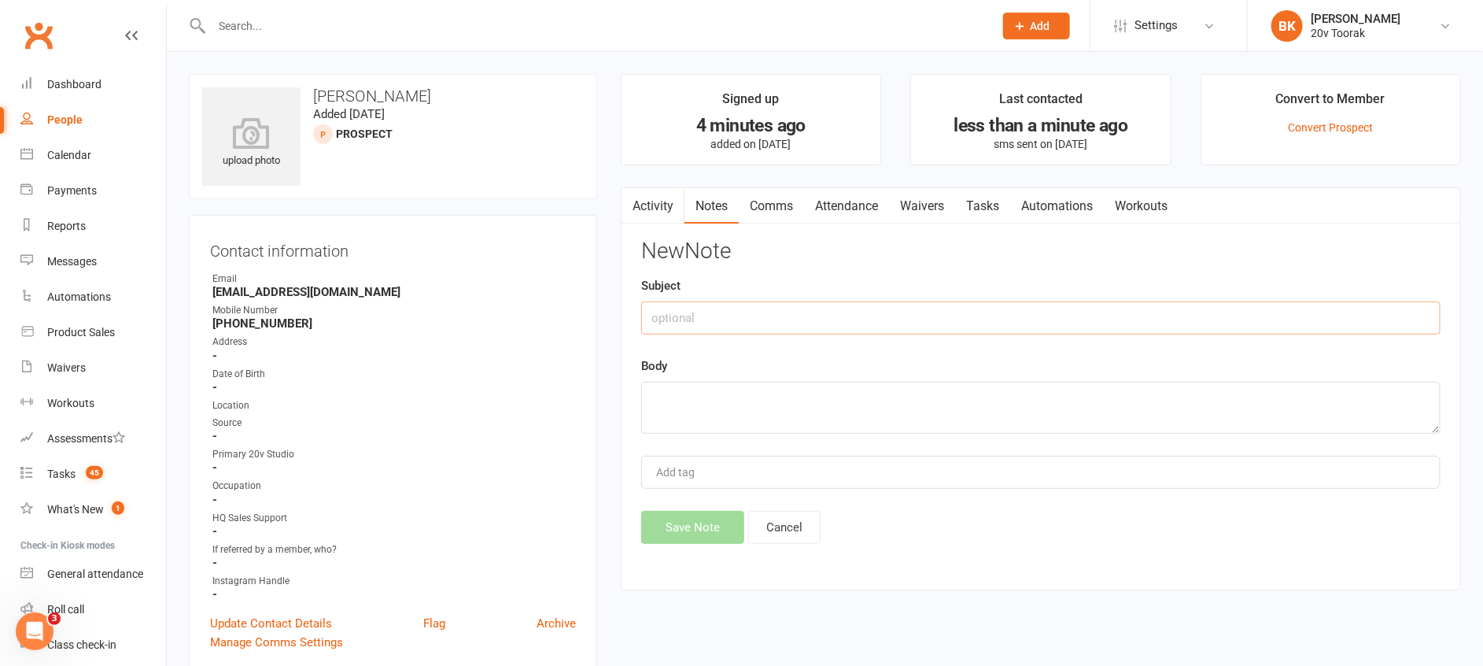
click at [840, 318] on input "text" at bounding box center [1041, 317] width 800 height 33
type input "Called"
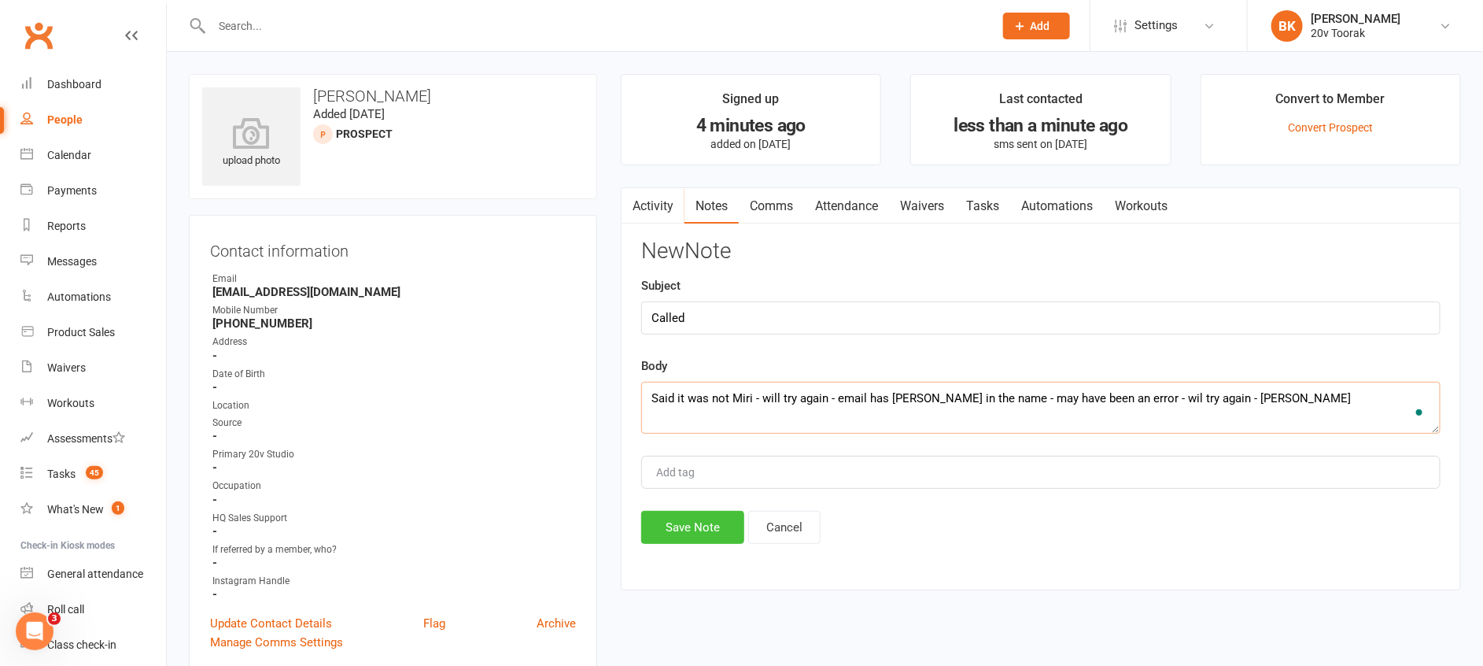
type textarea "Said it was not Miri - will try again - email has [PERSON_NAME] in the name - m…"
click at [704, 537] on button "Save Note" at bounding box center [692, 527] width 103 height 33
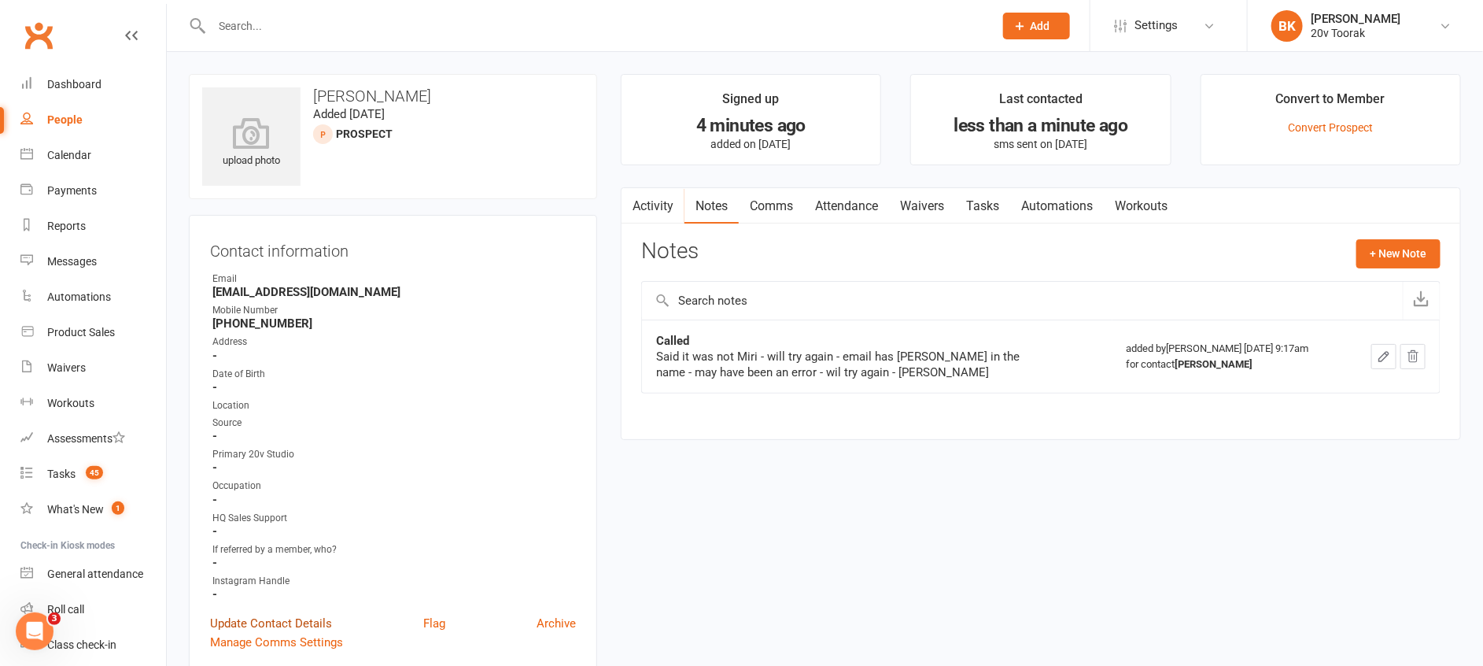
click at [279, 627] on link "Update Contact Details" at bounding box center [271, 623] width 122 height 19
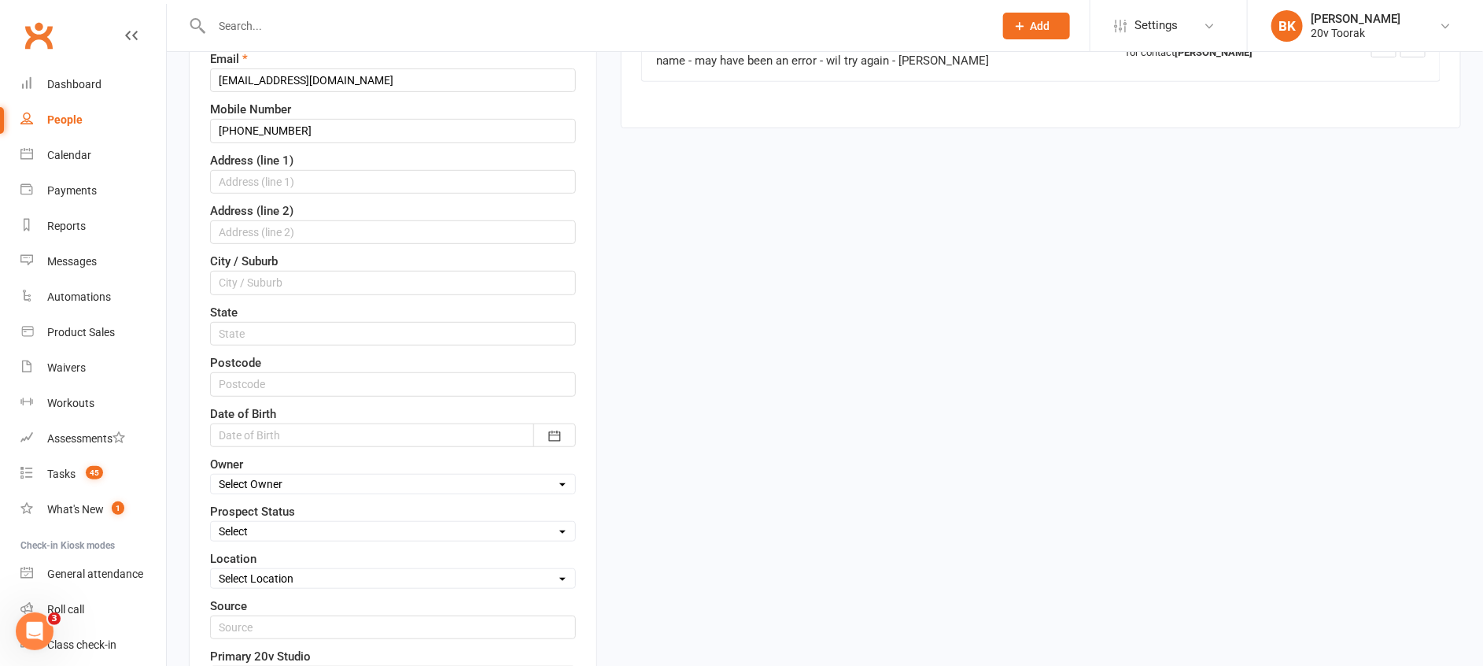
click at [275, 536] on select "Select Parachute Referrals In Communication Call Lter Task Comms 28 Aug 25 4 Se…" at bounding box center [393, 531] width 364 height 17
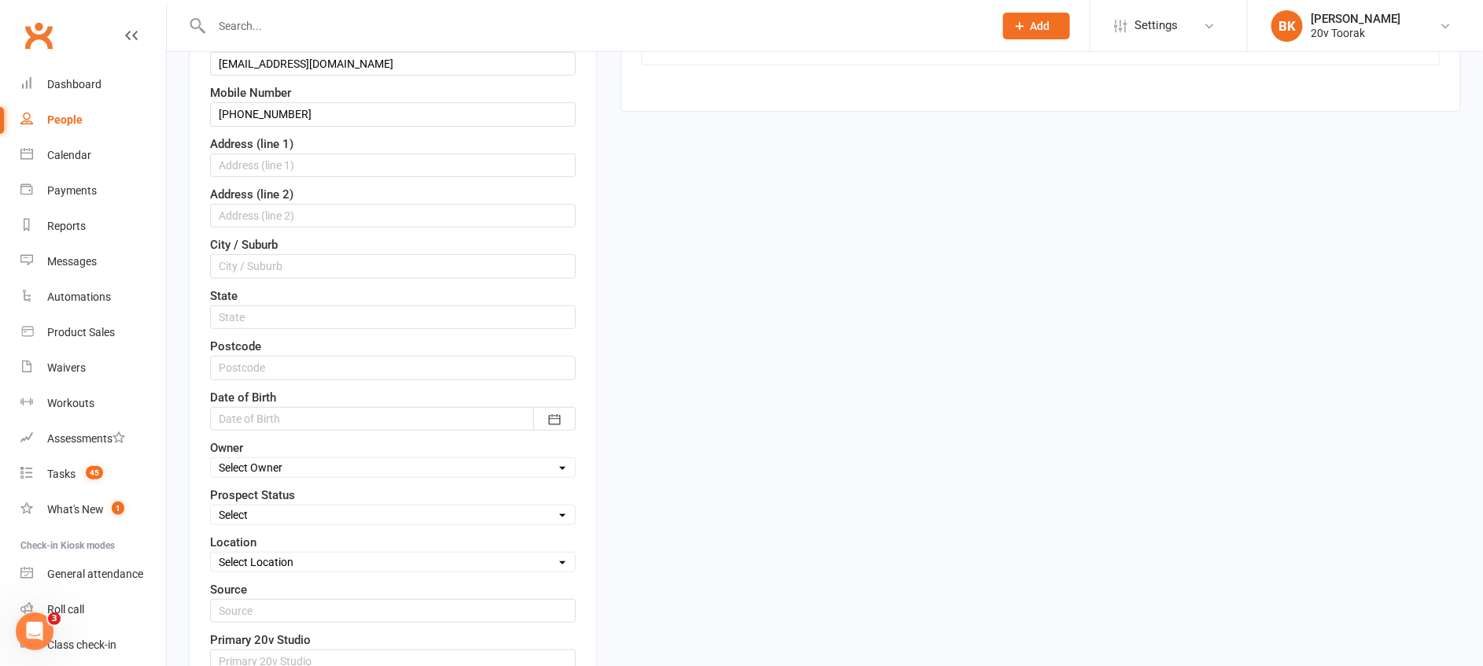
click at [269, 509] on select "Select Parachute Referrals In Communication Call Lter Task Comms 28 Aug 25 4 Se…" at bounding box center [393, 514] width 364 height 17
select select "[DATE]"
click at [211, 506] on select "Select Parachute Referrals In Communication Call Lter Task Comms 28 Aug 25 4 Se…" at bounding box center [393, 514] width 364 height 17
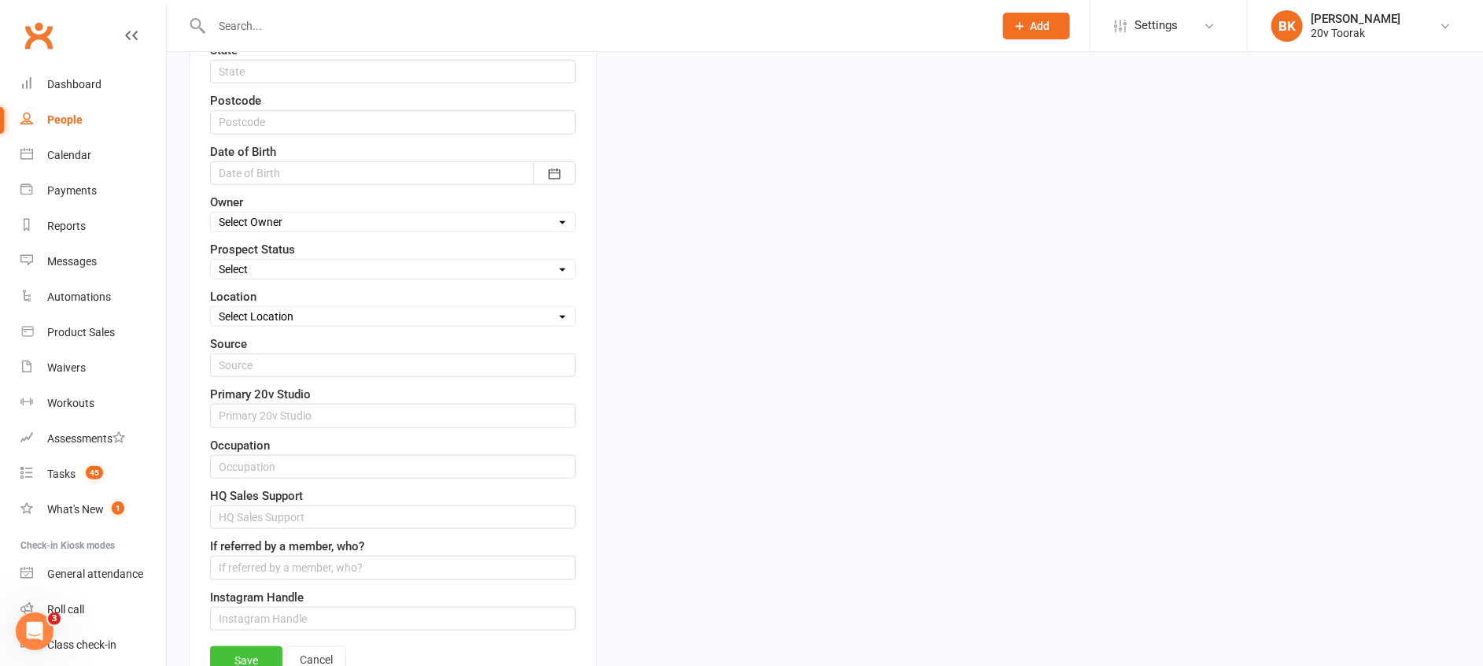
click at [233, 654] on link "Save" at bounding box center [246, 660] width 72 height 28
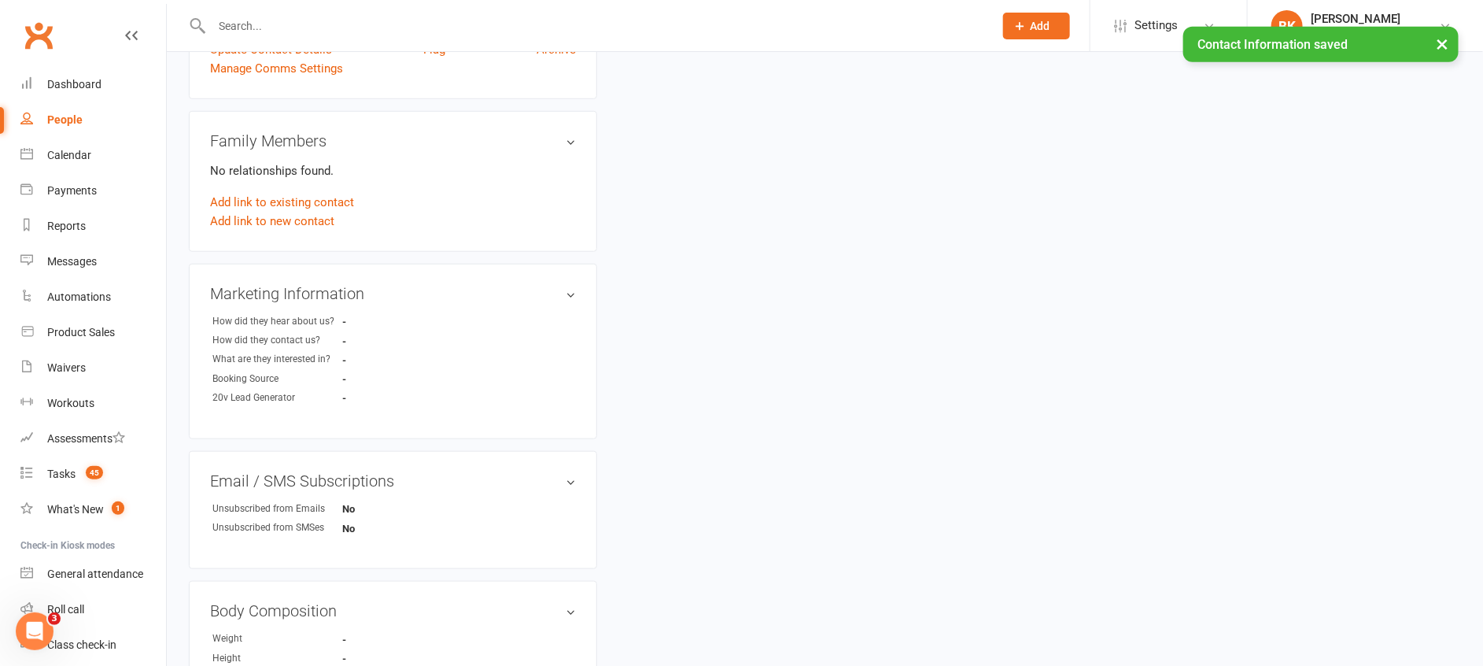
click at [728, 318] on div "upload photo Miri Hal Added 12 September, 2025 11Sep25 prospect Contact informa…" at bounding box center [825, 351] width 1296 height 1702
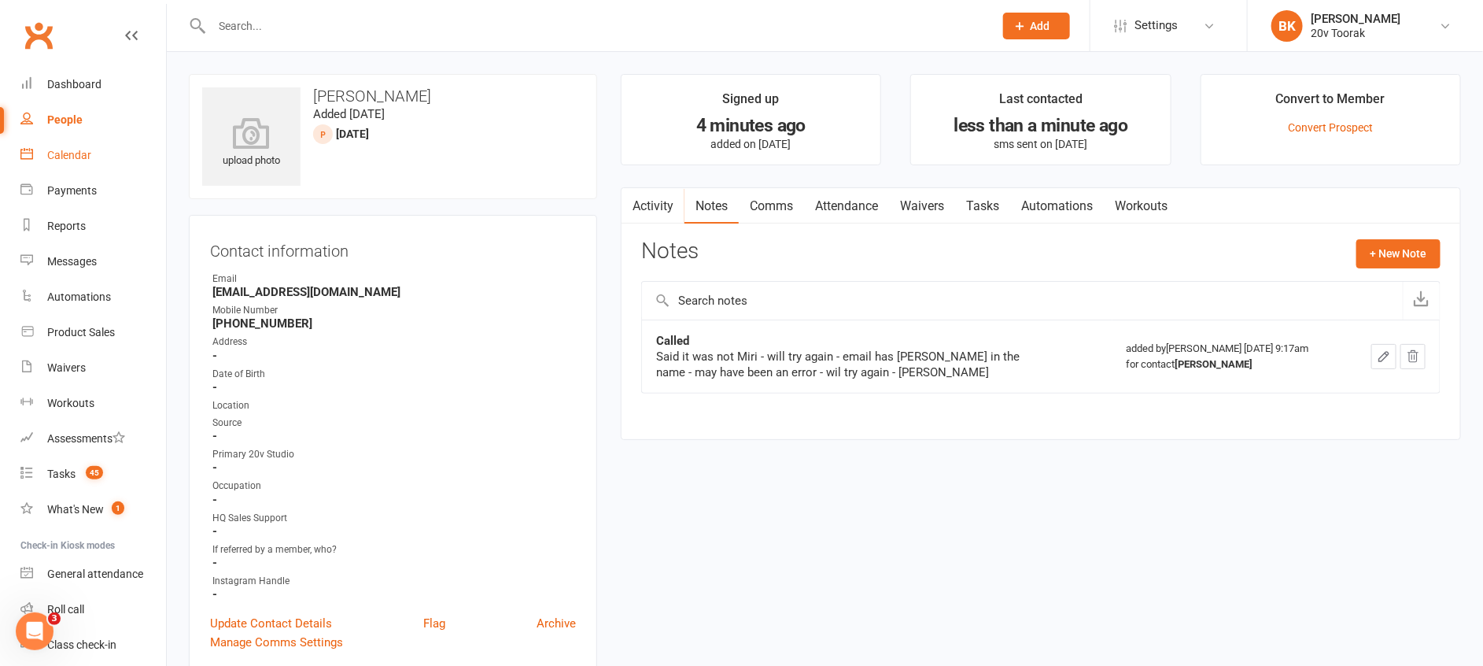
click at [83, 157] on div "Calendar" at bounding box center [69, 155] width 44 height 13
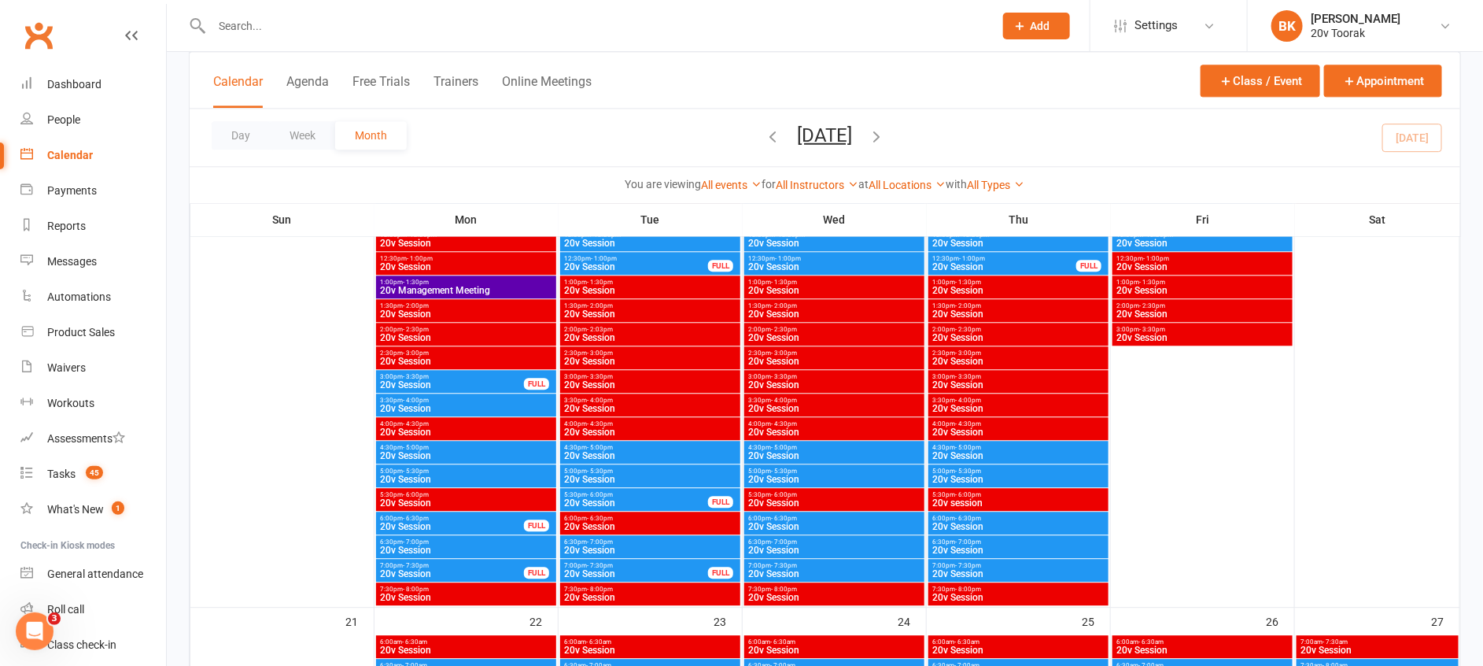
scroll to position [1823, 0]
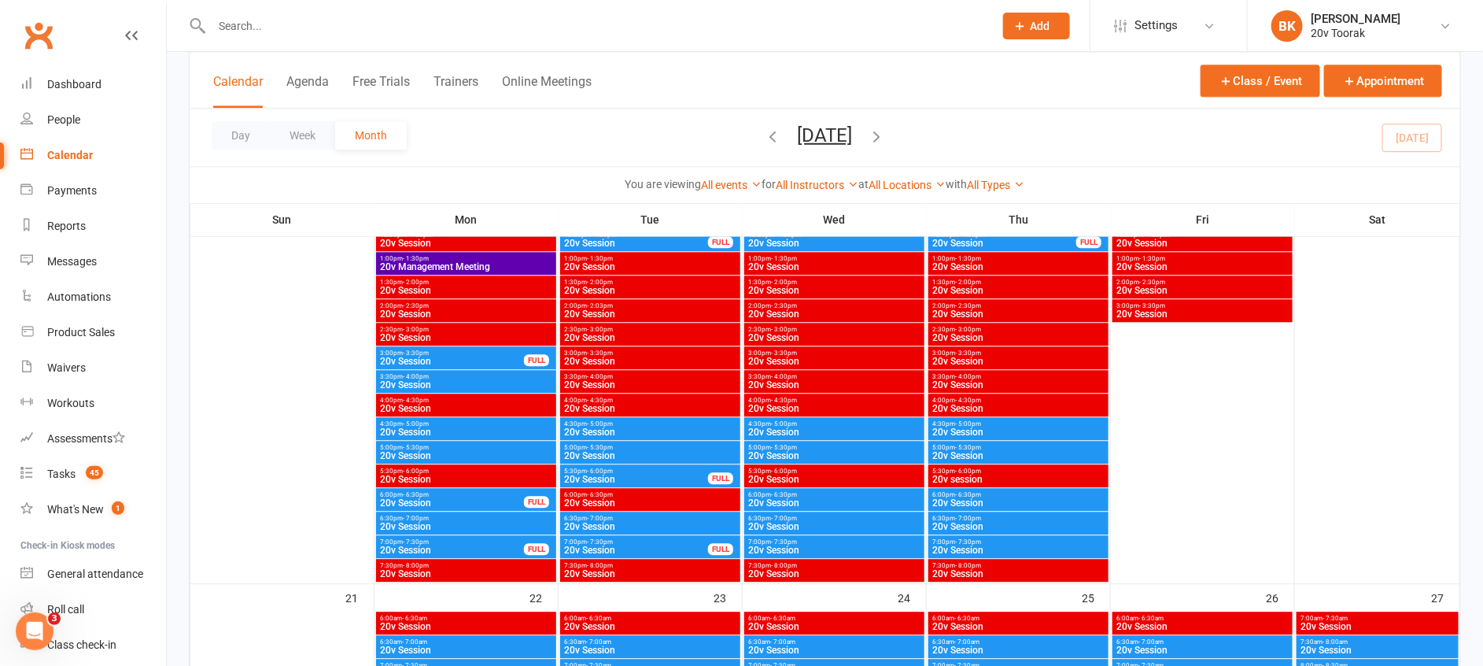
click at [618, 552] on span "20v Session" at bounding box center [636, 549] width 146 height 9
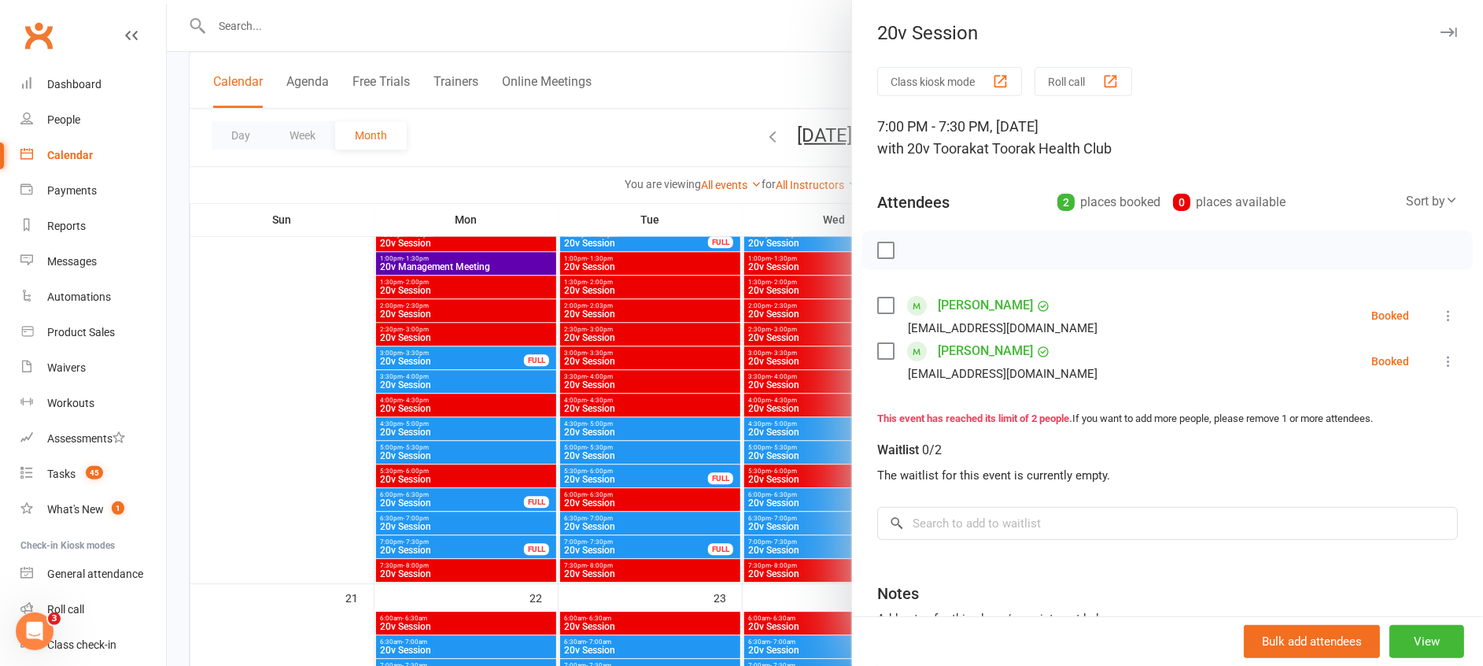
click at [618, 552] on div at bounding box center [825, 333] width 1317 height 666
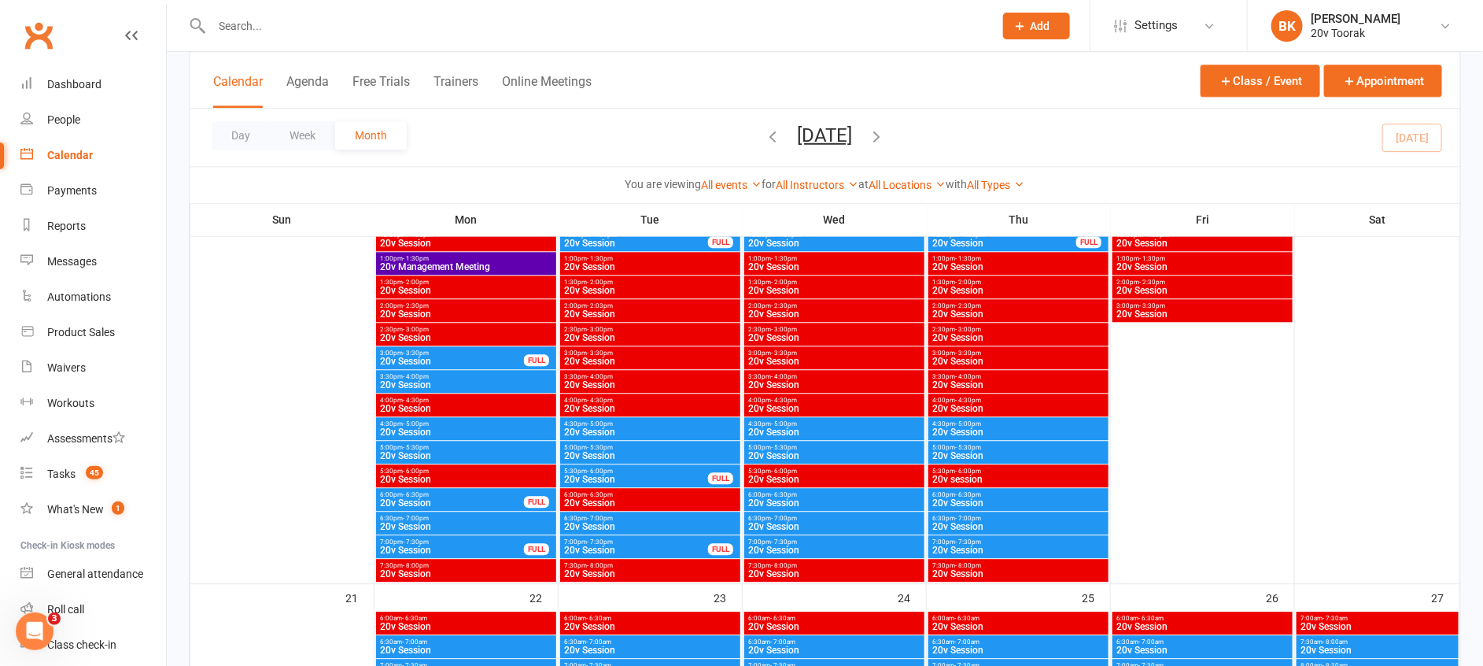
click at [647, 526] on span "20v Session" at bounding box center [650, 526] width 174 height 9
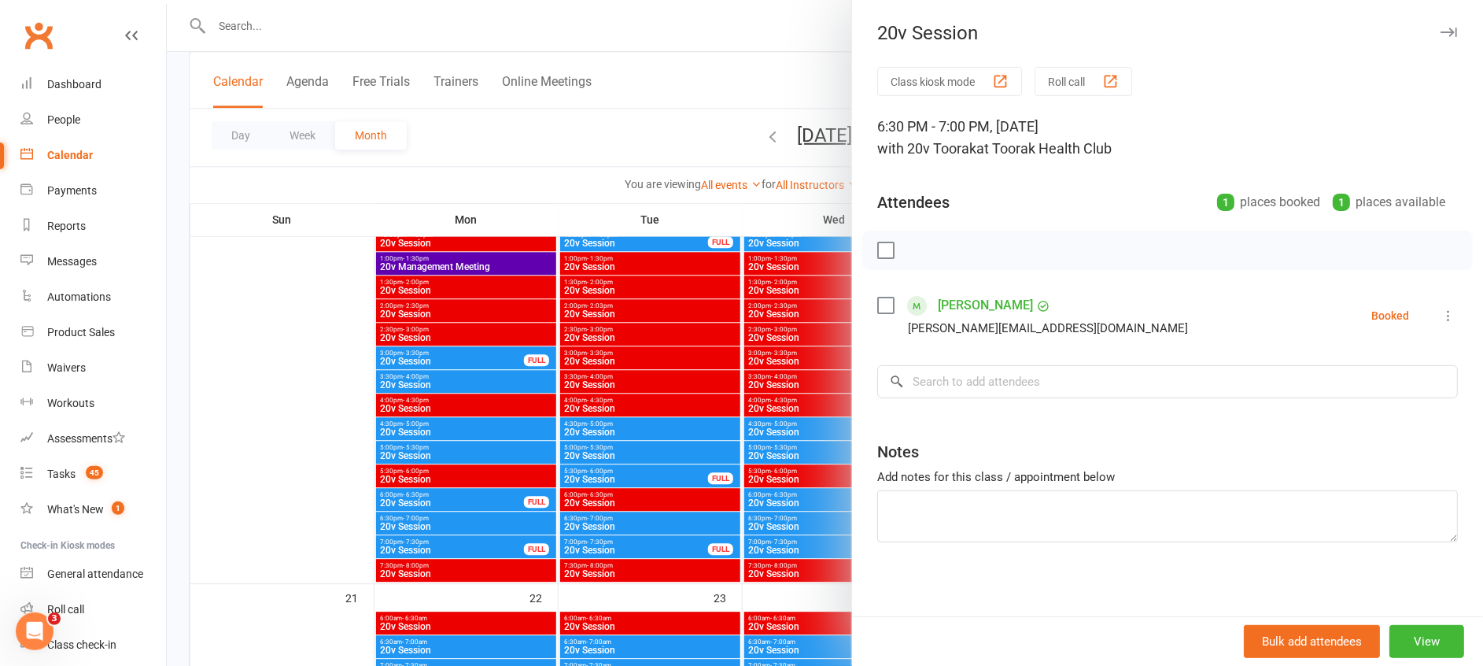
click at [647, 526] on div at bounding box center [825, 333] width 1317 height 666
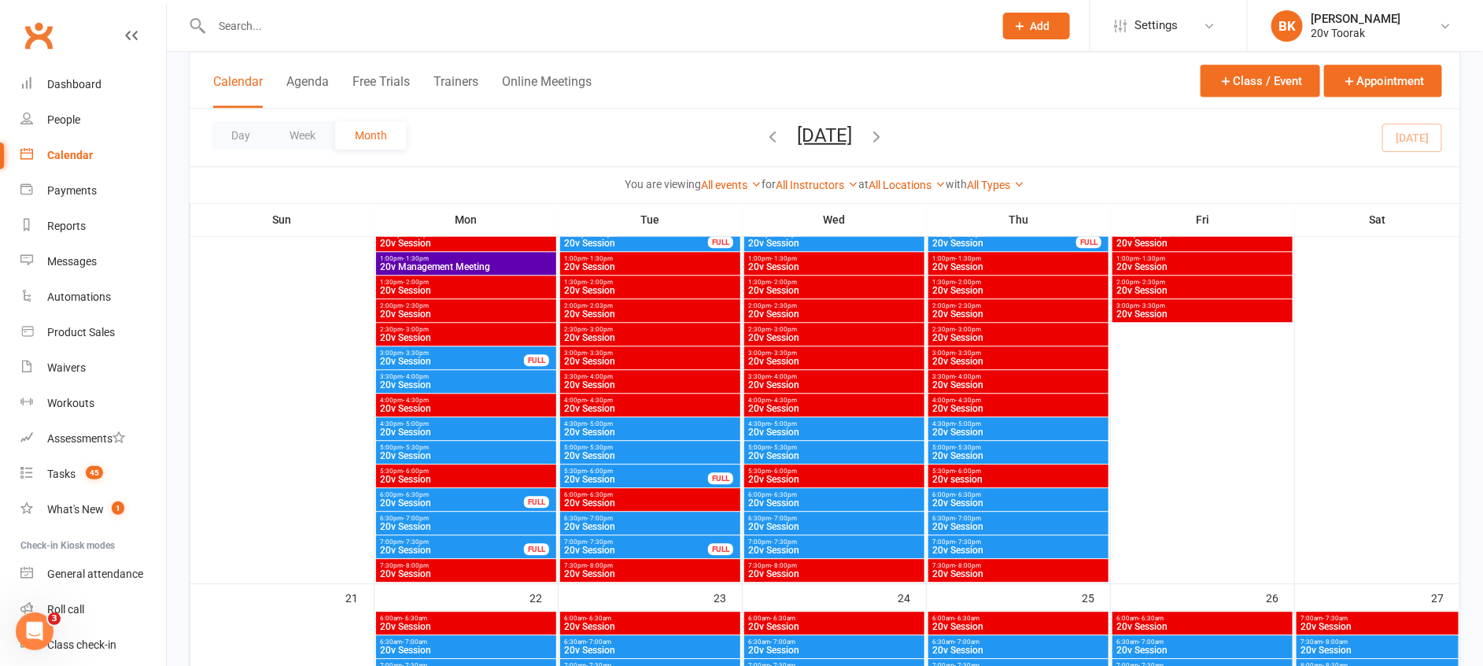
click at [628, 482] on span "20v Session" at bounding box center [636, 479] width 146 height 9
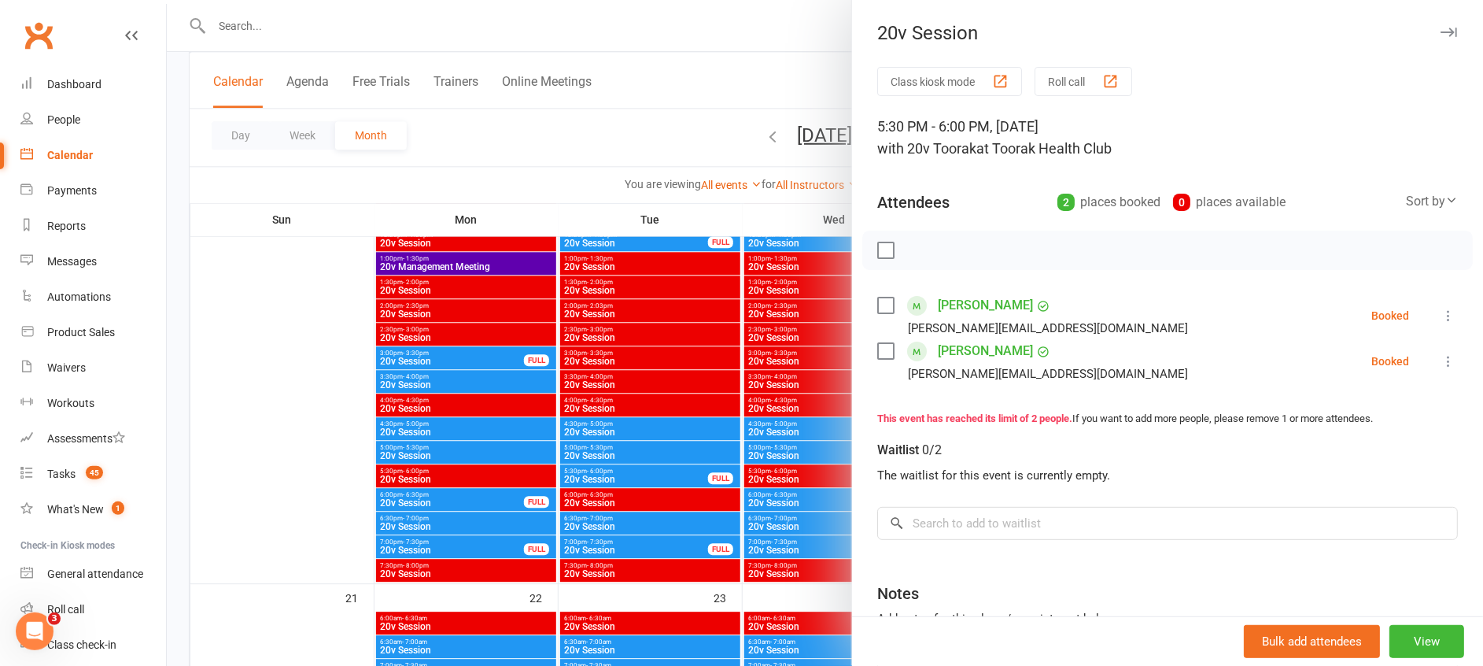
click at [628, 482] on div at bounding box center [825, 333] width 1317 height 666
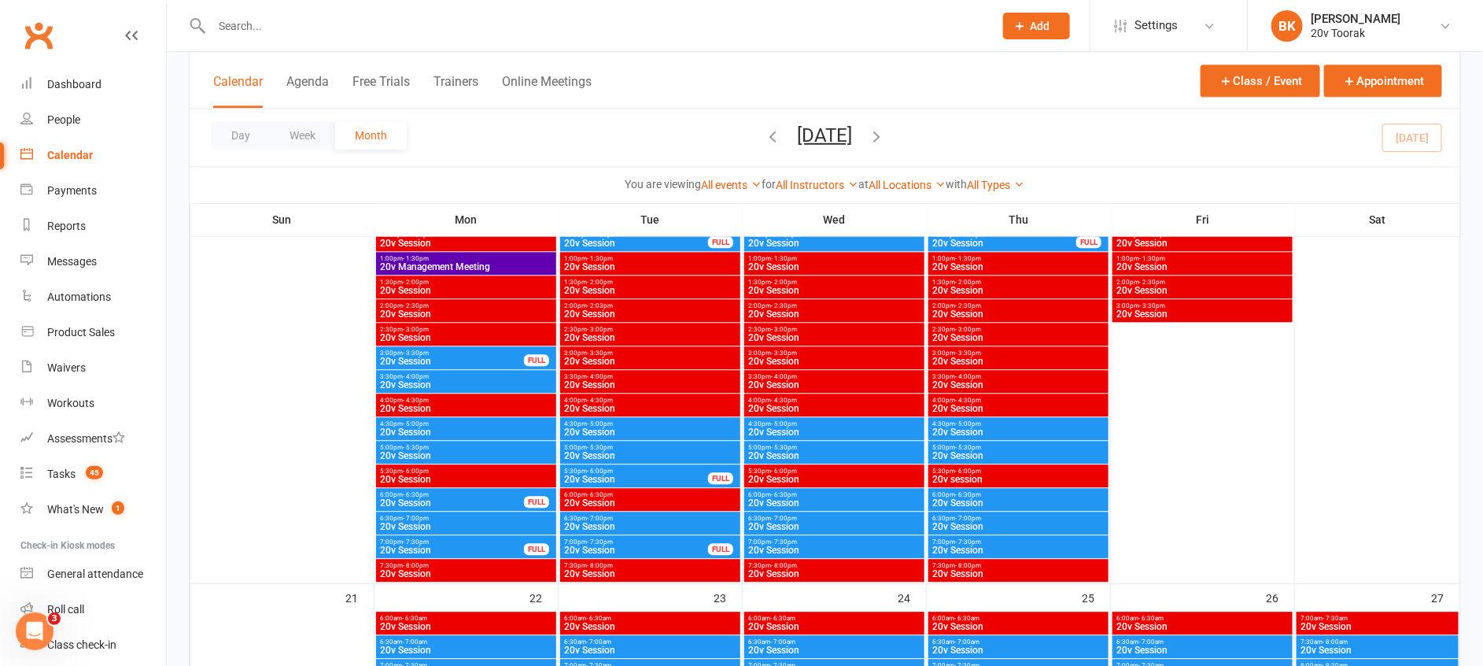
click at [642, 451] on span "20v Session" at bounding box center [650, 455] width 174 height 9
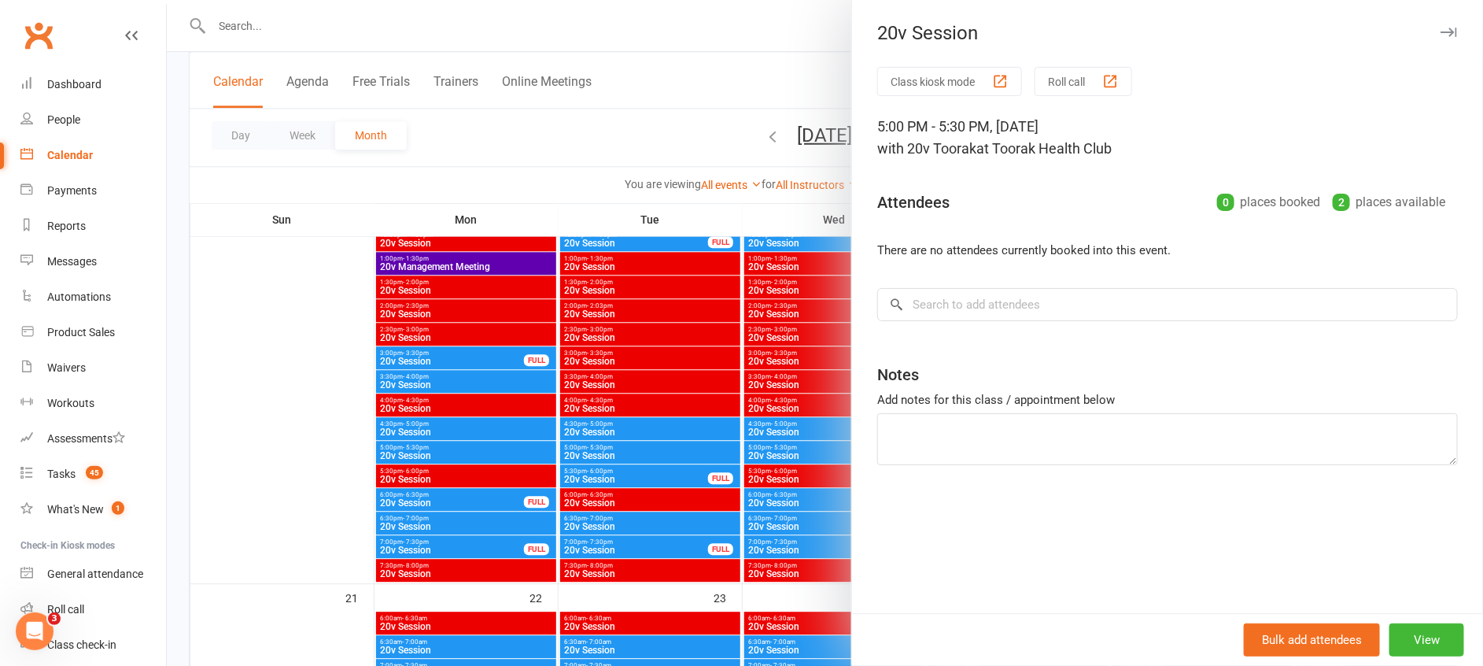
click at [642, 450] on div at bounding box center [825, 333] width 1317 height 666
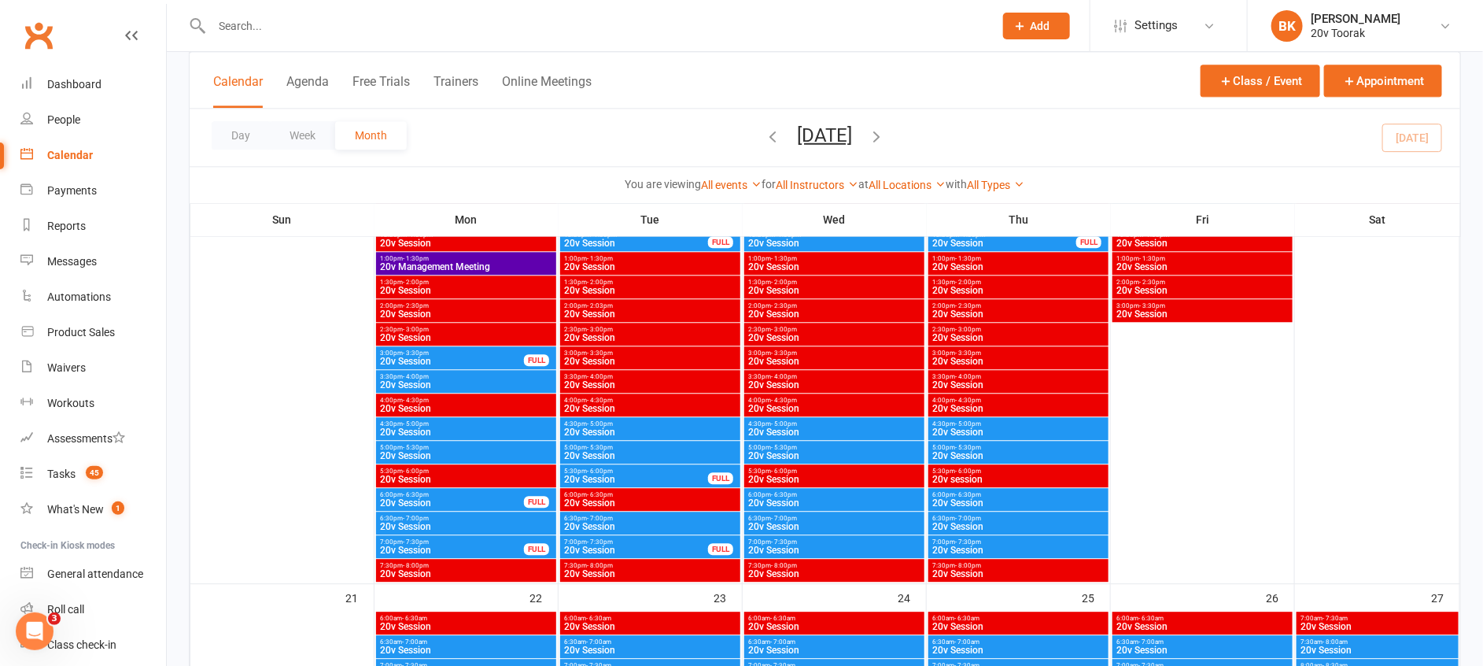
click at [657, 428] on span "20v Session" at bounding box center [650, 431] width 174 height 9
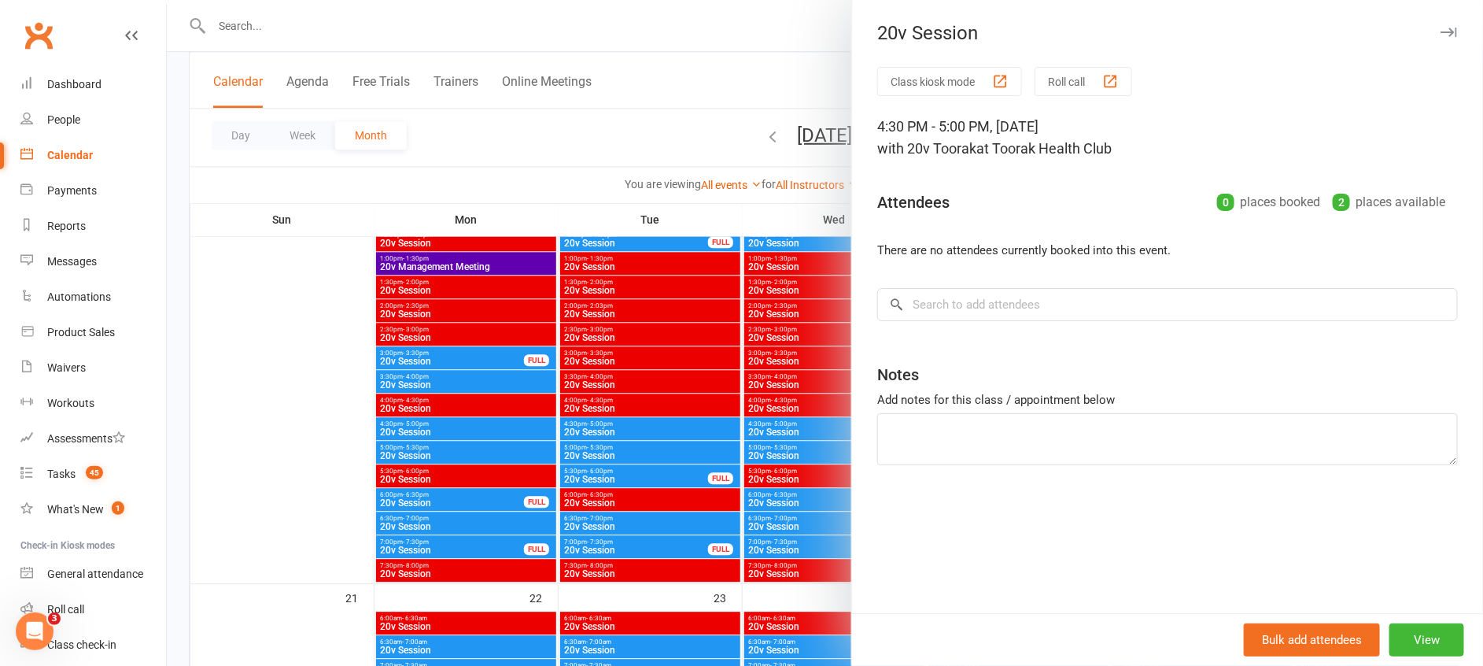
click at [657, 428] on div at bounding box center [825, 333] width 1317 height 666
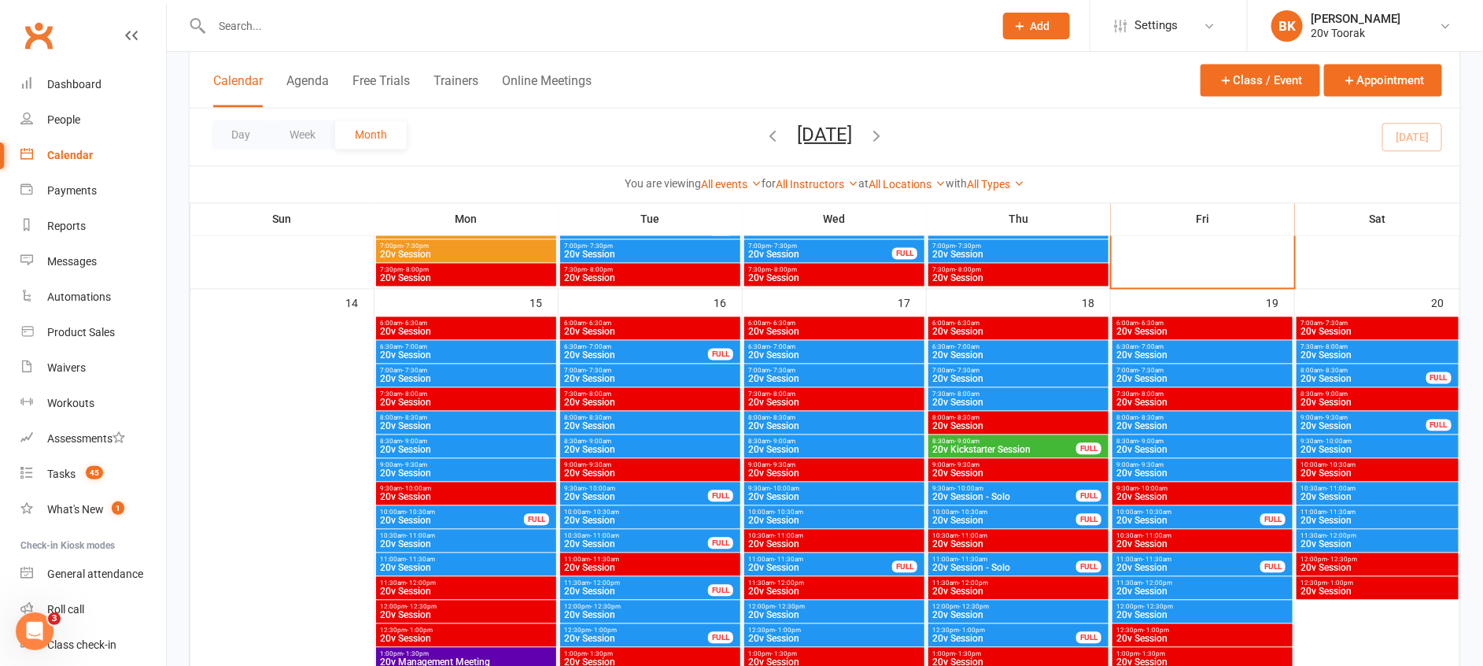
scroll to position [1426, 0]
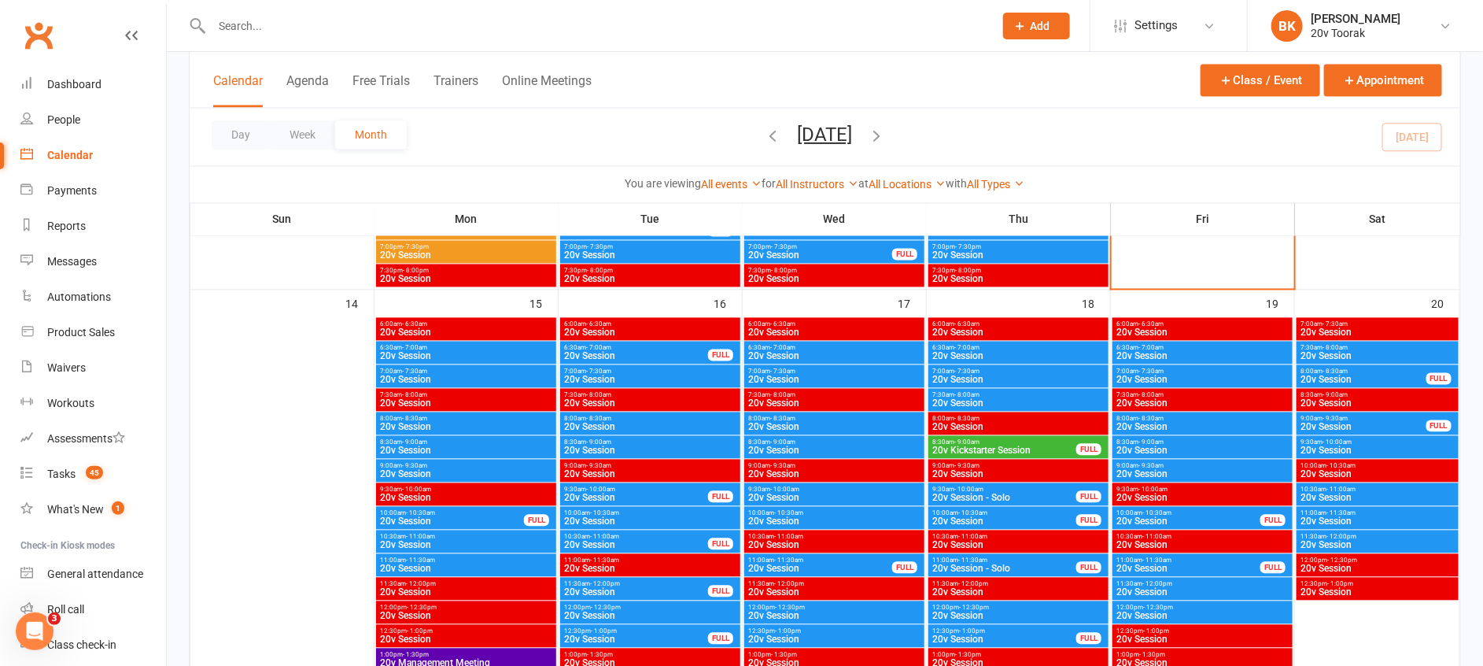
click at [970, 441] on span "- 9:00am" at bounding box center [967, 442] width 25 height 7
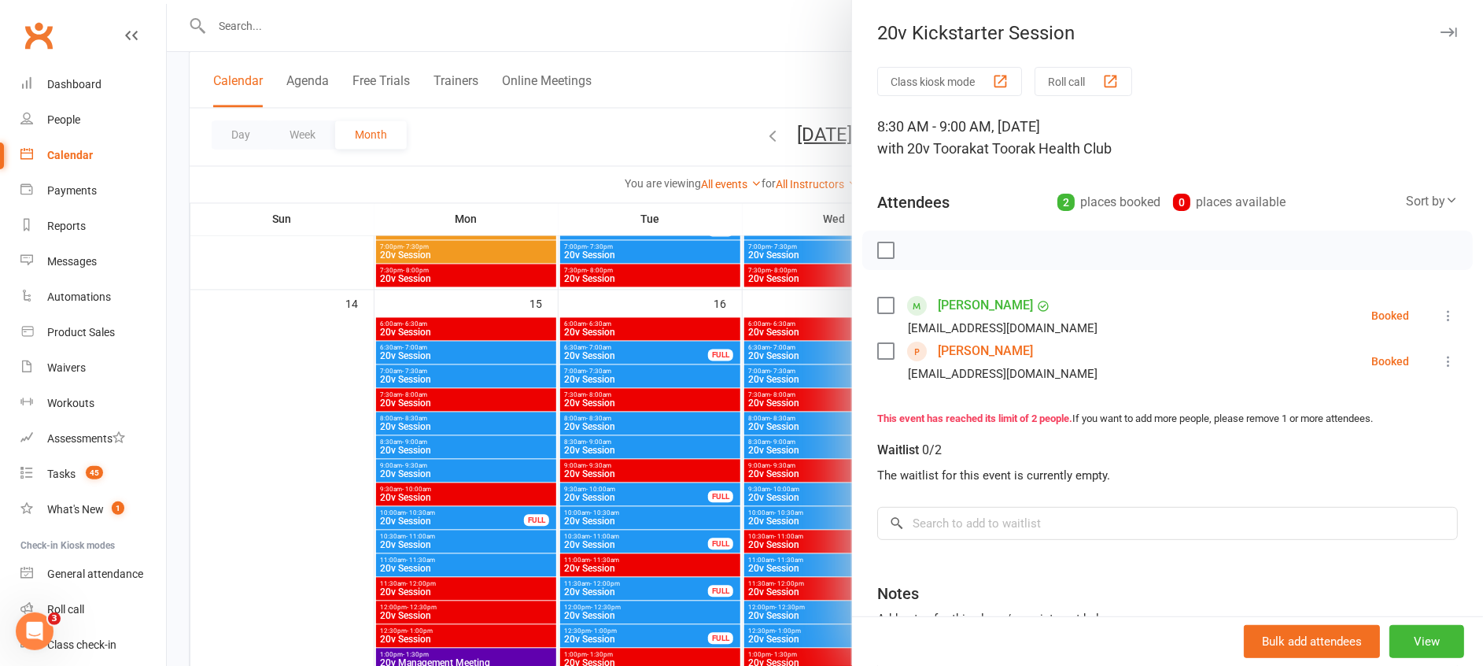
click at [822, 441] on div at bounding box center [825, 333] width 1317 height 666
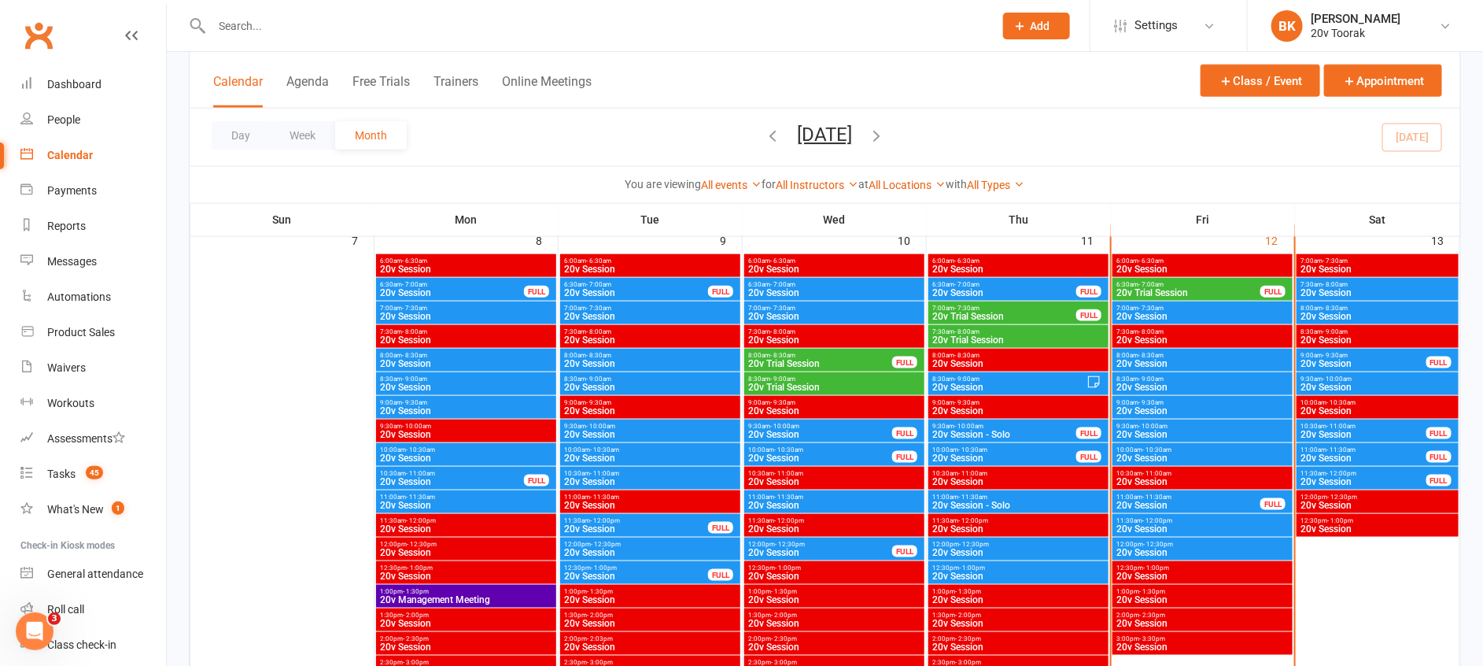
scroll to position [798, 0]
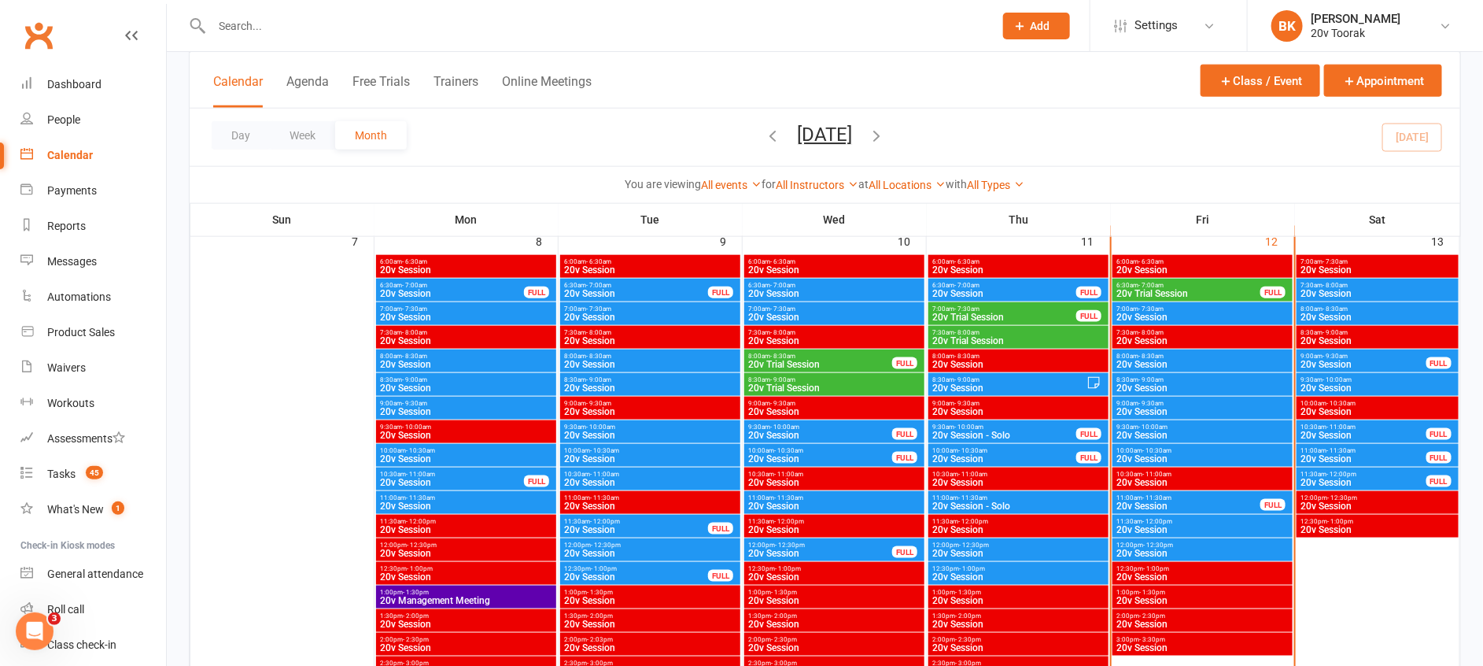
click at [1175, 279] on div "6:30am - 7:00am 20v Trial Session FULL" at bounding box center [1203, 290] width 180 height 23
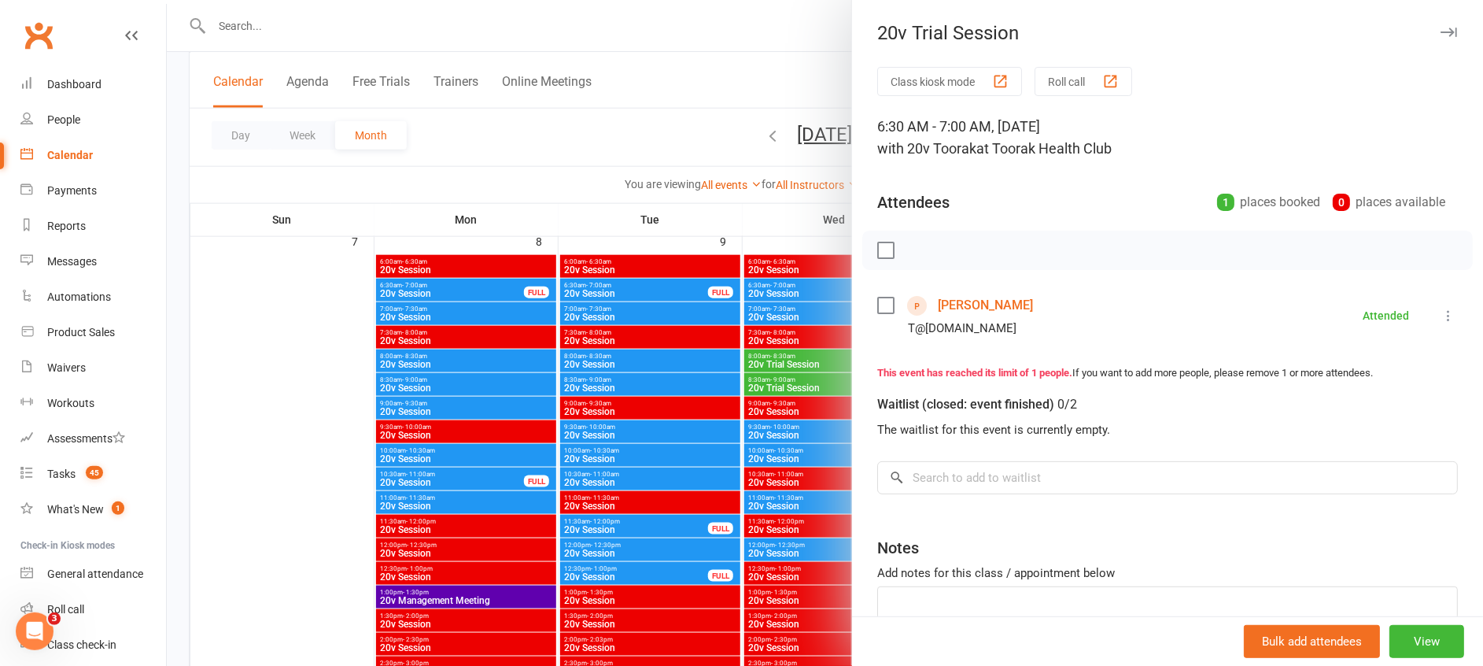
click at [814, 419] on div at bounding box center [825, 333] width 1317 height 666
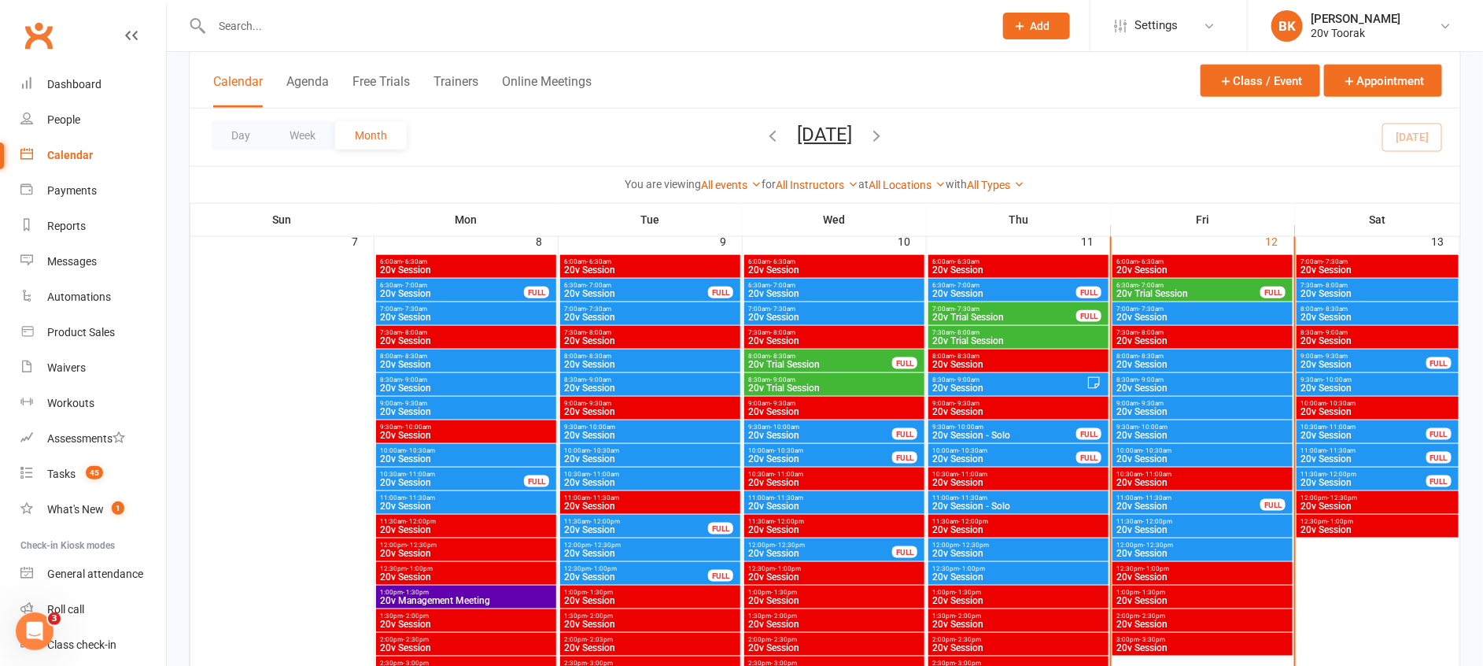
click at [1165, 315] on span "20v Session" at bounding box center [1203, 316] width 174 height 9
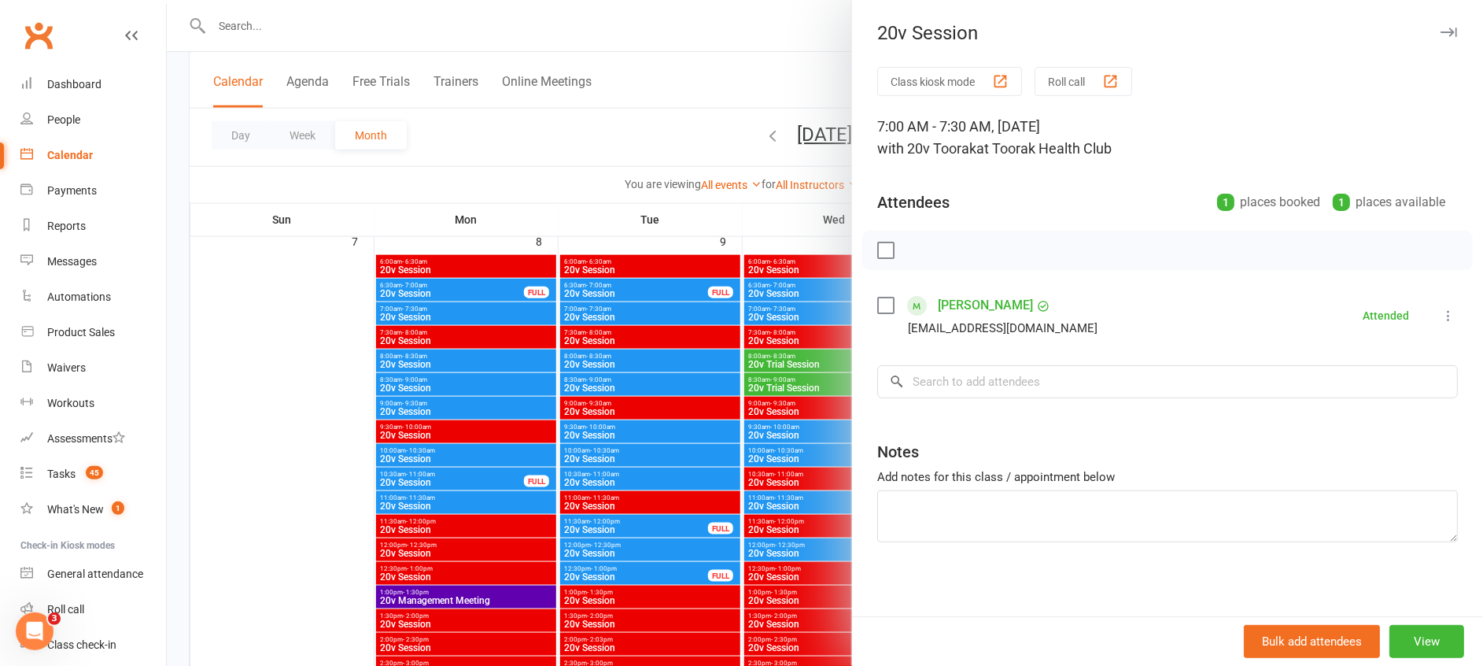
click at [775, 452] on div at bounding box center [825, 333] width 1317 height 666
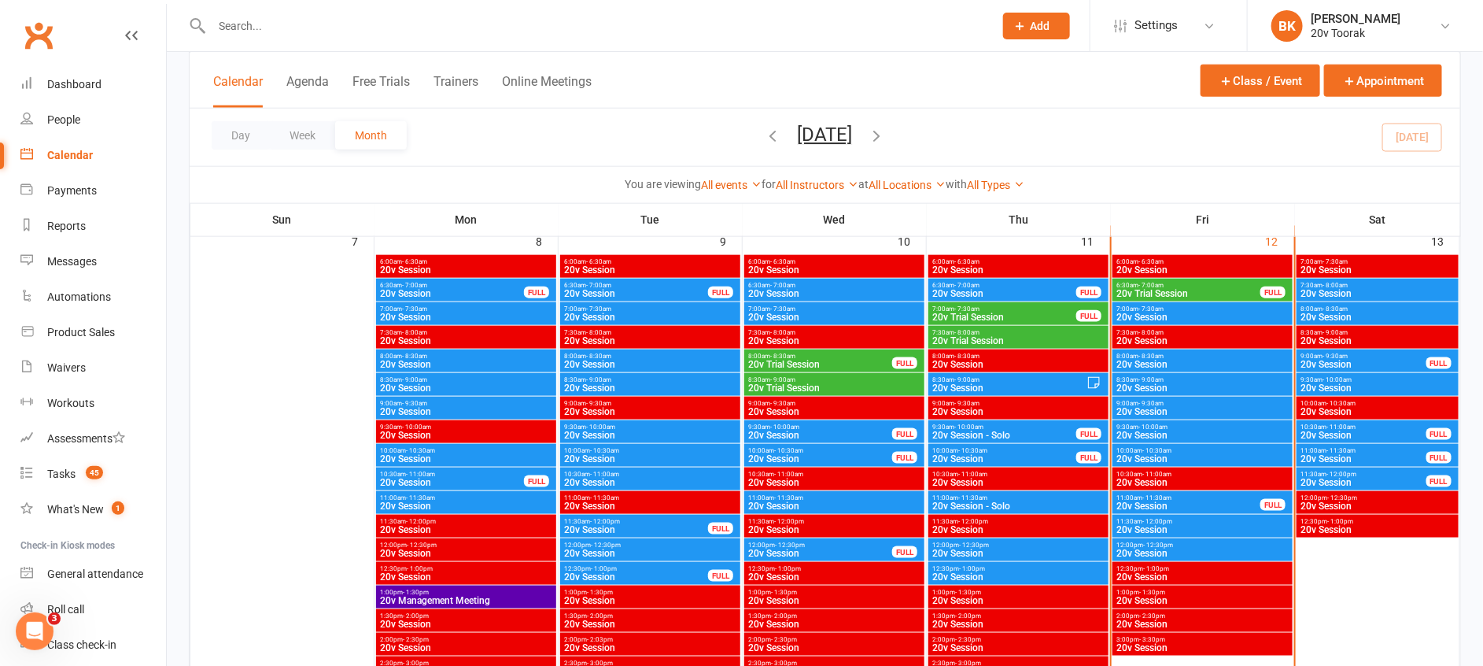
click at [1143, 356] on span "- 8:30am" at bounding box center [1151, 356] width 25 height 7
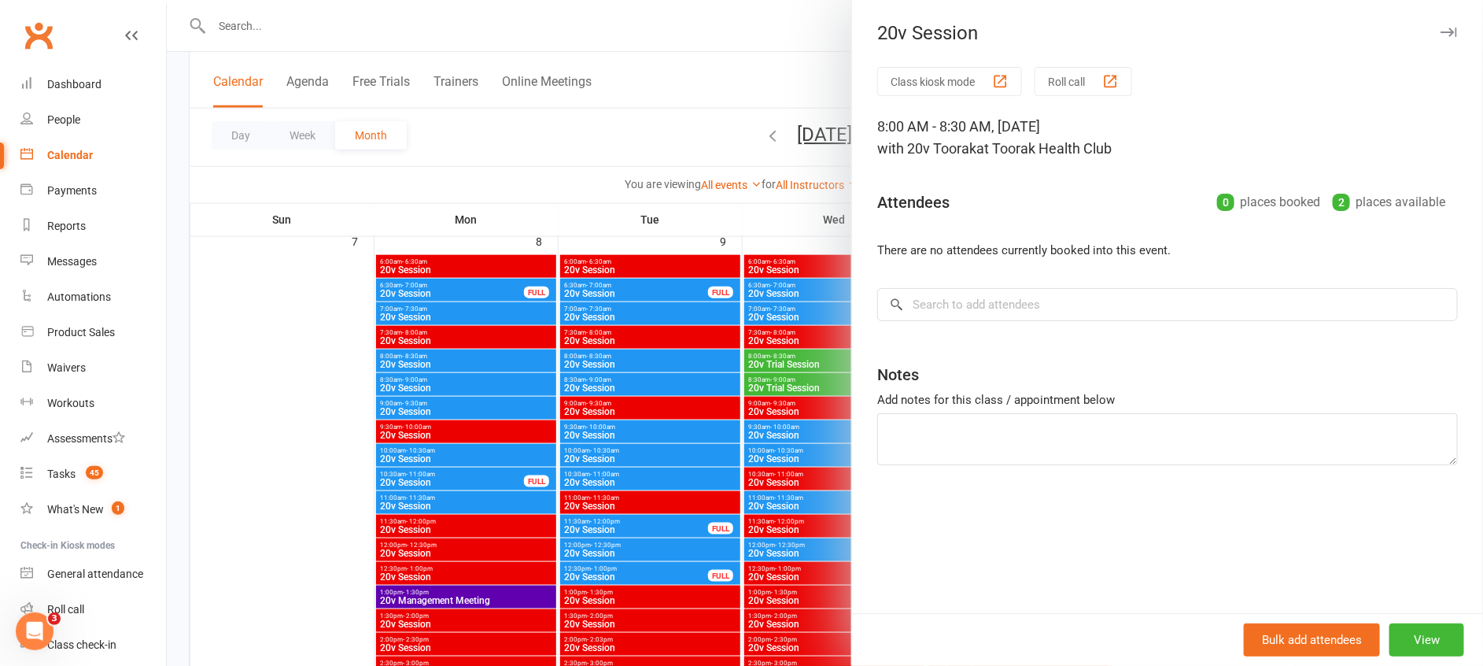
click at [831, 471] on div at bounding box center [825, 333] width 1317 height 666
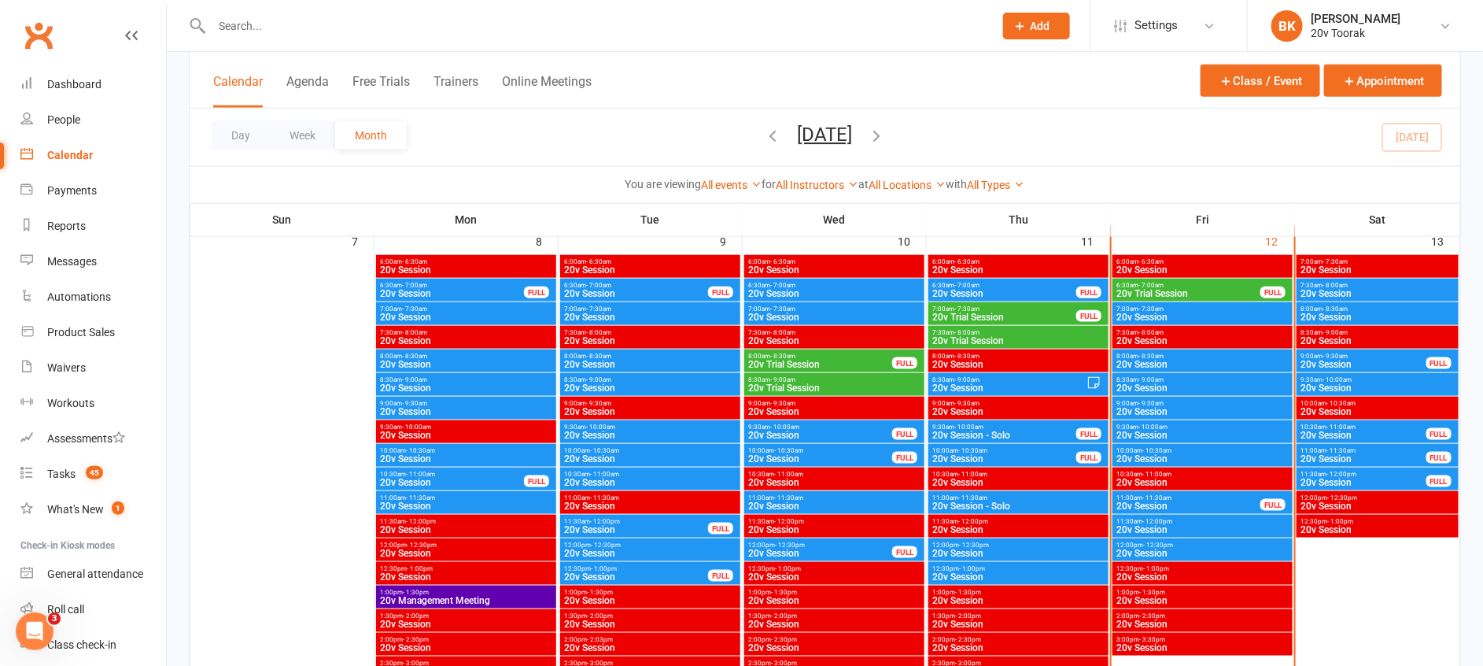
click at [1136, 381] on span "8:30am - 9:00am" at bounding box center [1203, 379] width 174 height 7
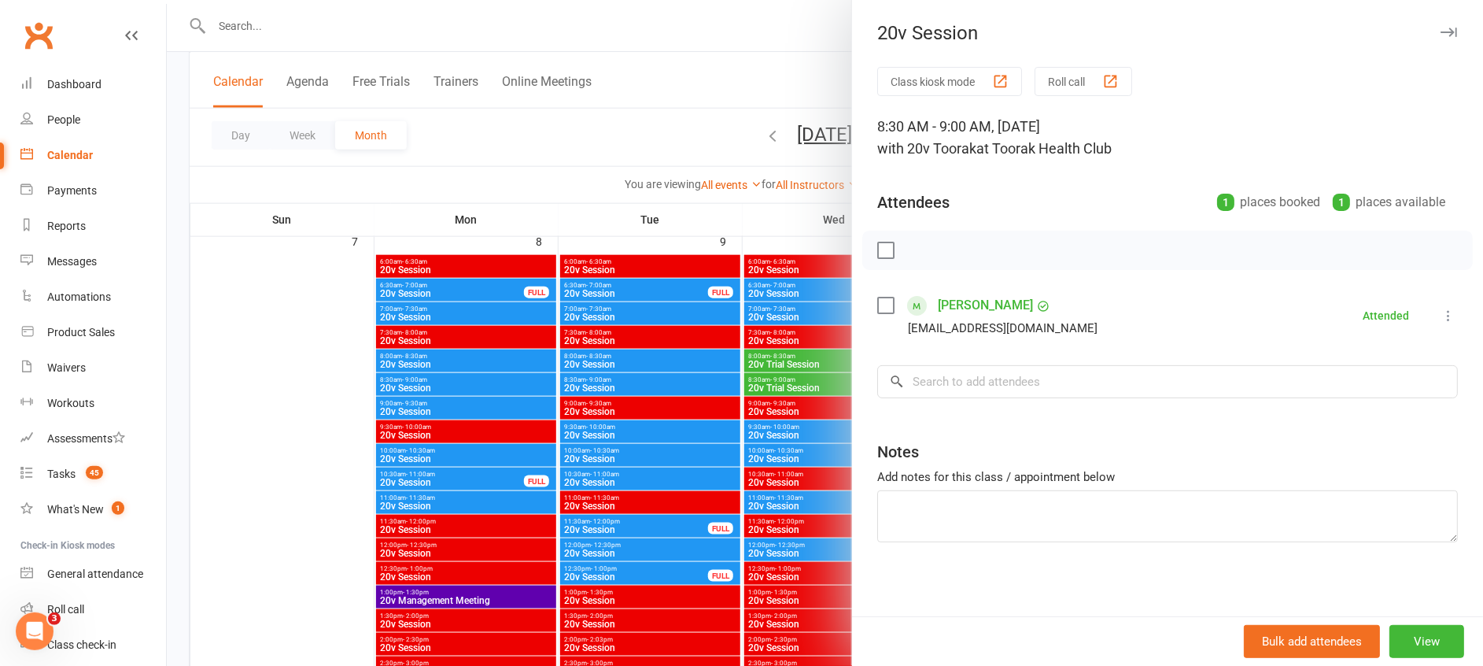
click at [801, 445] on div at bounding box center [825, 333] width 1317 height 666
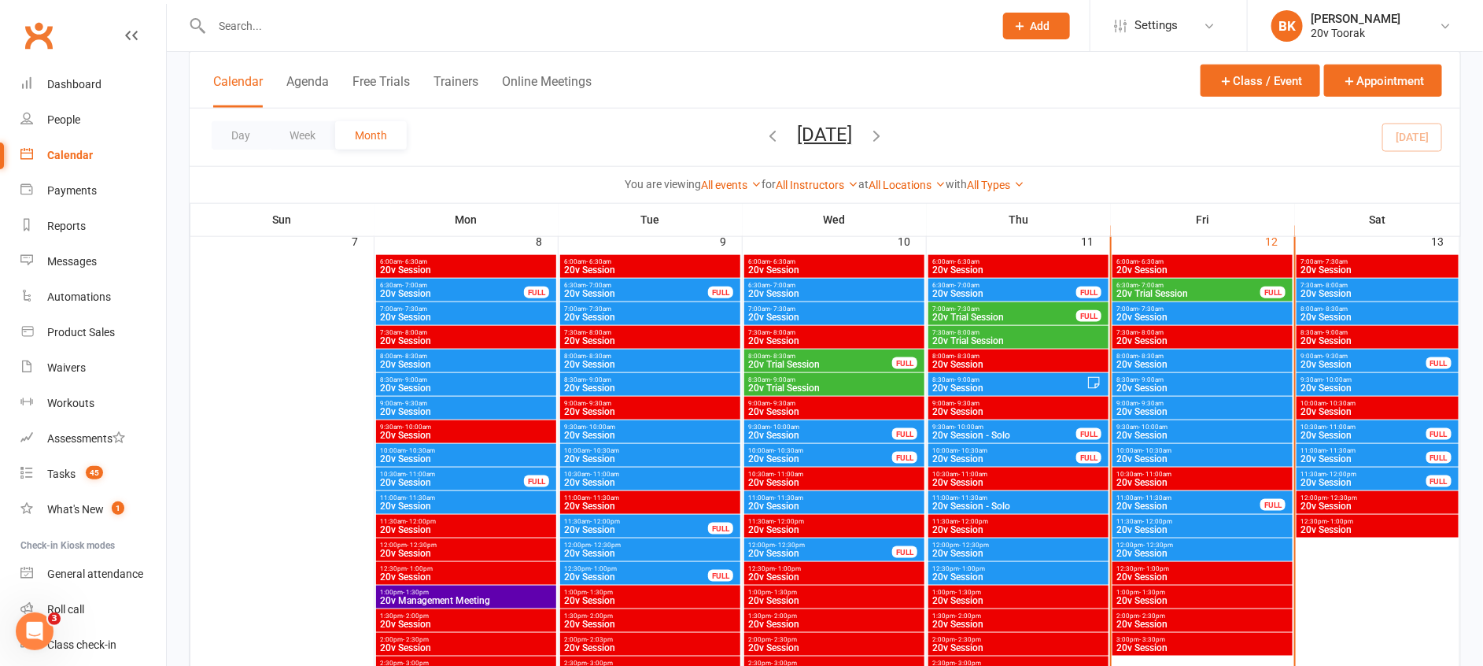
click at [1142, 408] on span "20v Session" at bounding box center [1203, 411] width 174 height 9
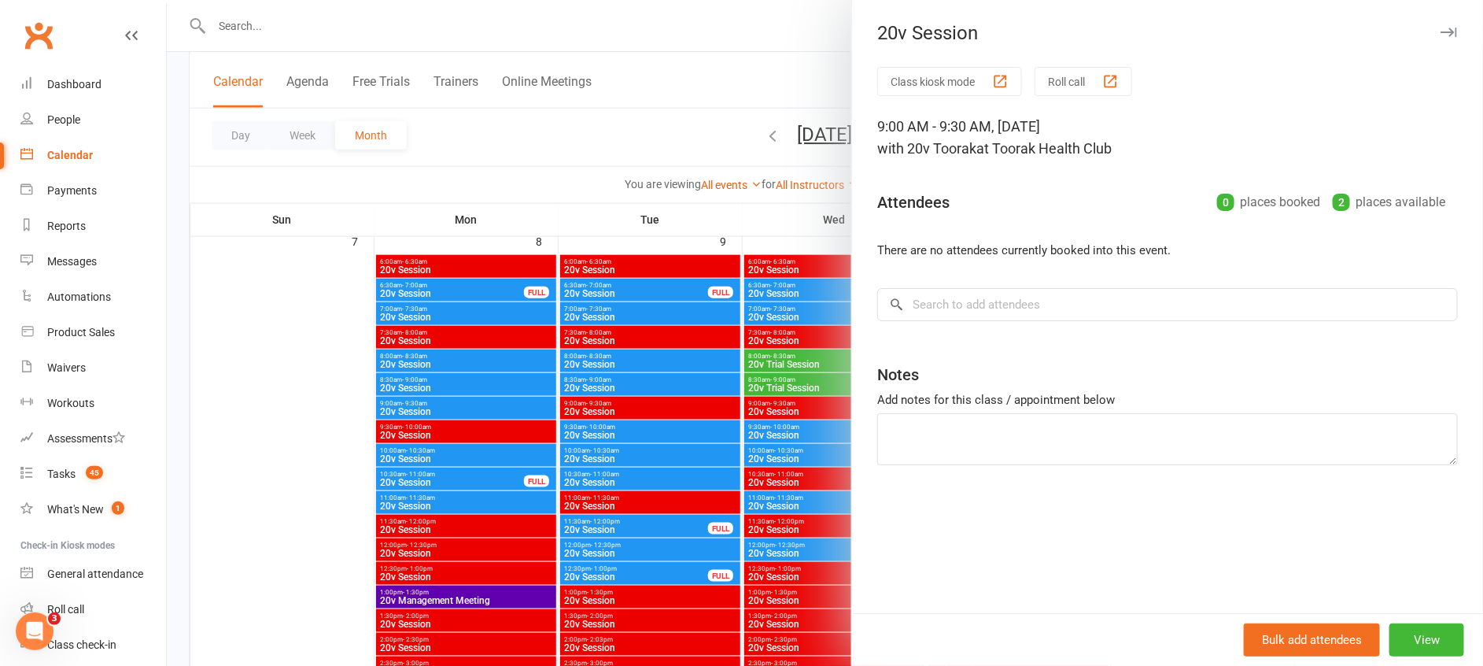
click at [822, 506] on div at bounding box center [825, 333] width 1317 height 666
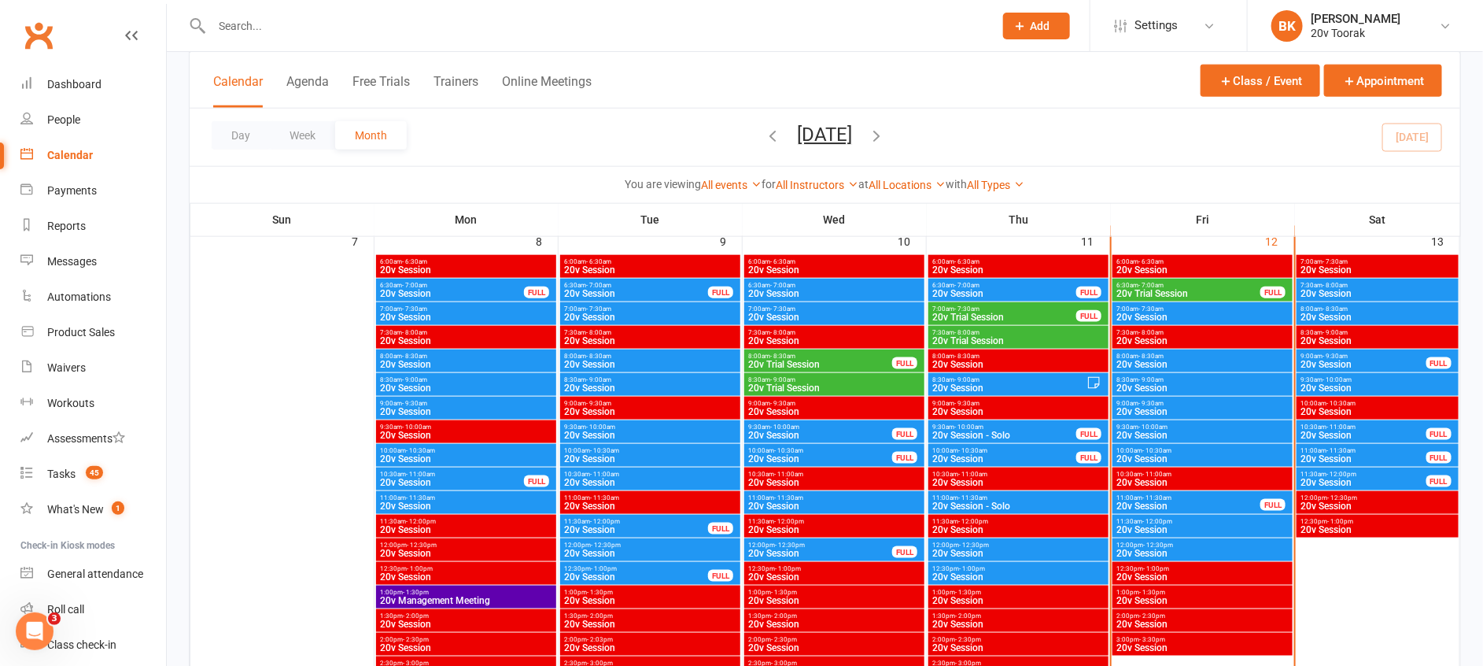
click at [1153, 428] on span "- 10:00am" at bounding box center [1153, 426] width 29 height 7
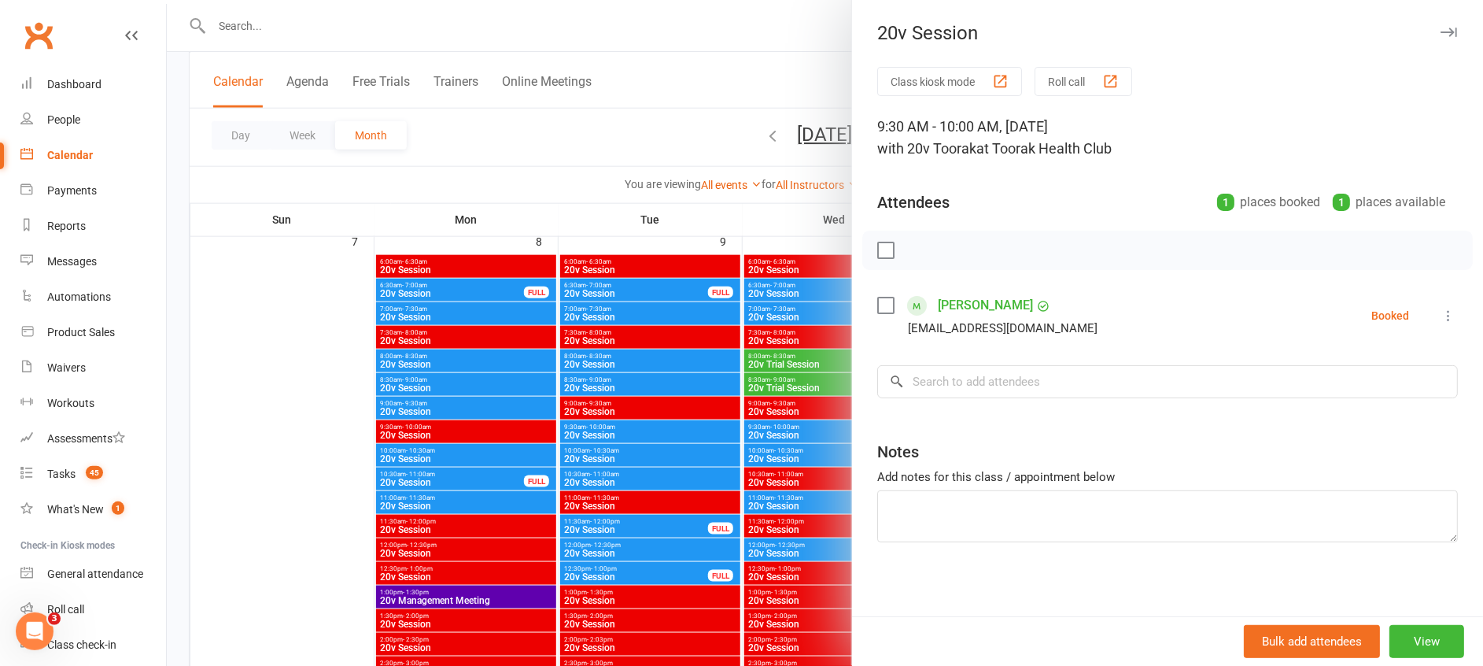
click at [786, 510] on div at bounding box center [825, 333] width 1317 height 666
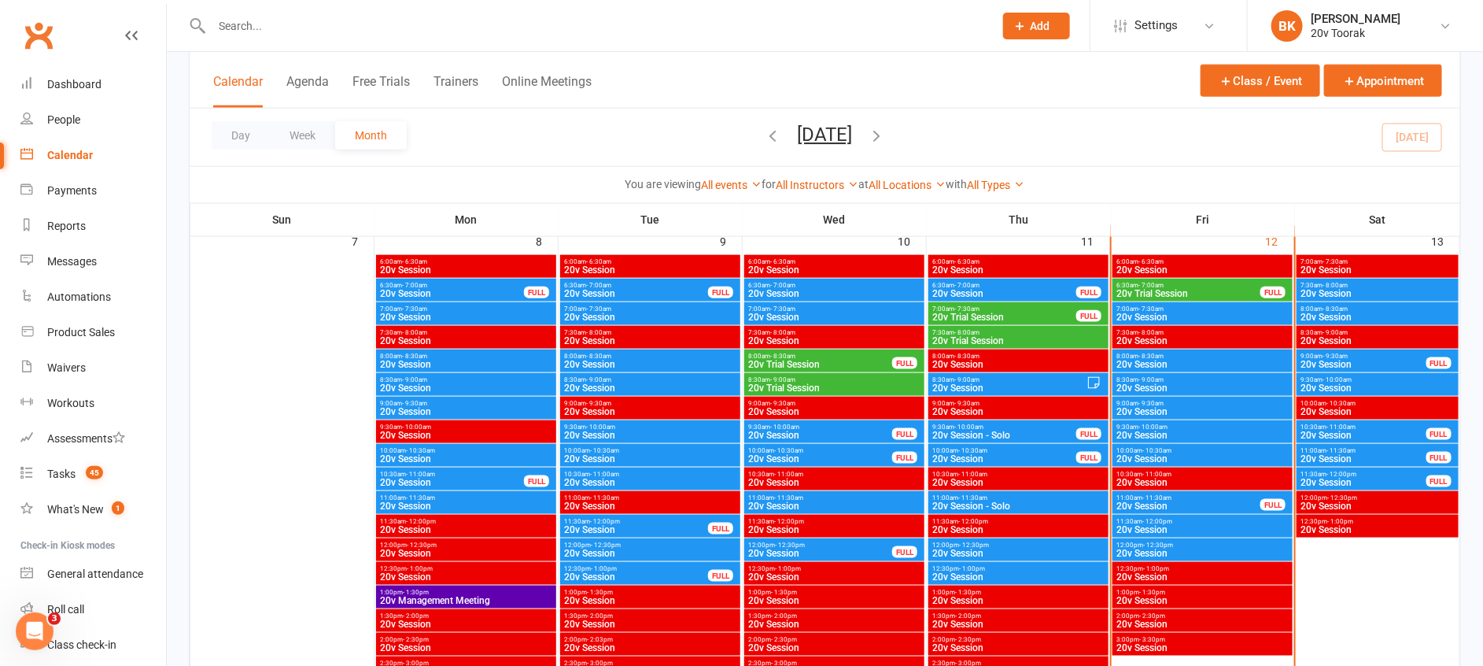
click at [1140, 454] on span "20v Session" at bounding box center [1203, 458] width 174 height 9
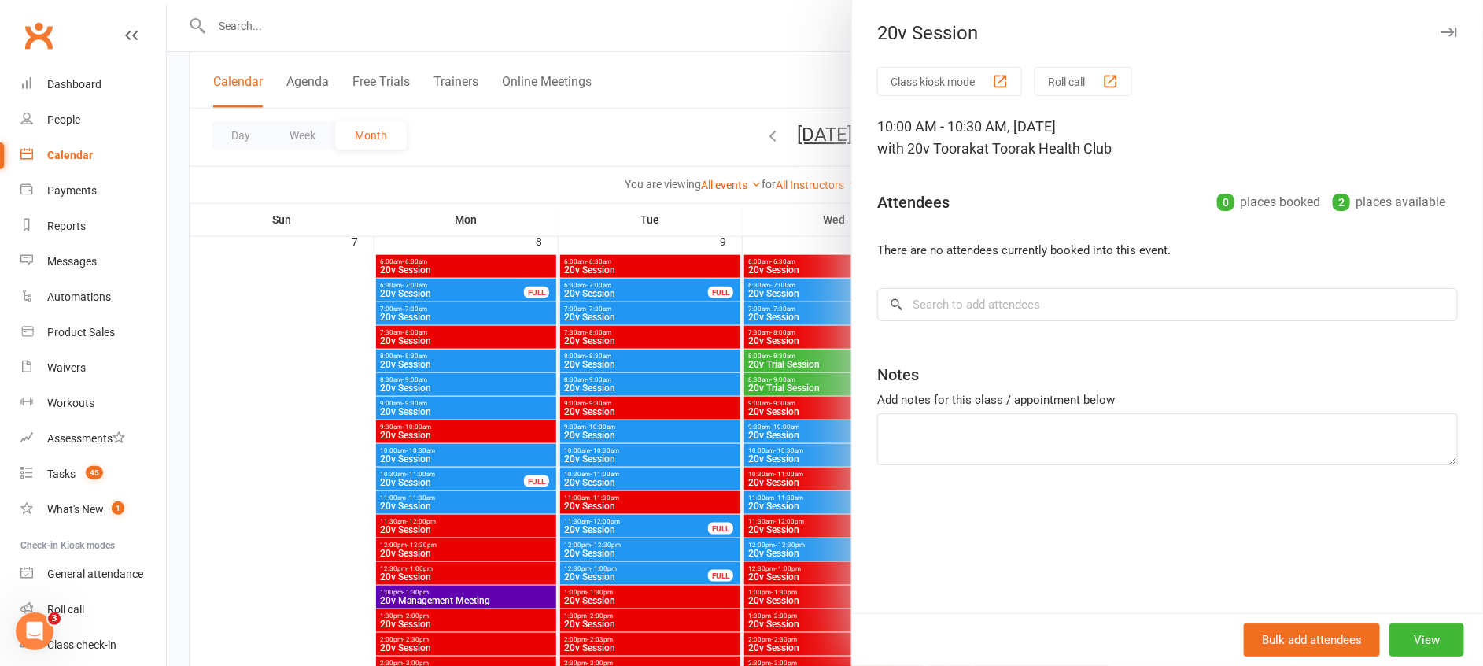
click at [795, 390] on div at bounding box center [825, 333] width 1317 height 666
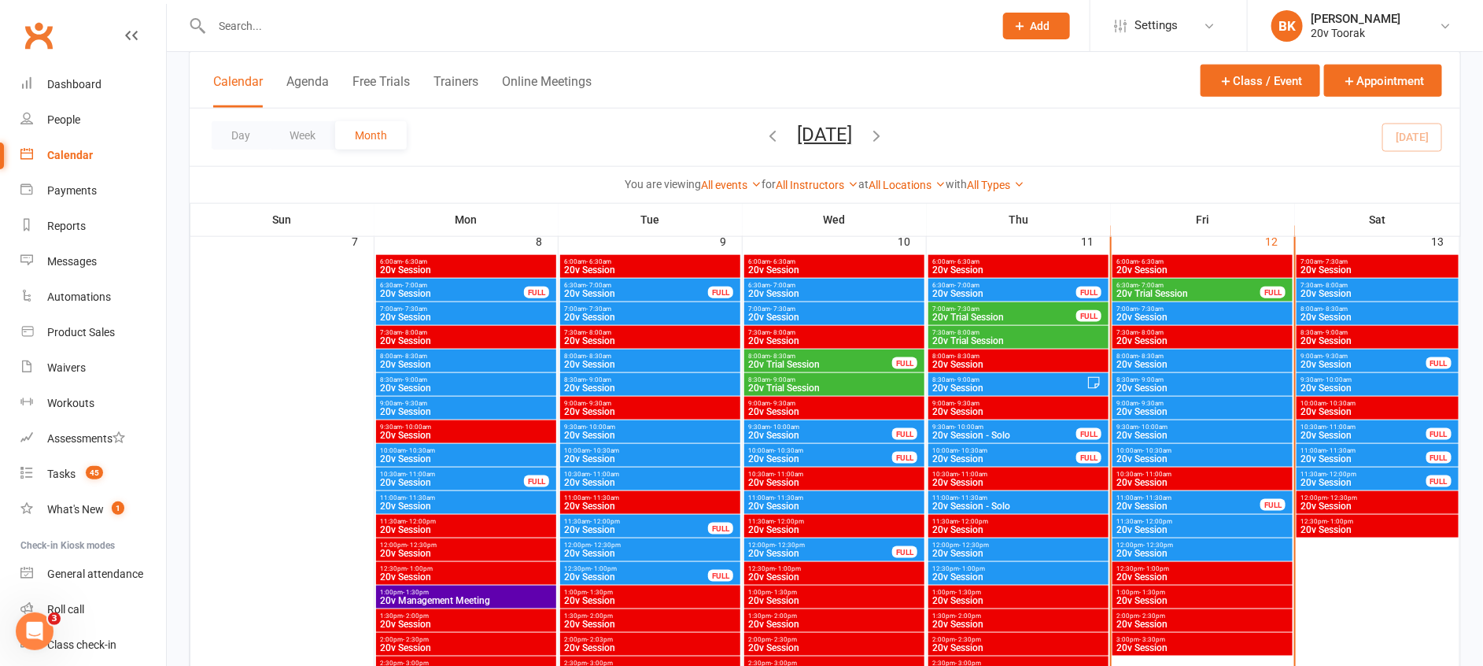
click at [1169, 500] on span "- 11:30am" at bounding box center [1157, 497] width 29 height 7
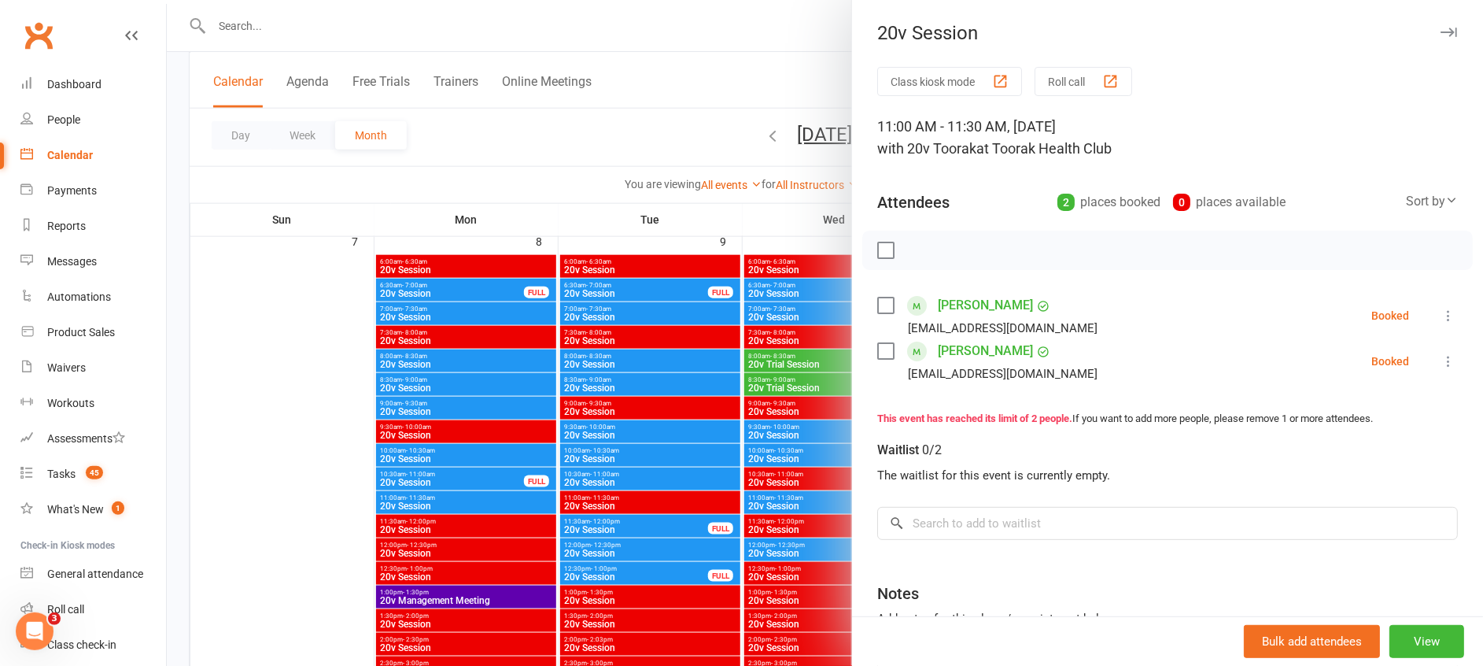
click at [812, 474] on div at bounding box center [825, 333] width 1317 height 666
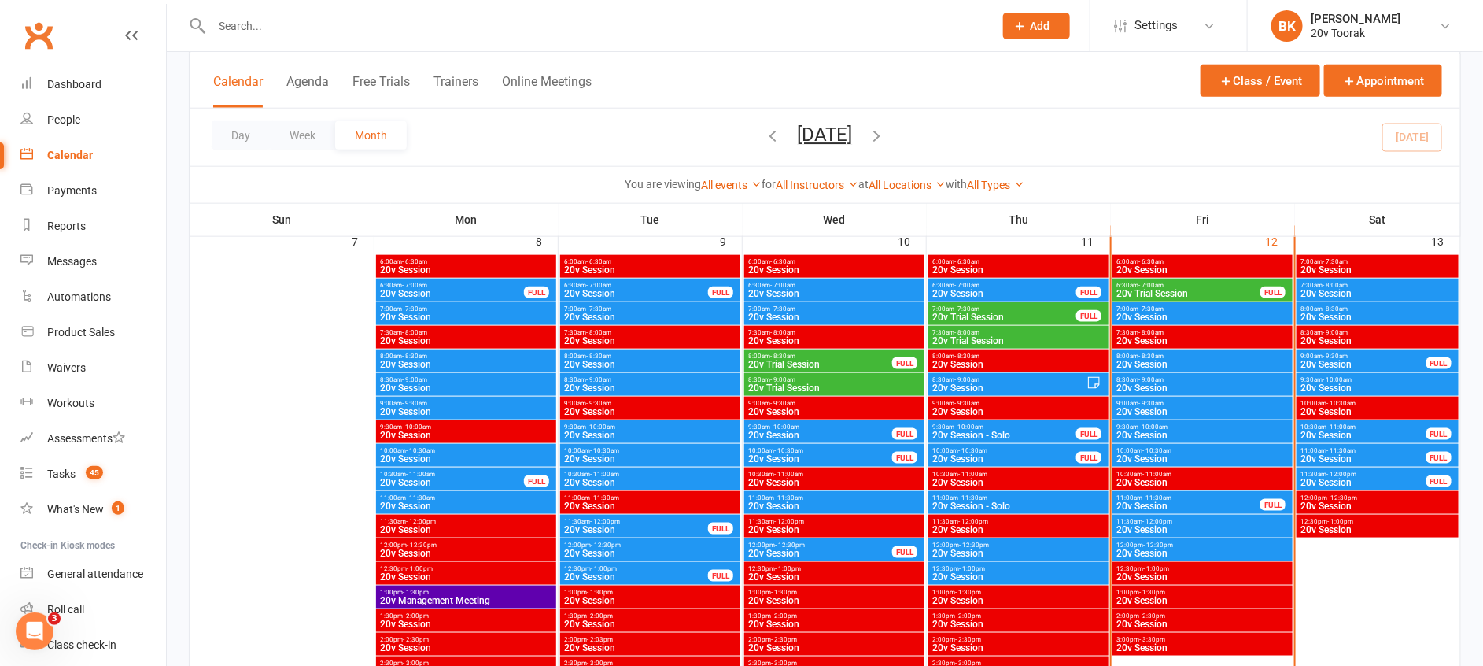
click at [1157, 520] on span "- 12:00pm" at bounding box center [1158, 521] width 30 height 7
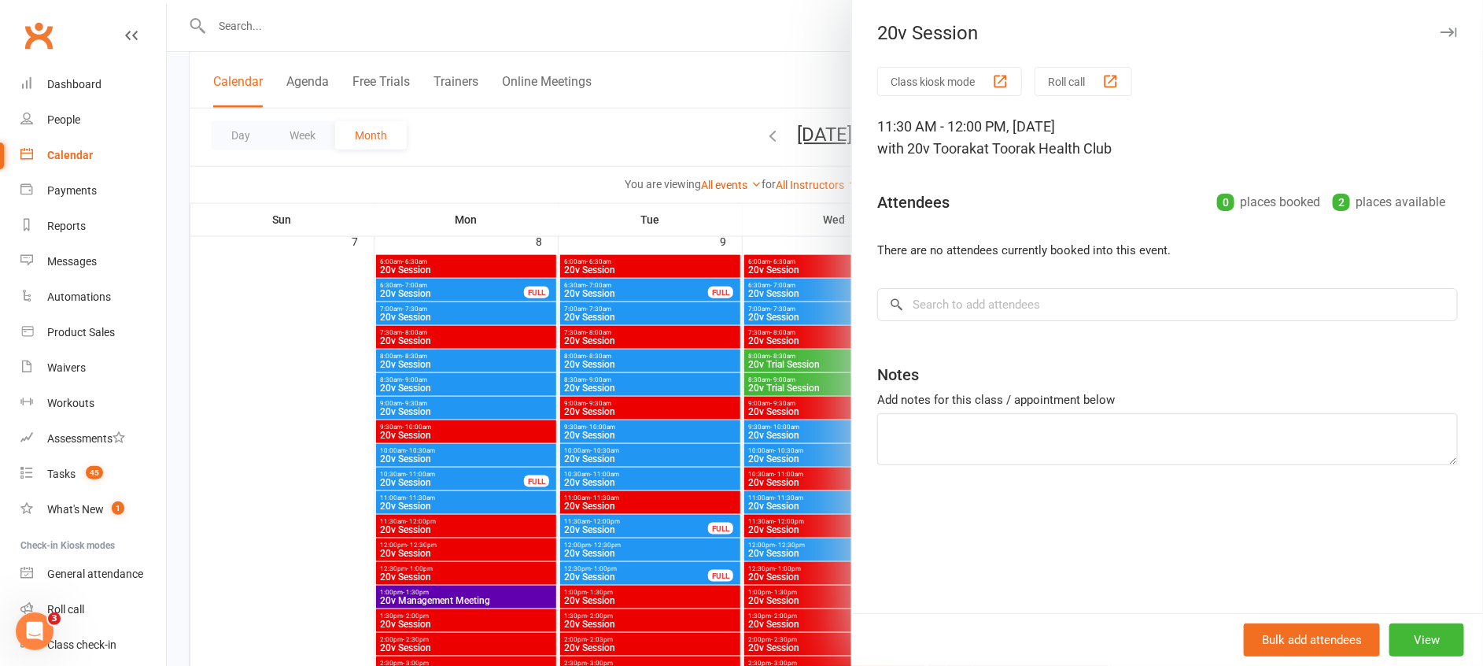
click at [812, 518] on div at bounding box center [825, 333] width 1317 height 666
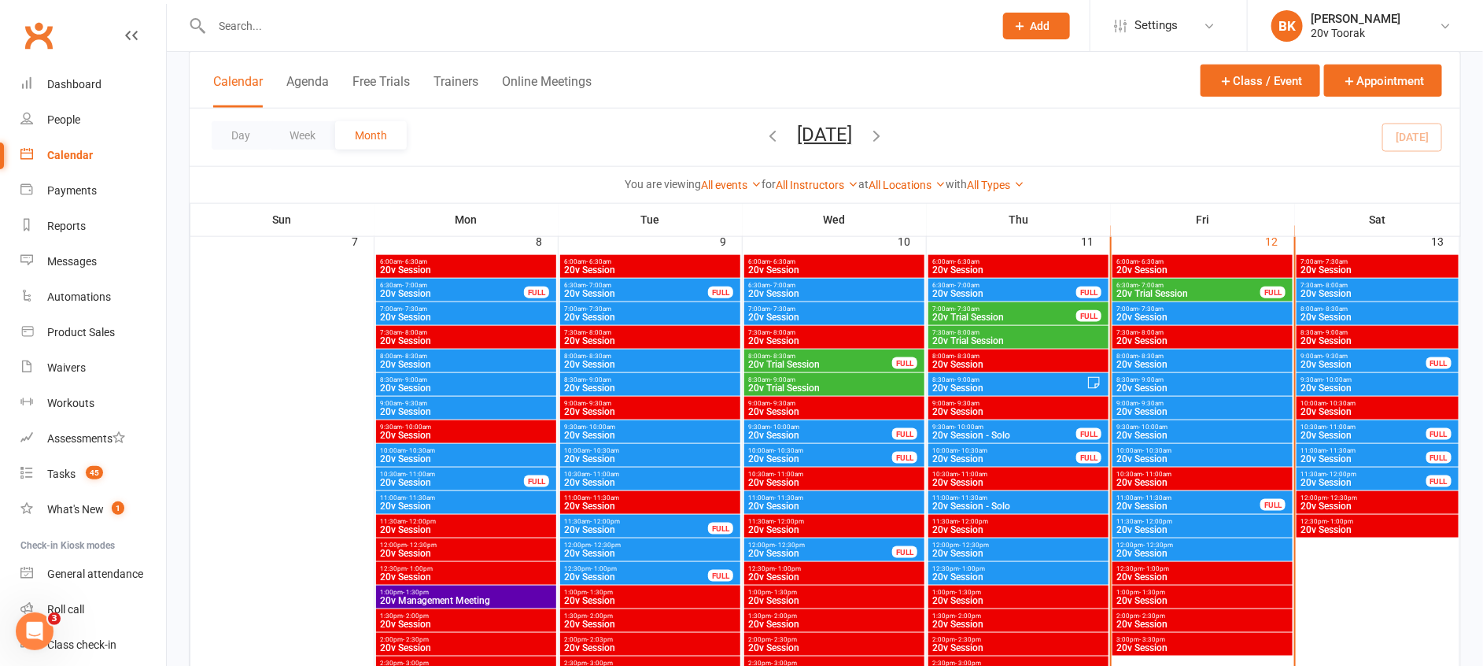
click at [1145, 531] on span "20v Session" at bounding box center [1203, 529] width 174 height 9
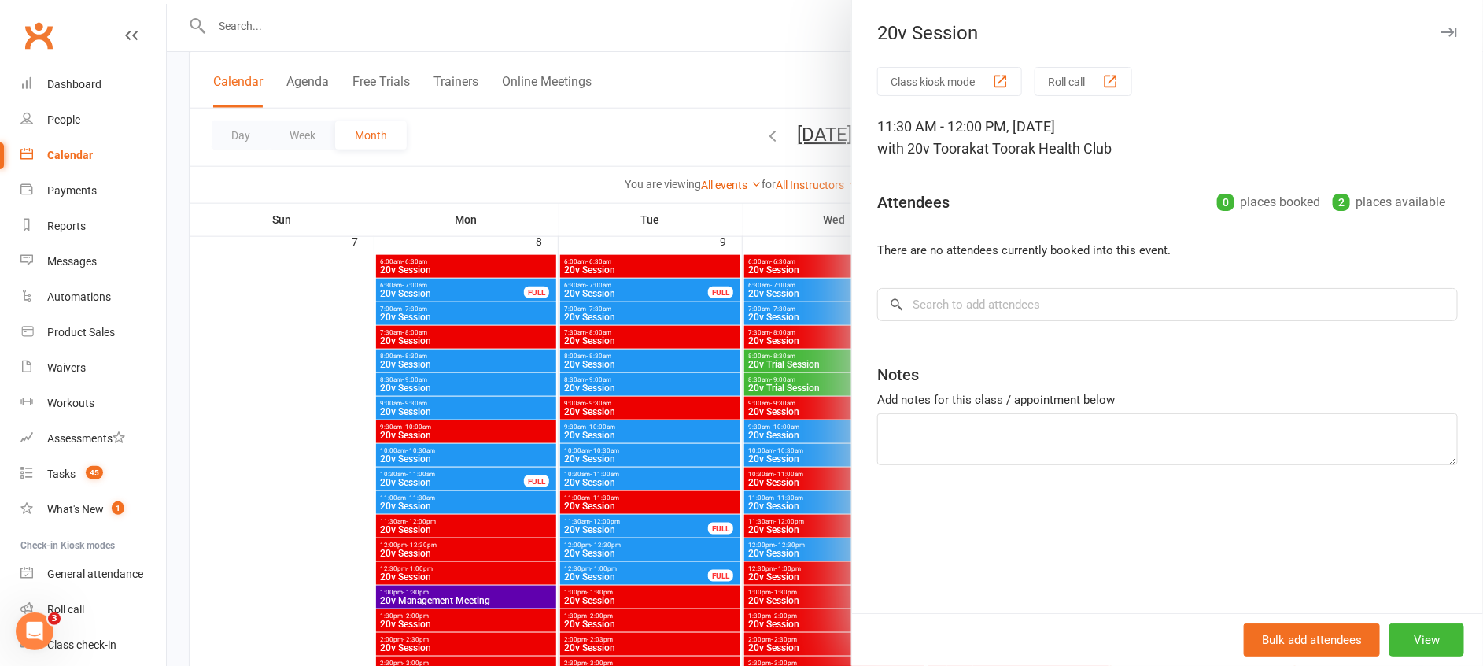
click at [811, 517] on div at bounding box center [825, 333] width 1317 height 666
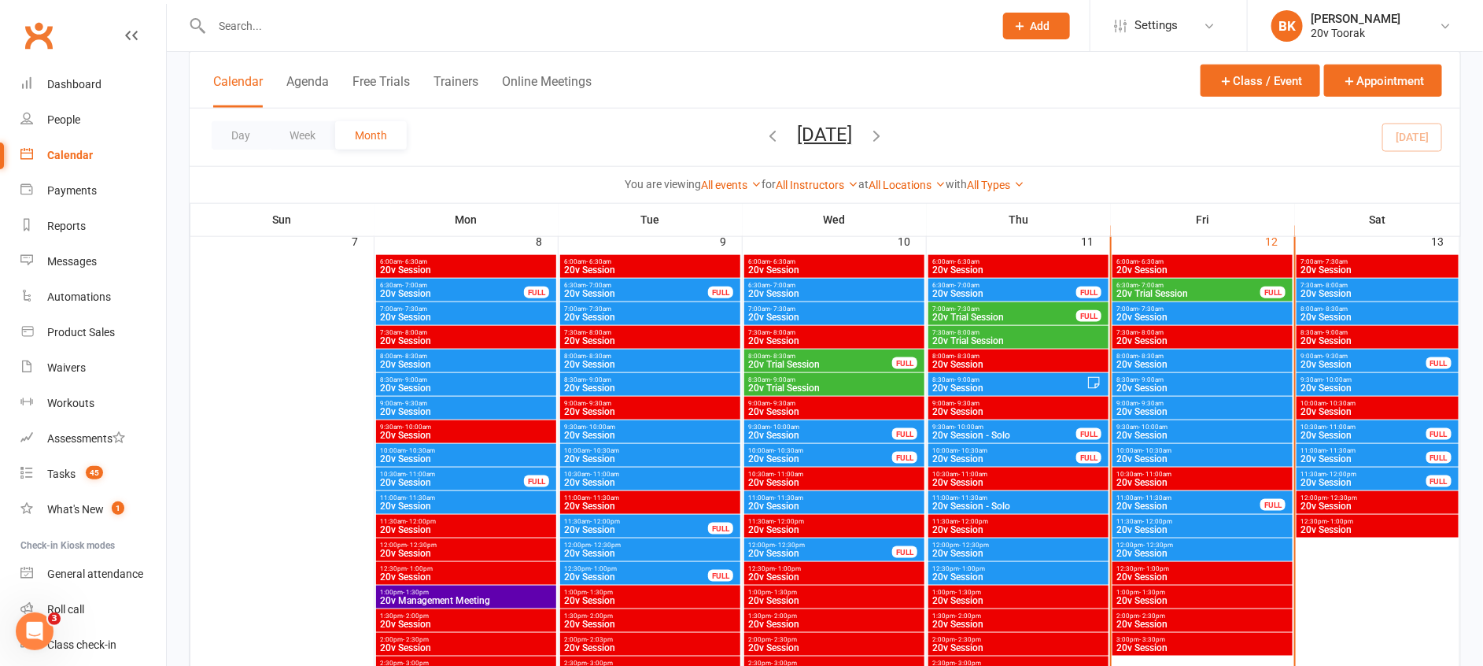
click at [1150, 549] on span "20v Session" at bounding box center [1203, 552] width 174 height 9
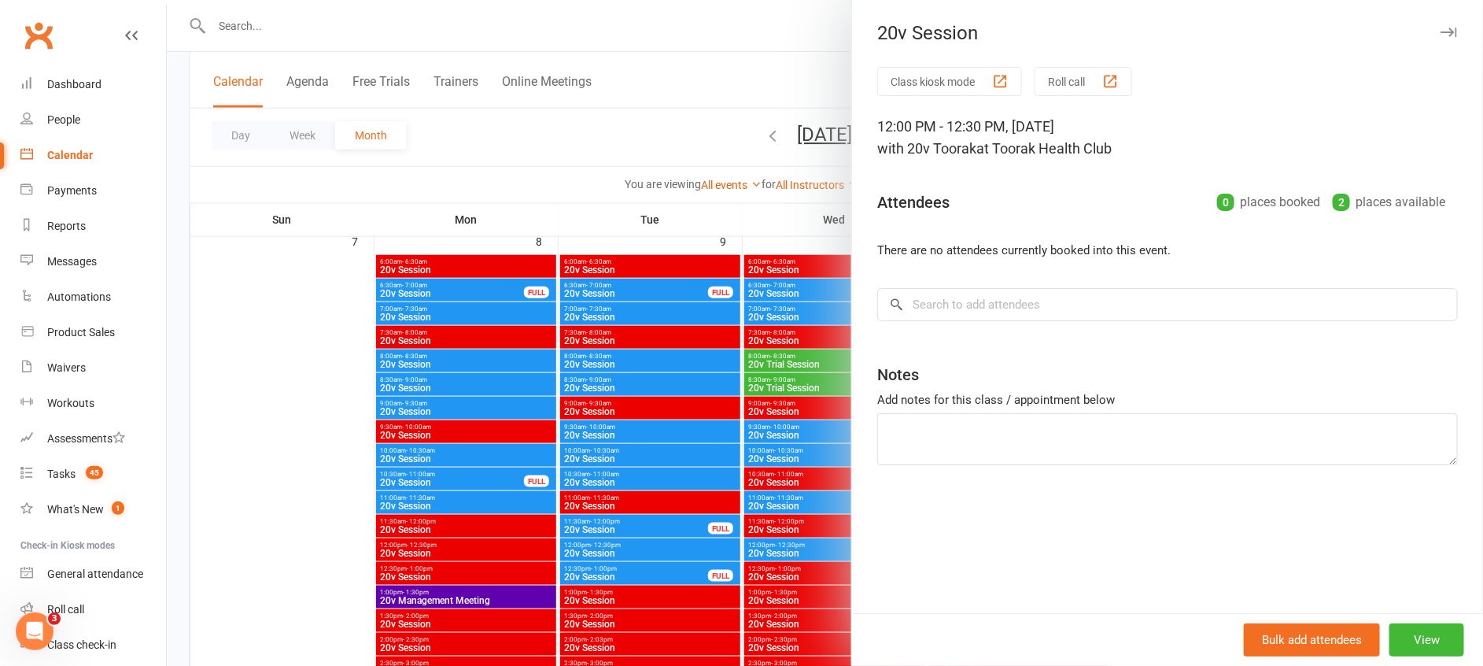
click at [773, 380] on div at bounding box center [825, 333] width 1317 height 666
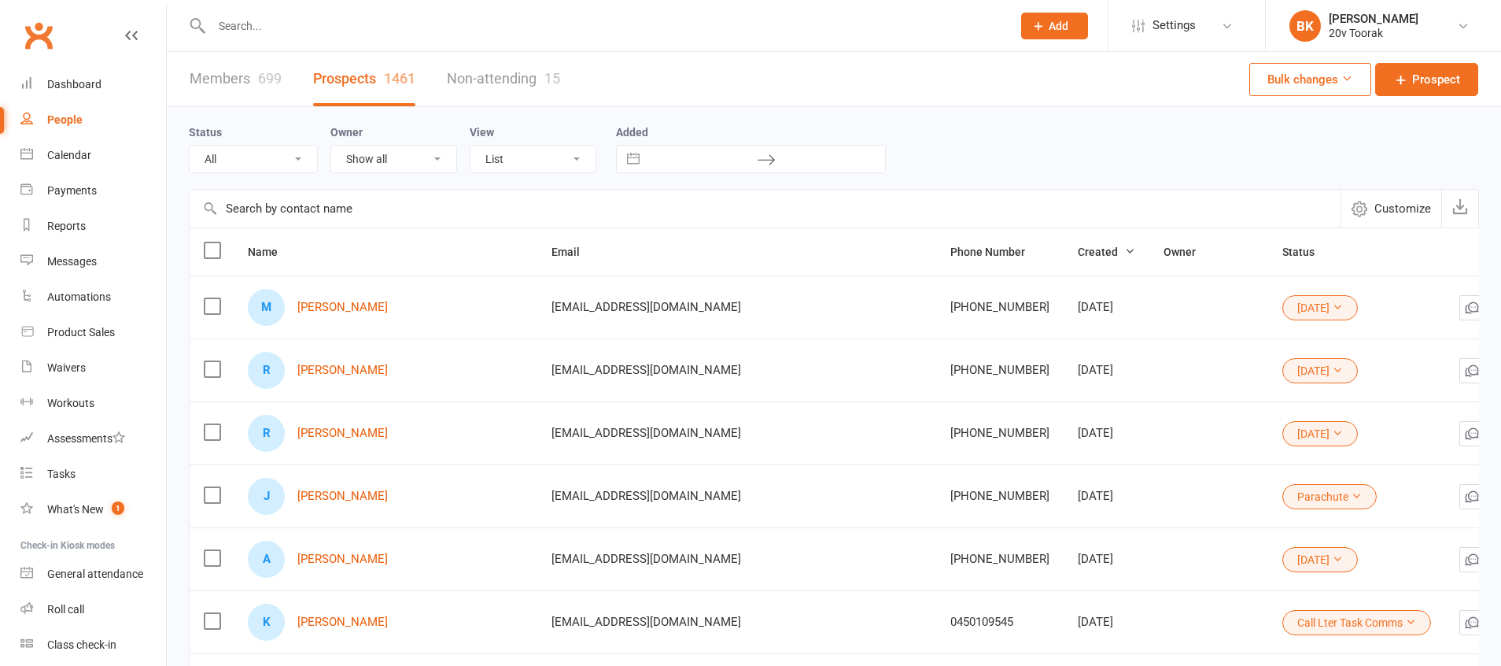
select select "100"
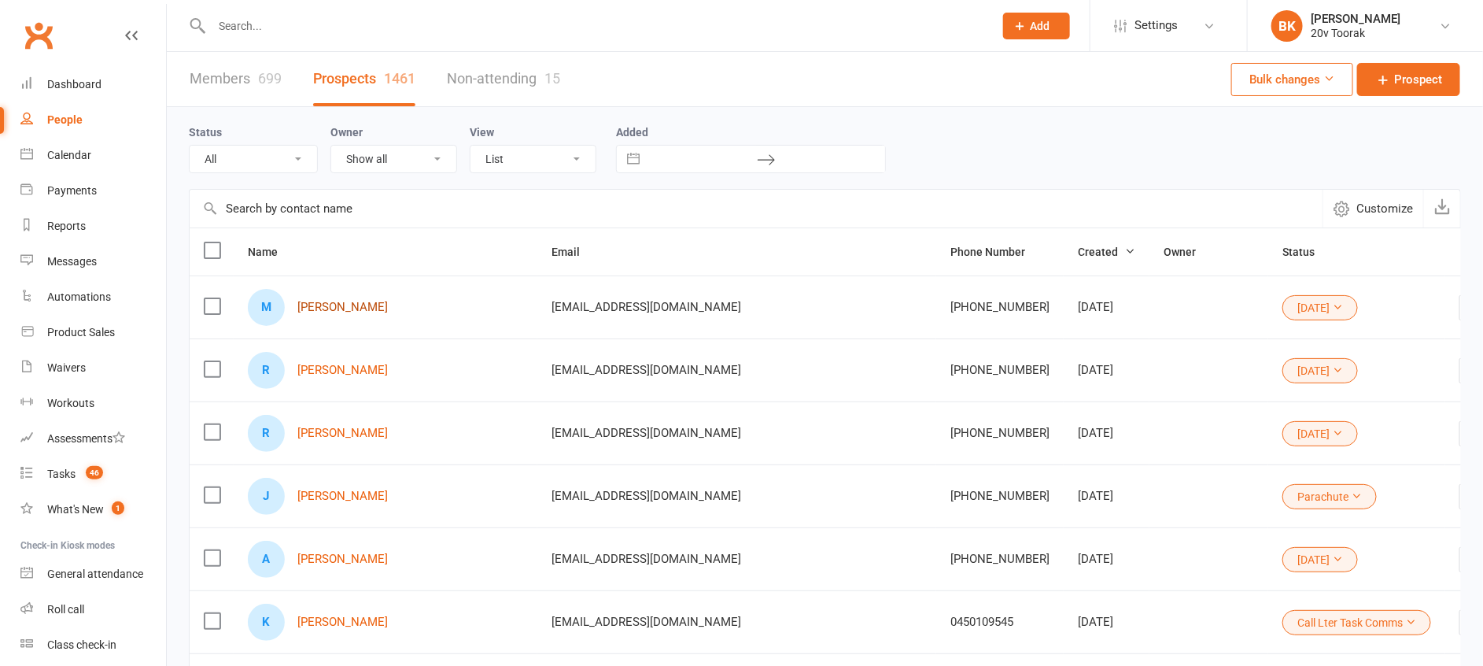
click at [329, 308] on link "[PERSON_NAME]" at bounding box center [342, 307] width 90 height 13
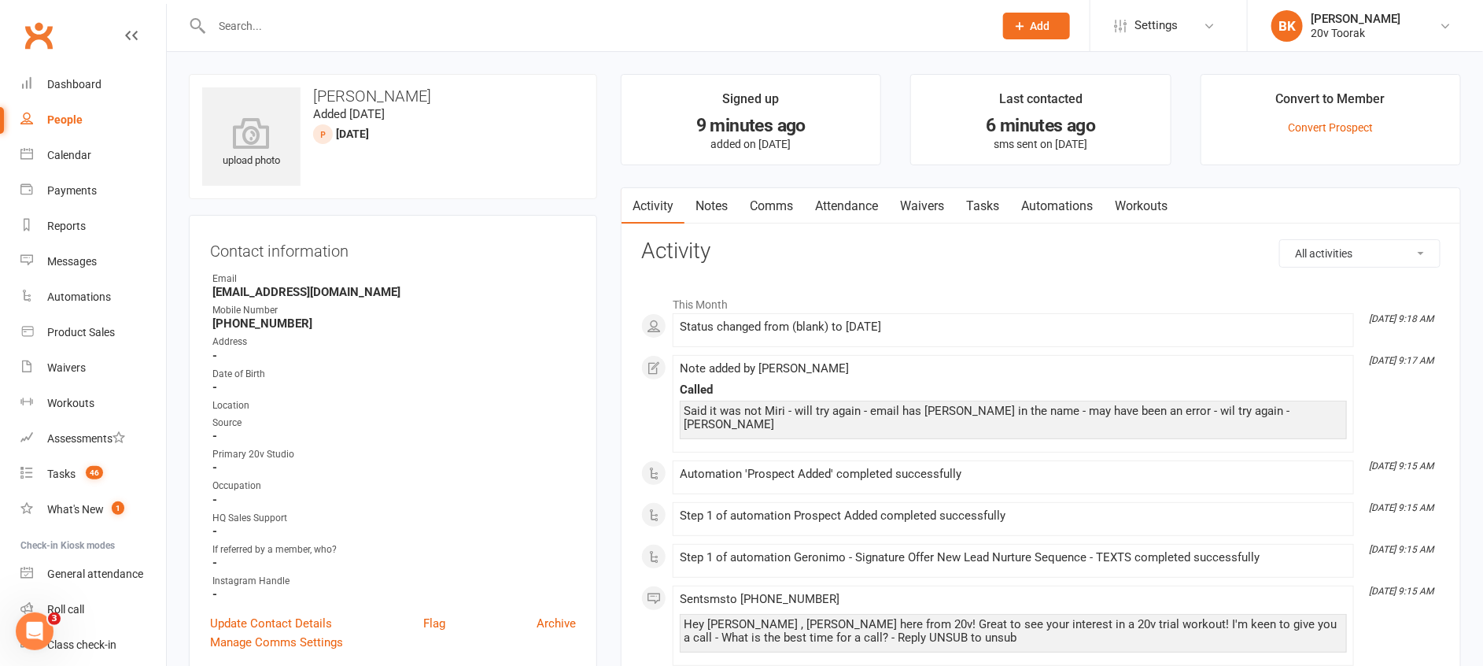
click at [720, 200] on link "Notes" at bounding box center [712, 206] width 54 height 36
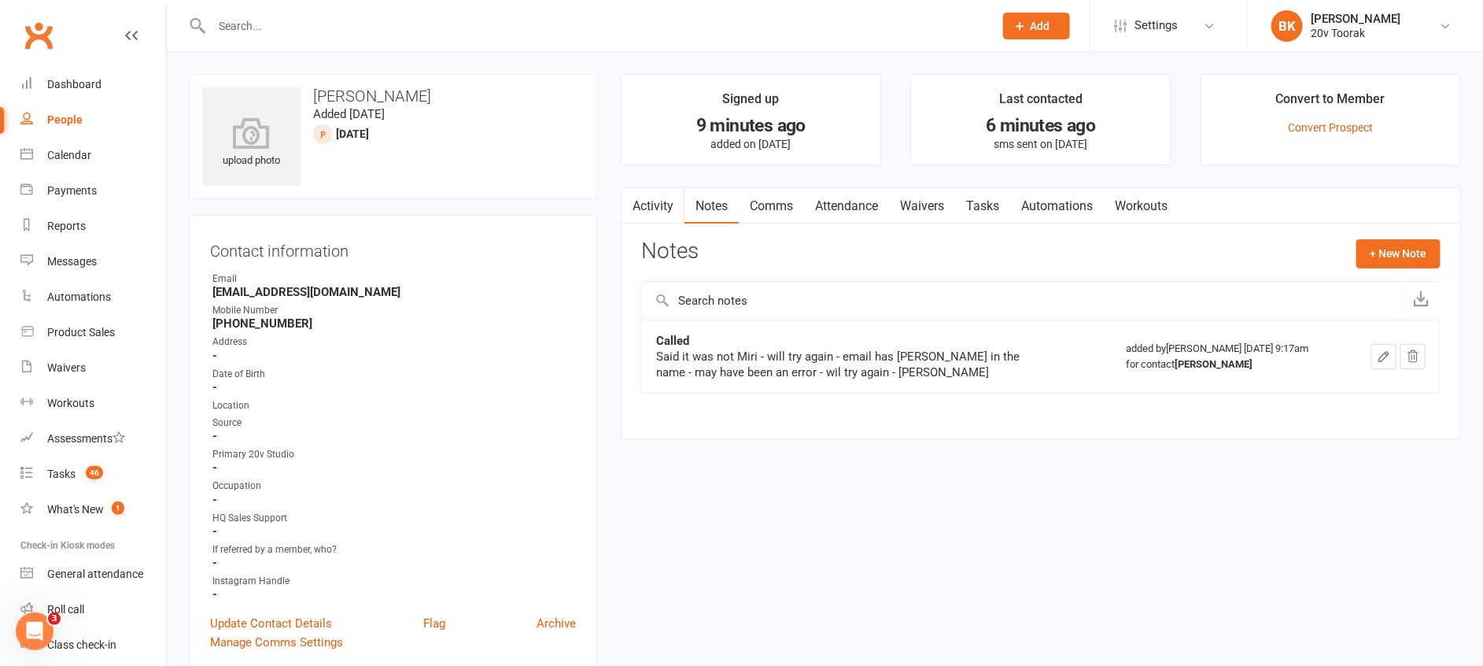
click at [967, 205] on link "Tasks" at bounding box center [982, 206] width 55 height 36
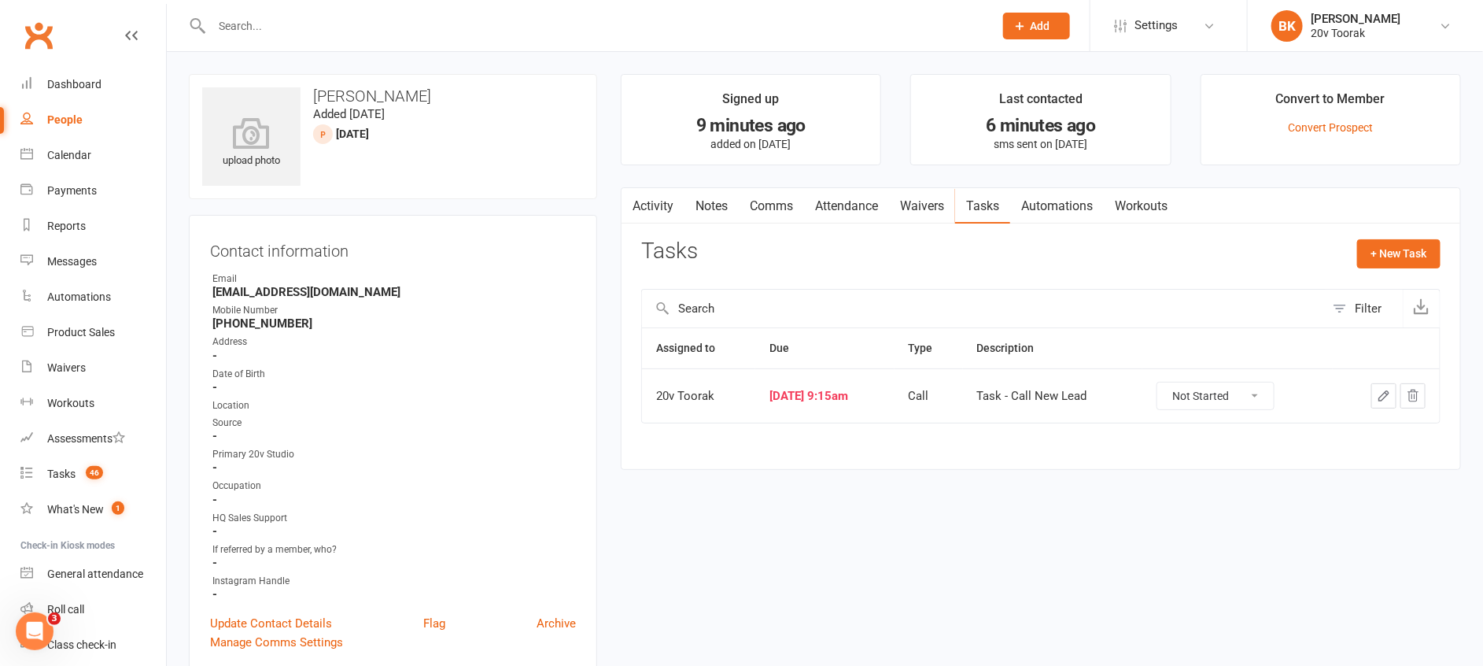
click at [1228, 397] on select "Not Started In Progress Waiting Complete" at bounding box center [1216, 395] width 116 height 27
click at [1173, 382] on select "Not Started In Progress Waiting Complete" at bounding box center [1216, 395] width 116 height 27
select select "unstarted"
click at [1391, 248] on button "+ New Task" at bounding box center [1398, 253] width 83 height 28
select select "46005"
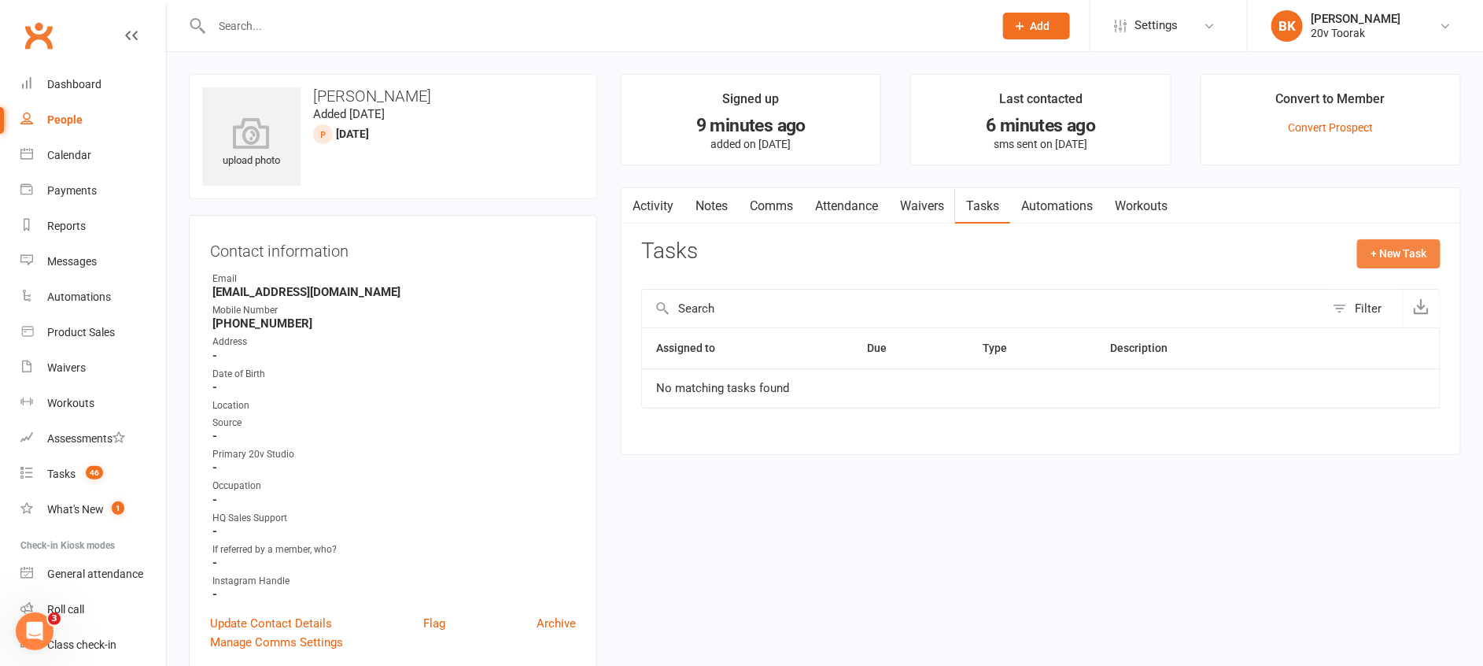
select select "46005"
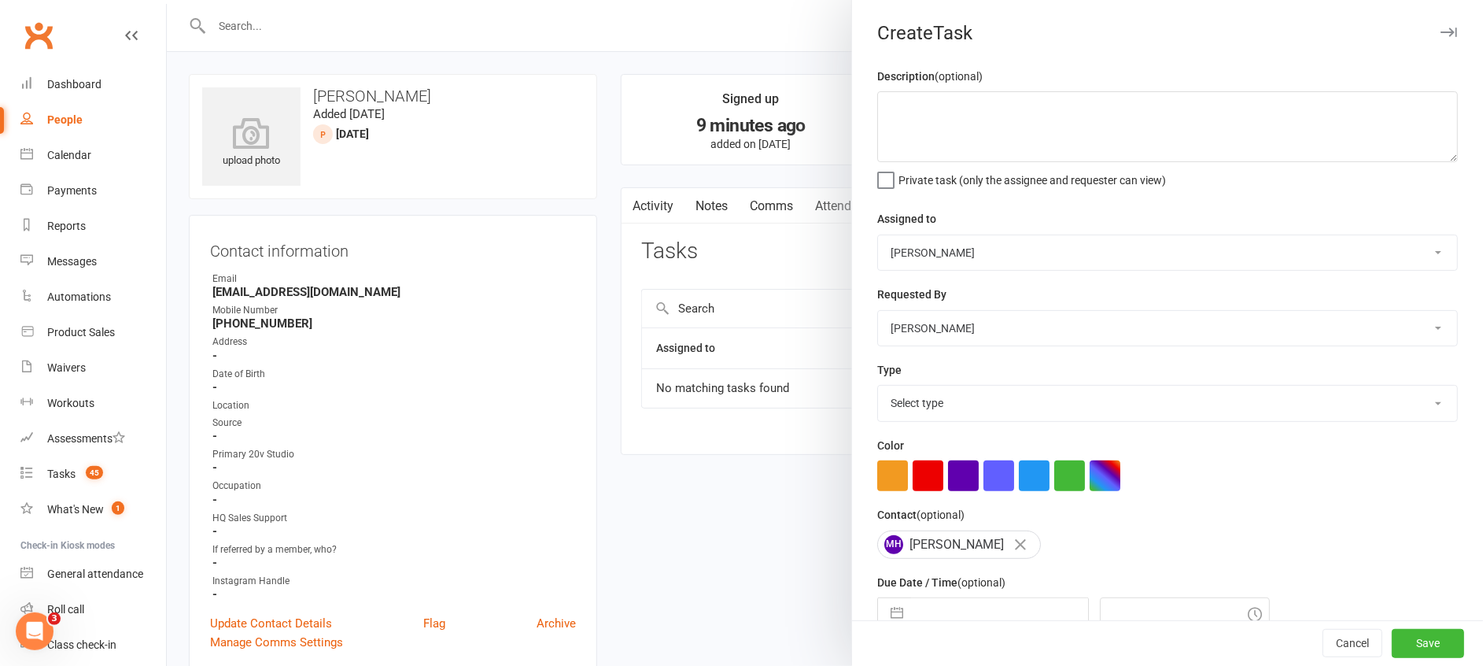
click at [941, 256] on select "Monique Coelho 20v HQ Yu Wang 20v Toorak Byron Kruger Graham Pearson" at bounding box center [1167, 252] width 579 height 35
select select "45736"
click at [878, 235] on select "Monique Coelho 20v HQ Yu Wang 20v Toorak Byron Kruger Graham Pearson" at bounding box center [1167, 252] width 579 height 35
click at [944, 416] on select "Select type Call Call - to book trial Confirm session attendance Confirm trial …" at bounding box center [1167, 403] width 579 height 35
select select "32301"
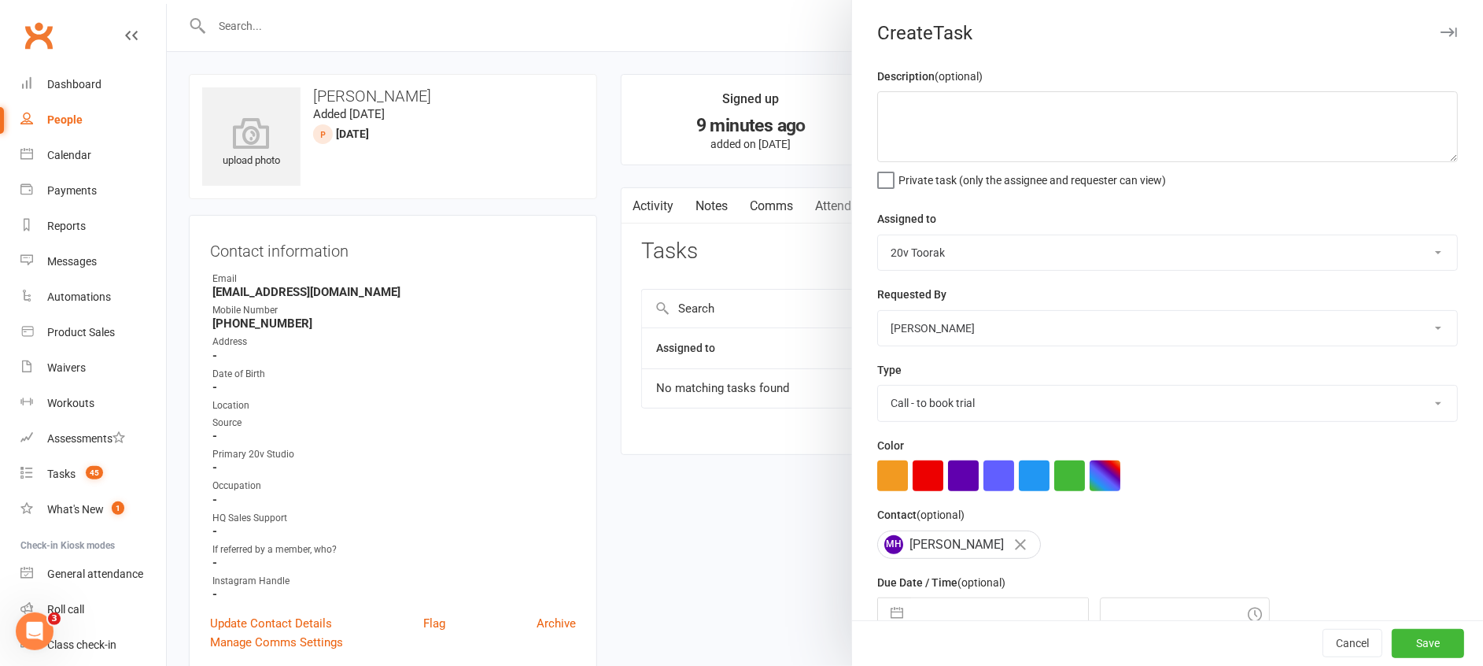
click at [878, 386] on select "Select type Call Call - to book trial Confirm session attendance Confirm trial …" at bounding box center [1167, 403] width 579 height 35
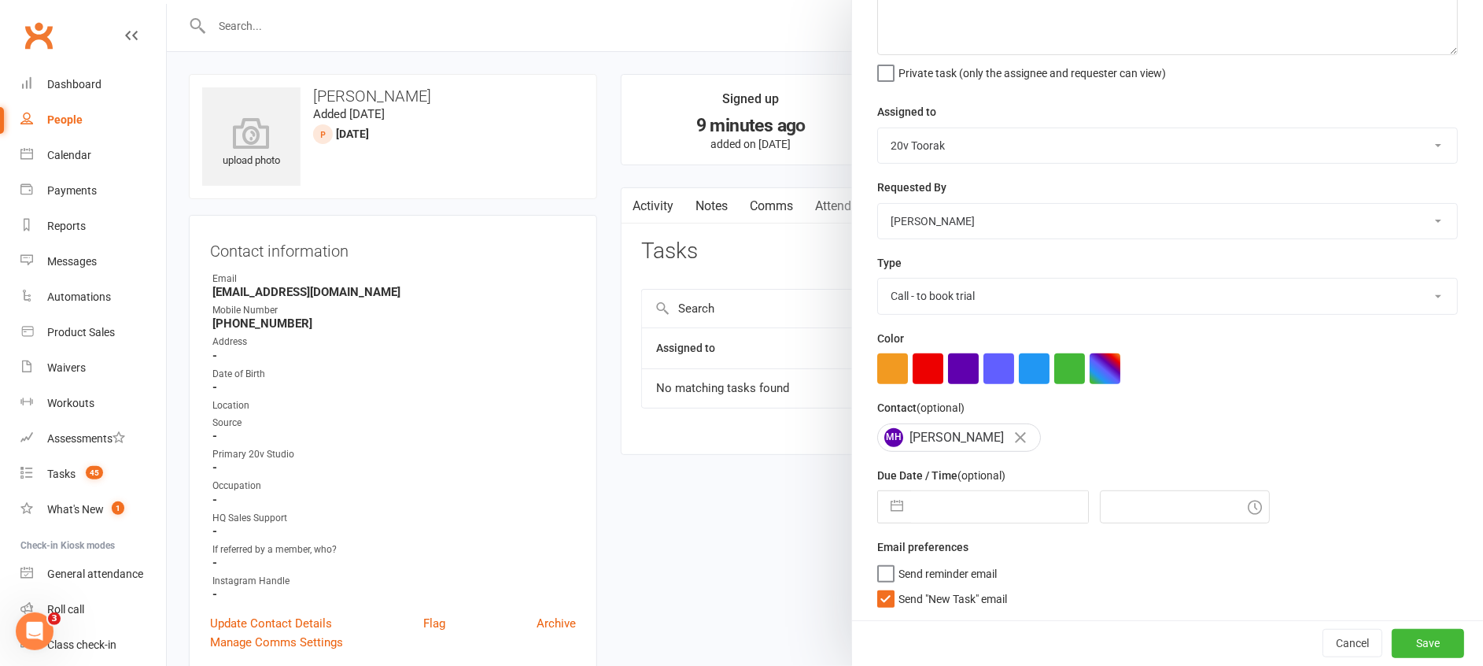
click at [877, 476] on label "Due Date / Time (optional)" at bounding box center [941, 475] width 128 height 17
click at [884, 497] on button "button" at bounding box center [897, 506] width 28 height 31
select select "7"
select select "2025"
select select "8"
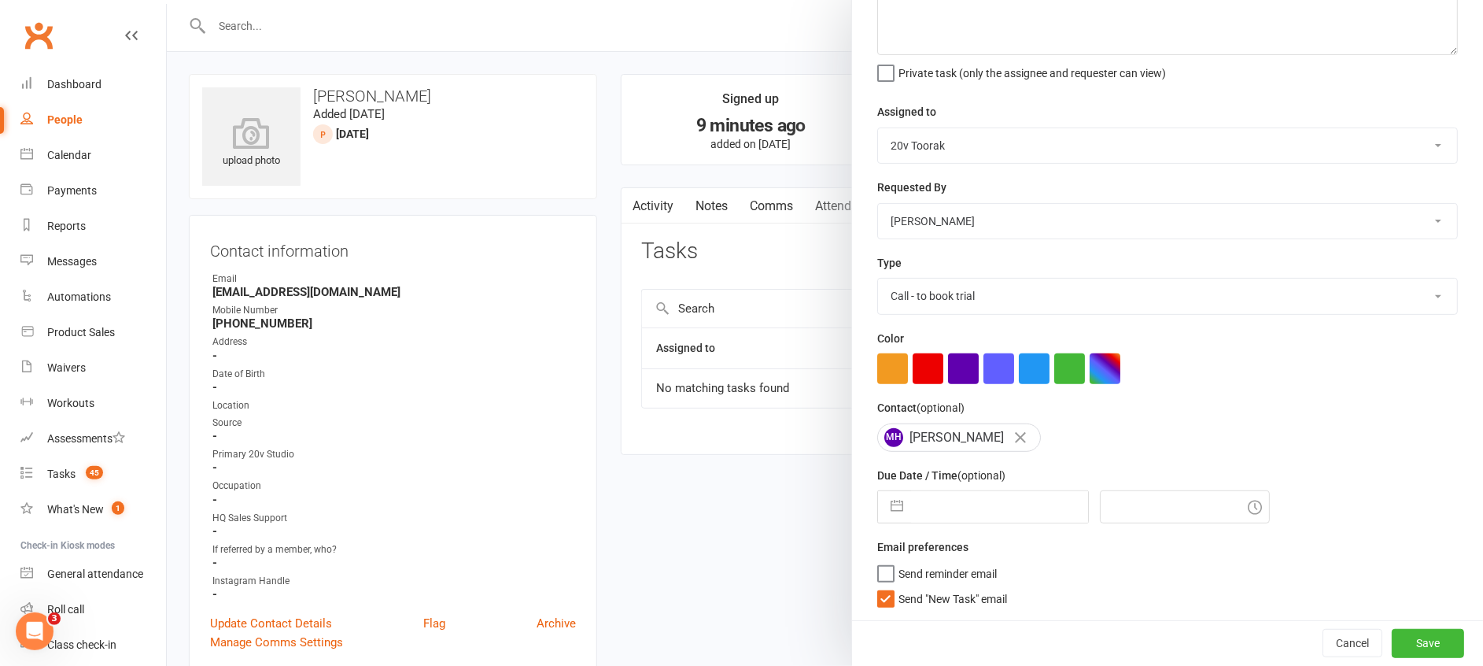
select select "2025"
select select "9"
select select "2025"
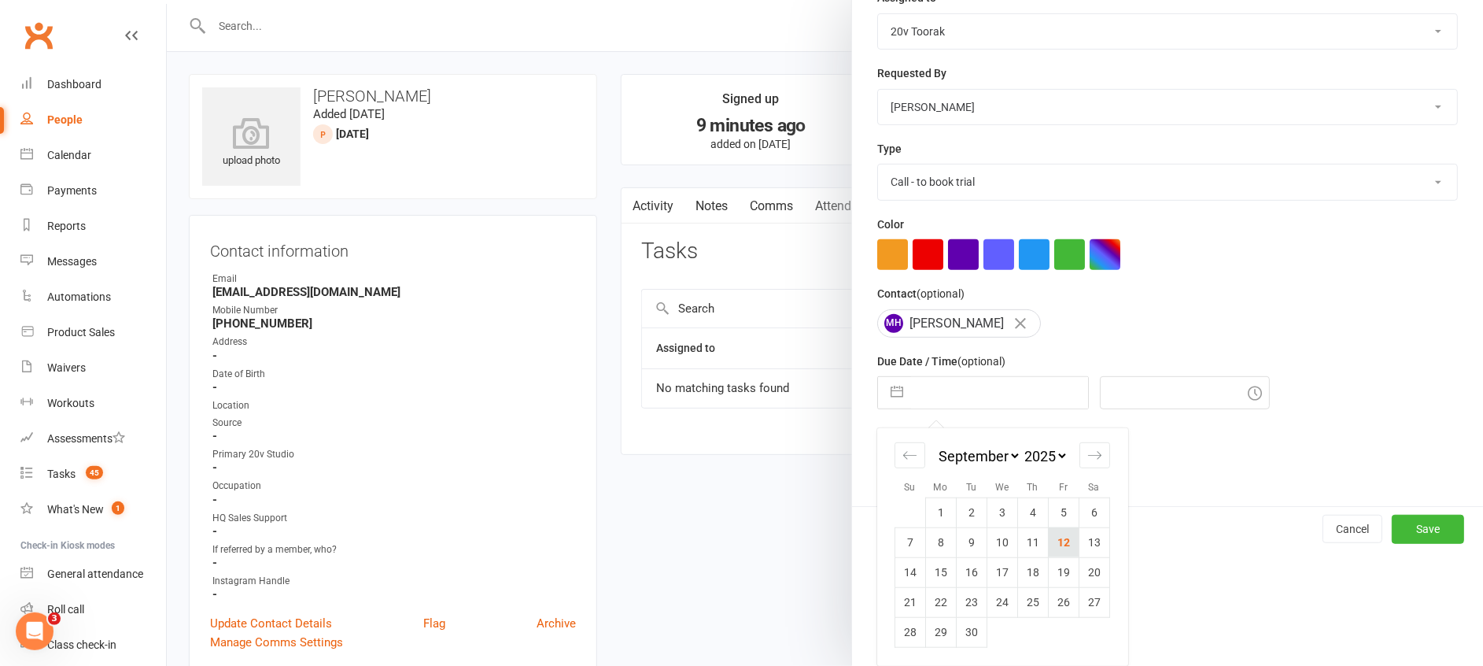
click at [1048, 545] on td "12" at bounding box center [1063, 542] width 31 height 30
type input "12 Sep 2025"
type input "9:30am"
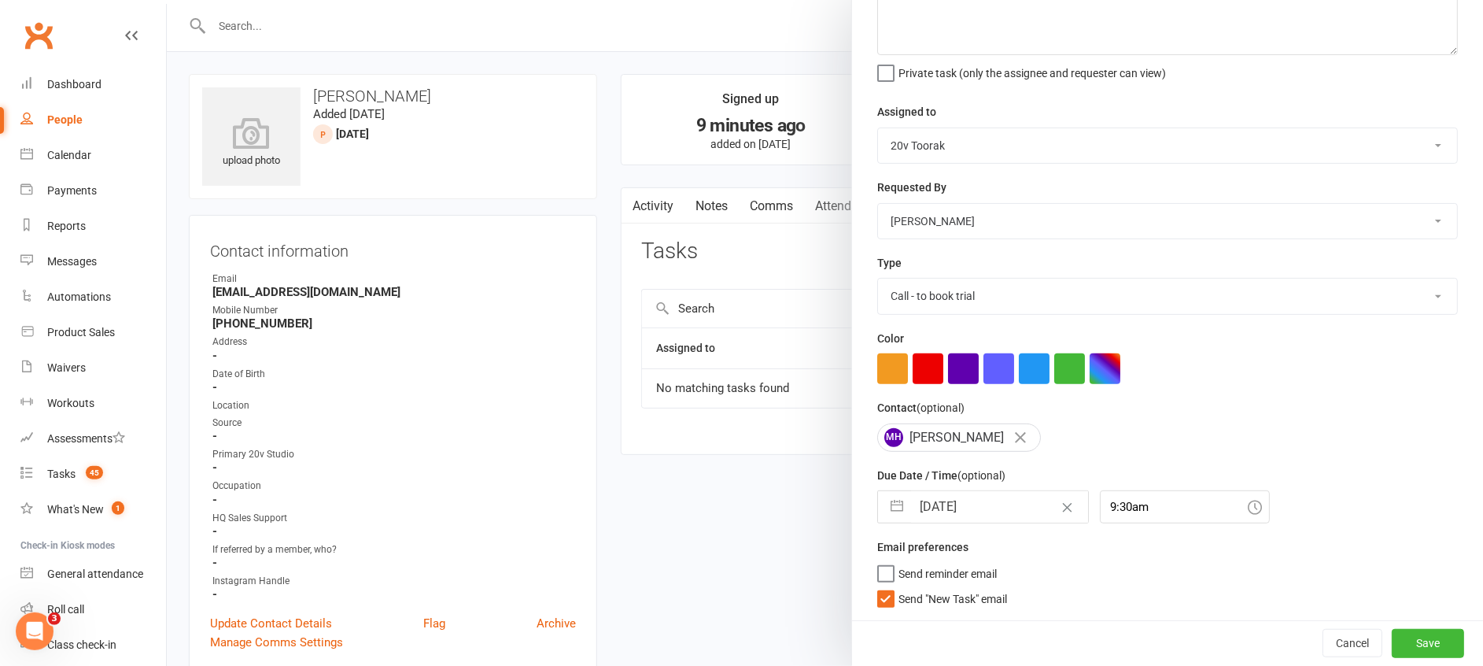
scroll to position [107, 0]
click at [950, 593] on span "Send "New Task" email" at bounding box center [953, 596] width 109 height 18
click at [950, 587] on input "Send "New Task" email" at bounding box center [942, 587] width 130 height 0
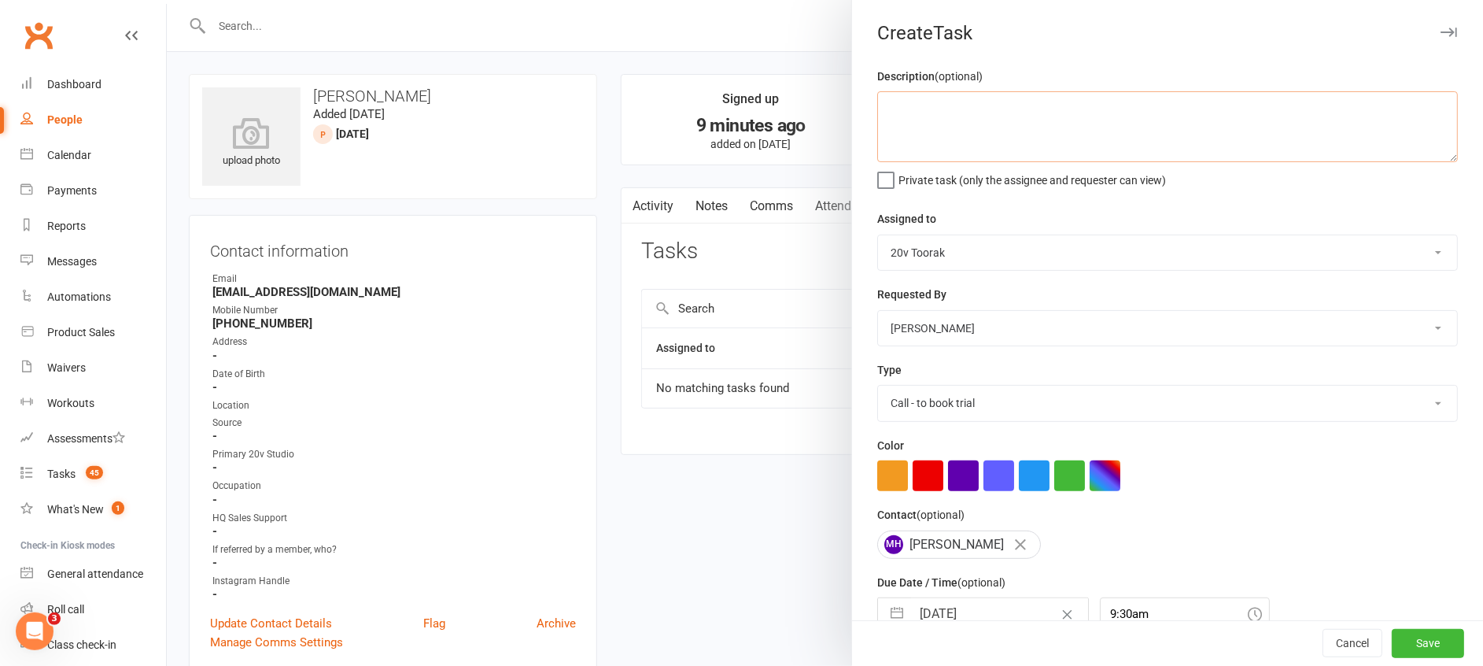
click at [939, 102] on textarea at bounding box center [1167, 126] width 581 height 71
type textarea "Confirm who's number this is - said it was not Miri"
click at [1392, 652] on button "Save" at bounding box center [1428, 644] width 72 height 28
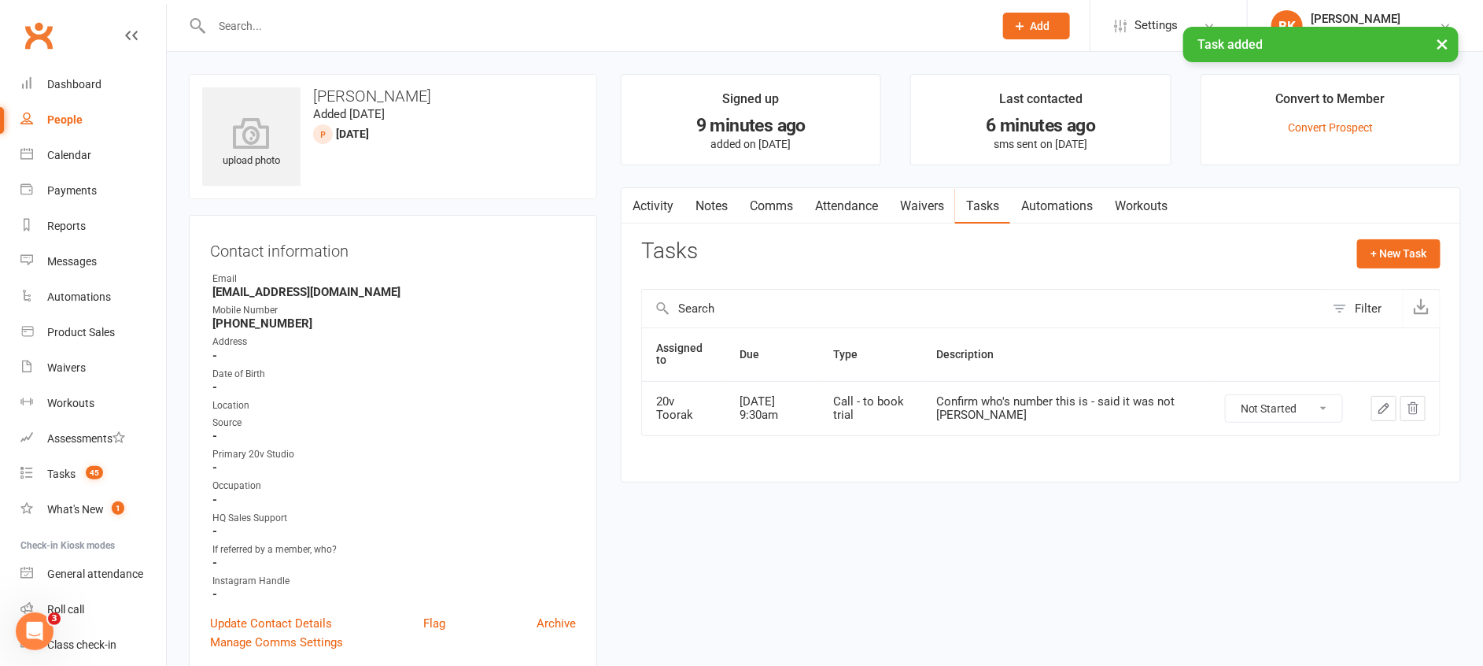
click at [724, 213] on link "Notes" at bounding box center [712, 206] width 54 height 36
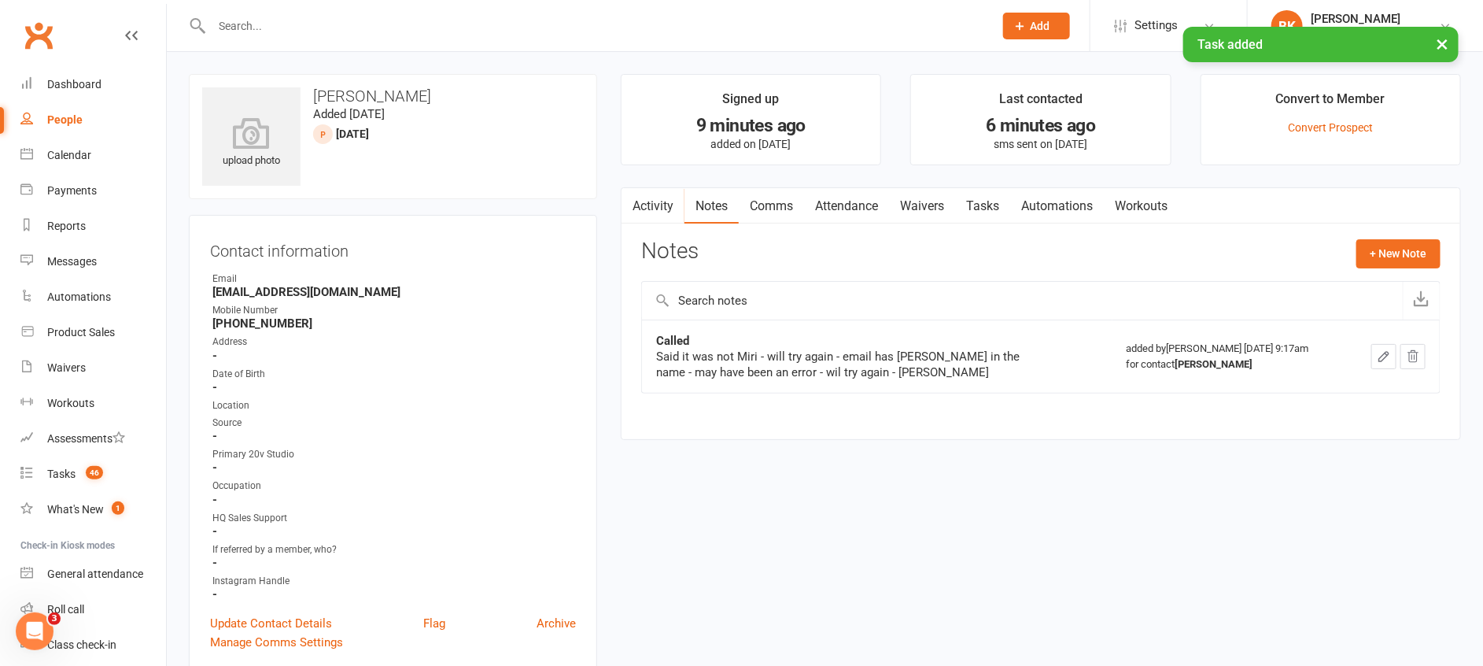
click at [652, 212] on link "Activity" at bounding box center [653, 206] width 63 height 36
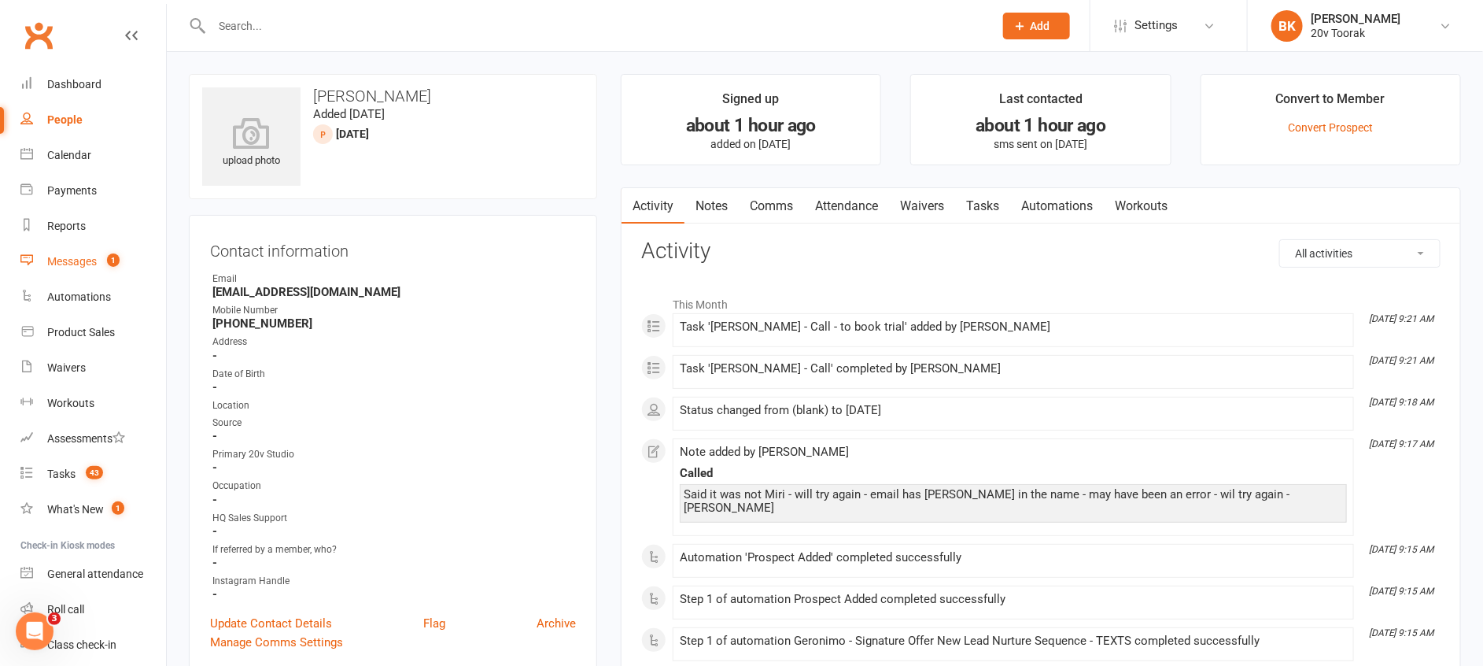
click at [78, 252] on link "Messages 1" at bounding box center [93, 261] width 146 height 35
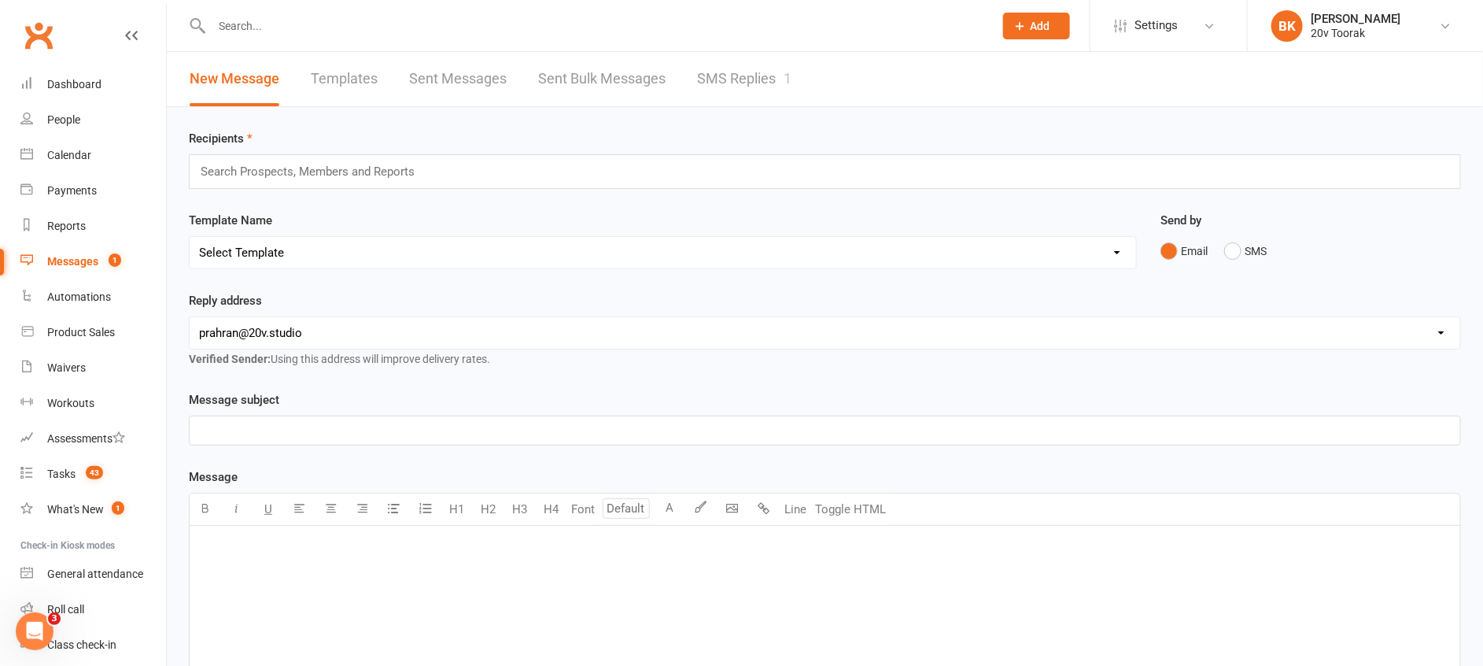
click at [781, 72] on link "SMS Replies 1" at bounding box center [744, 79] width 94 height 54
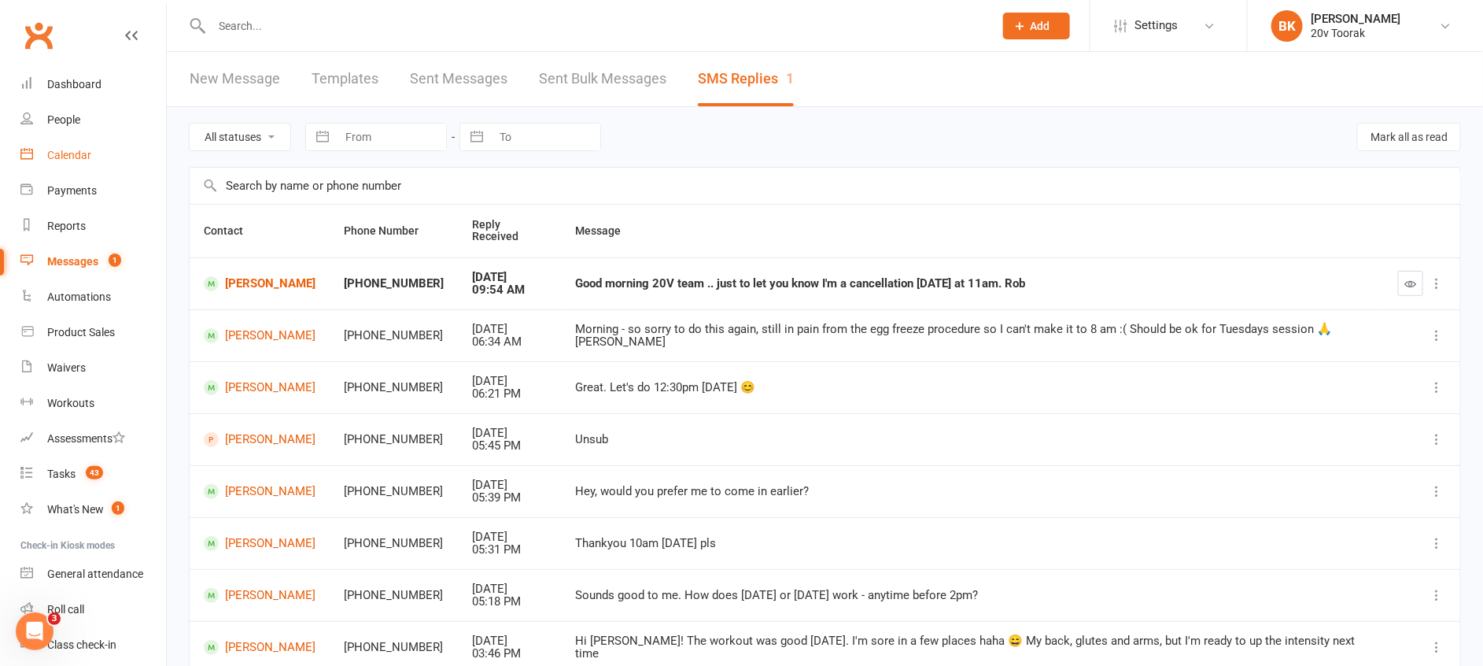
click at [68, 159] on div "Calendar" at bounding box center [69, 155] width 44 height 13
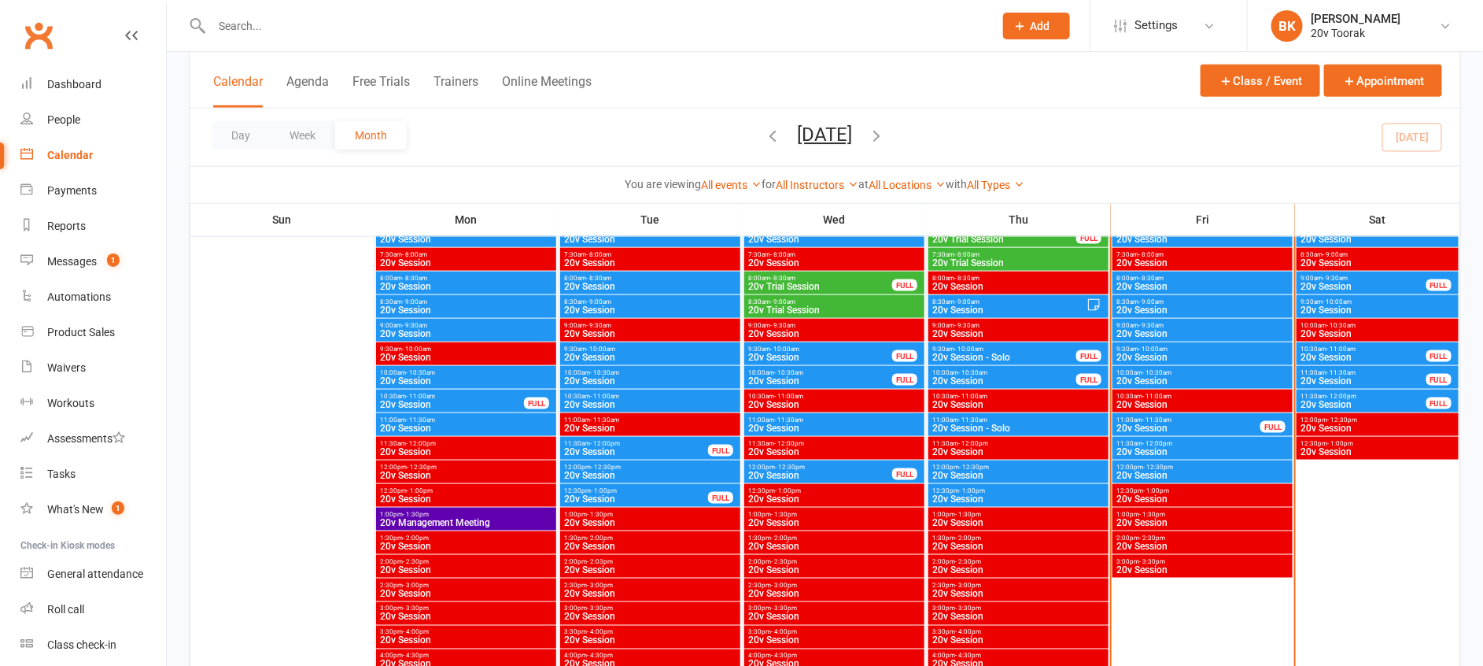
click at [1145, 419] on span "- 11:30am" at bounding box center [1157, 419] width 29 height 7
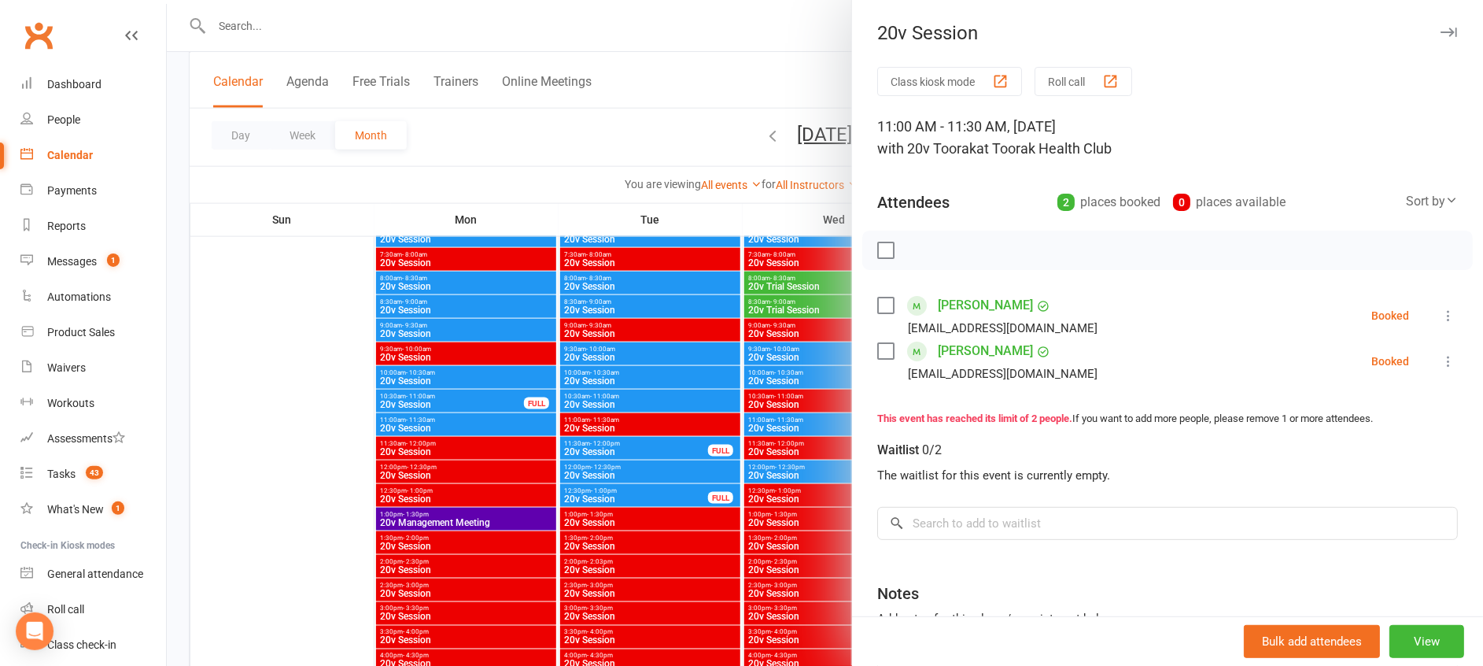
click at [1441, 316] on icon at bounding box center [1449, 316] width 16 height 16
click at [1330, 448] on link "Mark absent" at bounding box center [1372, 440] width 169 height 31
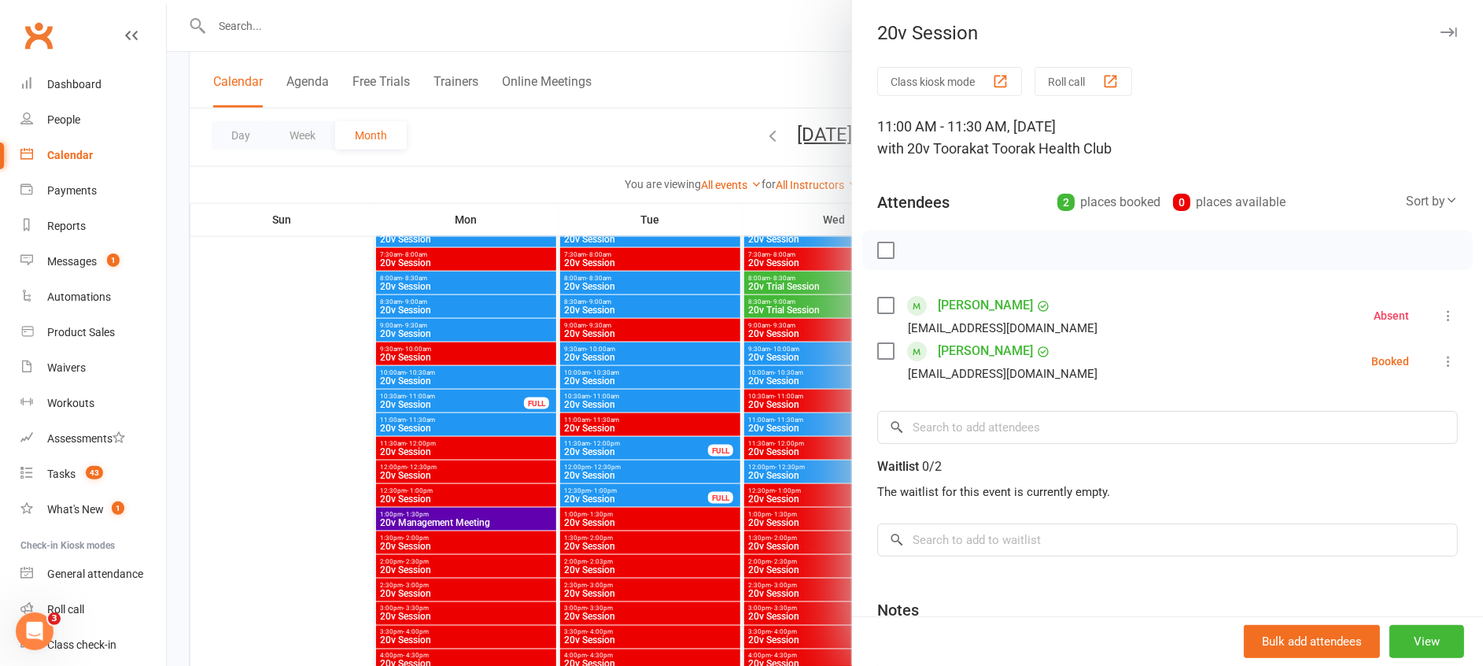
click at [1441, 362] on icon at bounding box center [1449, 361] width 16 height 16
click at [1317, 460] on link "Check in" at bounding box center [1372, 454] width 169 height 31
click at [975, 303] on link "[PERSON_NAME]" at bounding box center [985, 305] width 95 height 25
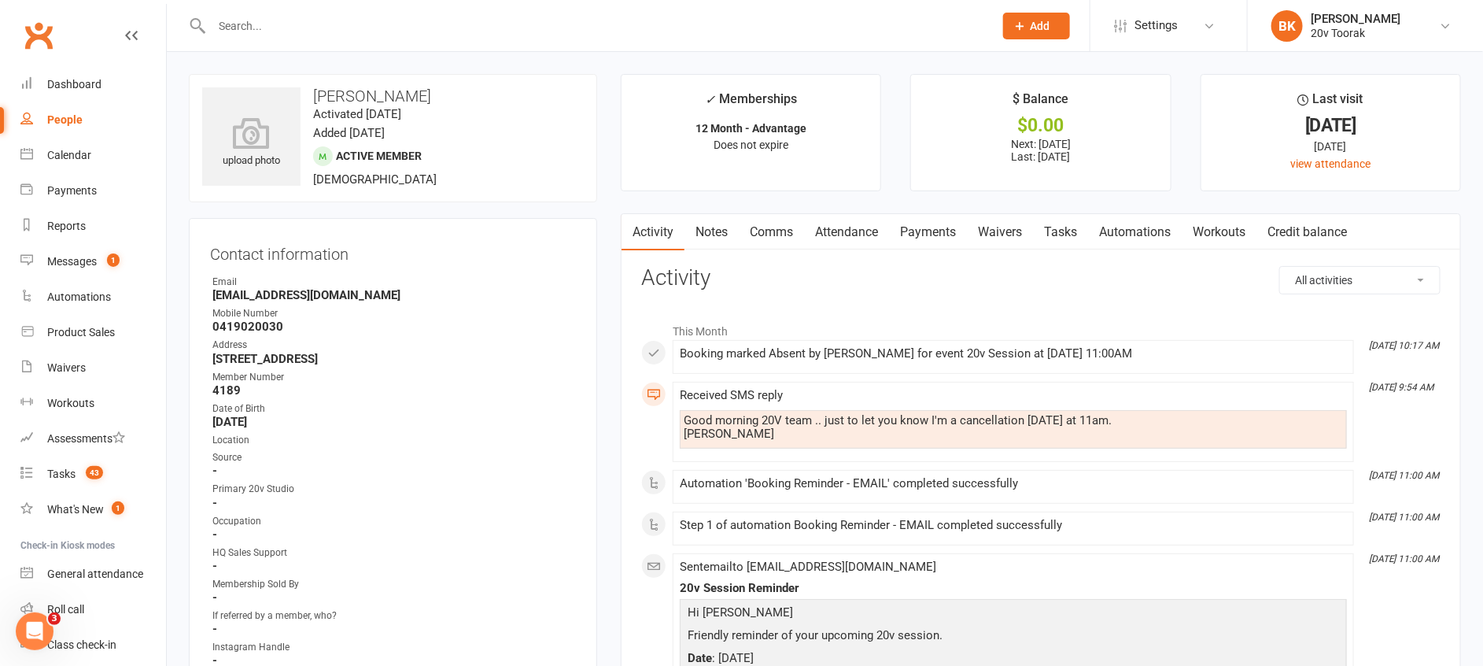
click at [761, 237] on link "Comms" at bounding box center [771, 232] width 65 height 36
